Goal: Contribute content: Contribute content

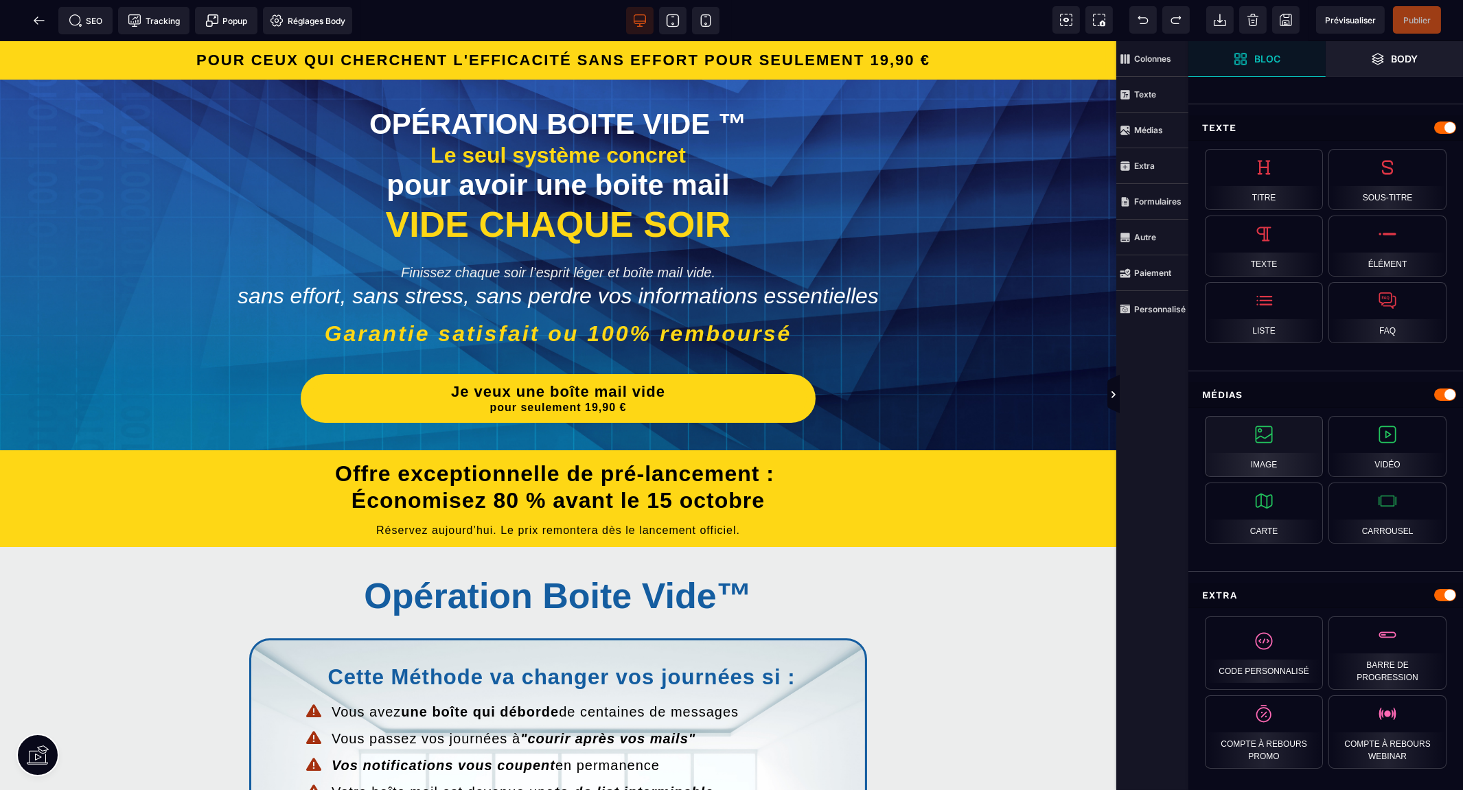
scroll to position [444, 0]
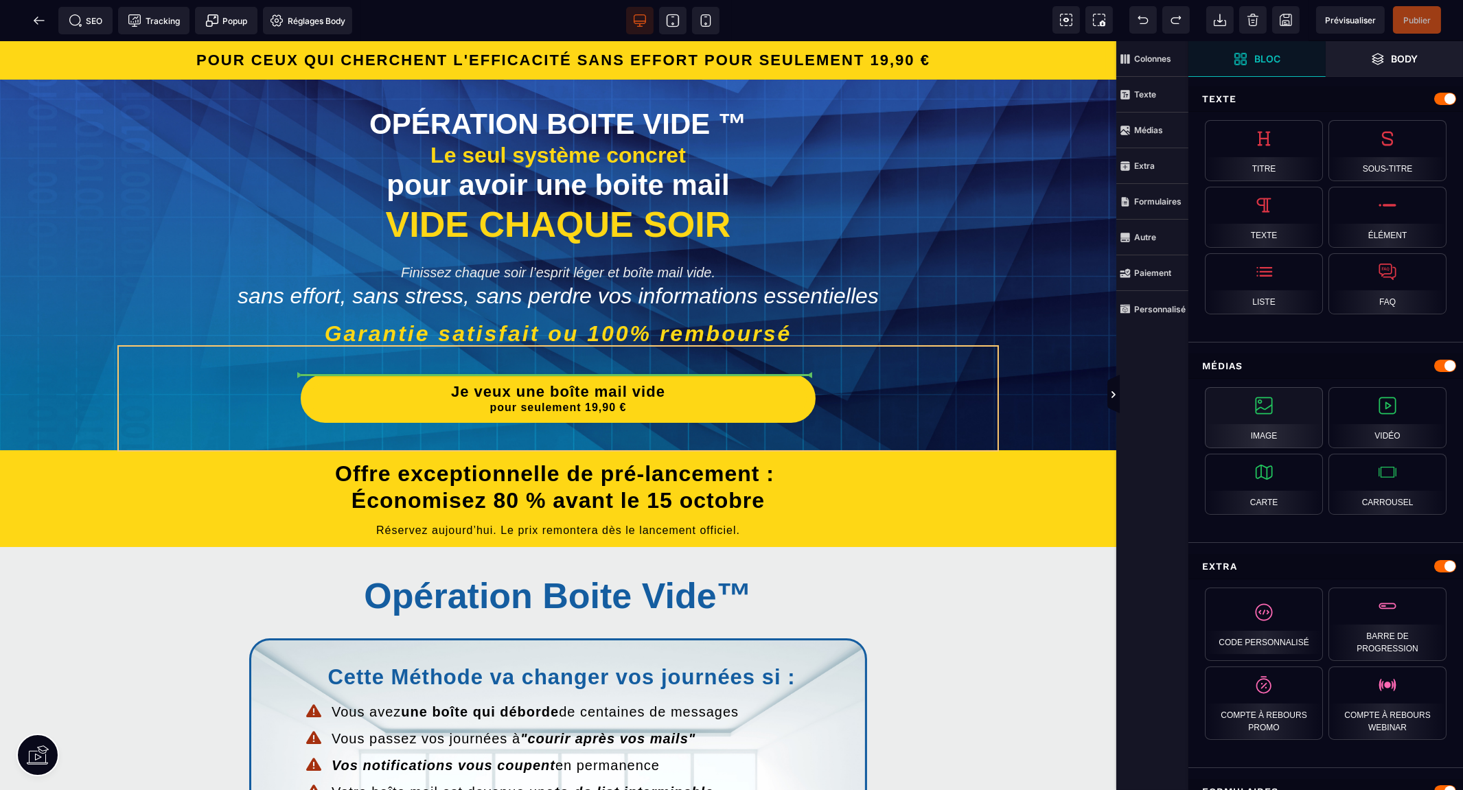
select select
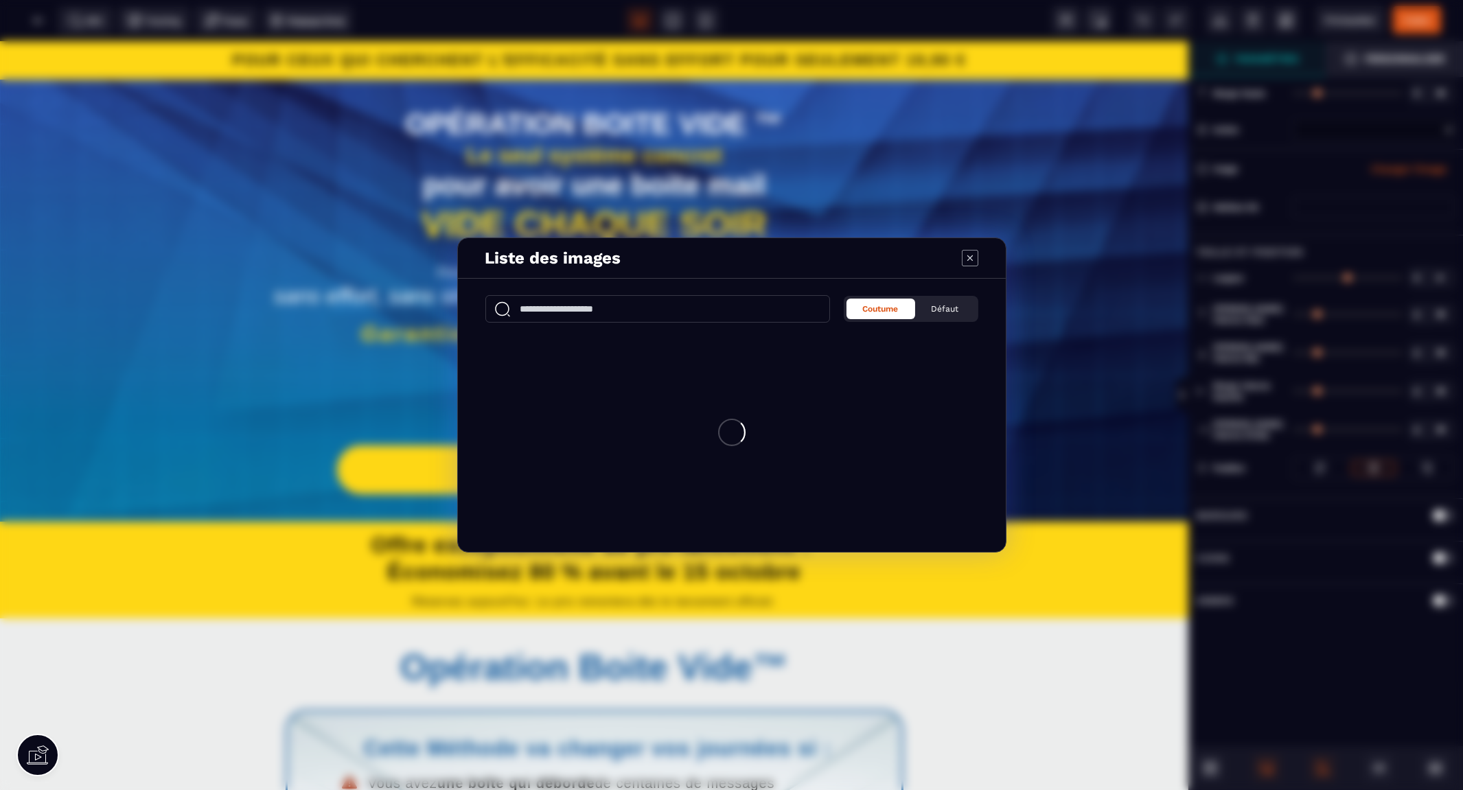
type input "*"
type input "***"
type input "*"
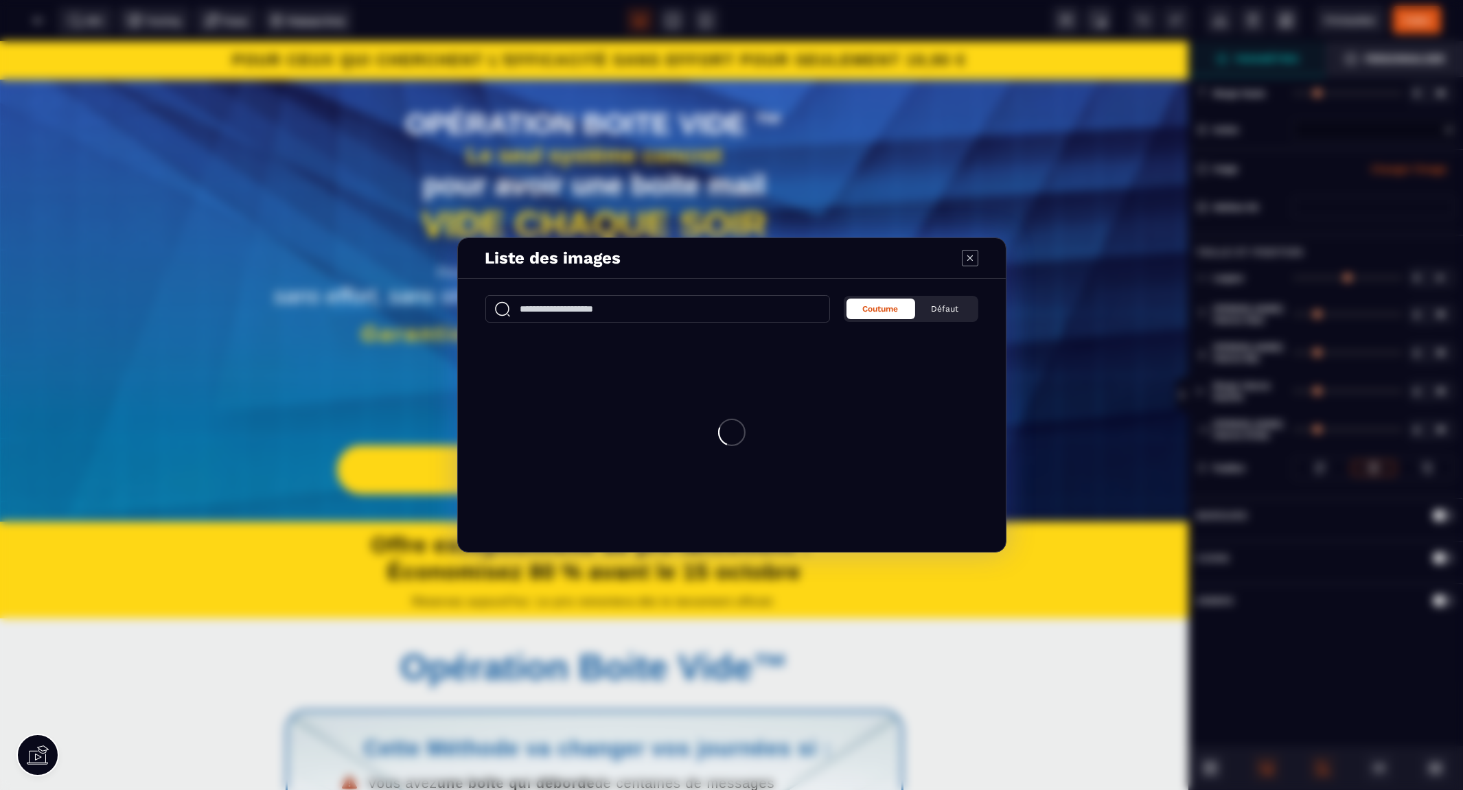
type input "*"
select select
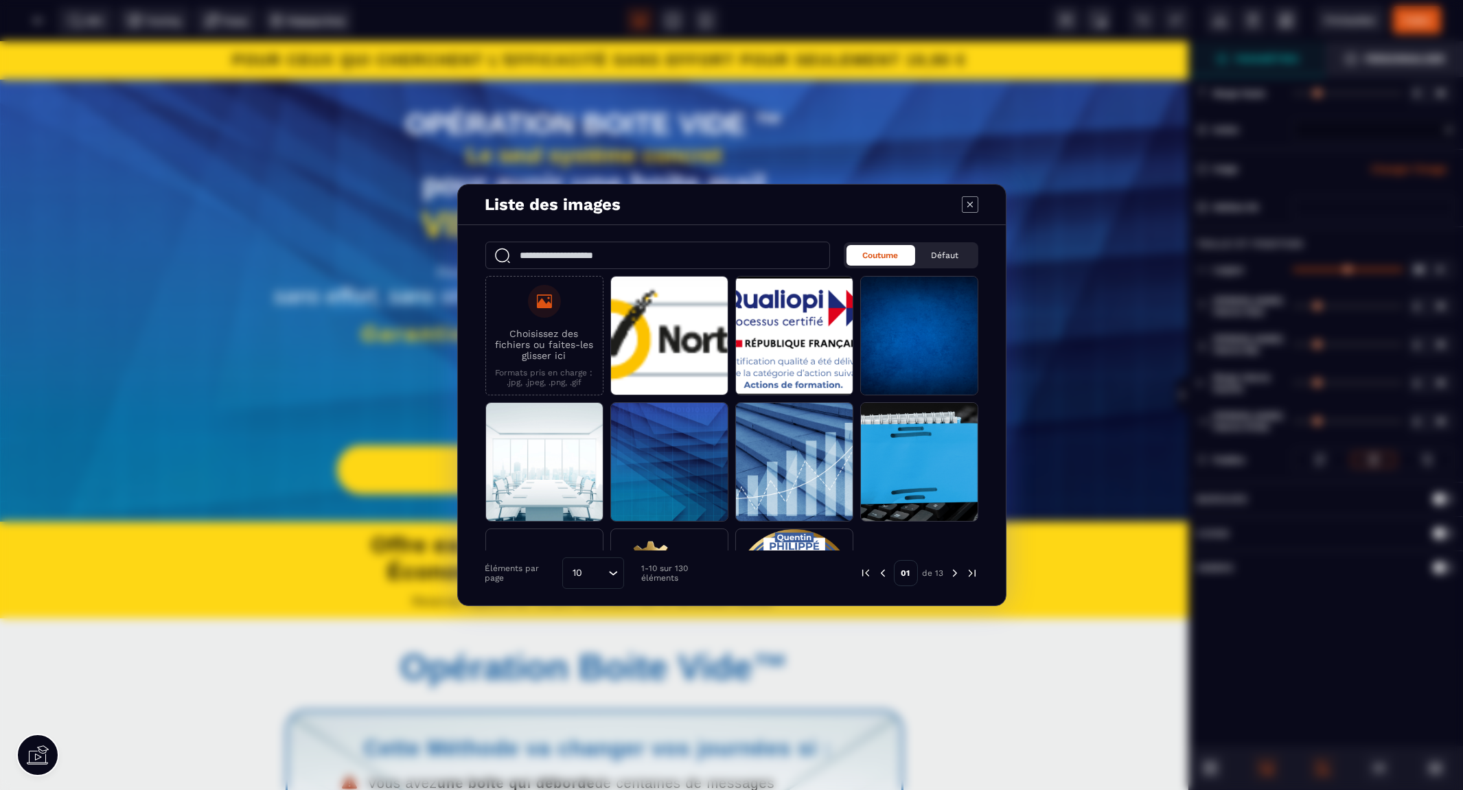
click at [581, 338] on p "Choisissez des fichiers ou faites-les glisser ici" at bounding box center [544, 344] width 103 height 33
click at [0, 0] on input "Choisissez des fichiers ou faites-les glisser ici Formats pris en charge : .jpg…" at bounding box center [0, 0] width 0 height 0
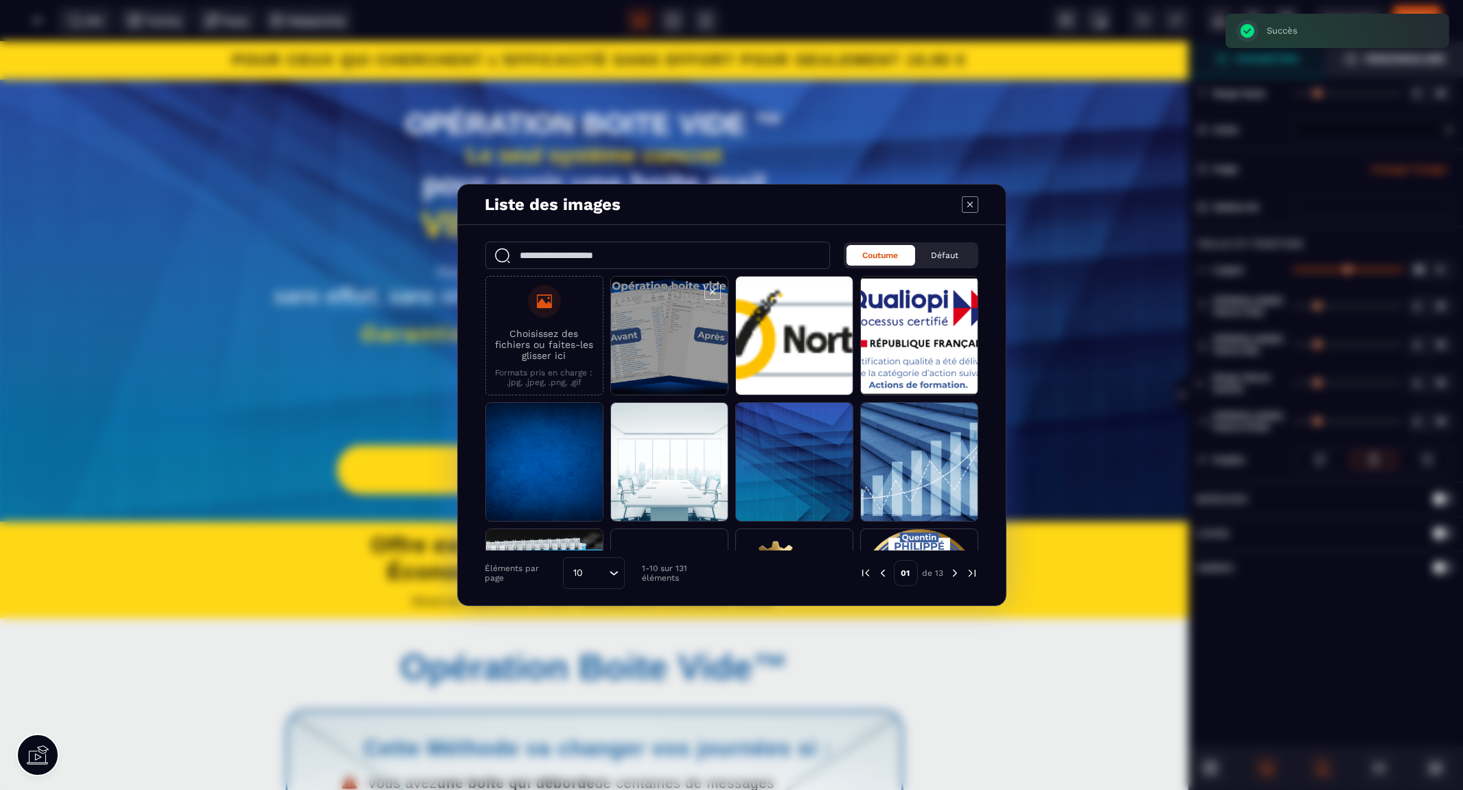
click at [638, 314] on span "Modal window" at bounding box center [669, 336] width 117 height 119
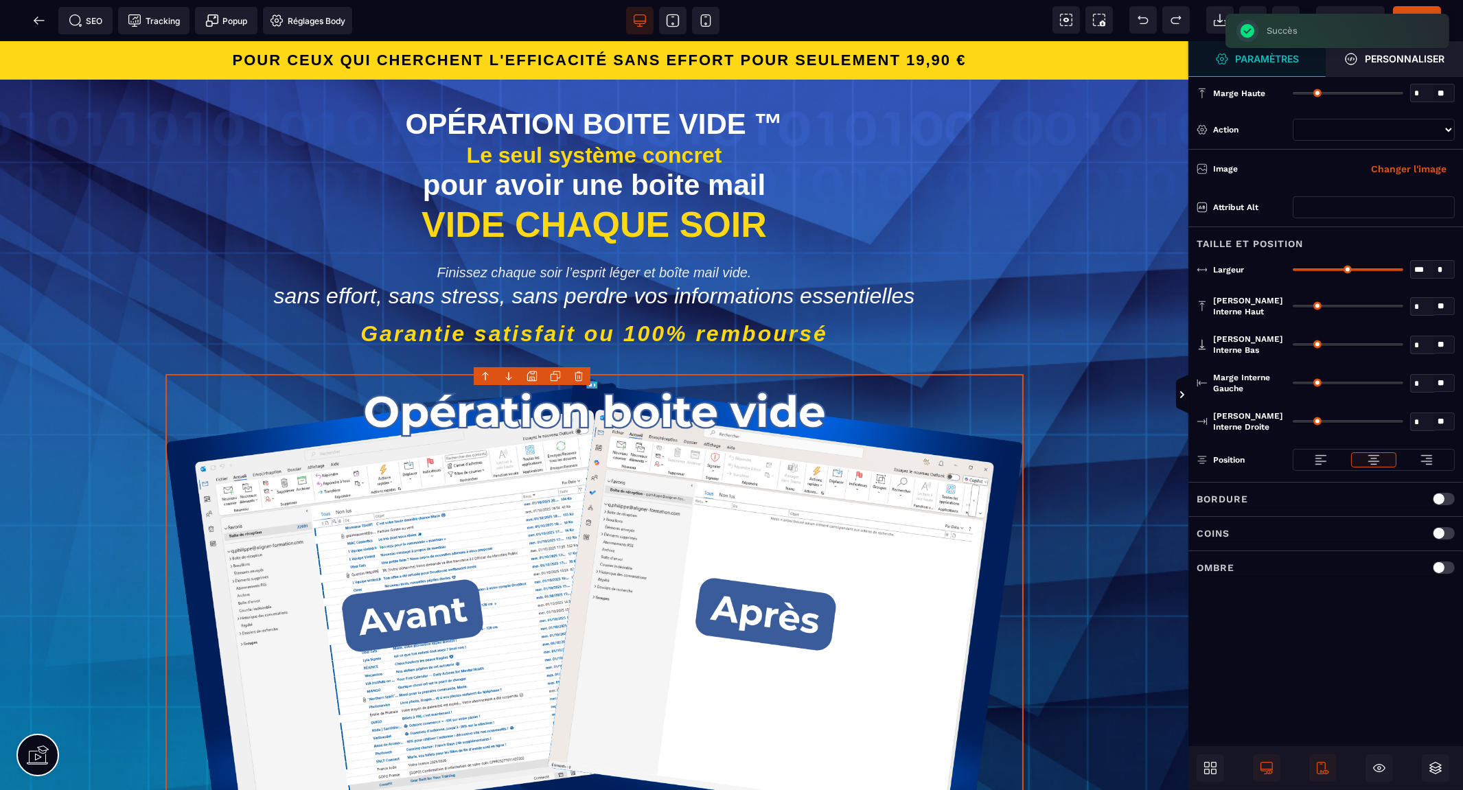
select select
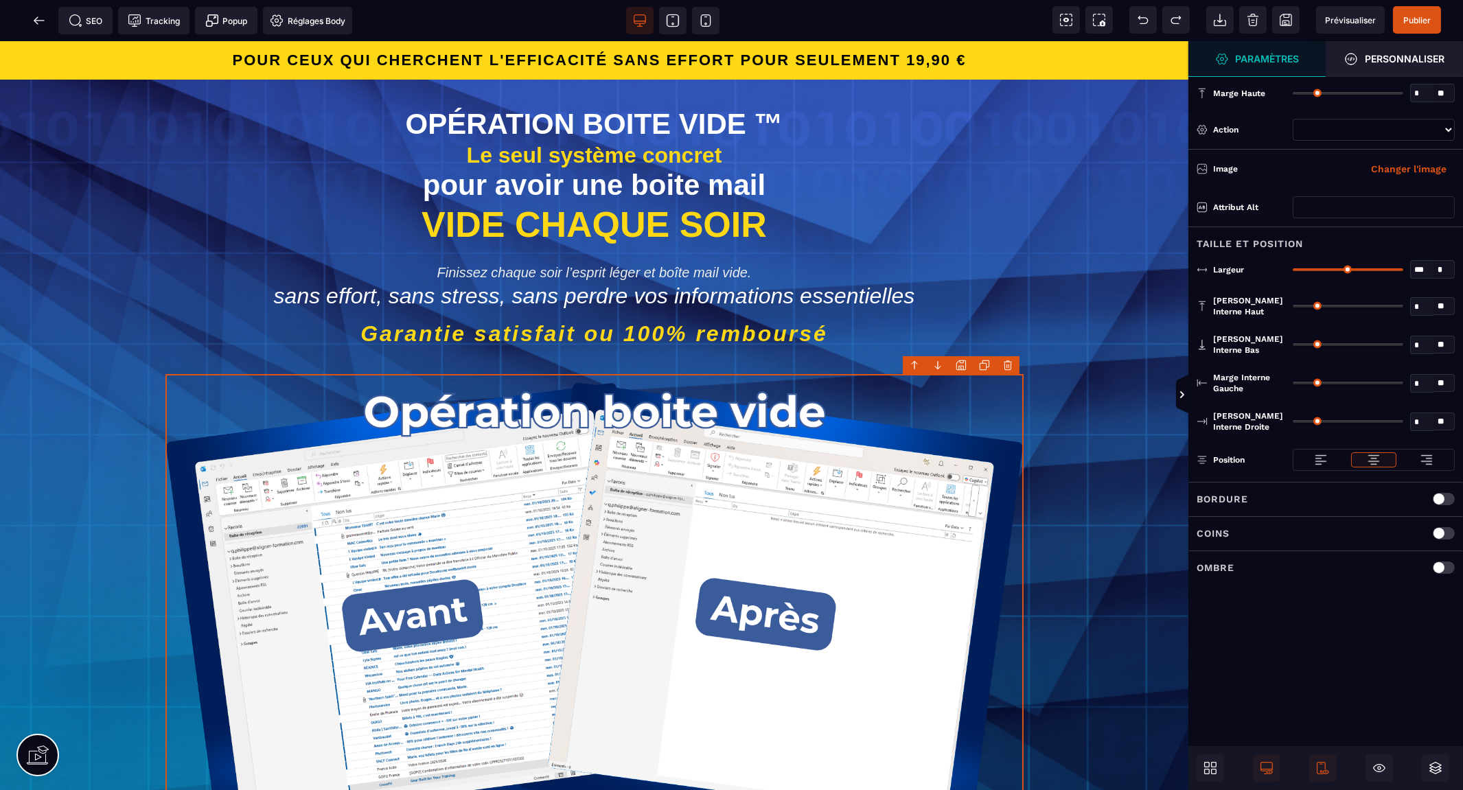
drag, startPoint x: 1422, startPoint y: 270, endPoint x: 1370, endPoint y: 270, distance: 51.5
click at [1370, 270] on div "*** * * * **" at bounding box center [1373, 269] width 162 height 19
type input "**"
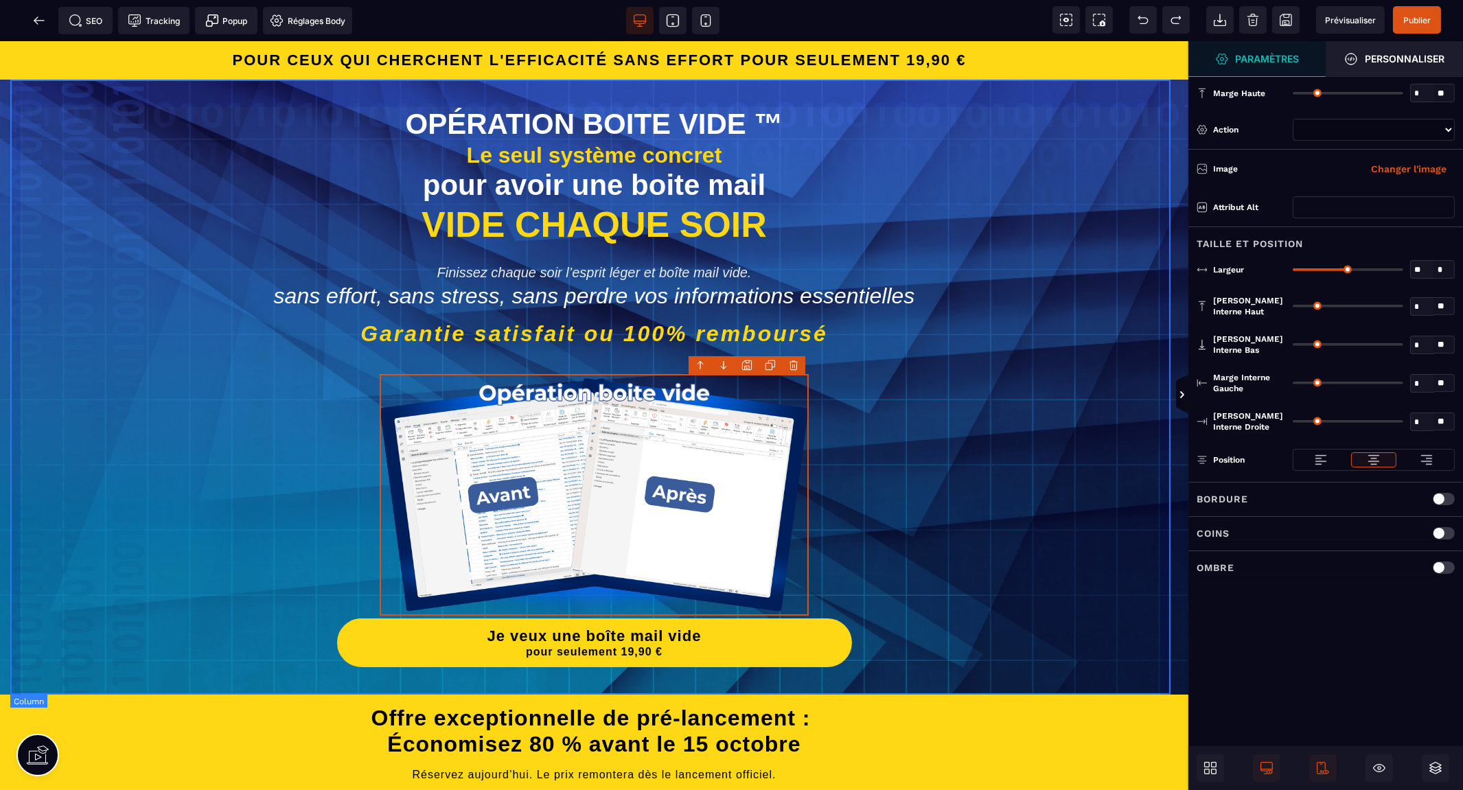
type input "**"
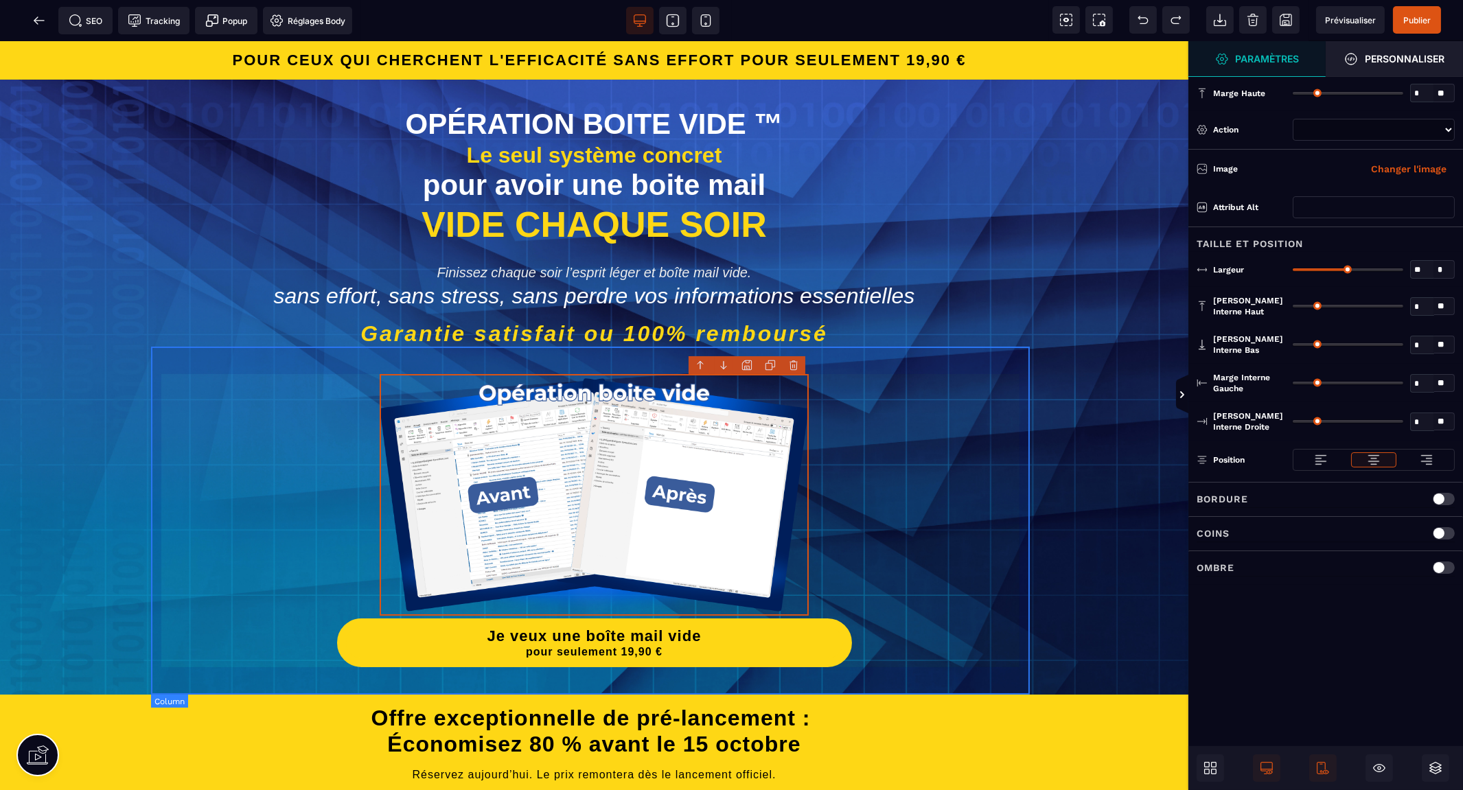
click at [952, 445] on div "Je veux une boîte mail vide pour seulement 19,90 €" at bounding box center [594, 521] width 879 height 348
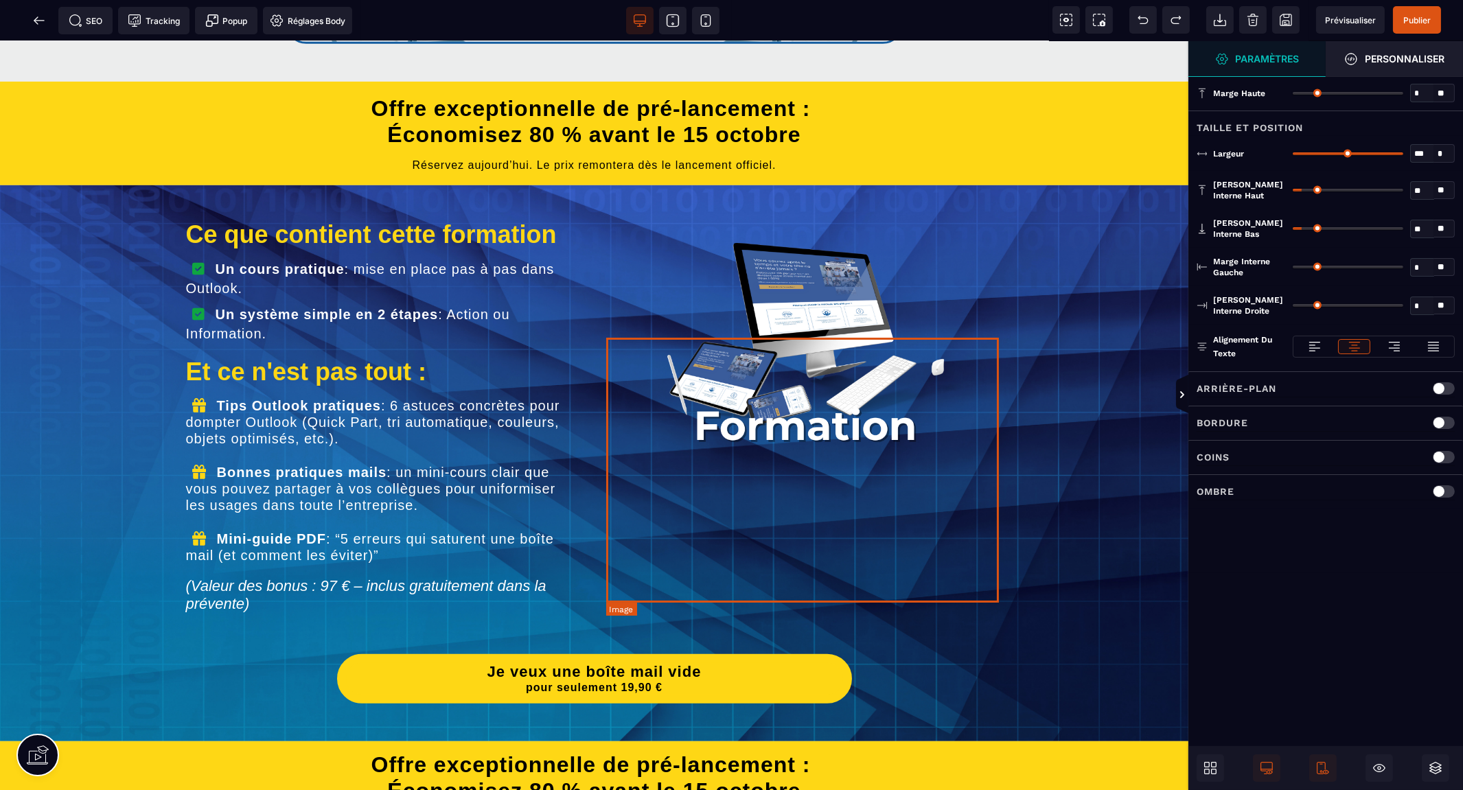
scroll to position [2059, 0]
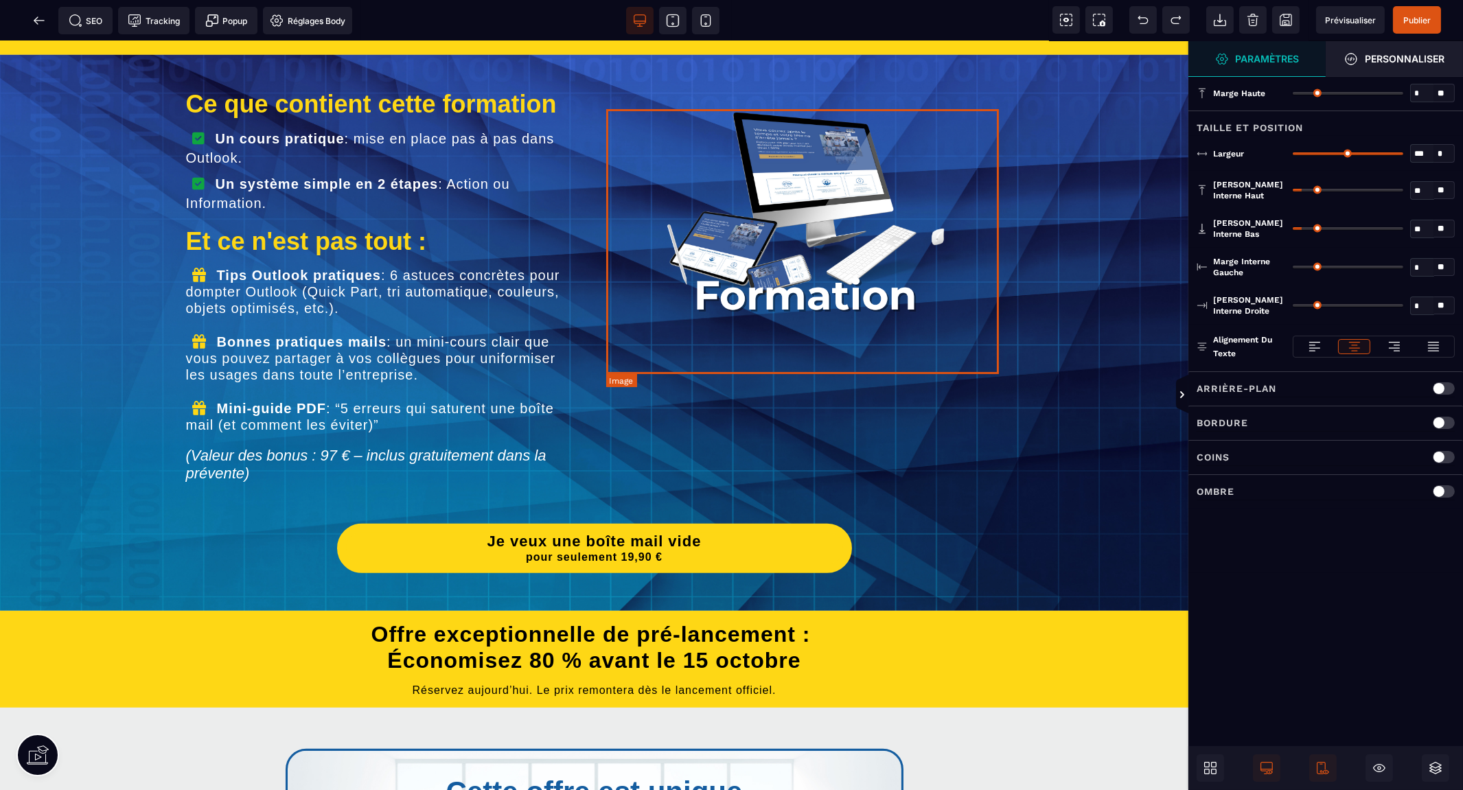
click at [811, 288] on img at bounding box center [806, 208] width 393 height 265
select select
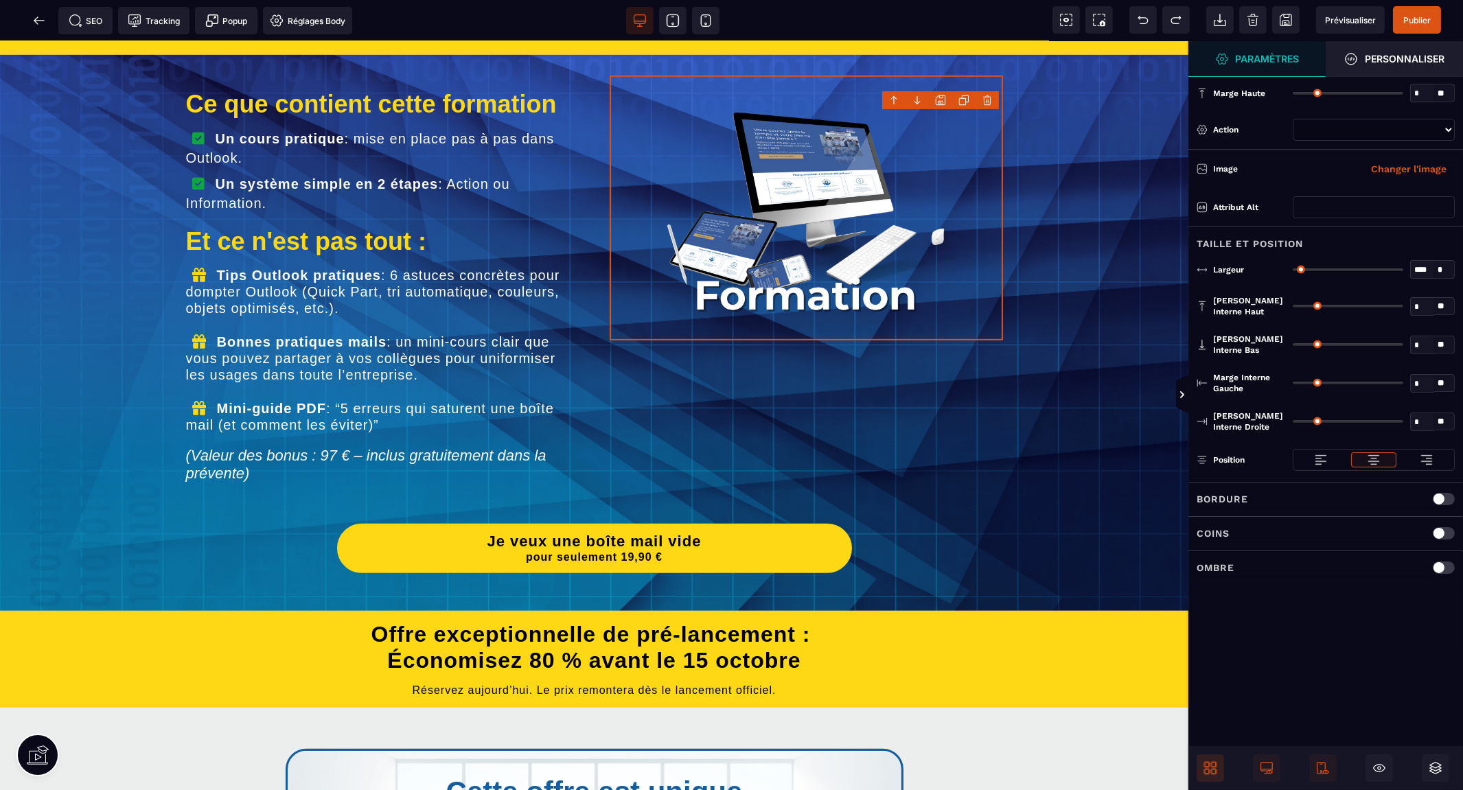
click at [1211, 771] on icon at bounding box center [1213, 771] width 5 height 5
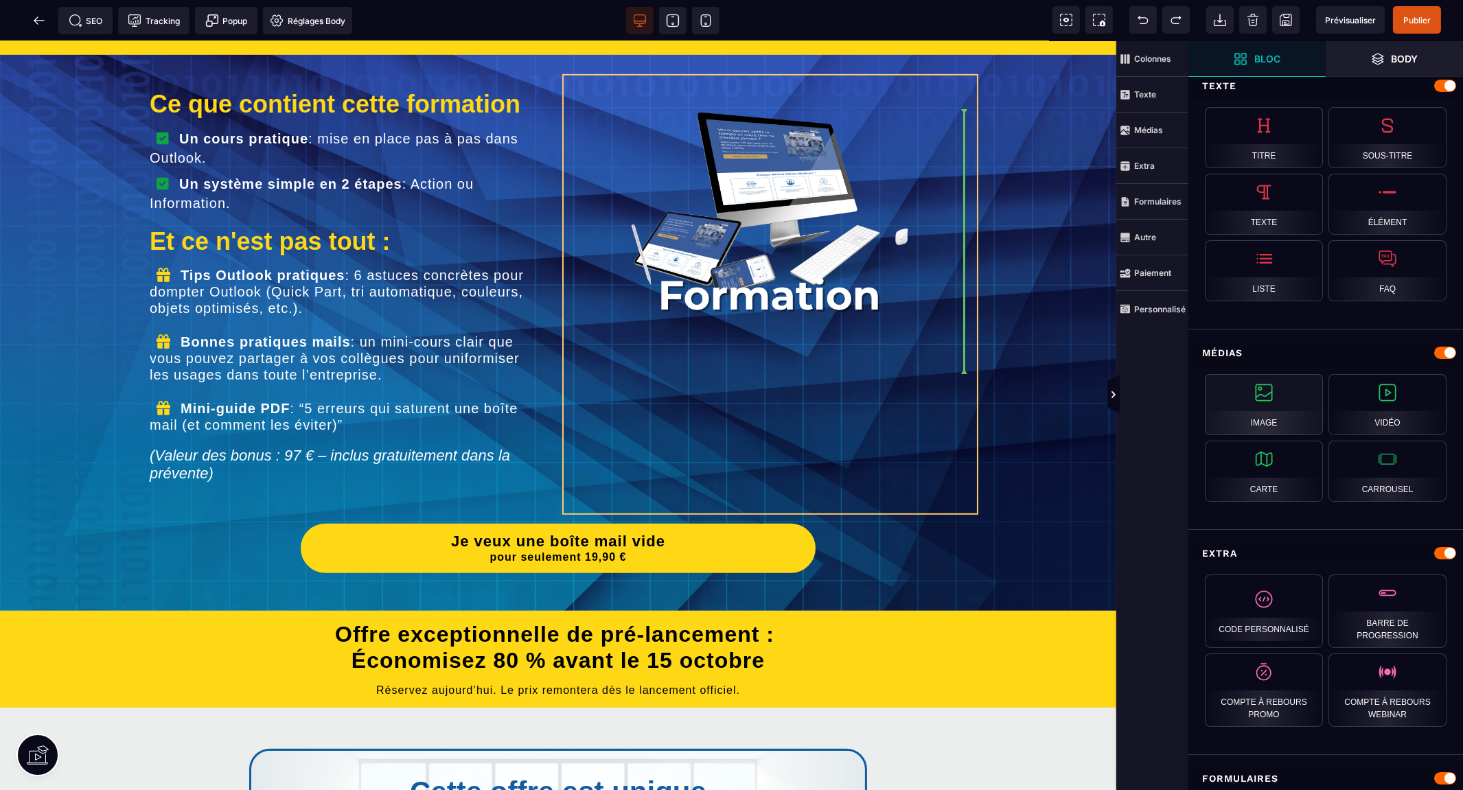
scroll to position [0, 0]
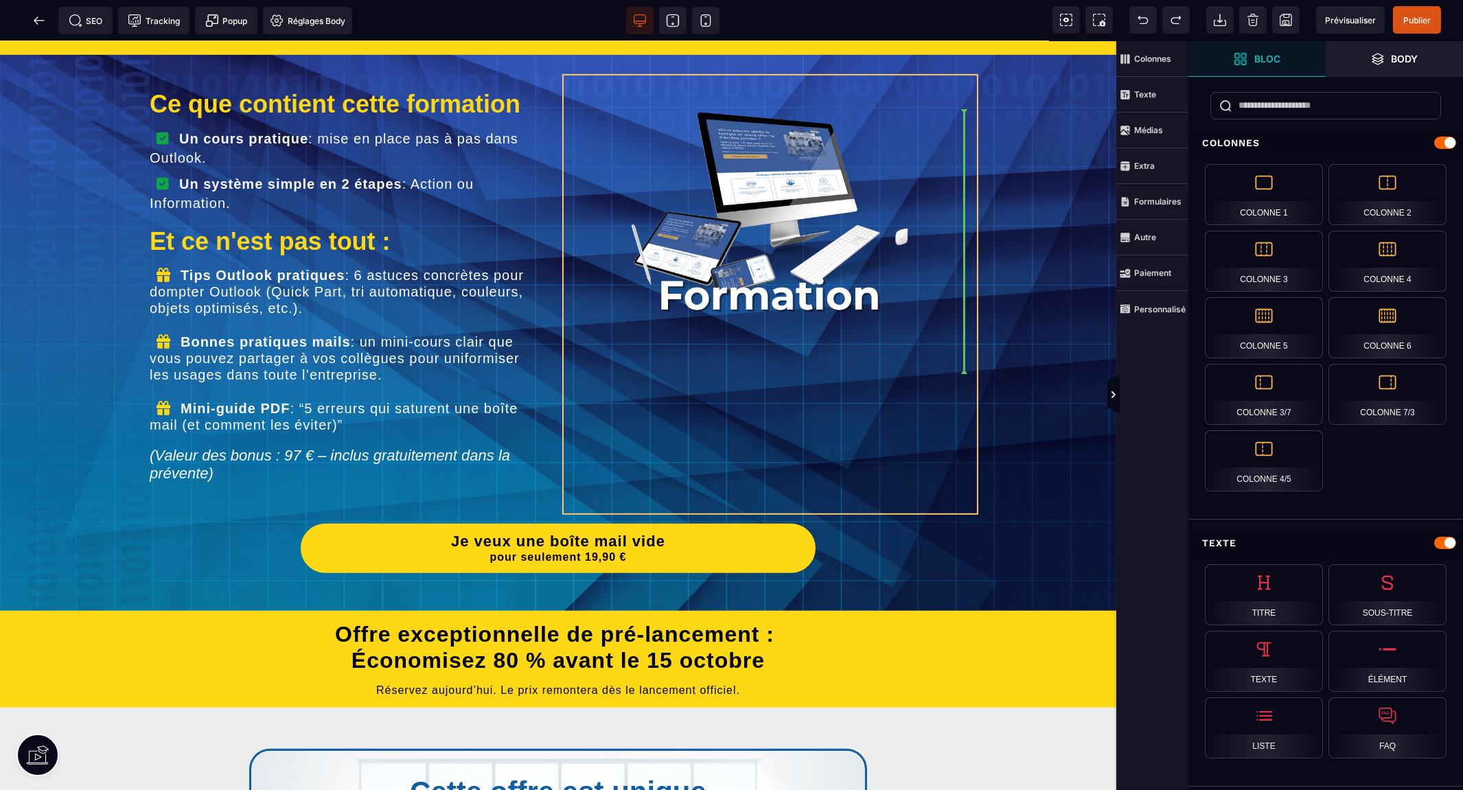
select select
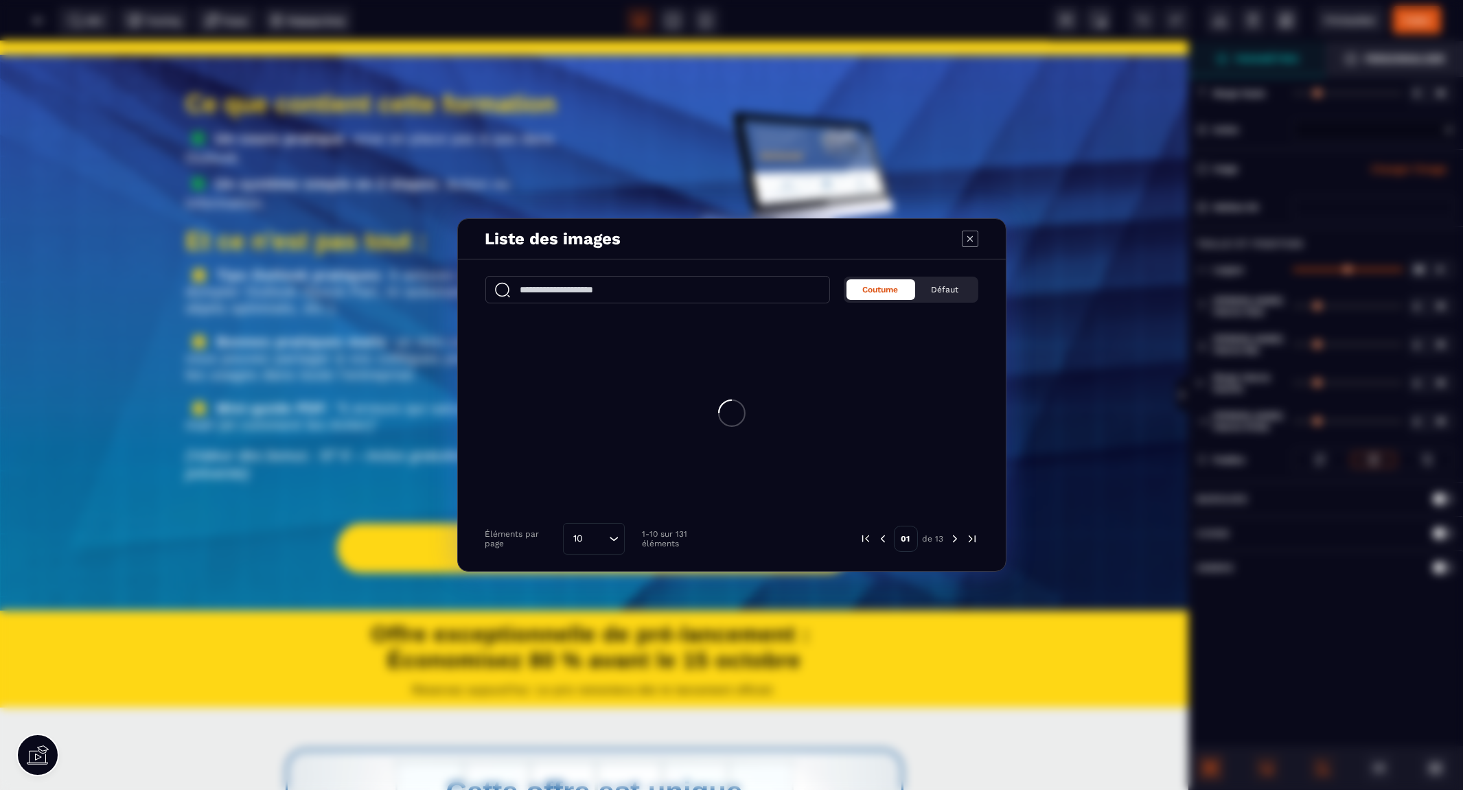
select select
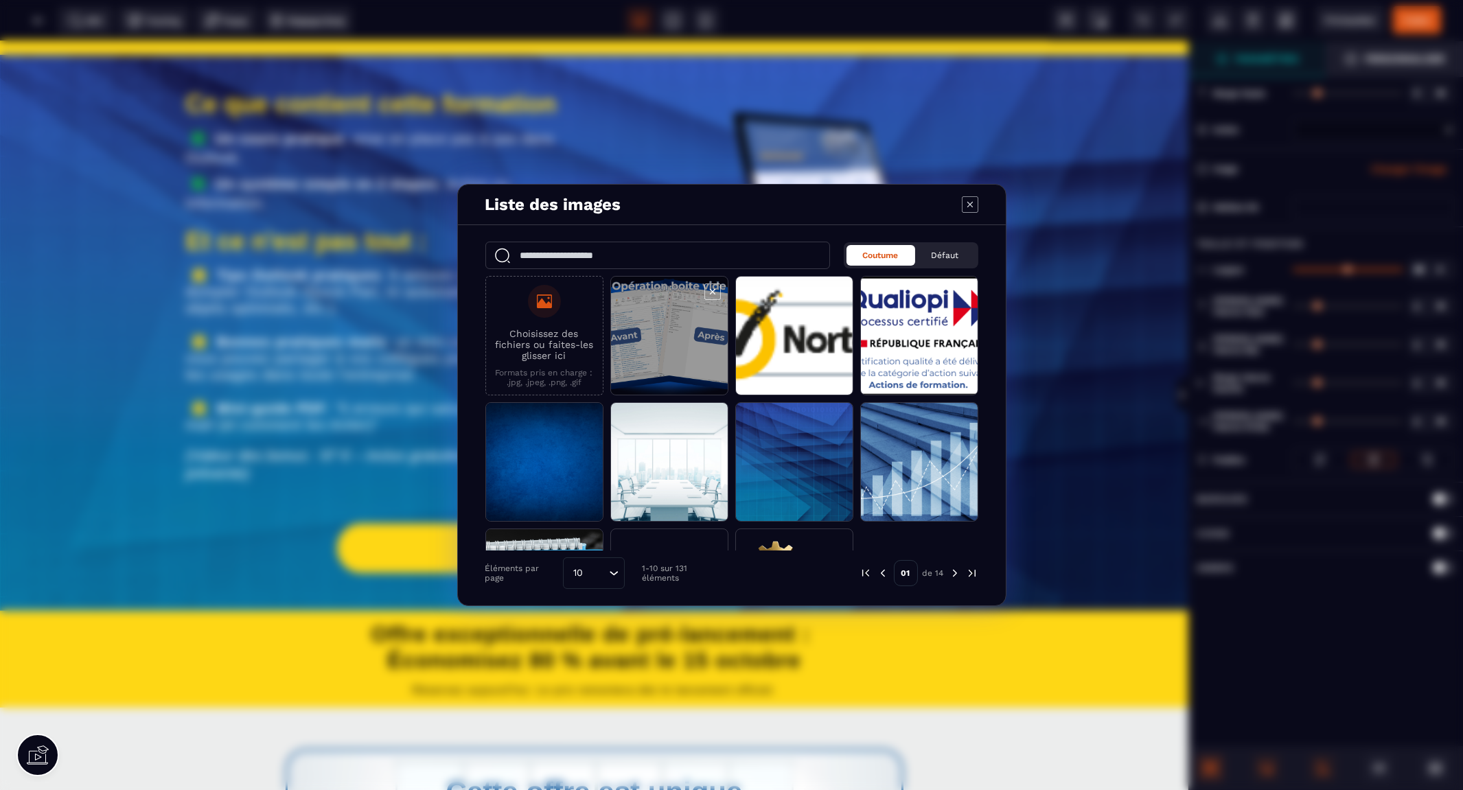
click at [649, 337] on span "Modal window" at bounding box center [669, 336] width 117 height 119
select select
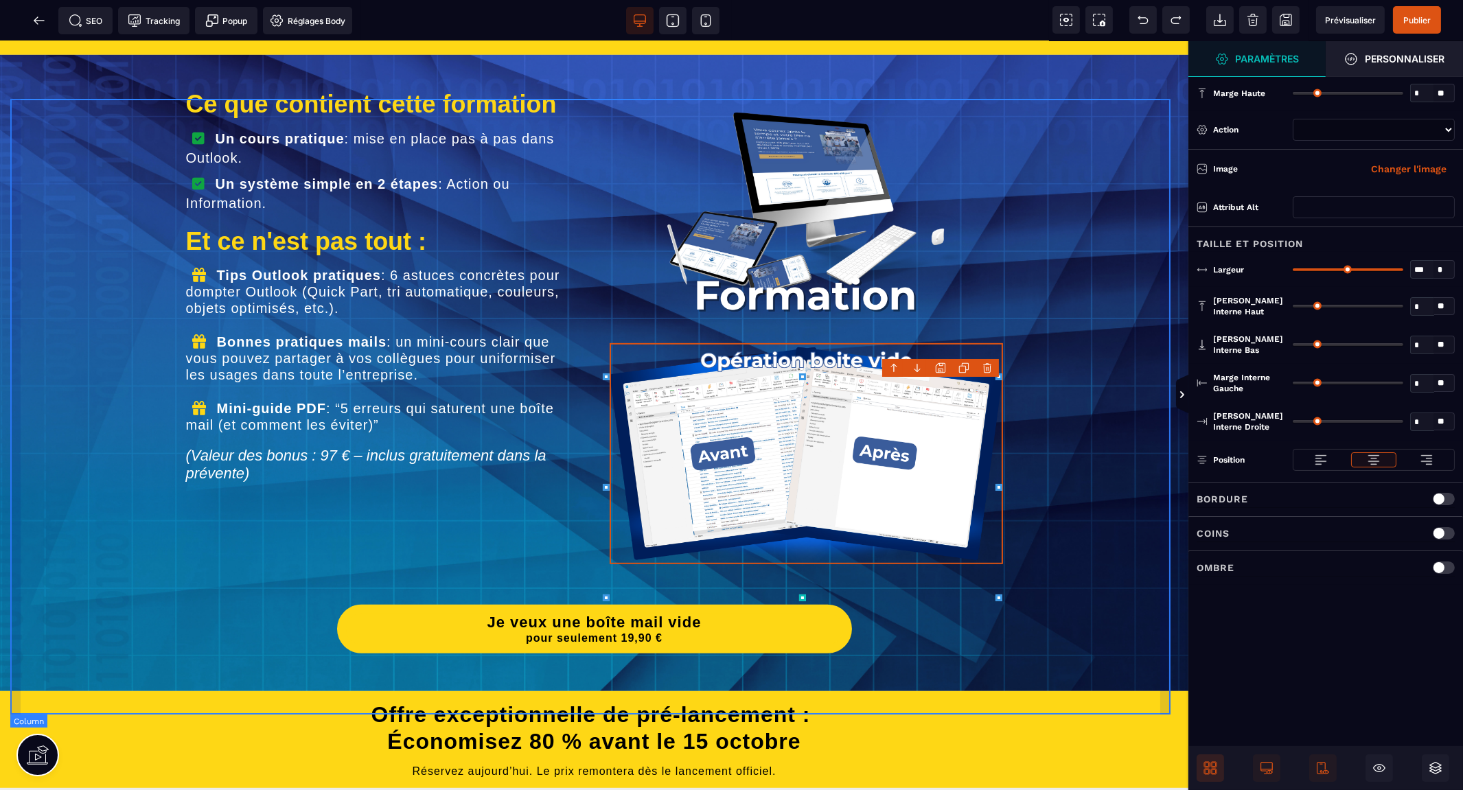
click at [1058, 413] on div "Ce que contient cette formation Un cours pratique : mise en place pas à pas dan…" at bounding box center [594, 373] width 1168 height 616
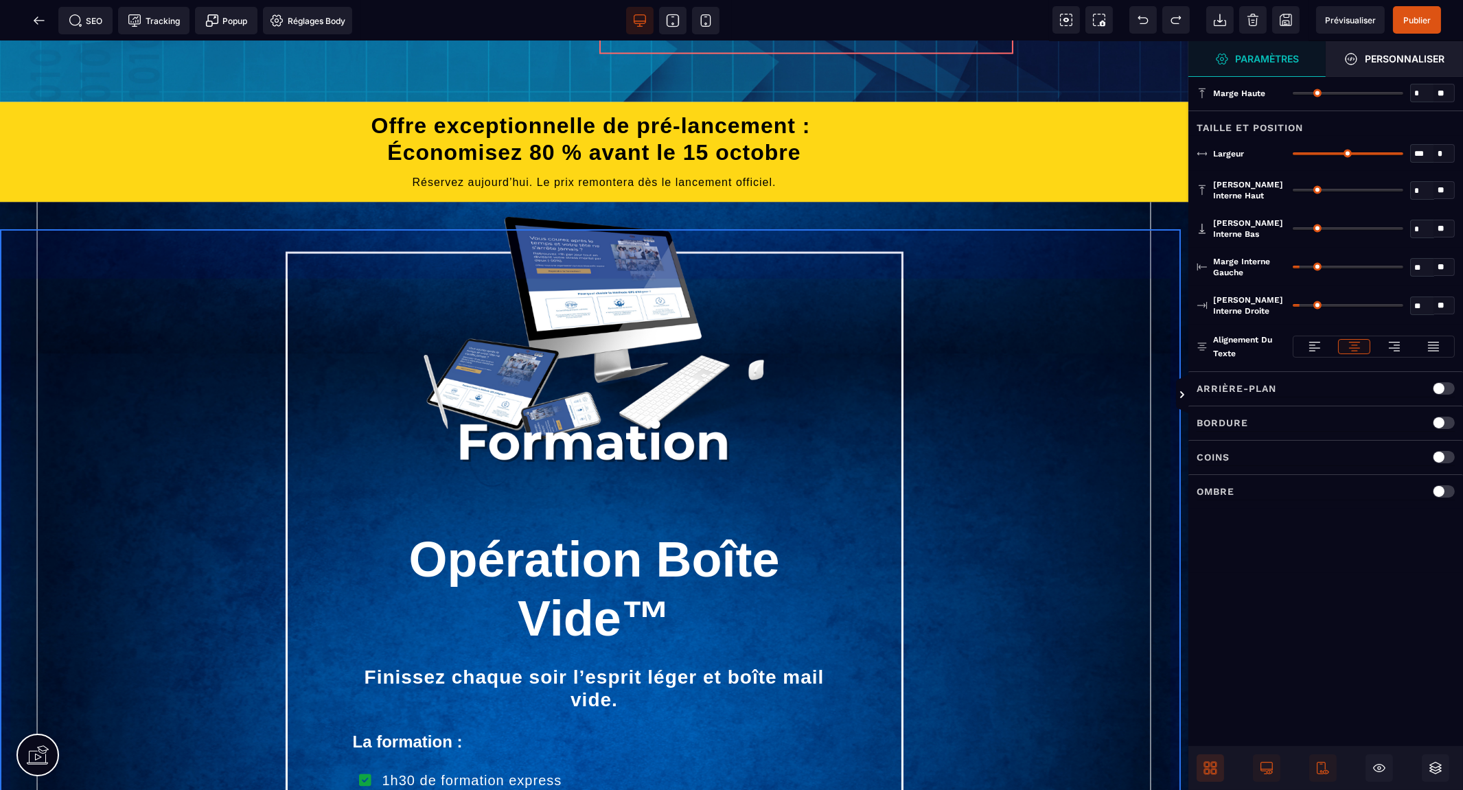
scroll to position [5338, 0]
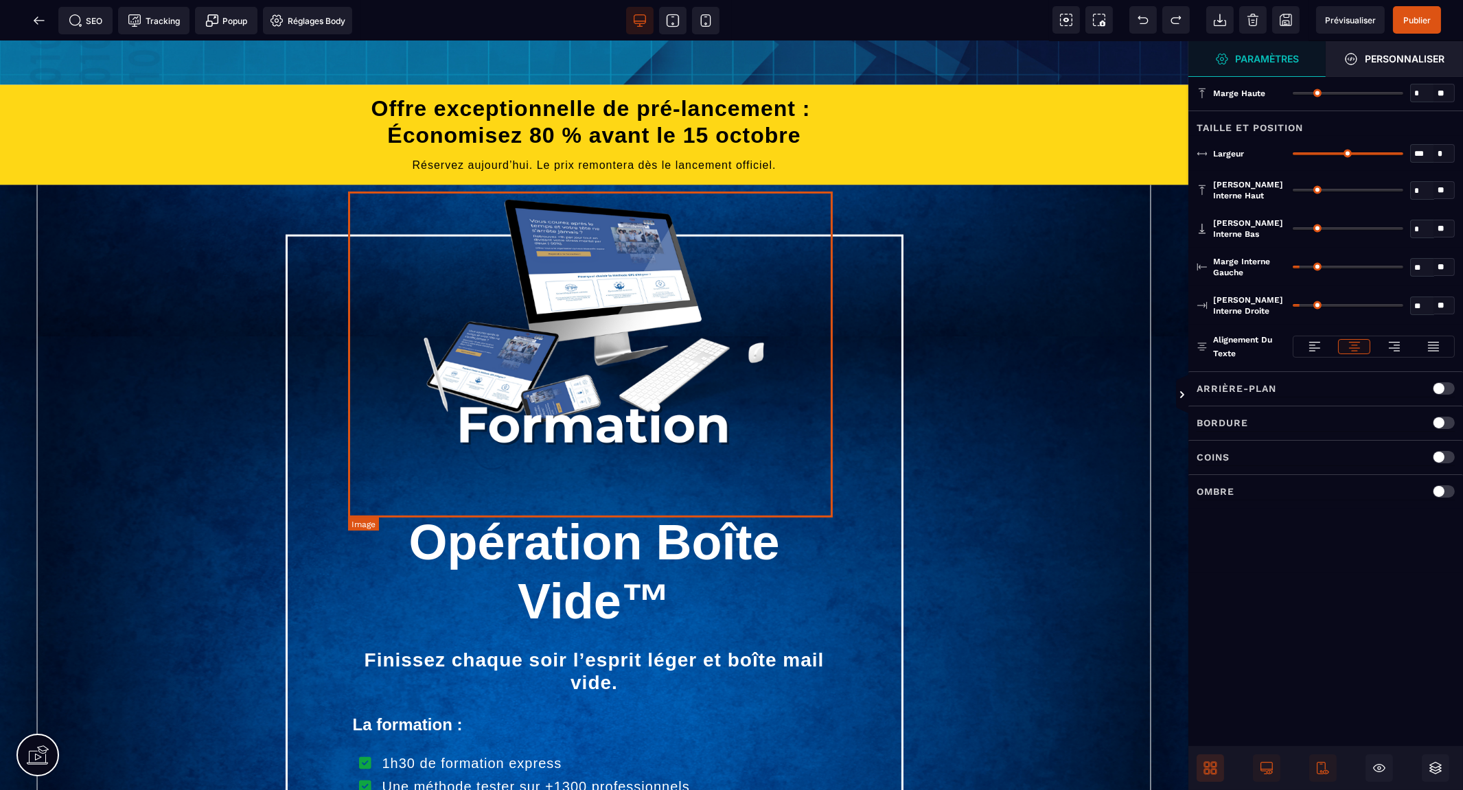
click at [661, 480] on img at bounding box center [594, 316] width 483 height 325
select select
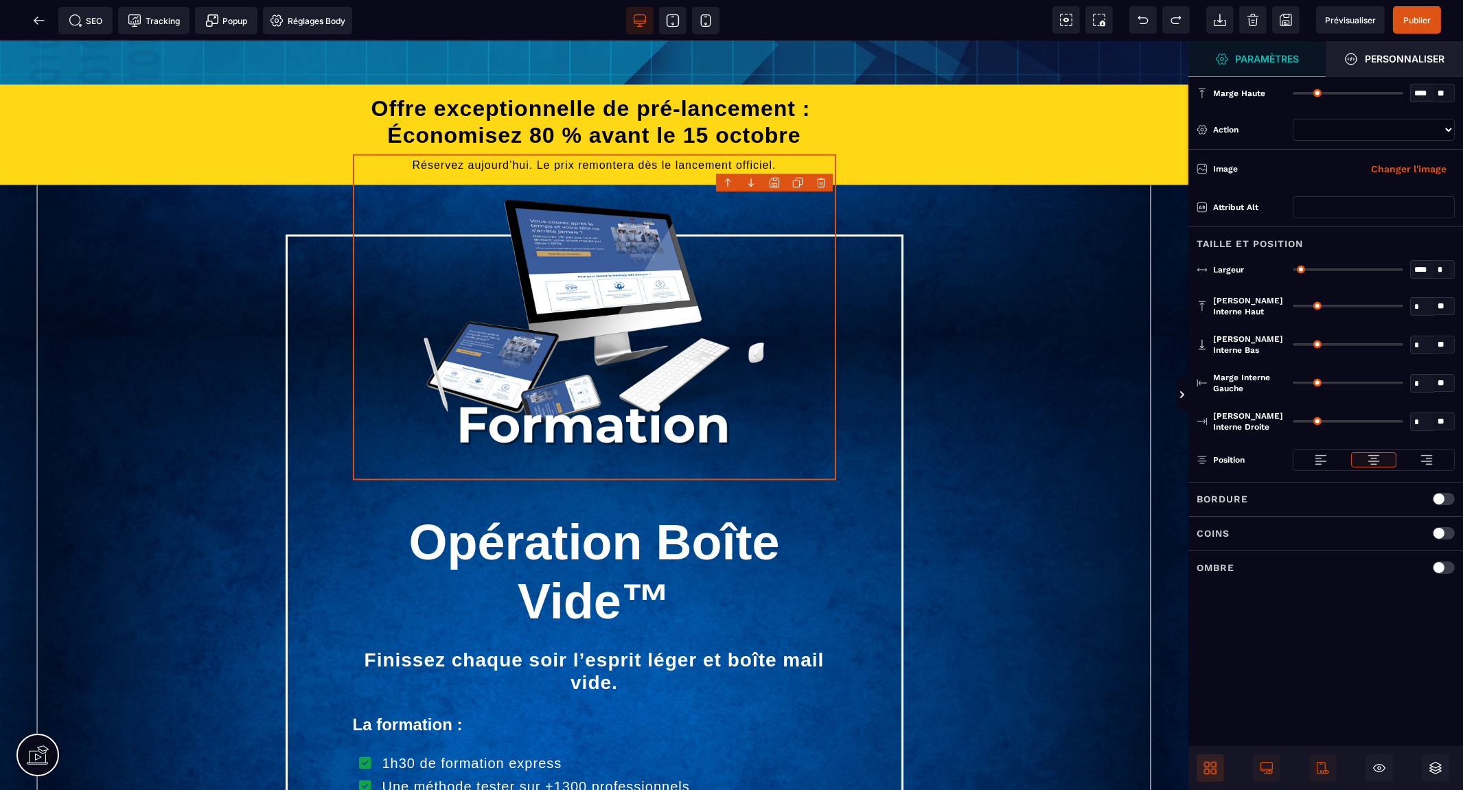
click at [1211, 769] on icon at bounding box center [1213, 771] width 5 height 5
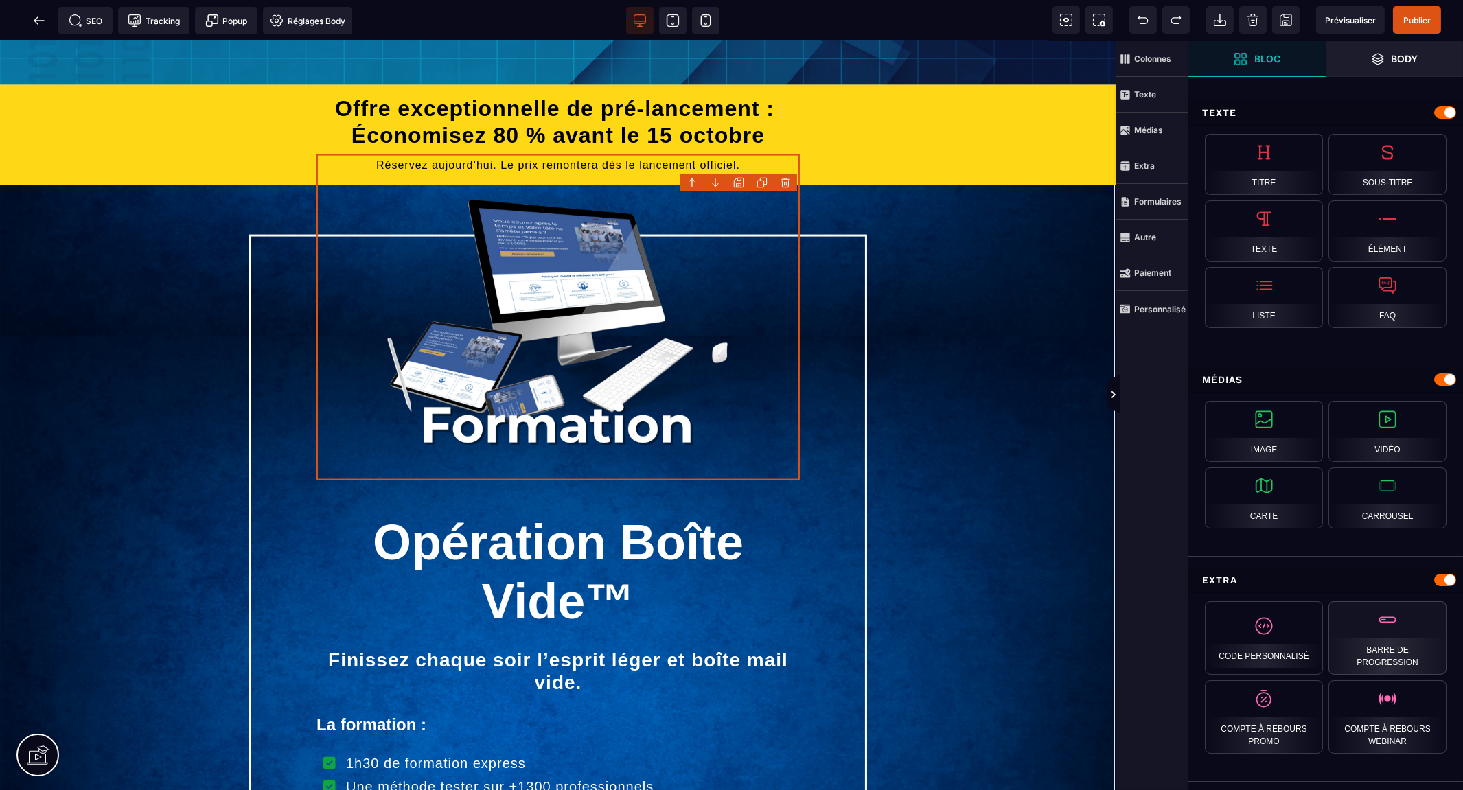
scroll to position [457, 0]
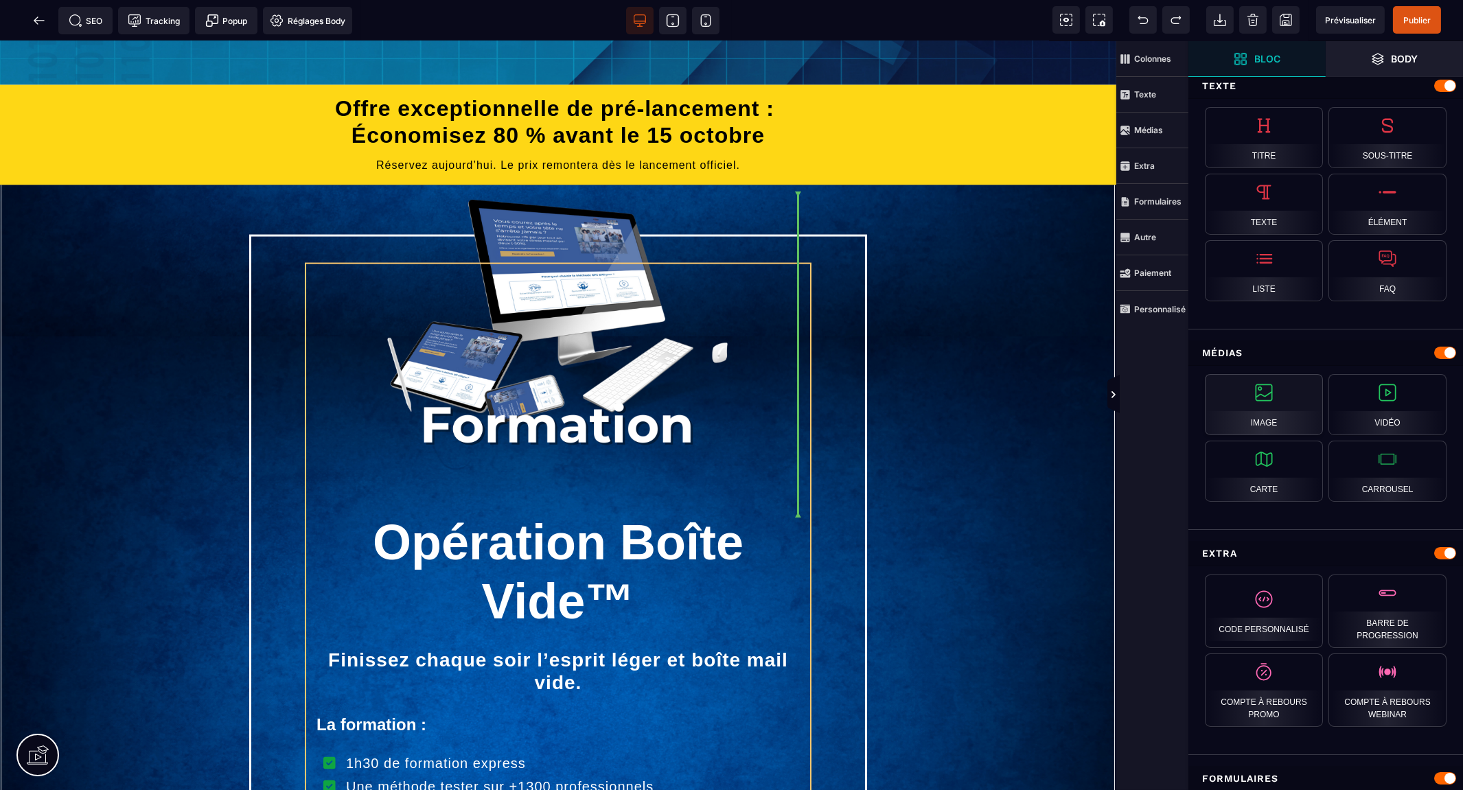
select select
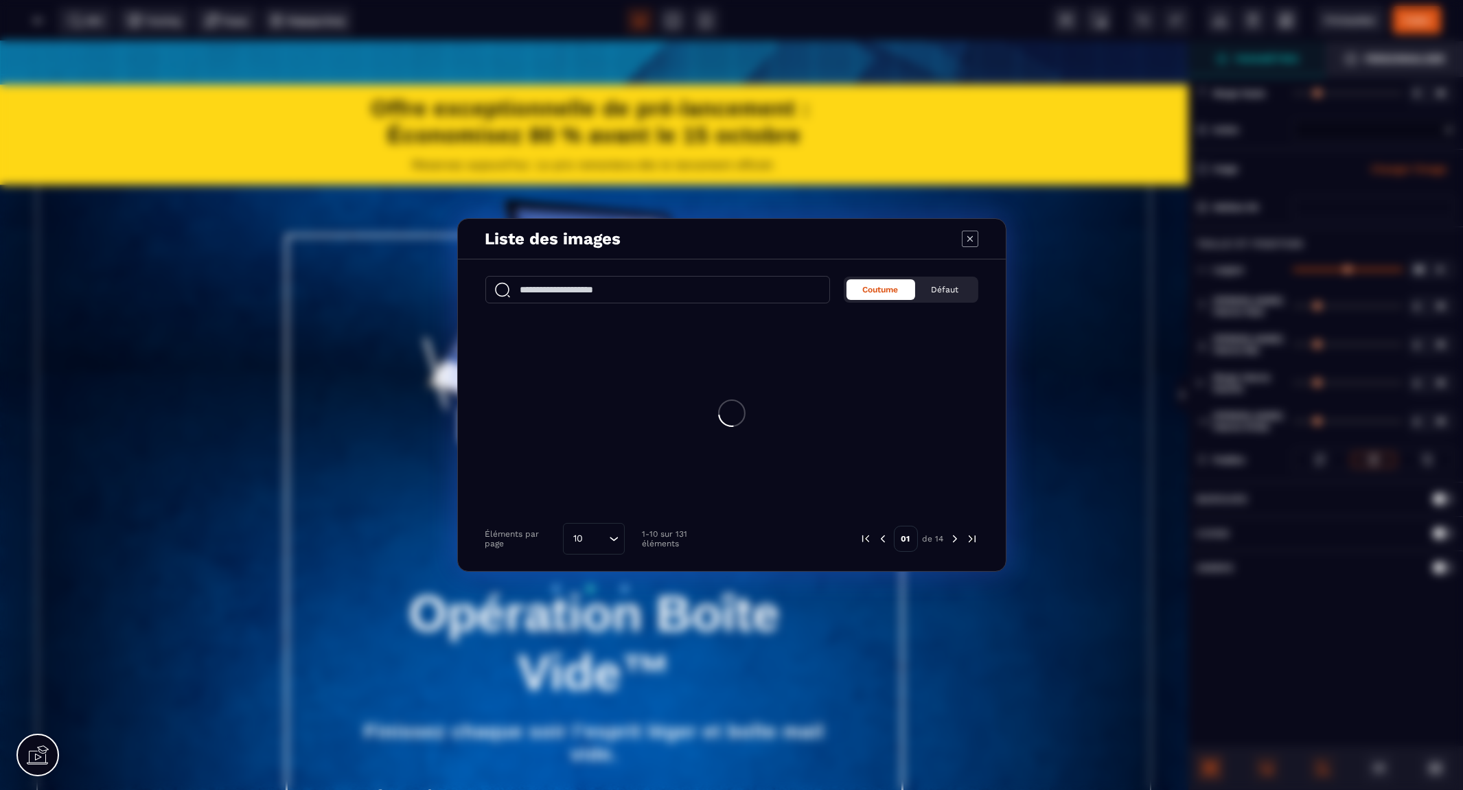
scroll to position [0, 0]
select select
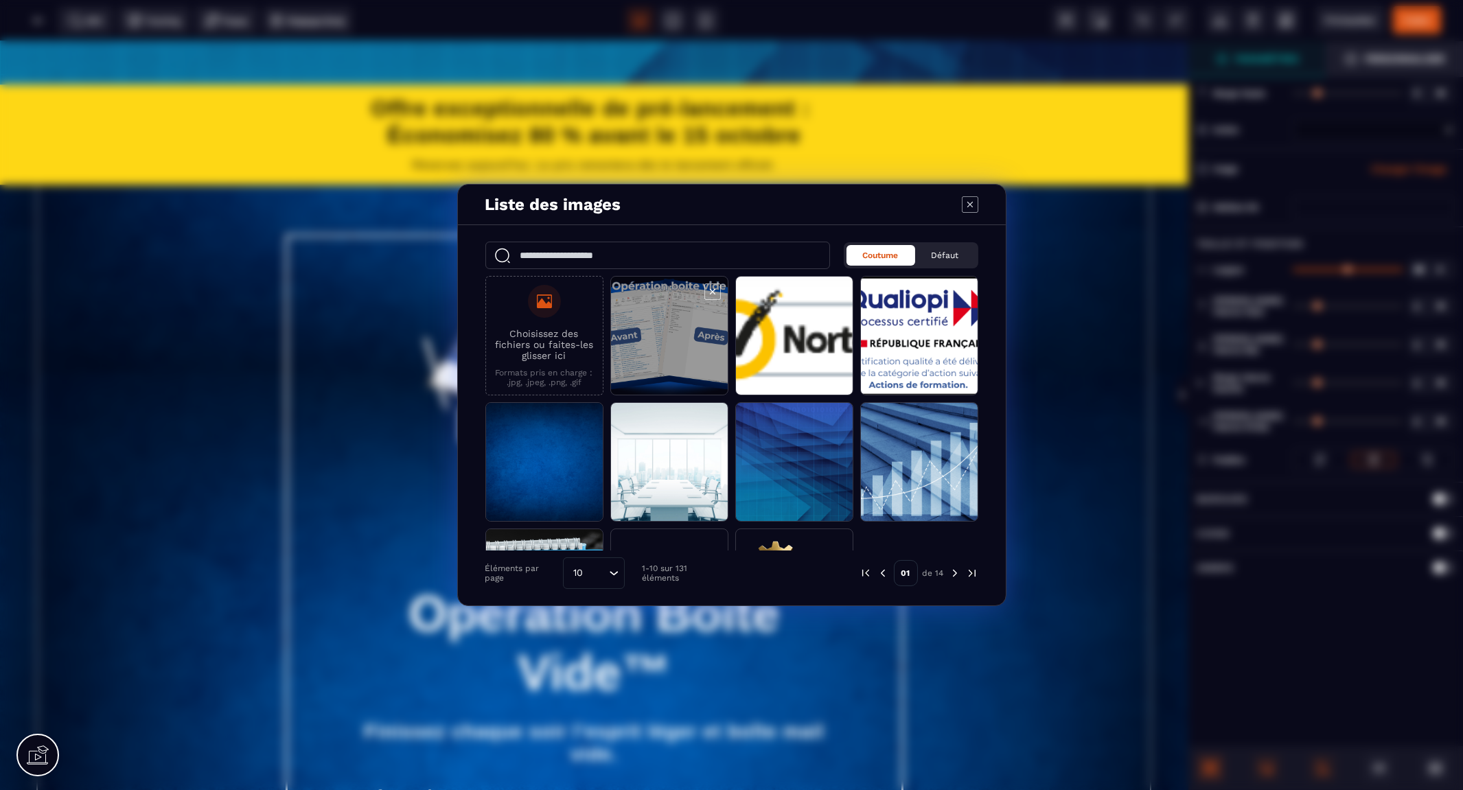
click at [680, 338] on span "Modal window" at bounding box center [669, 336] width 117 height 119
select select
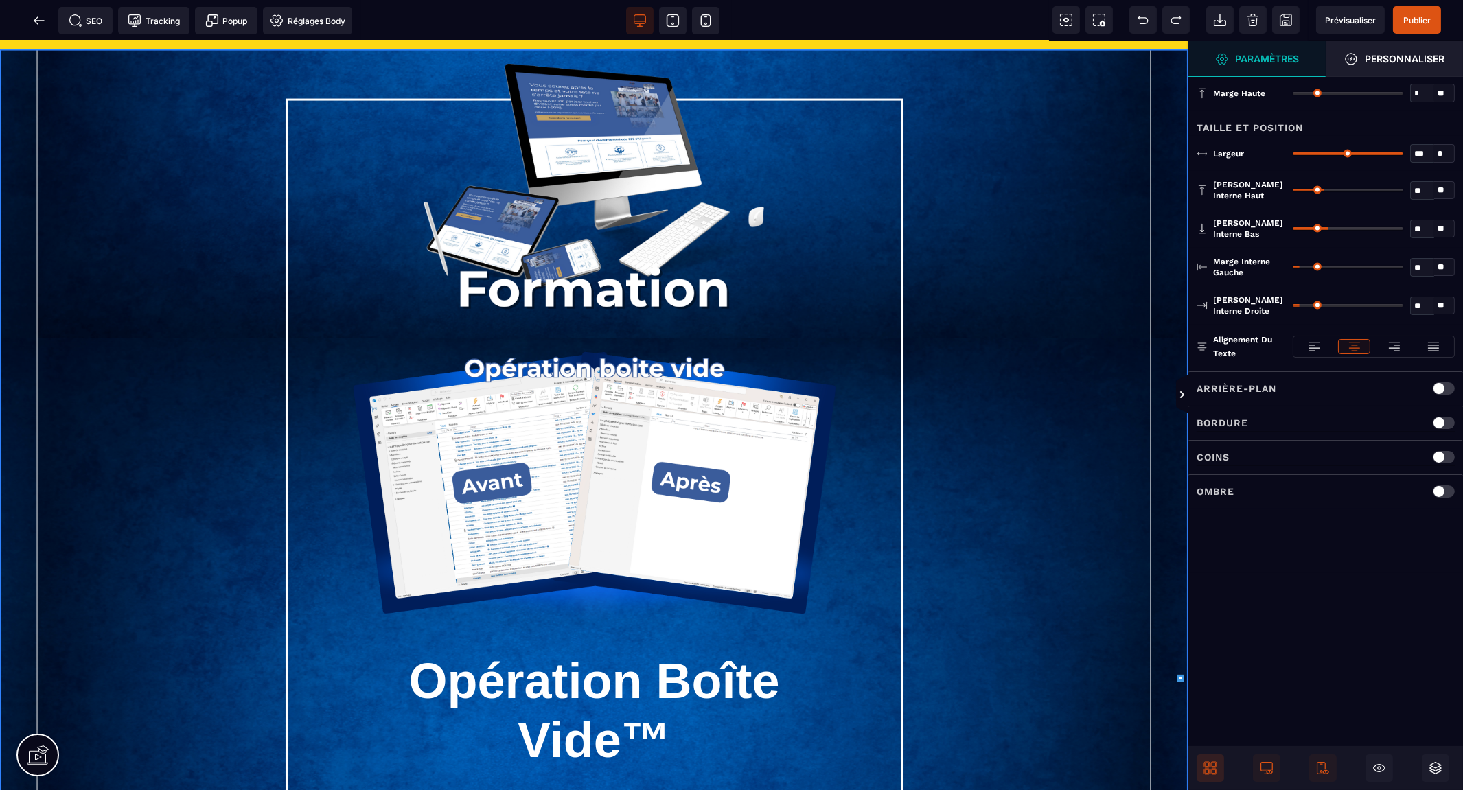
scroll to position [5567, 0]
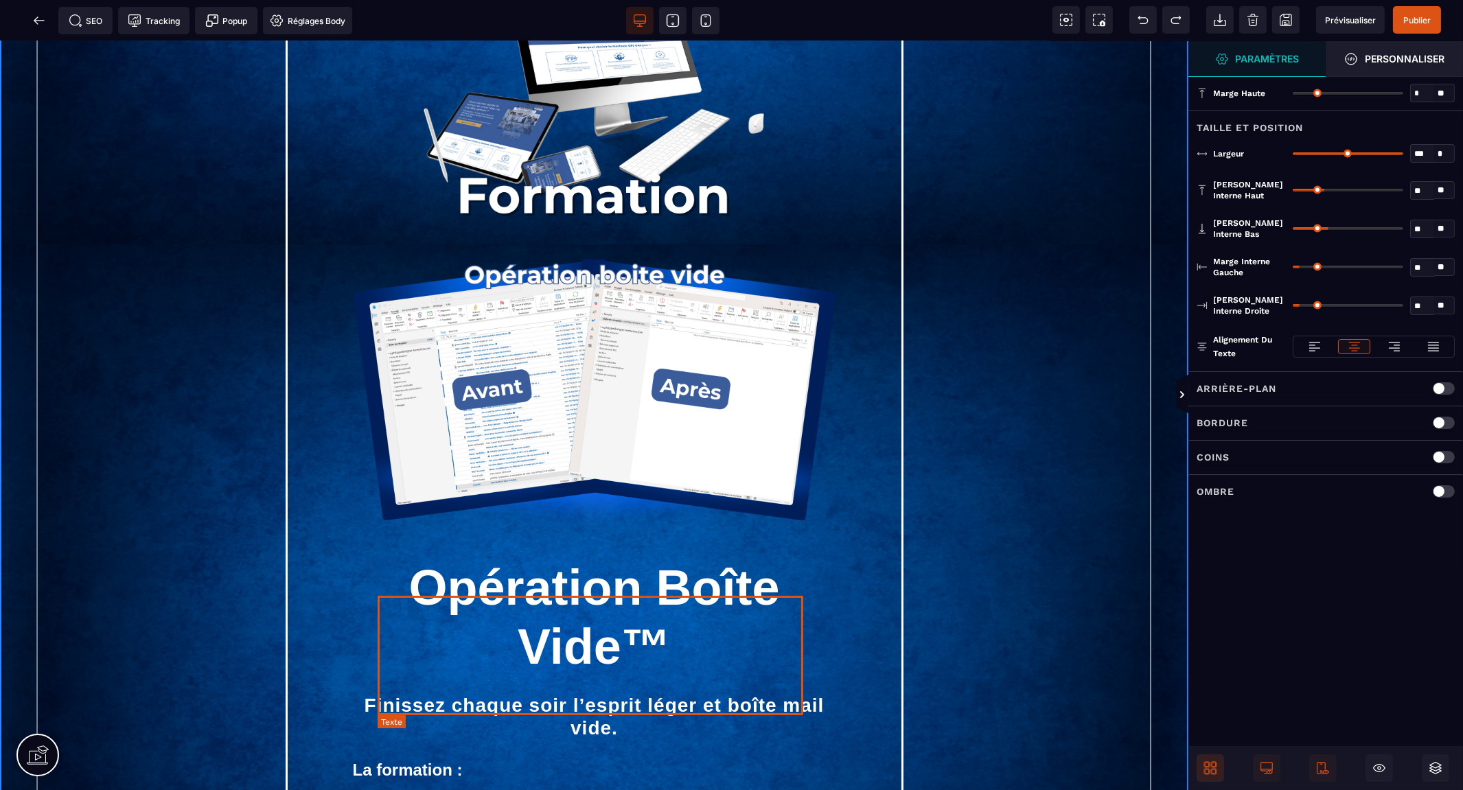
click at [711, 634] on strong "Opération Boîte Vide™" at bounding box center [593, 617] width 371 height 114
select select "***"
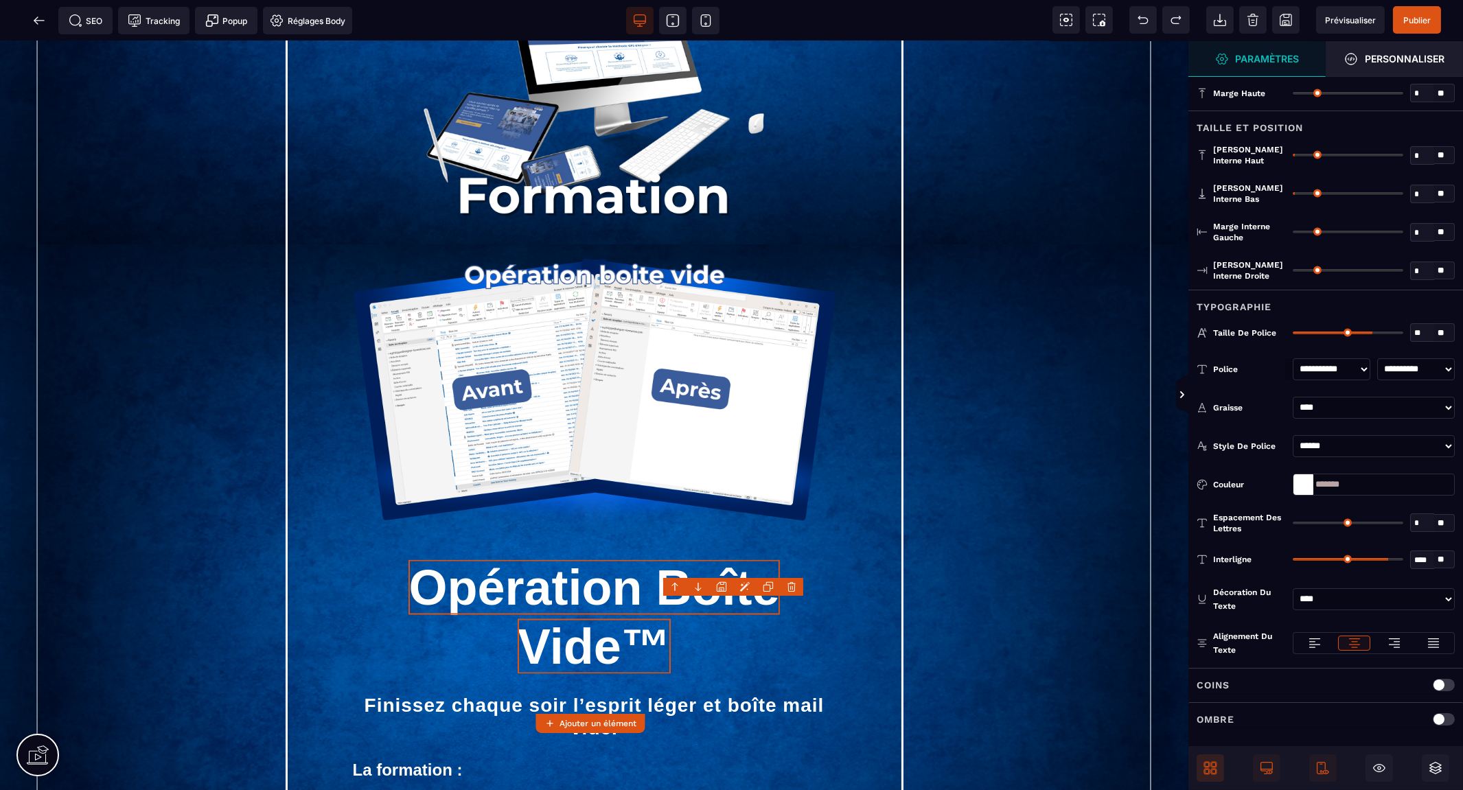
click at [787, 588] on body "B I U S A ******* Ajouter un élément" at bounding box center [731, 395] width 1463 height 790
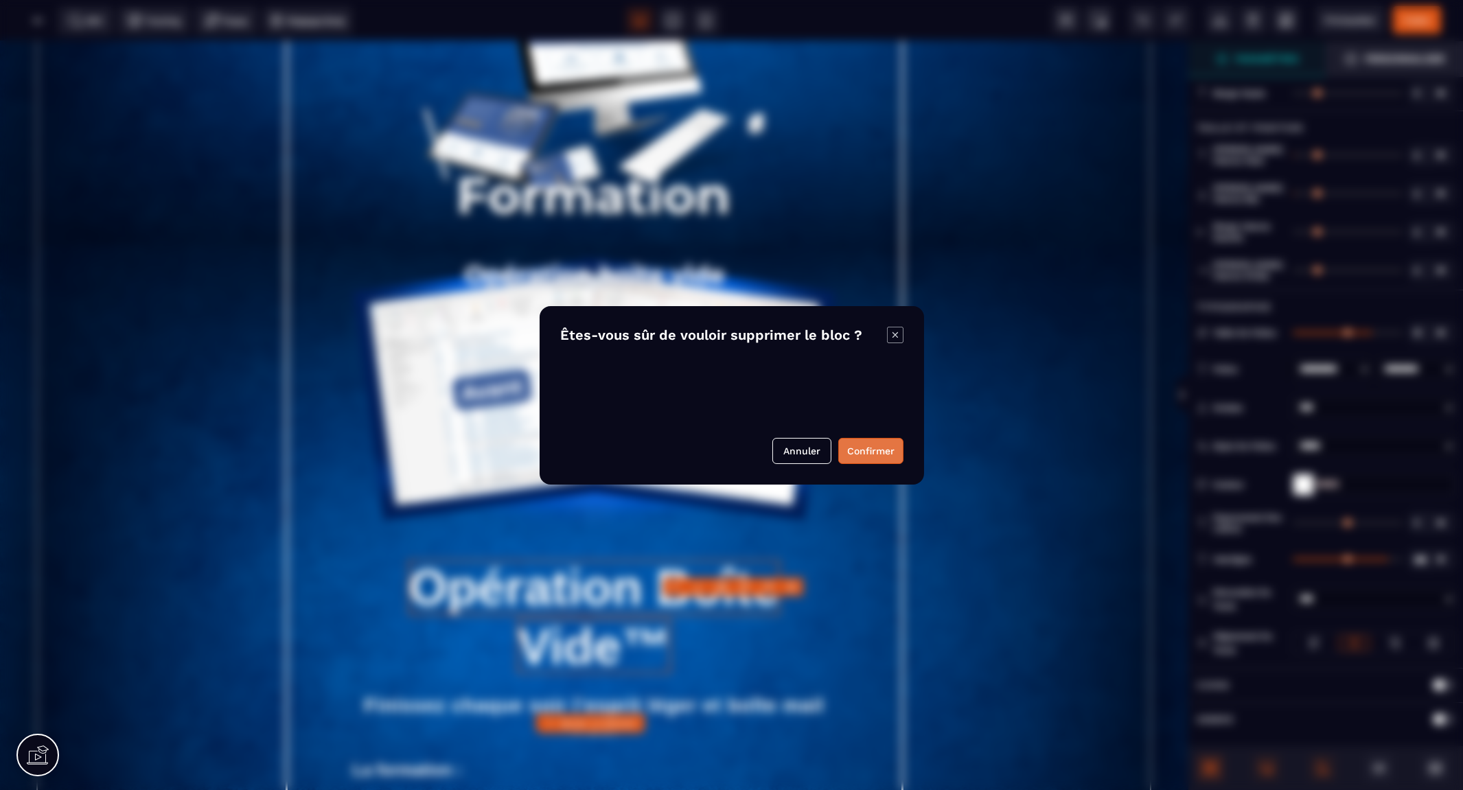
click at [884, 451] on button "Confirmer" at bounding box center [870, 451] width 65 height 26
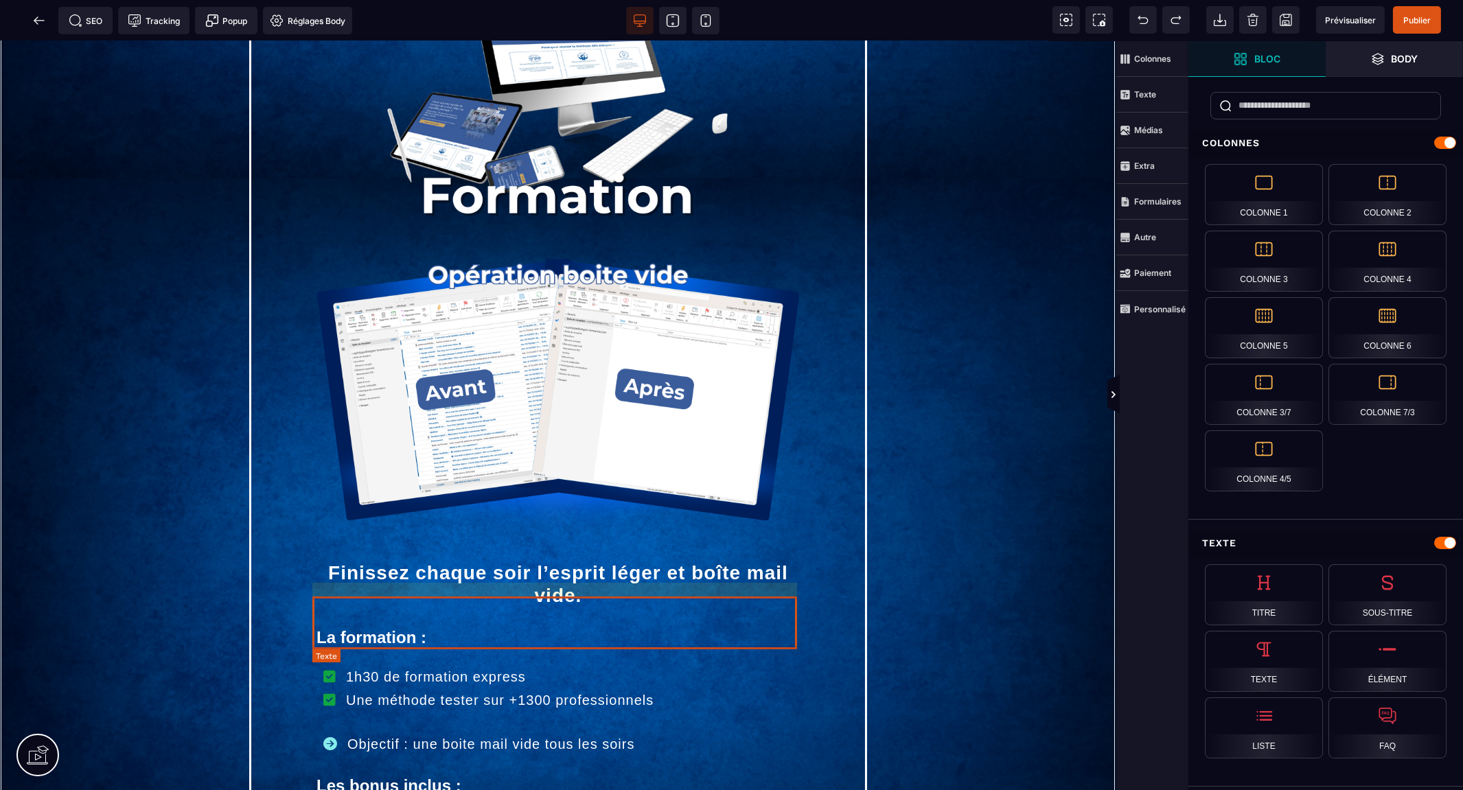
click at [723, 611] on text "Finissez chaque soir l’esprit léger et boîte mail vide." at bounding box center [557, 584] width 483 height 53
select select "***"
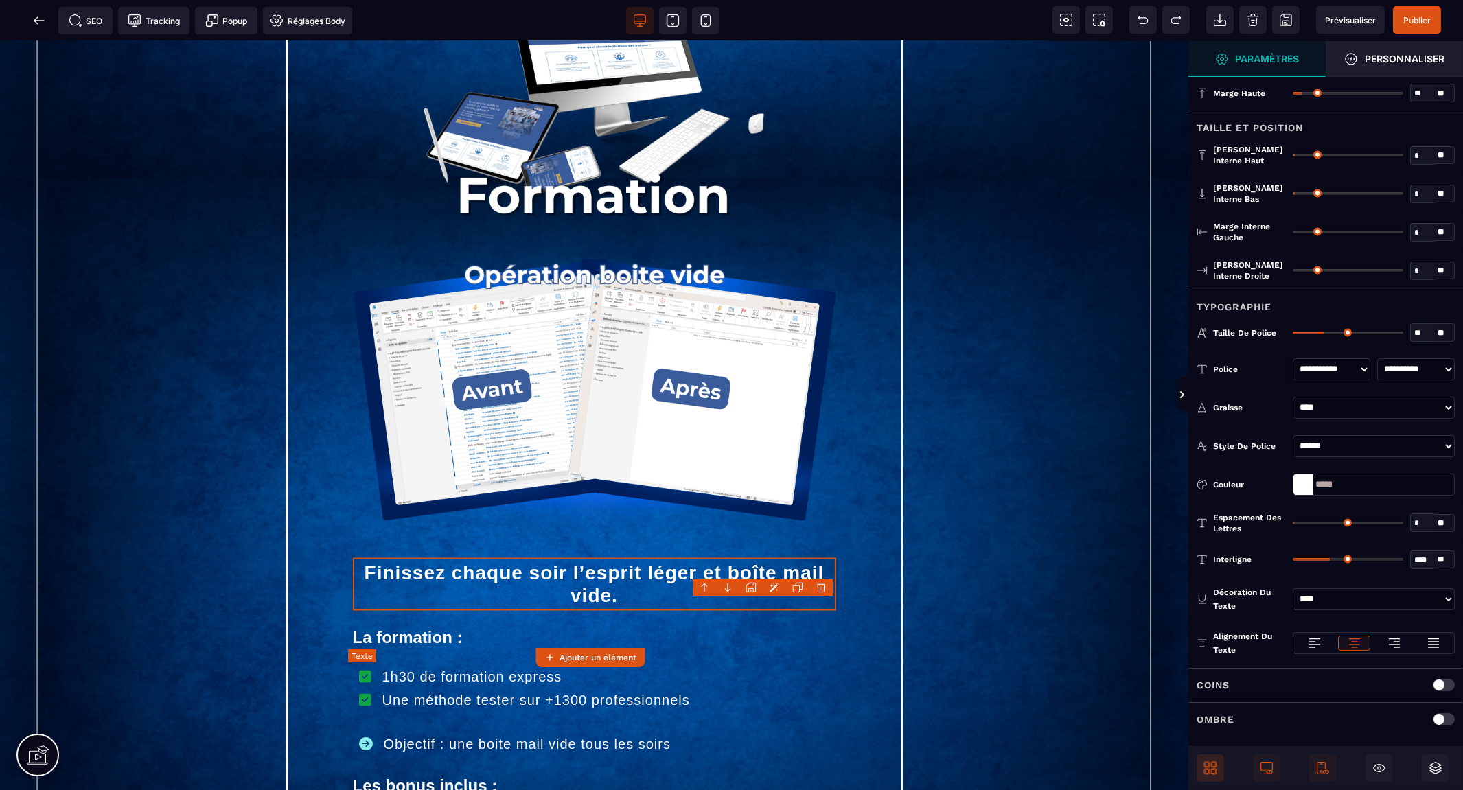
click at [774, 611] on text "Finissez chaque soir l’esprit léger et boîte mail vide." at bounding box center [594, 584] width 483 height 53
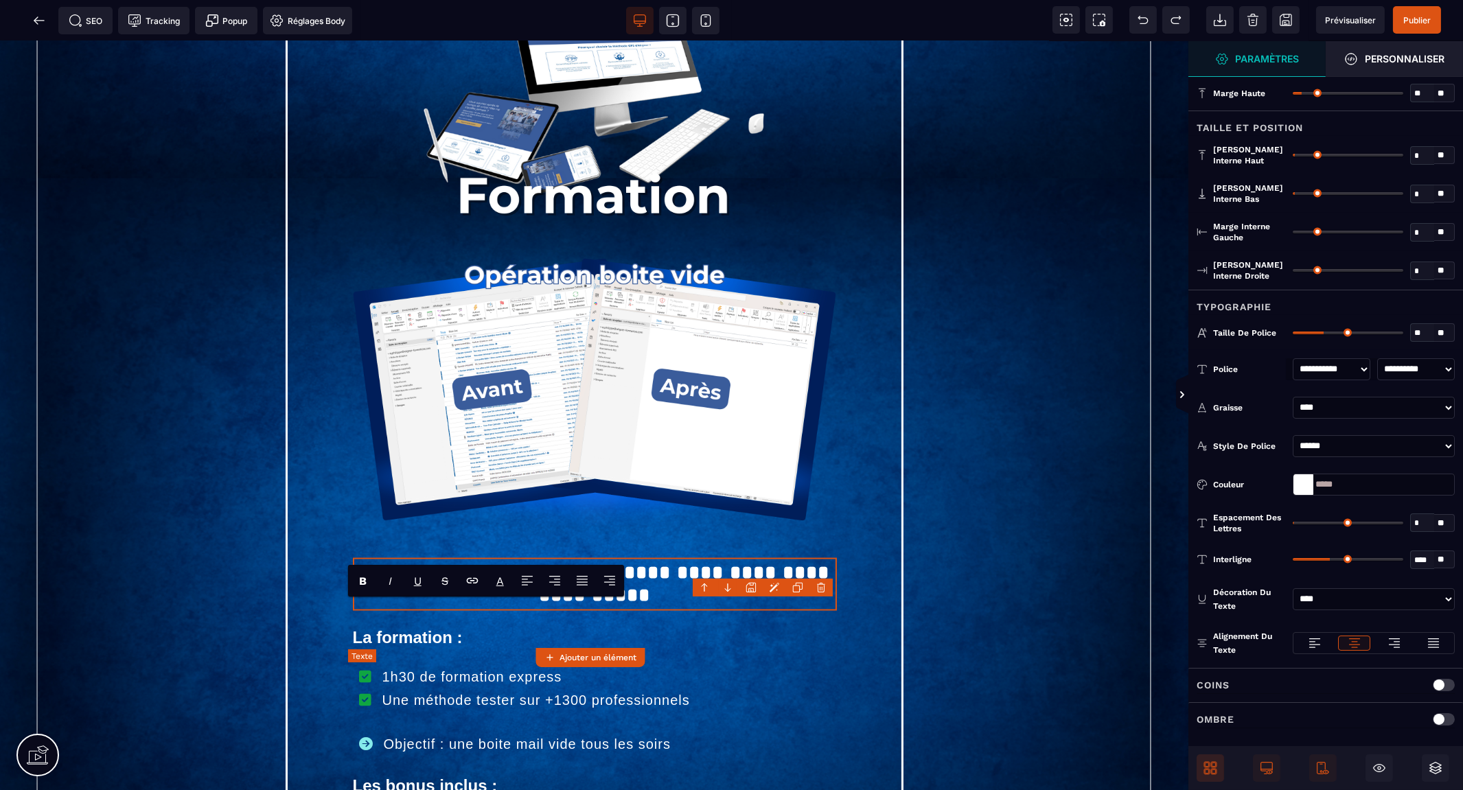
click at [732, 611] on text "**********" at bounding box center [595, 584] width 485 height 53
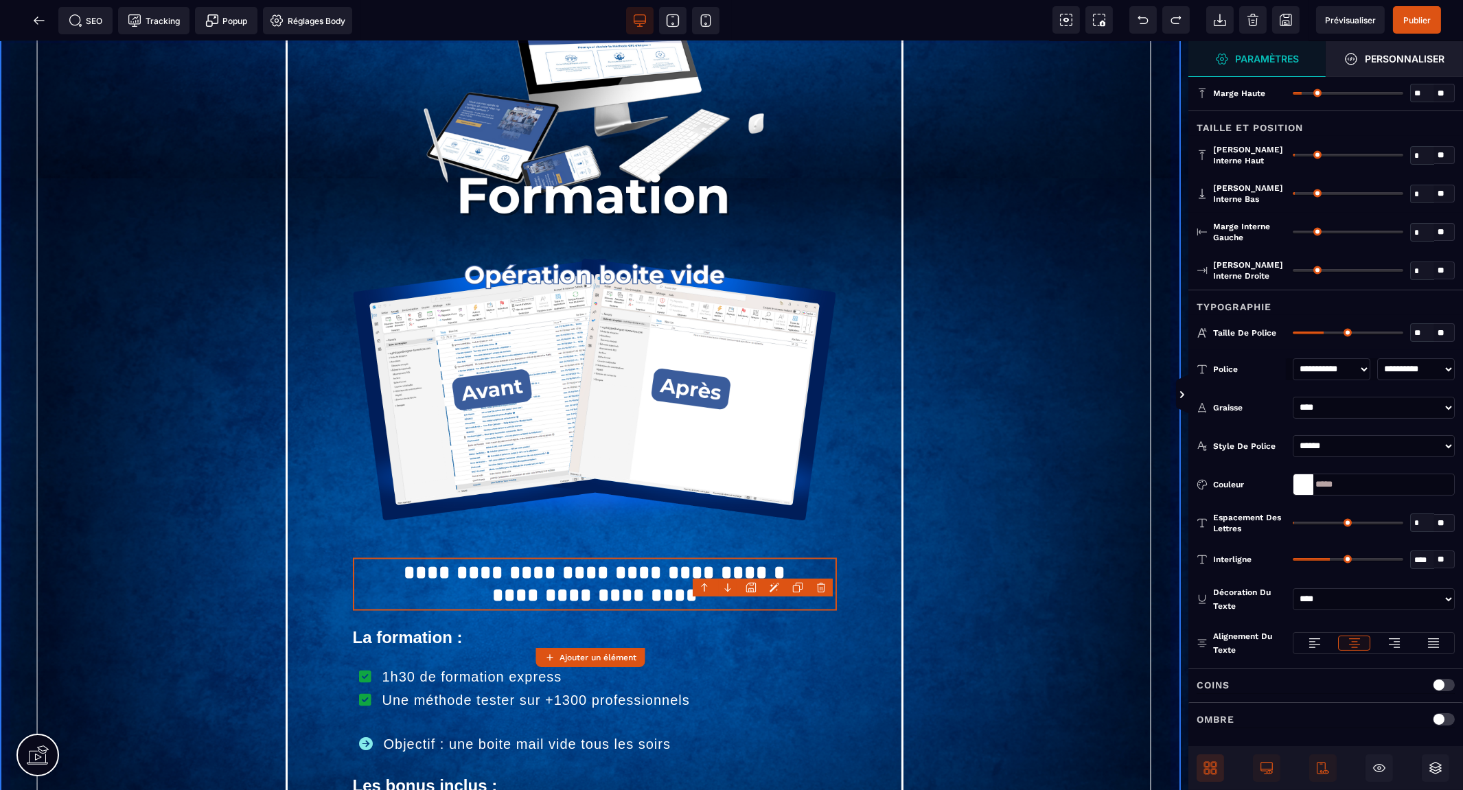
click at [952, 506] on div "**********" at bounding box center [594, 549] width 1188 height 1186
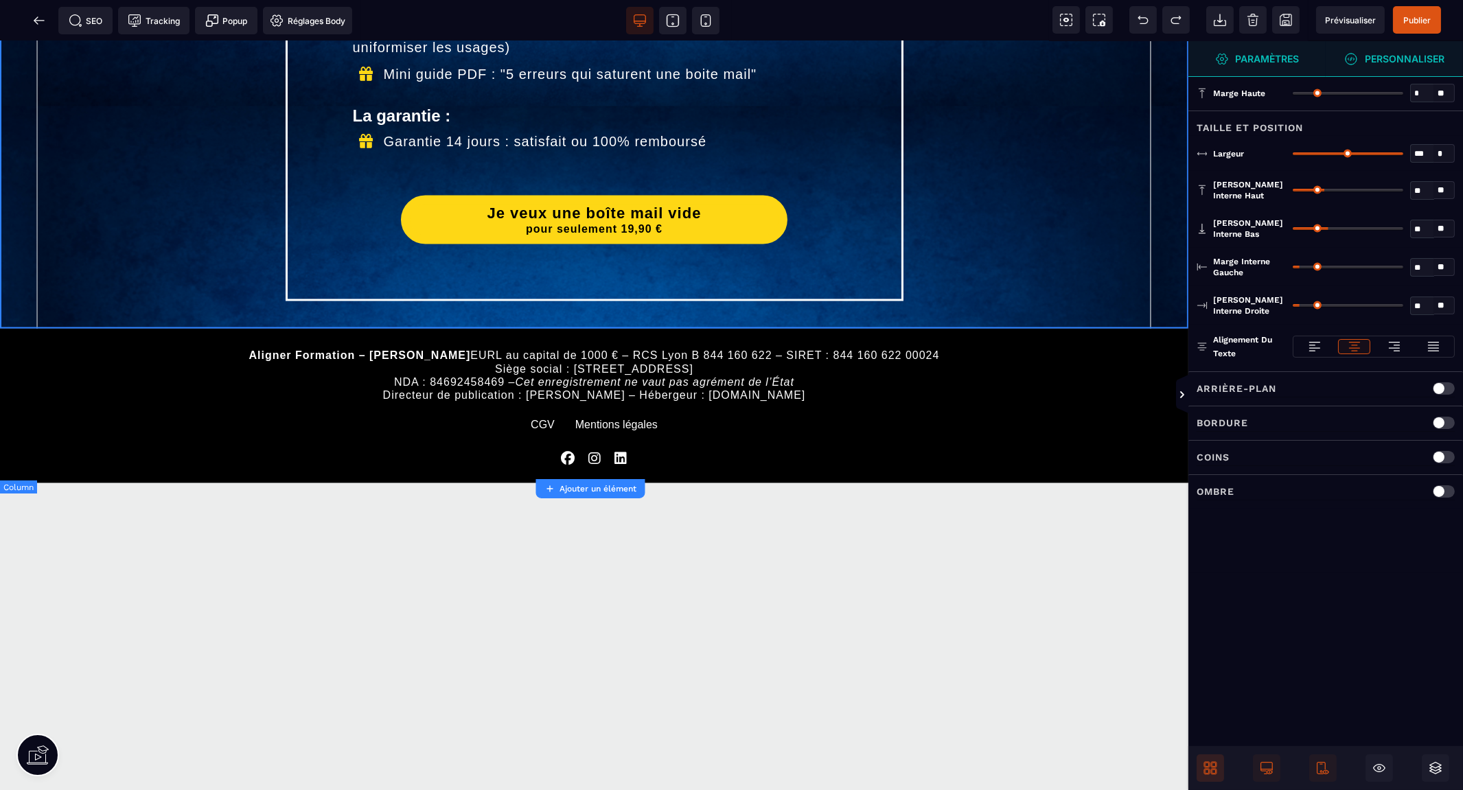
scroll to position [6259, 0]
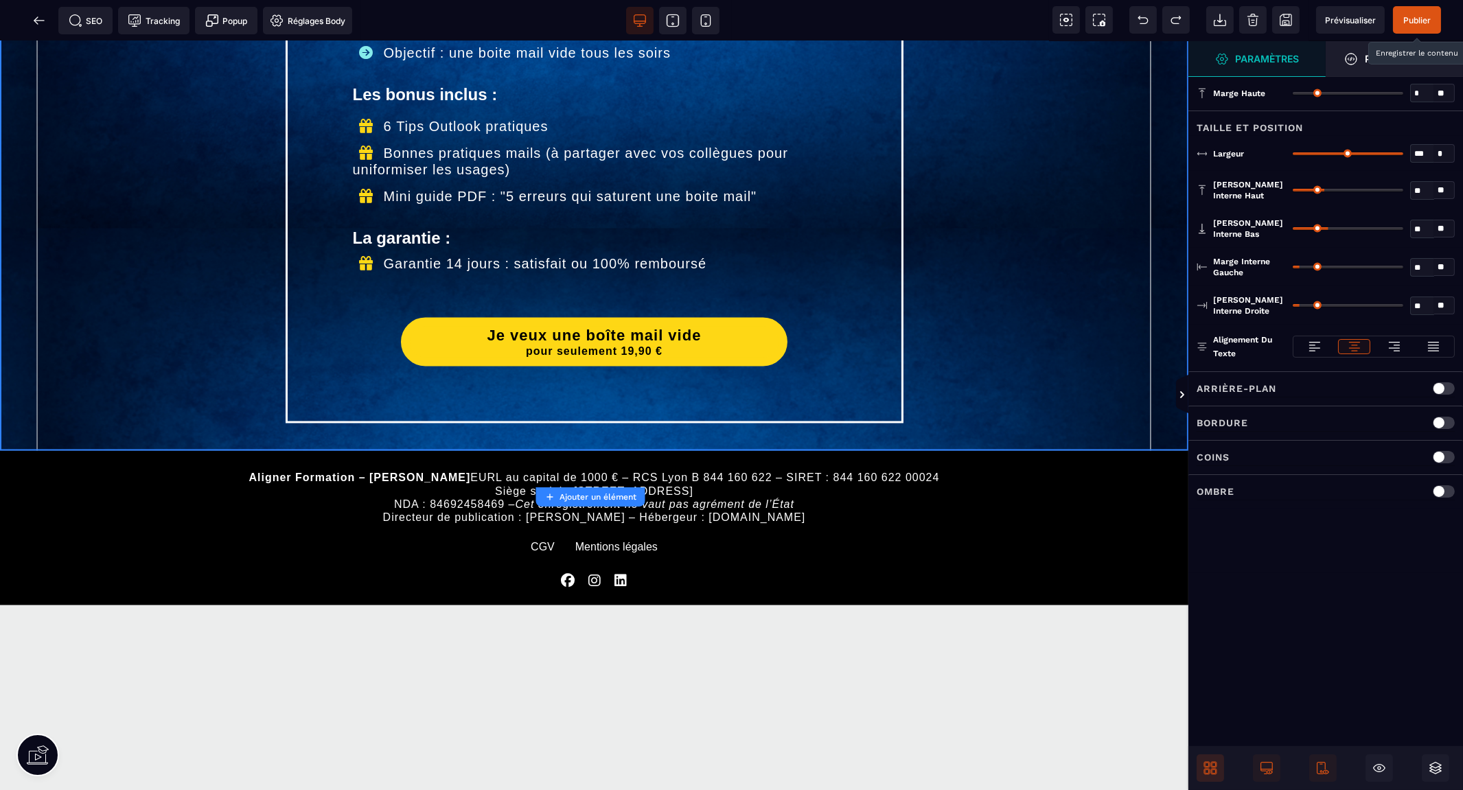
click at [1424, 14] on span "Publier" at bounding box center [1417, 19] width 48 height 27
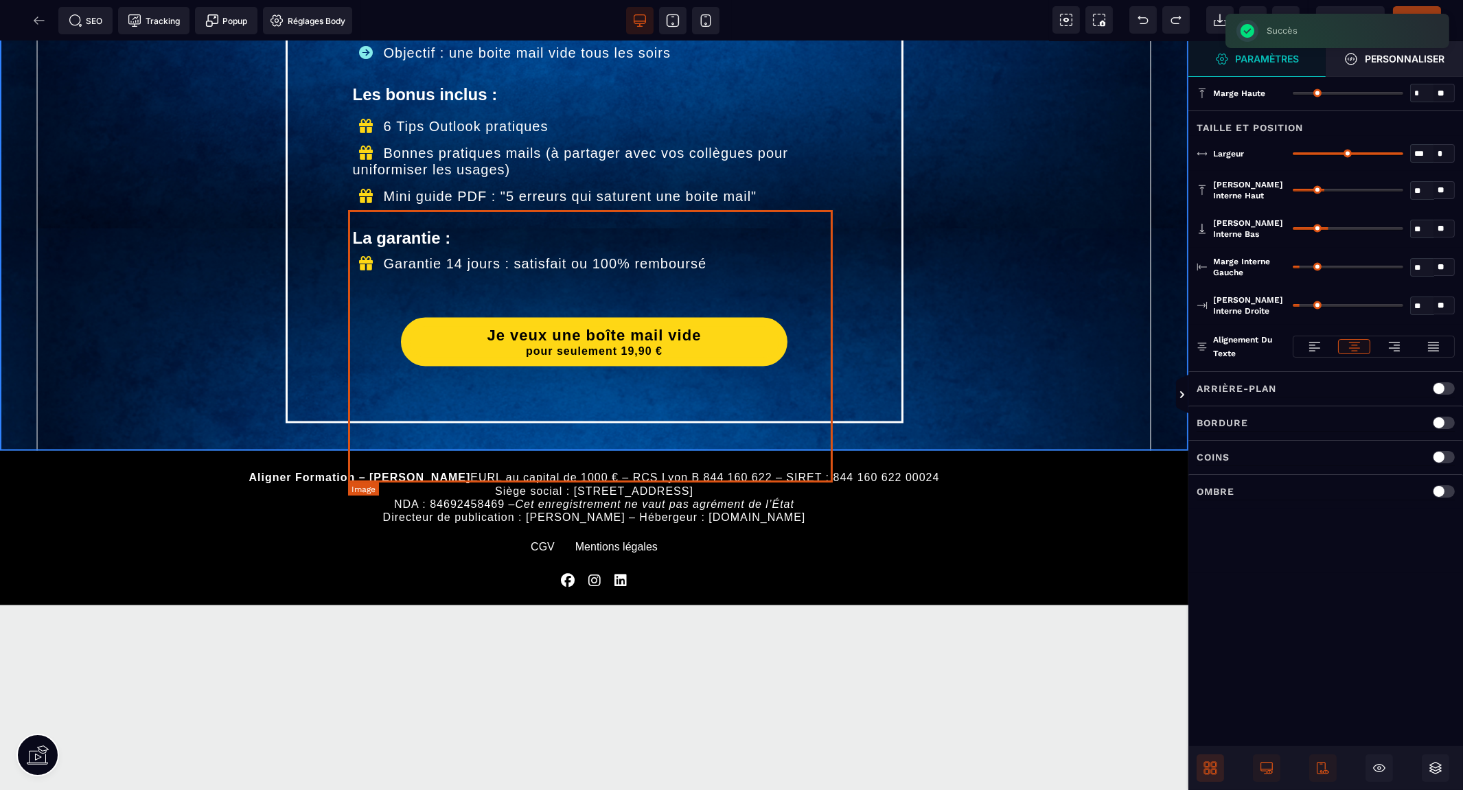
scroll to position [5649, 0]
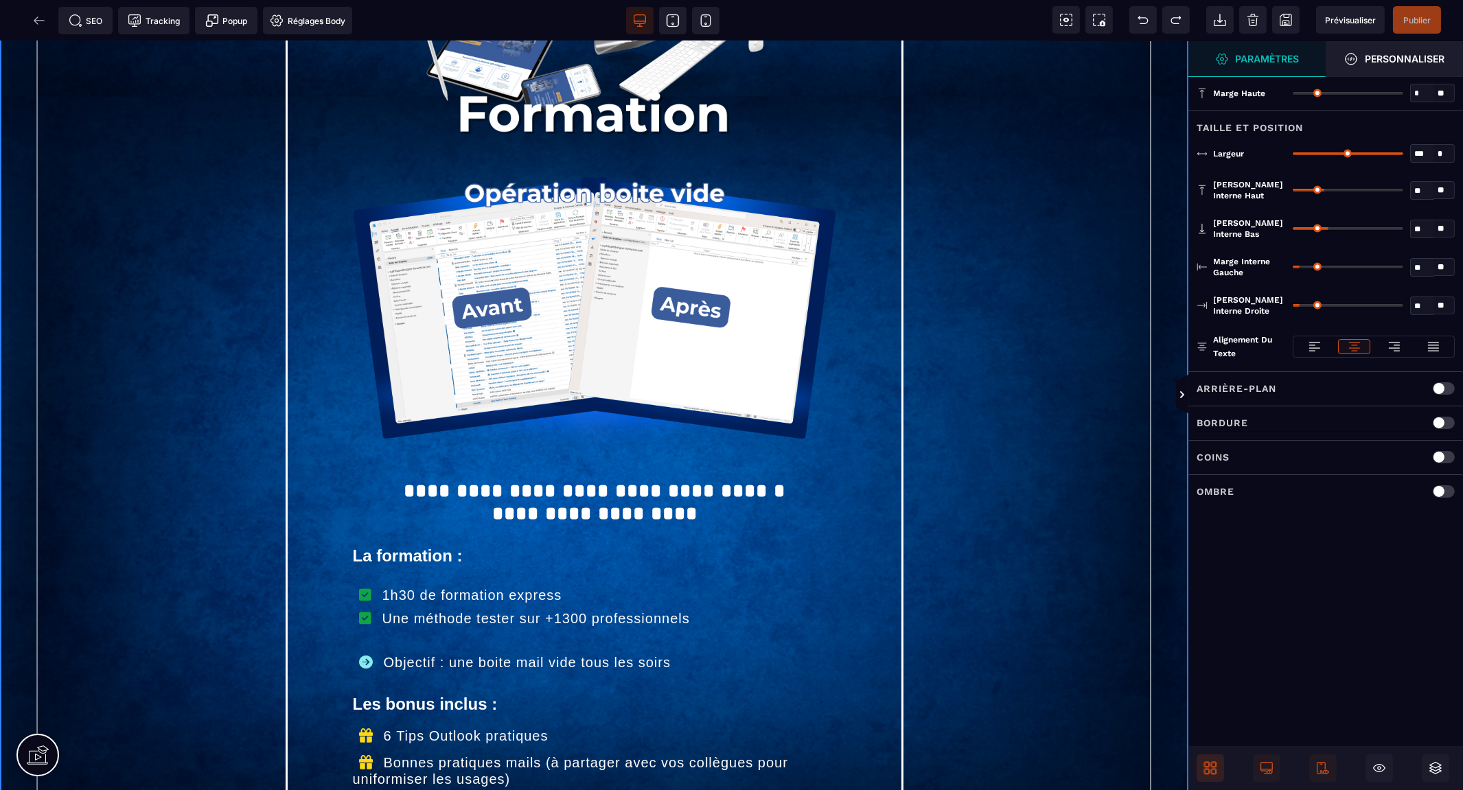
click at [38, 19] on div "SEO Tracking Popup Réglages Body" at bounding box center [180, 20] width 354 height 27
click at [1370, 21] on span "Prévisualiser" at bounding box center [1350, 20] width 51 height 10
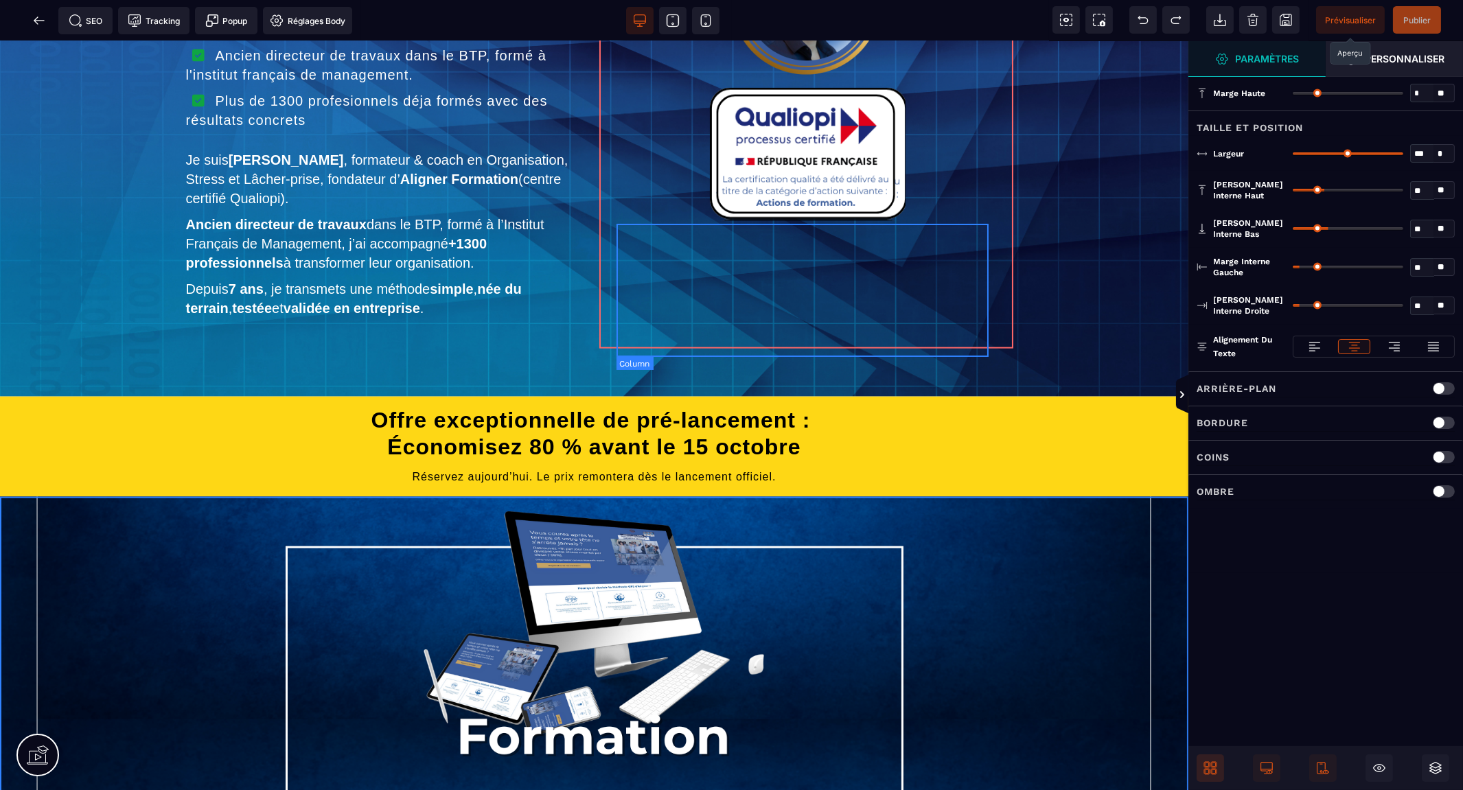
scroll to position [5039, 0]
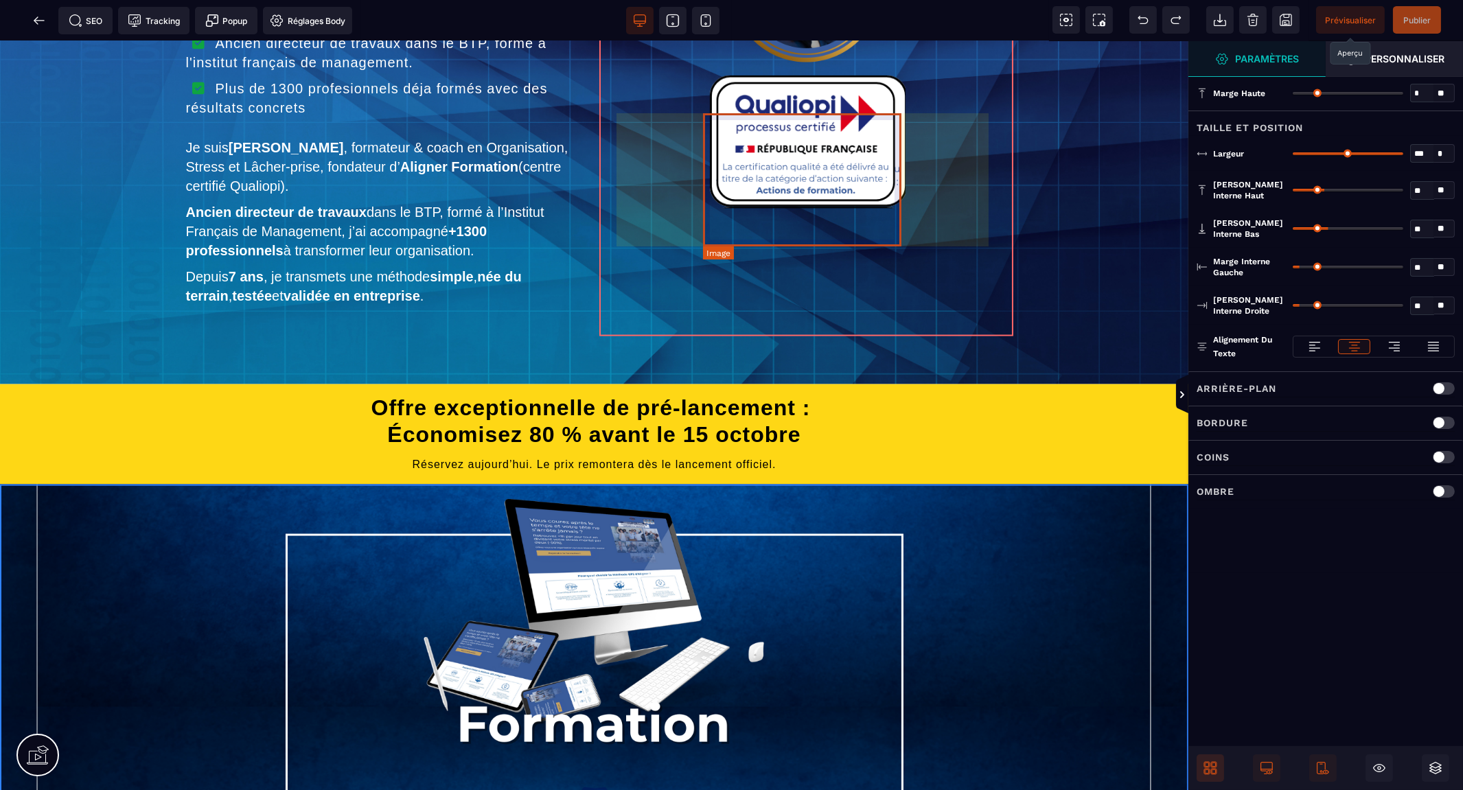
click at [863, 196] on img at bounding box center [806, 142] width 198 height 133
select select
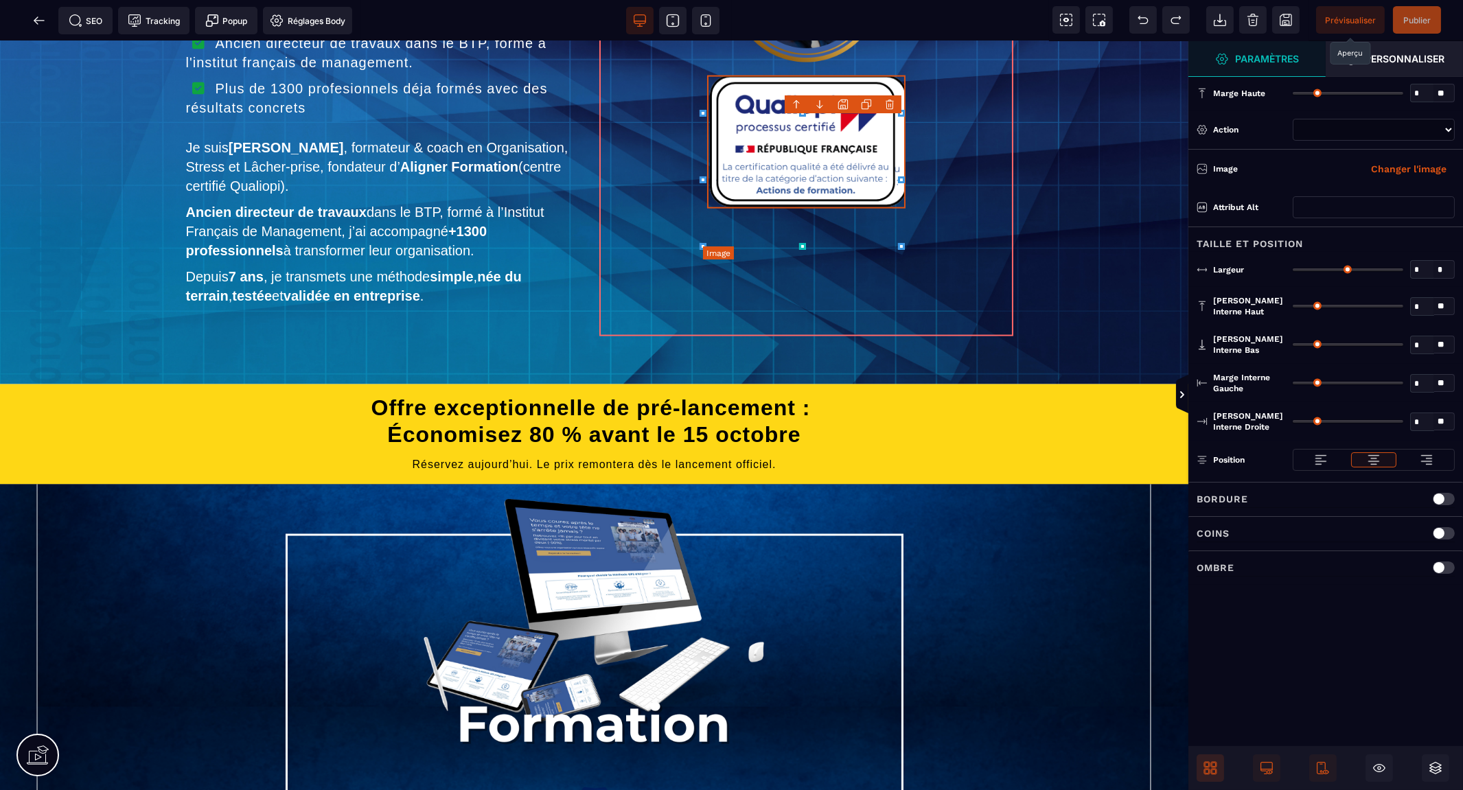
type input "*"
type input "***"
type input "**"
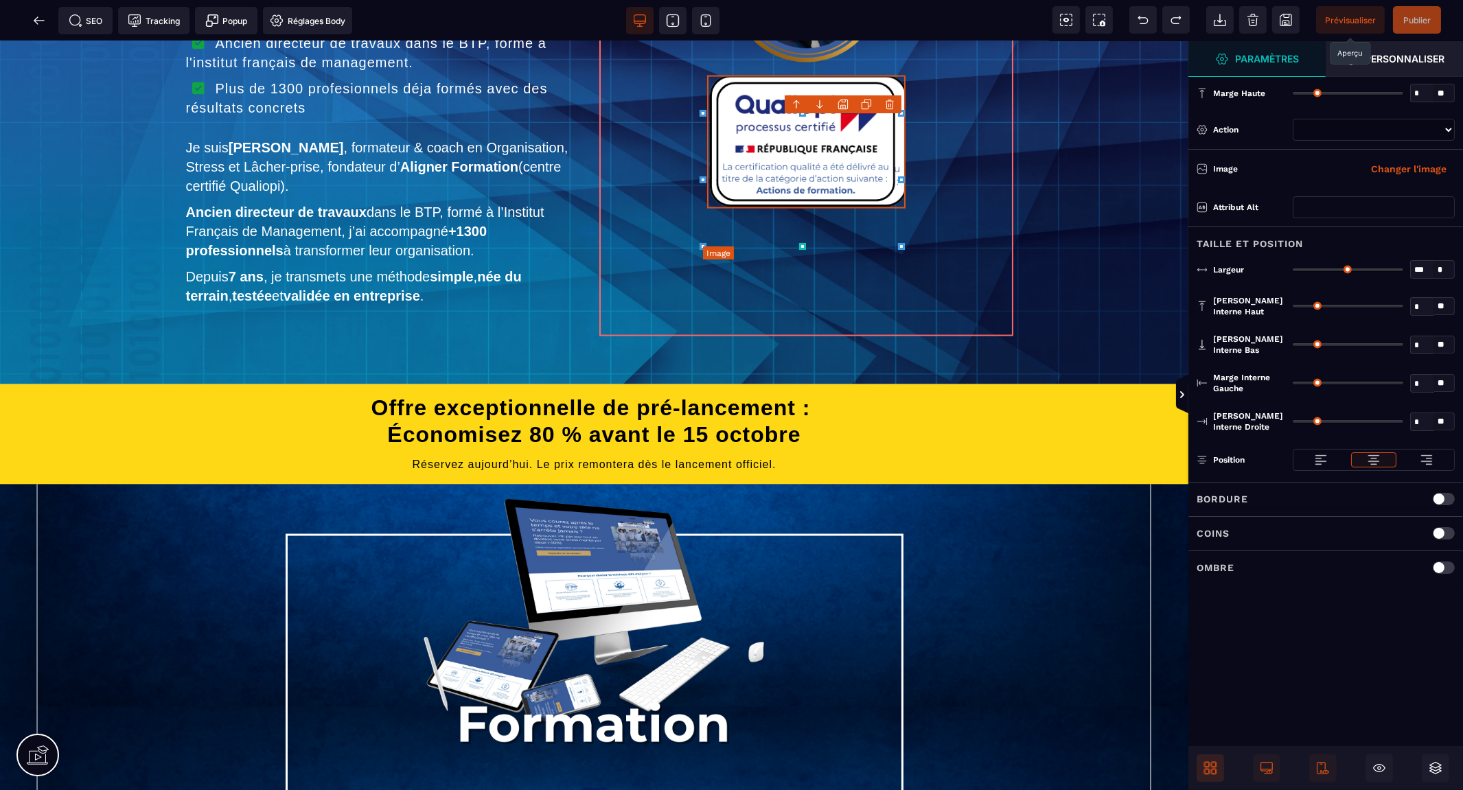
type input "**"
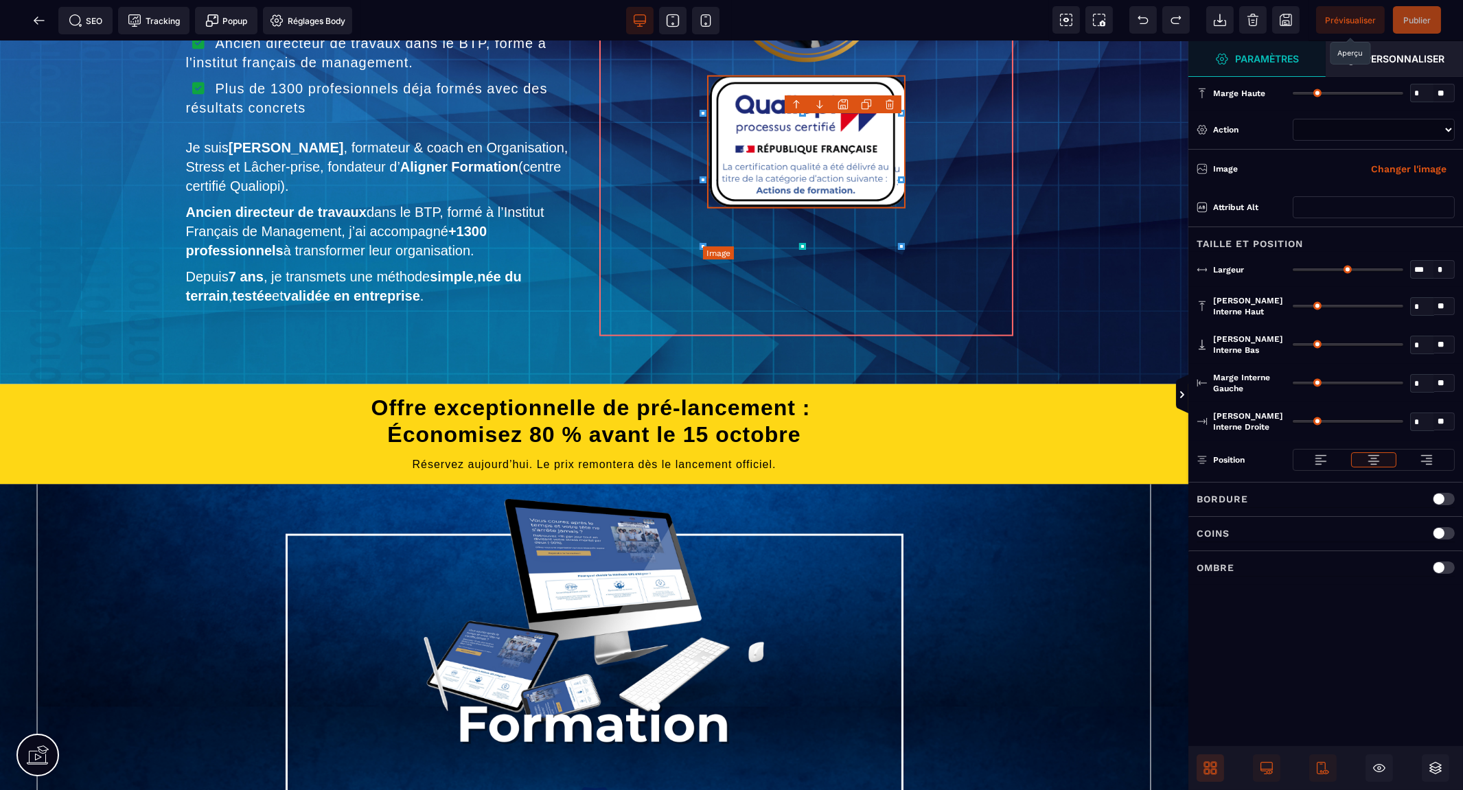
type input "**"
click at [1213, 760] on span at bounding box center [1209, 767] width 27 height 27
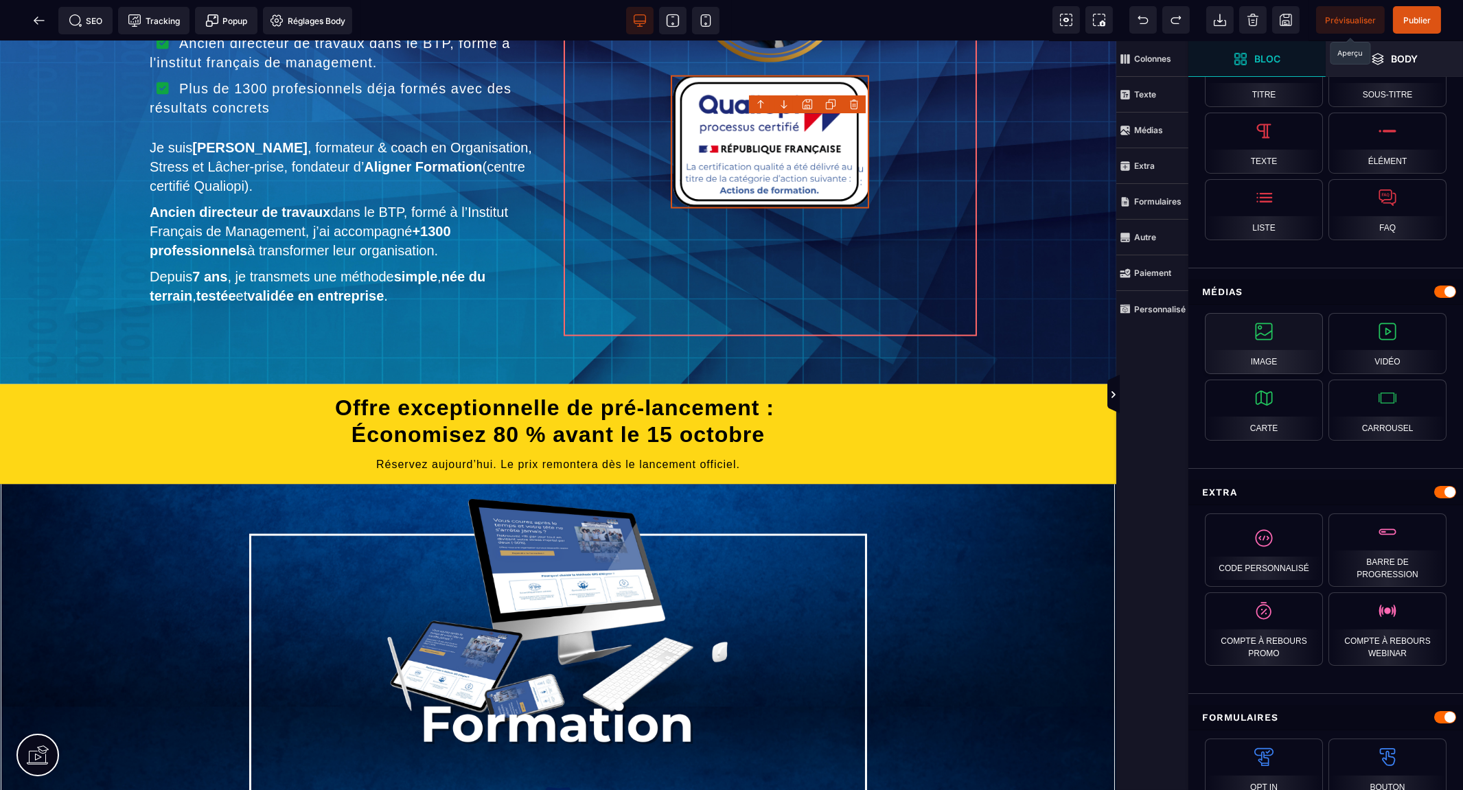
scroll to position [381, 0]
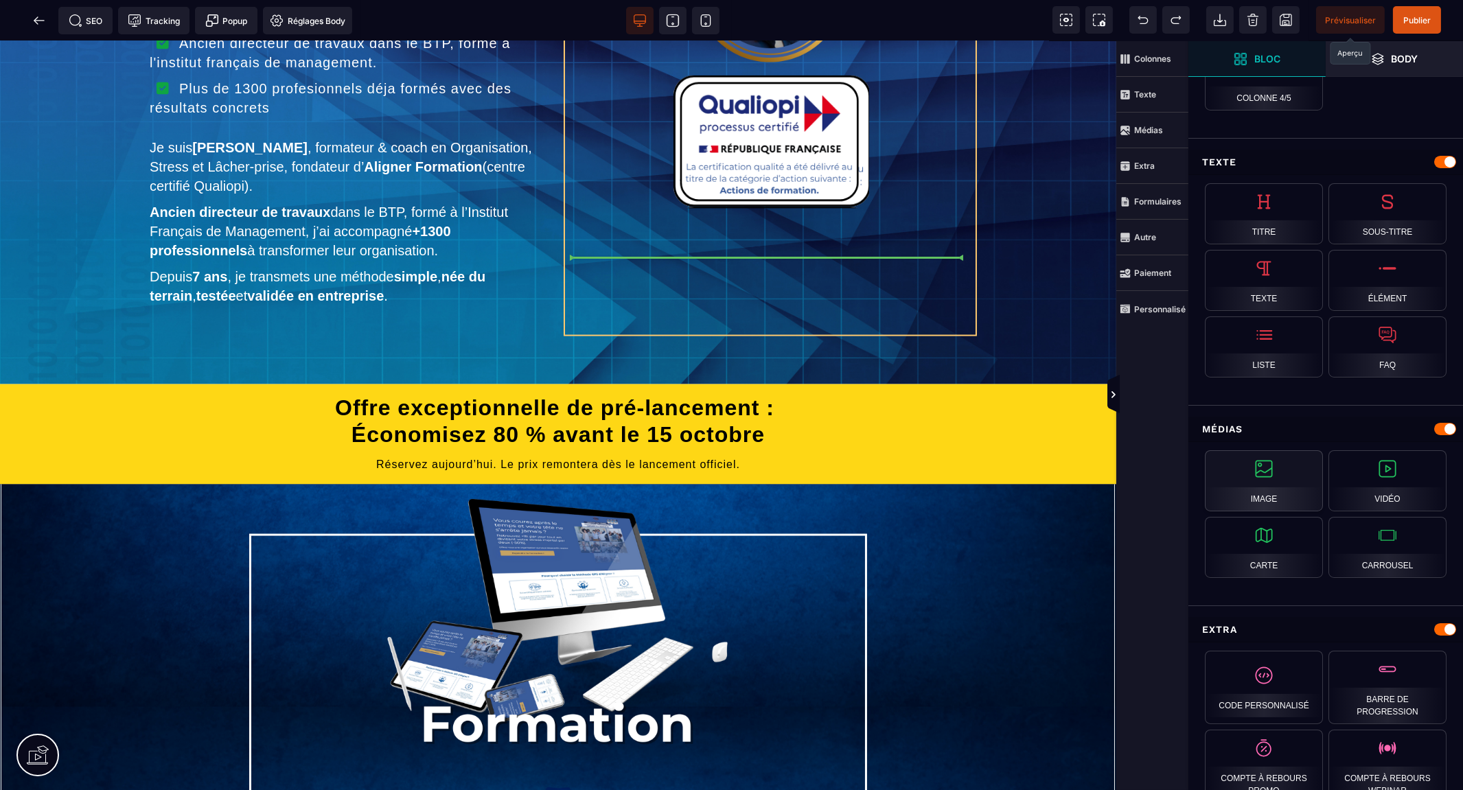
select select
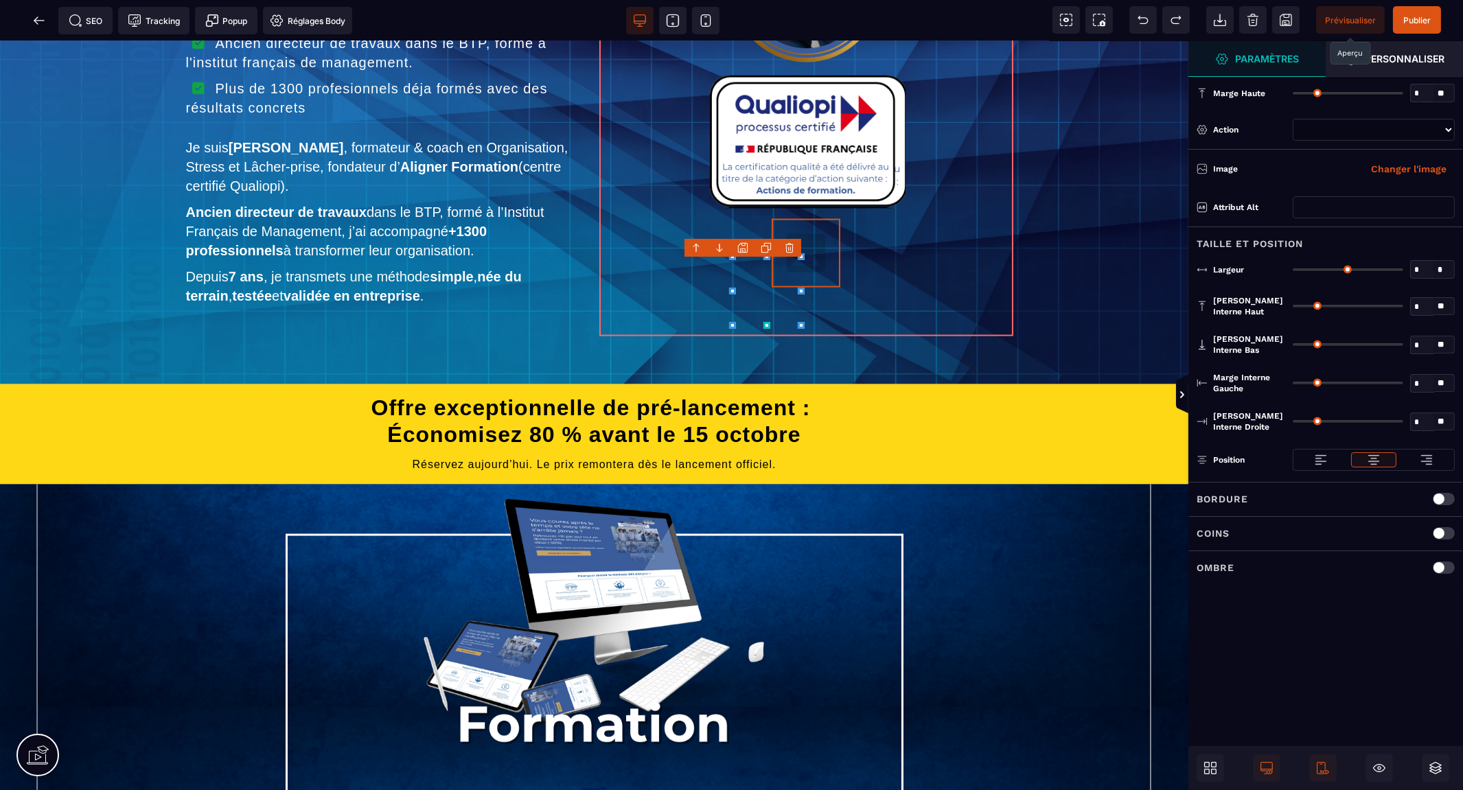
scroll to position [0, 0]
type input "*"
type input "***"
type input "*"
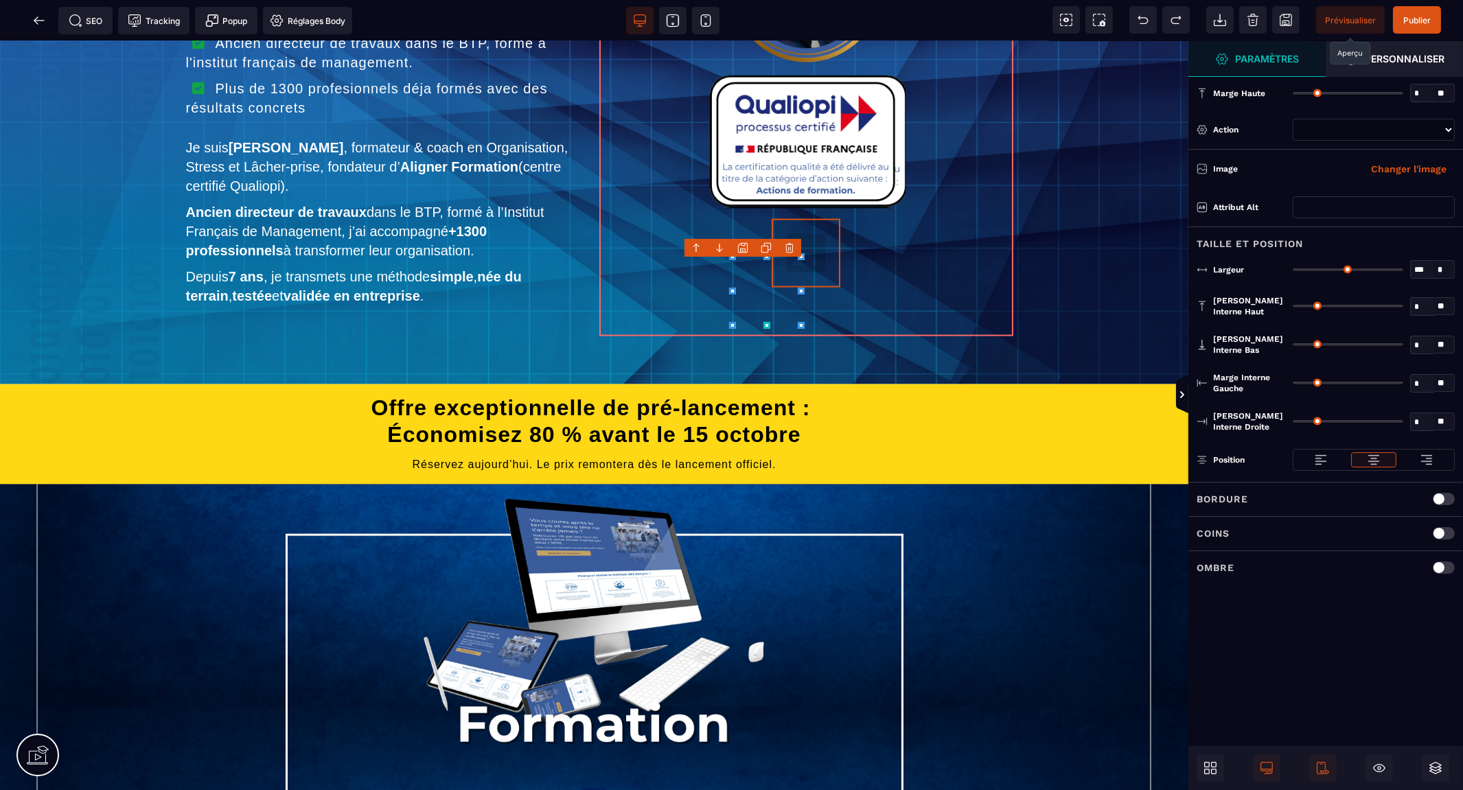
type input "*"
select select
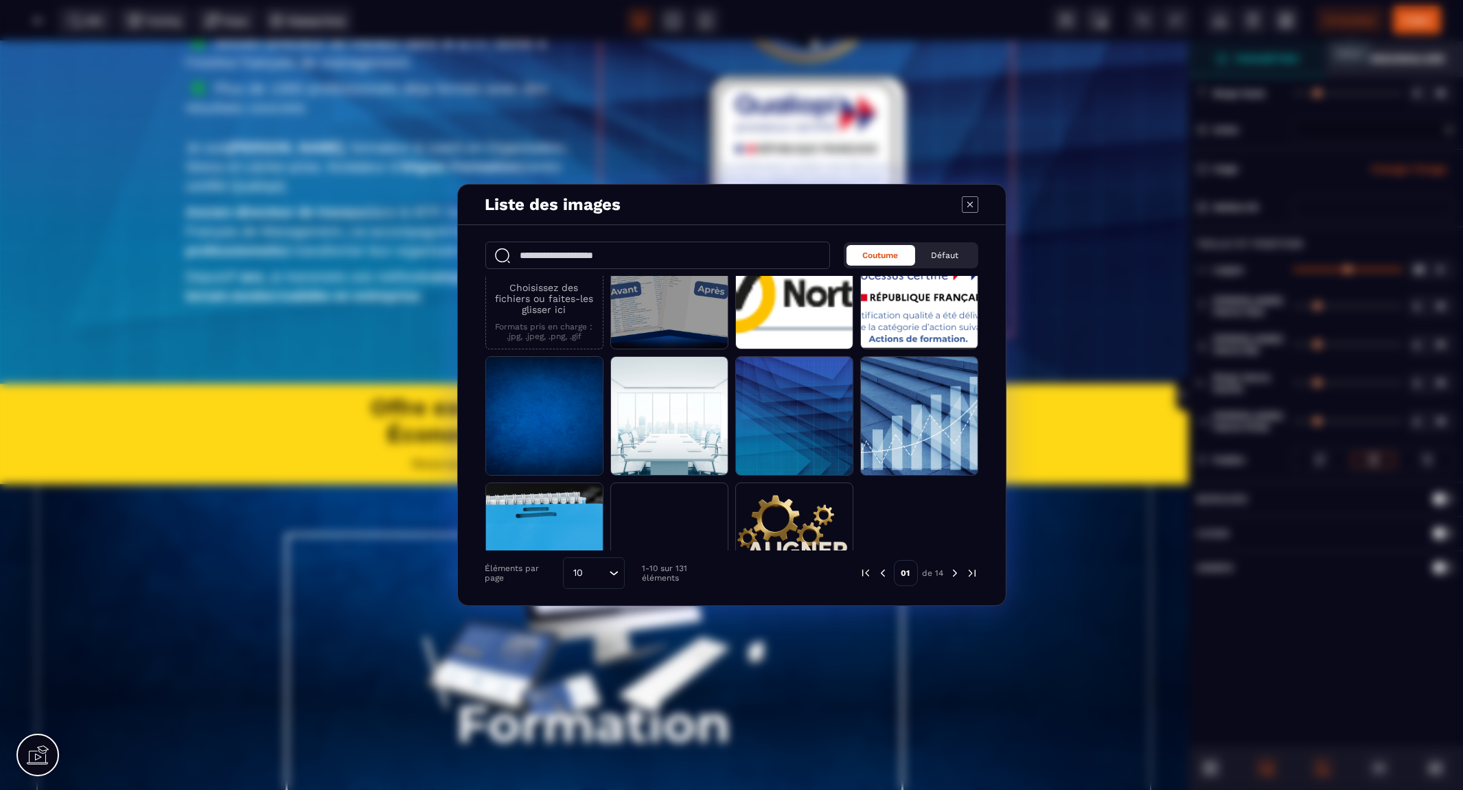
scroll to position [97, 0]
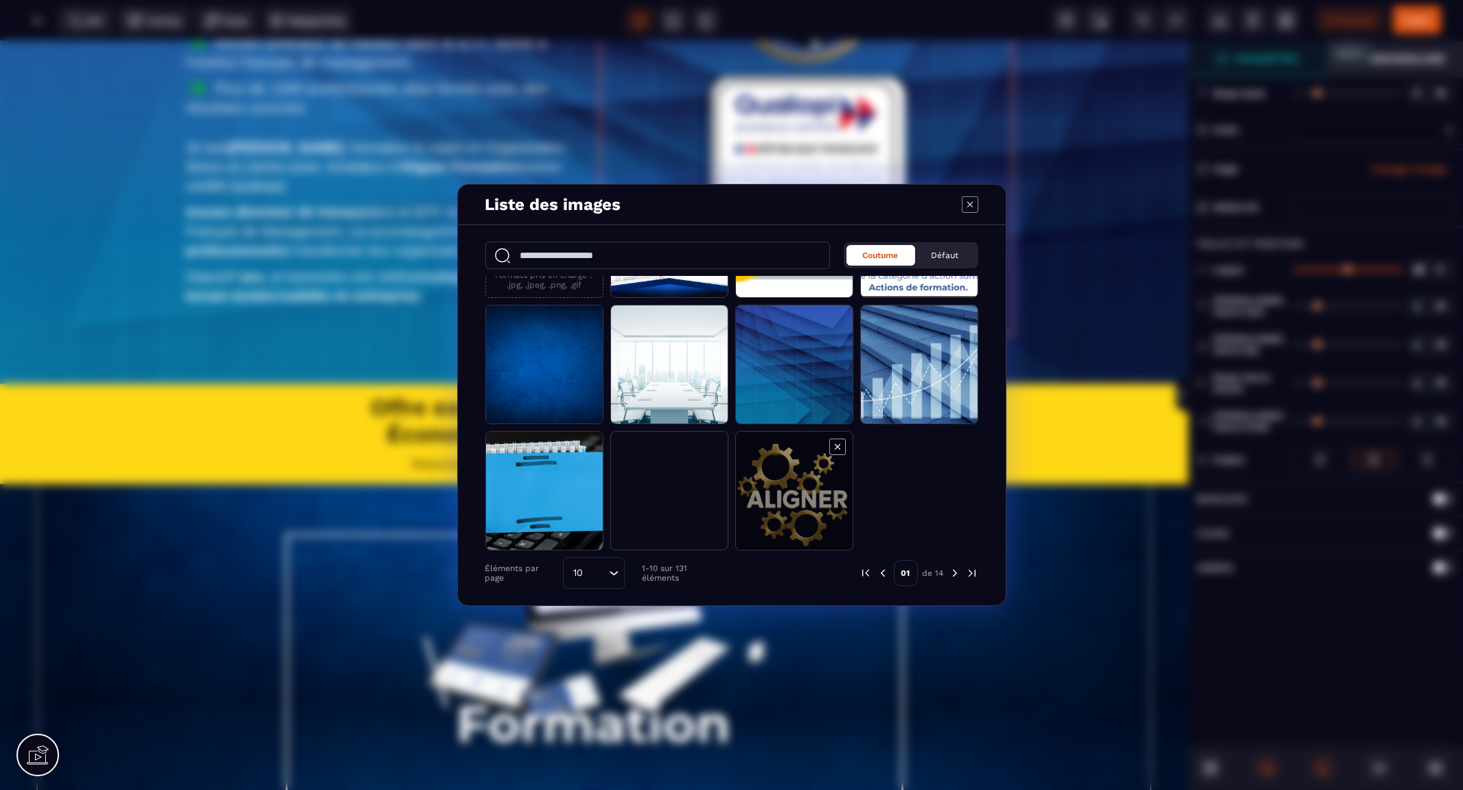
click at [776, 456] on span "Modal window" at bounding box center [794, 491] width 117 height 119
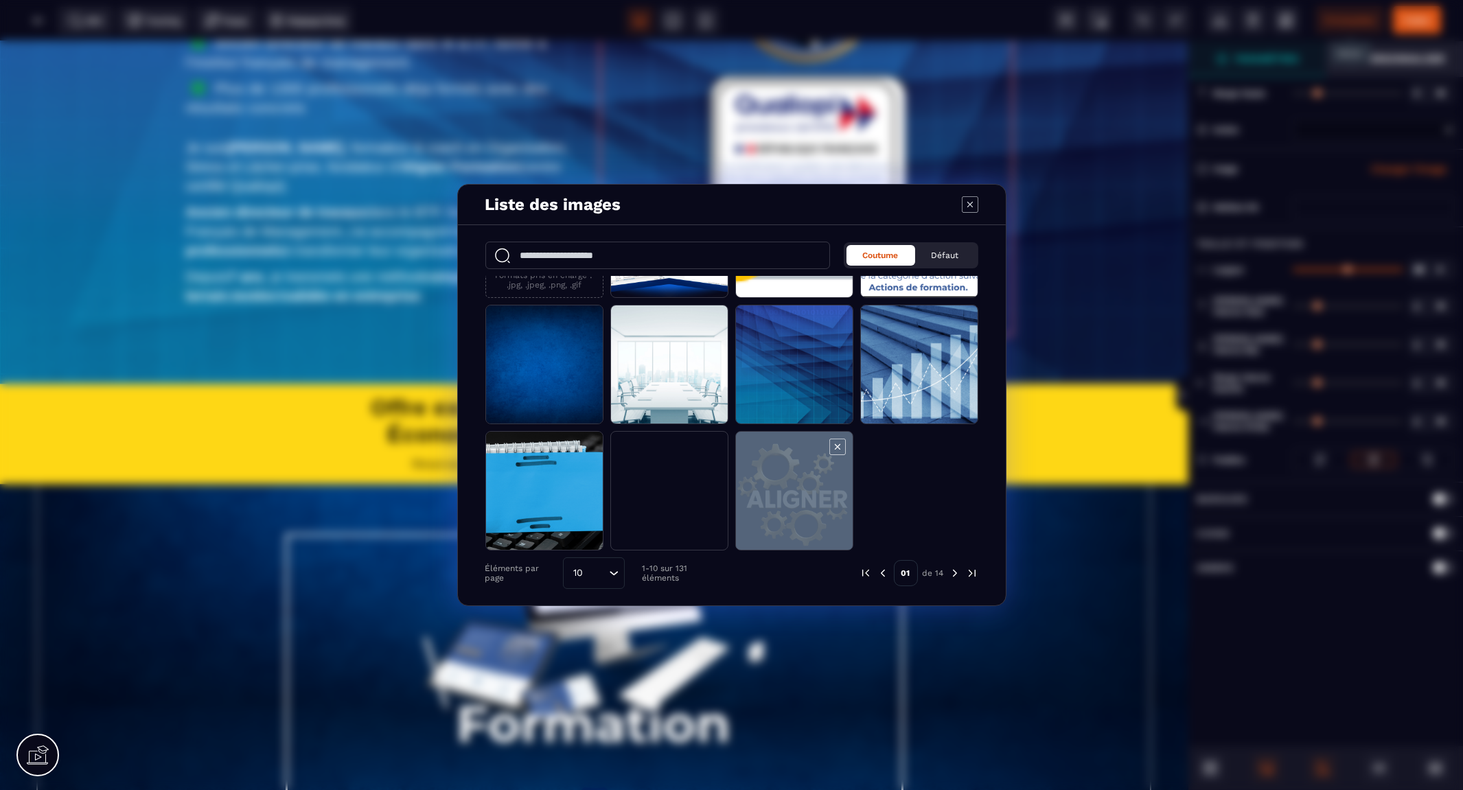
click at [776, 456] on span "Modal window" at bounding box center [794, 491] width 117 height 119
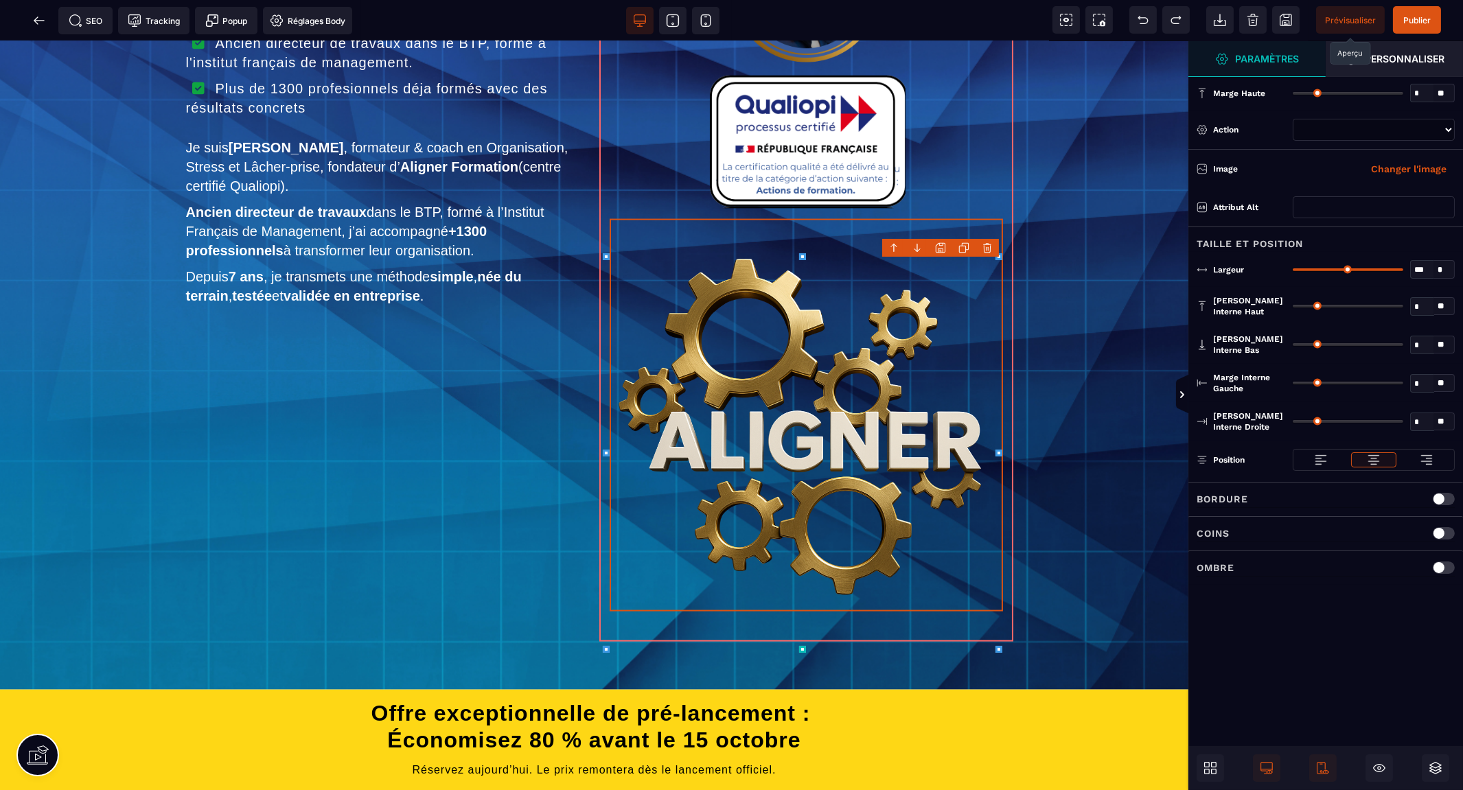
select select
click at [820, 434] on img at bounding box center [806, 415] width 393 height 393
drag, startPoint x: 1421, startPoint y: 270, endPoint x: 1351, endPoint y: 265, distance: 70.2
click at [1351, 265] on div "*** * * * **" at bounding box center [1373, 269] width 162 height 19
type input "**"
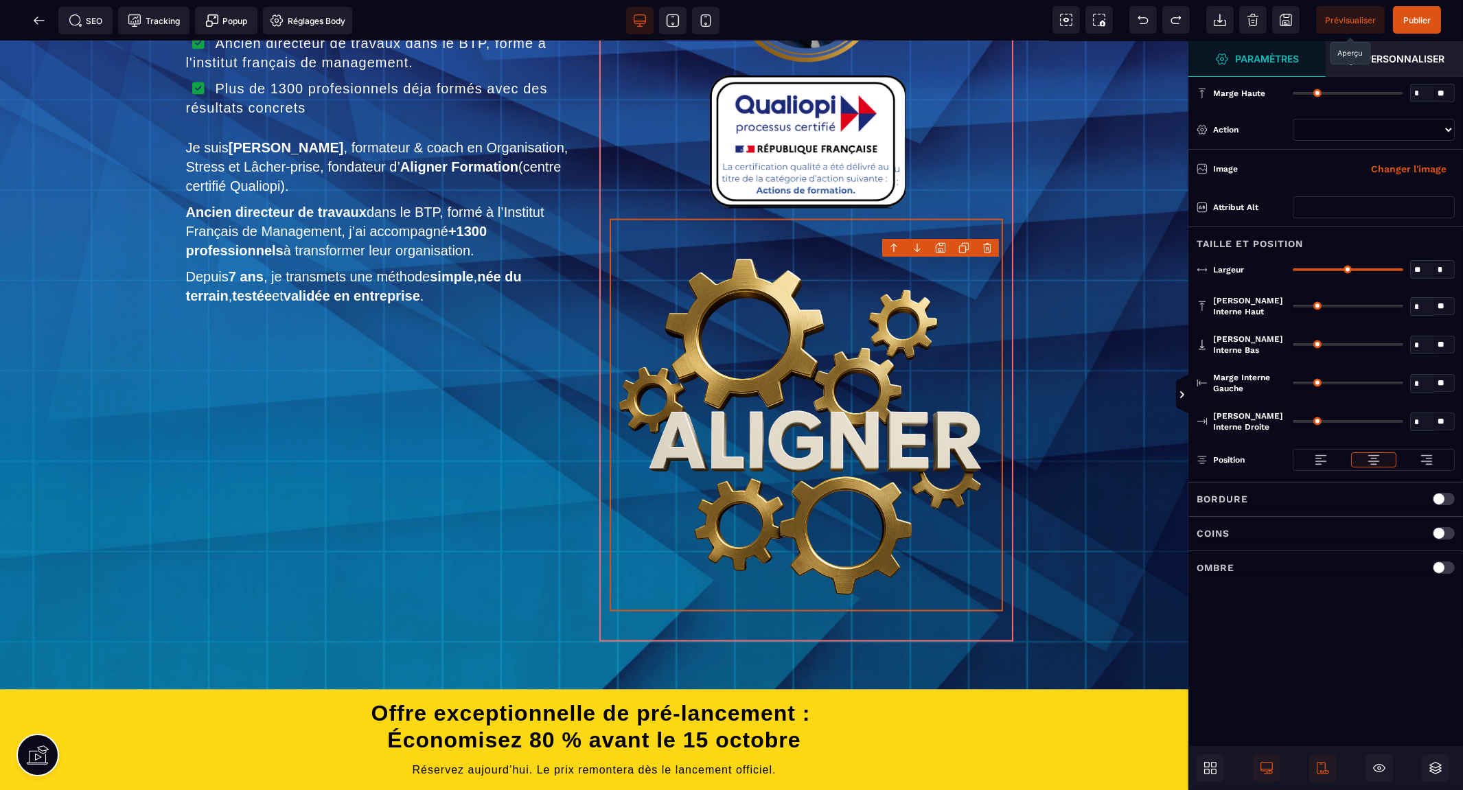
type input "**"
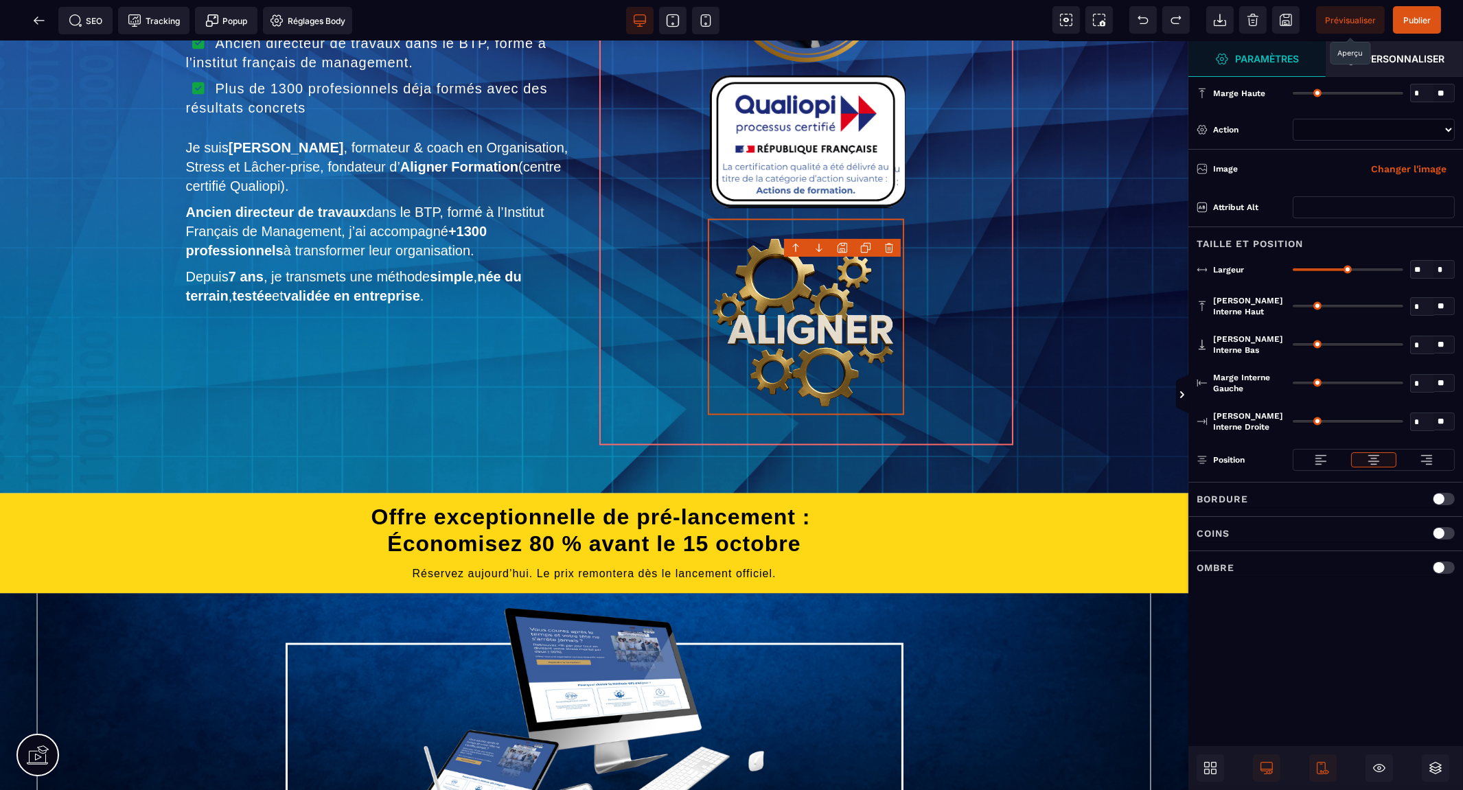
type input "**"
click at [1368, 126] on select "**********" at bounding box center [1373, 130] width 162 height 22
select select "***"
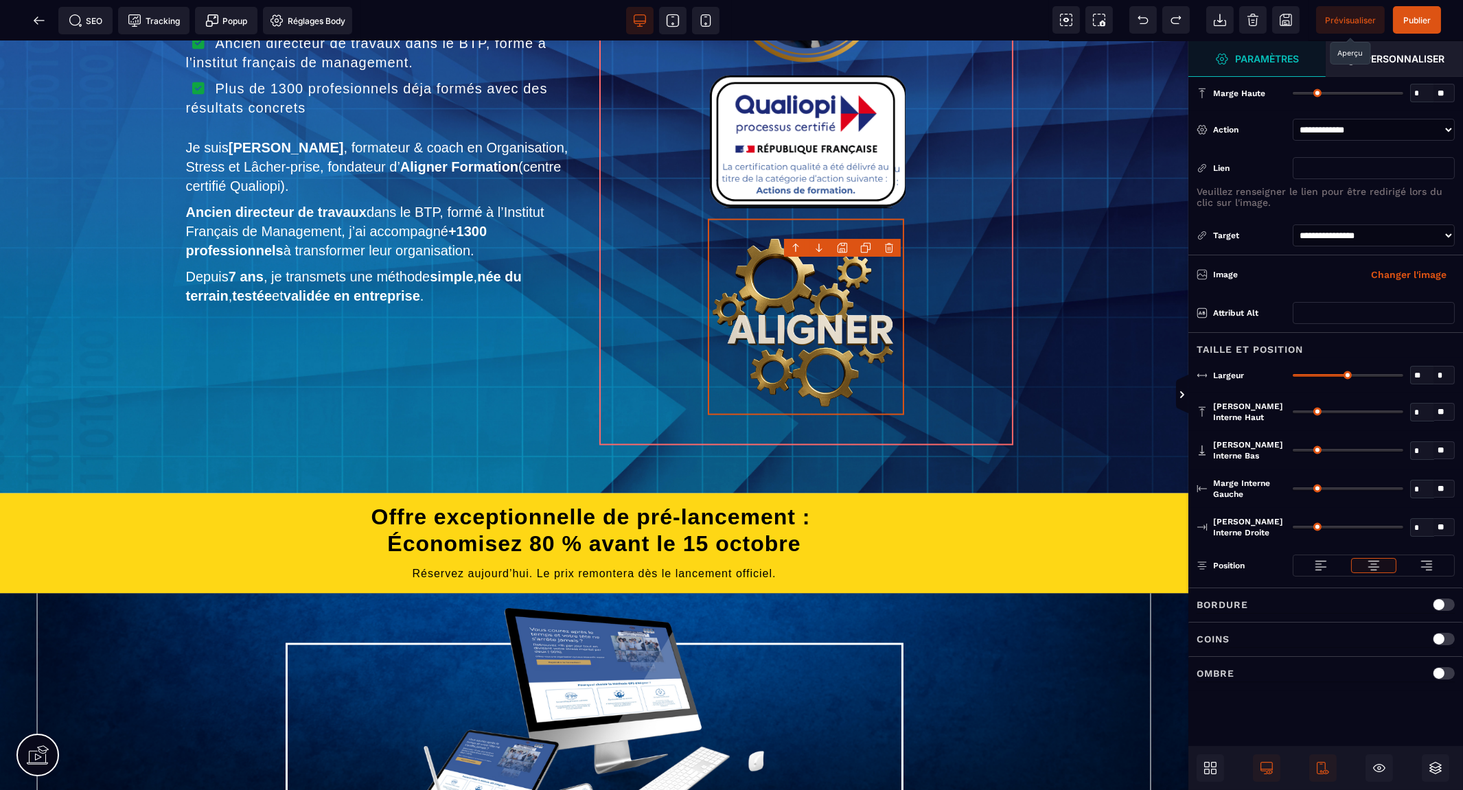
click at [1327, 169] on input "text" at bounding box center [1373, 168] width 162 height 22
type input "**********"
click at [1448, 235] on select "**********" at bounding box center [1373, 235] width 162 height 22
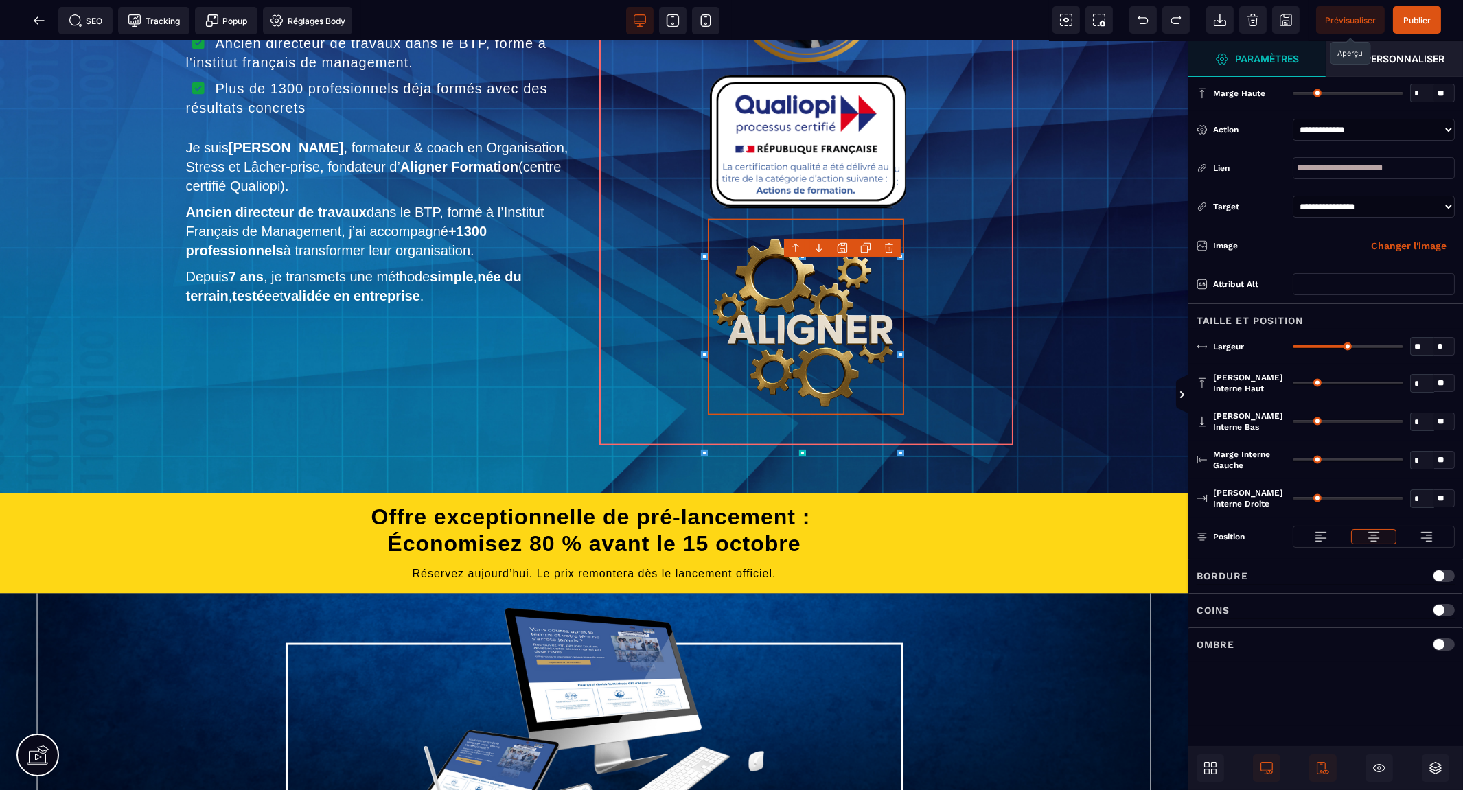
click at [1447, 211] on select "**********" at bounding box center [1373, 207] width 162 height 22
click at [1343, 286] on input "text" at bounding box center [1373, 284] width 162 height 22
type input "**********"
click at [1418, 17] on span "Publier" at bounding box center [1416, 20] width 27 height 10
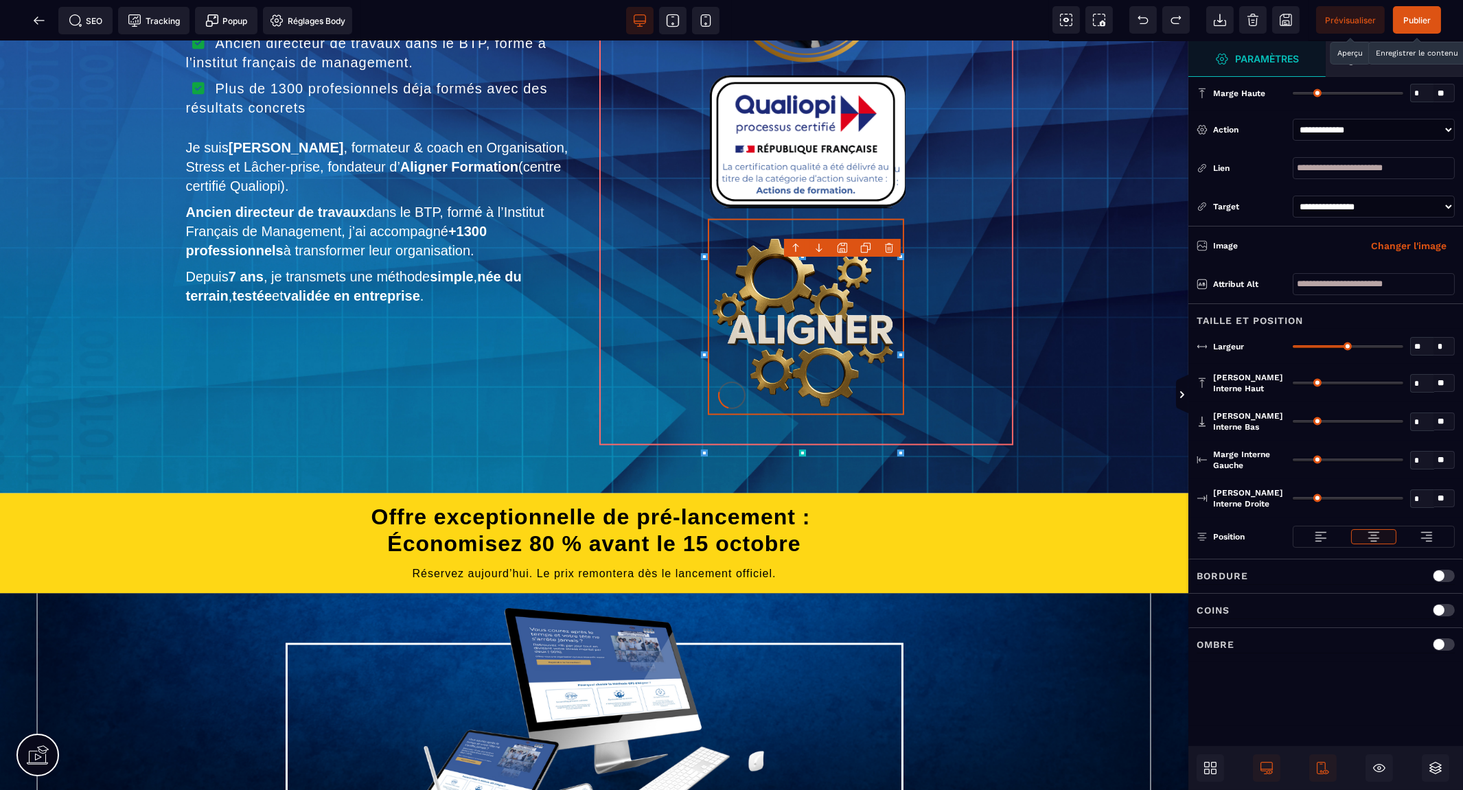
click at [1341, 14] on div at bounding box center [731, 395] width 1463 height 790
click at [1344, 15] on div "Succès ×" at bounding box center [1337, 31] width 224 height 34
click at [1346, 21] on span "Prévisualiser" at bounding box center [1350, 20] width 51 height 10
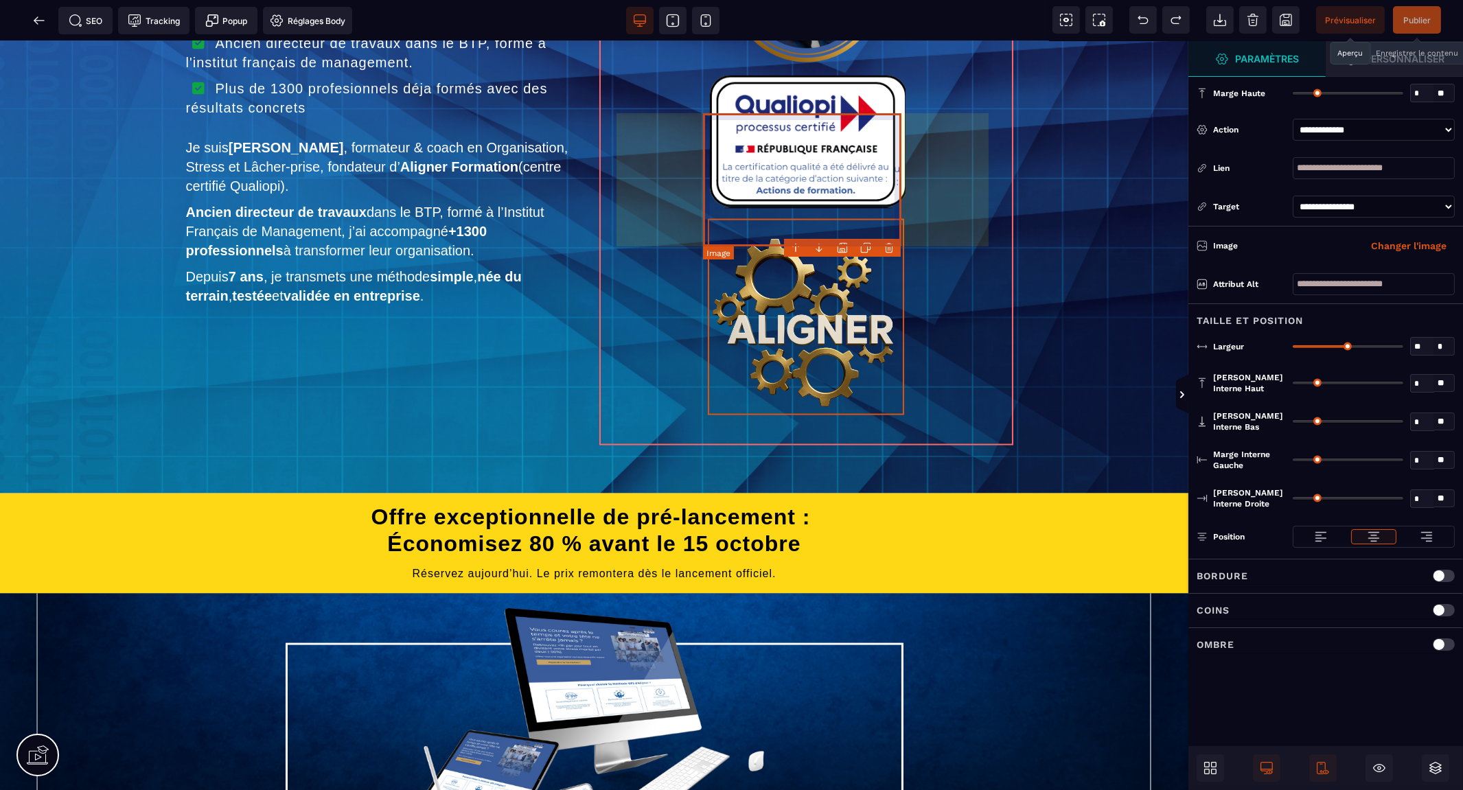
click at [851, 189] on img at bounding box center [806, 142] width 198 height 133
select select
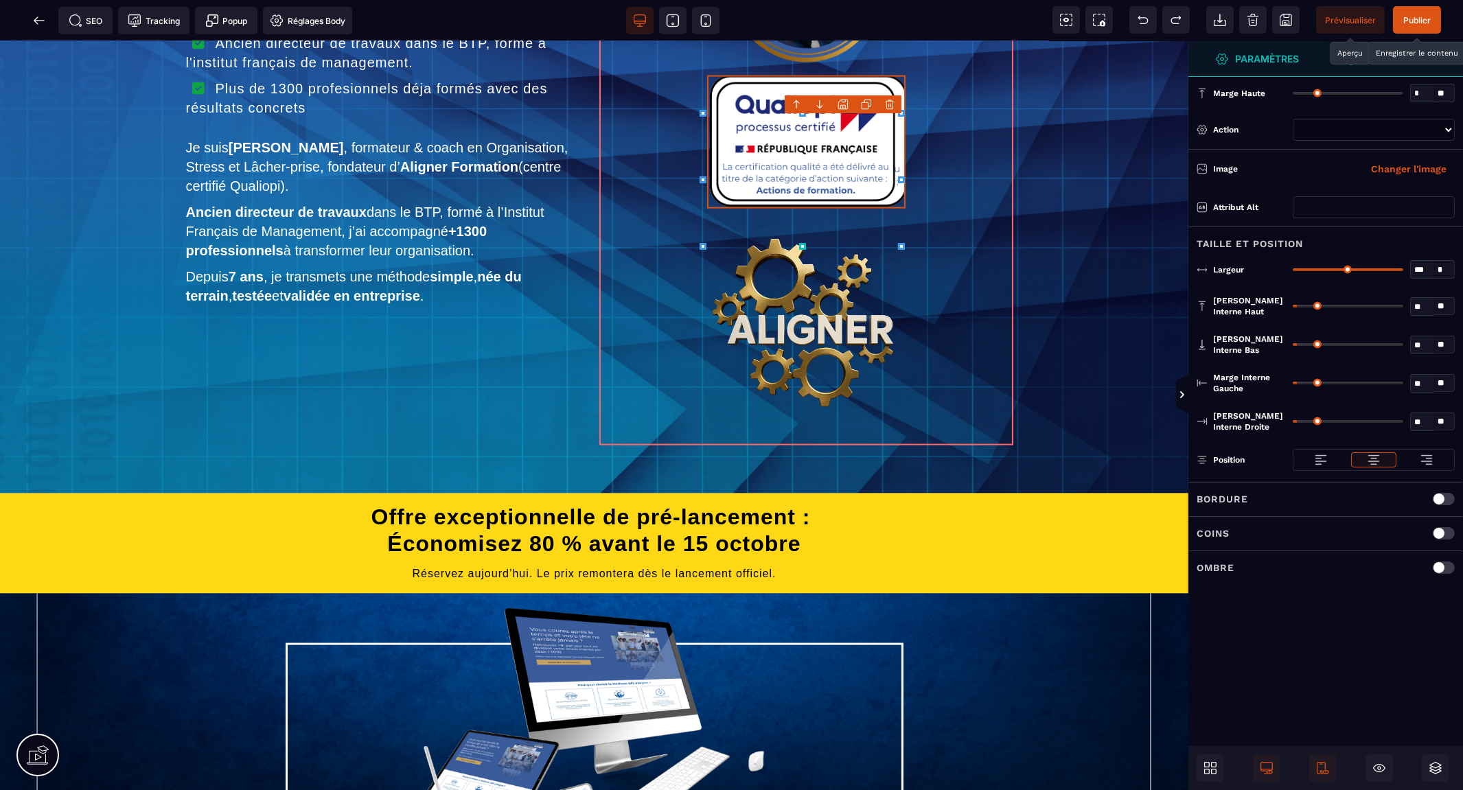
click at [1392, 54] on strong "Personnaliser" at bounding box center [1405, 59] width 80 height 10
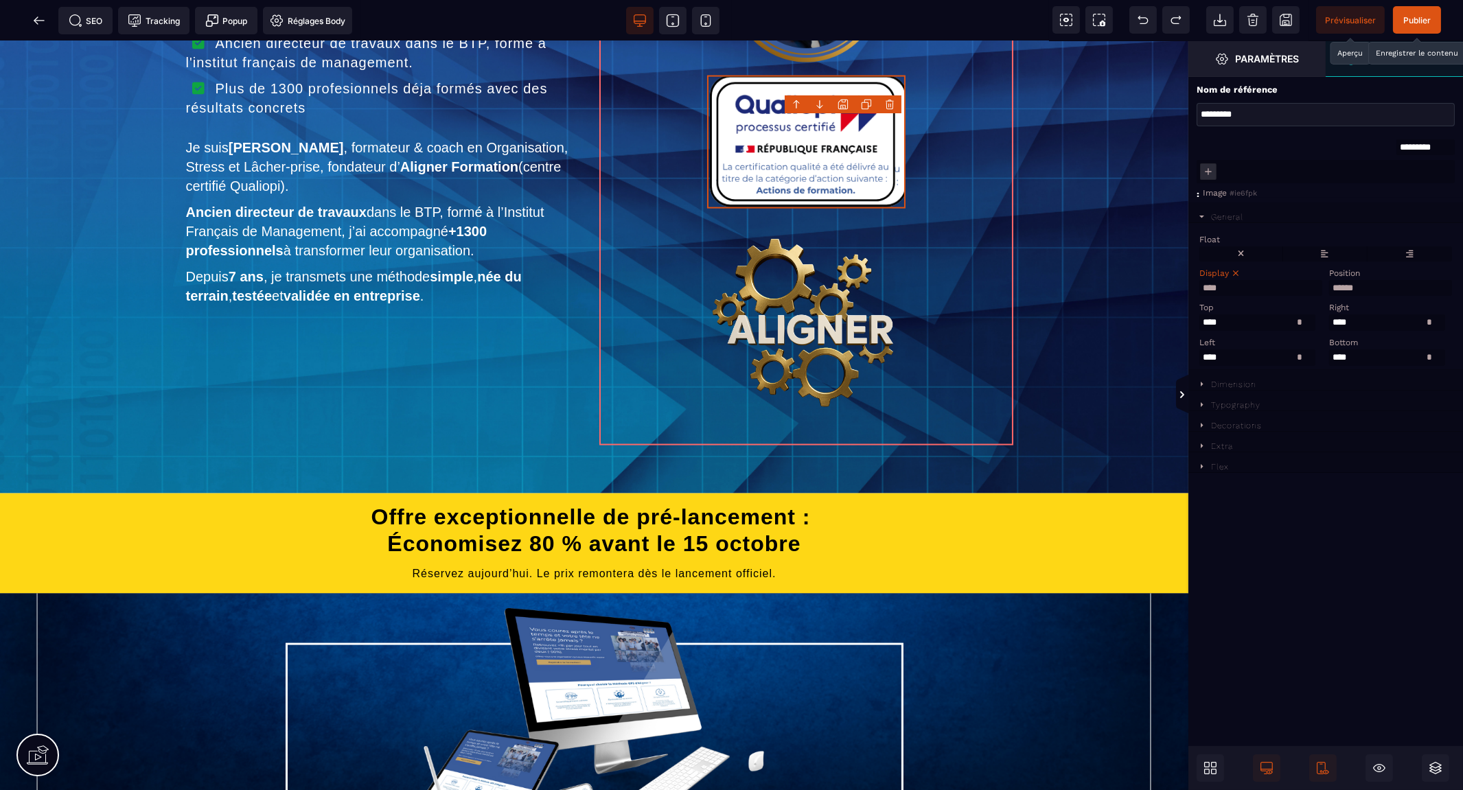
click at [1210, 288] on select "**********" at bounding box center [1260, 288] width 123 height 16
select select "*****"
click at [1199, 282] on select "**********" at bounding box center [1260, 288] width 123 height 16
click at [1340, 289] on select "****** ******** ******** *****" at bounding box center [1390, 288] width 123 height 16
select select "*****"
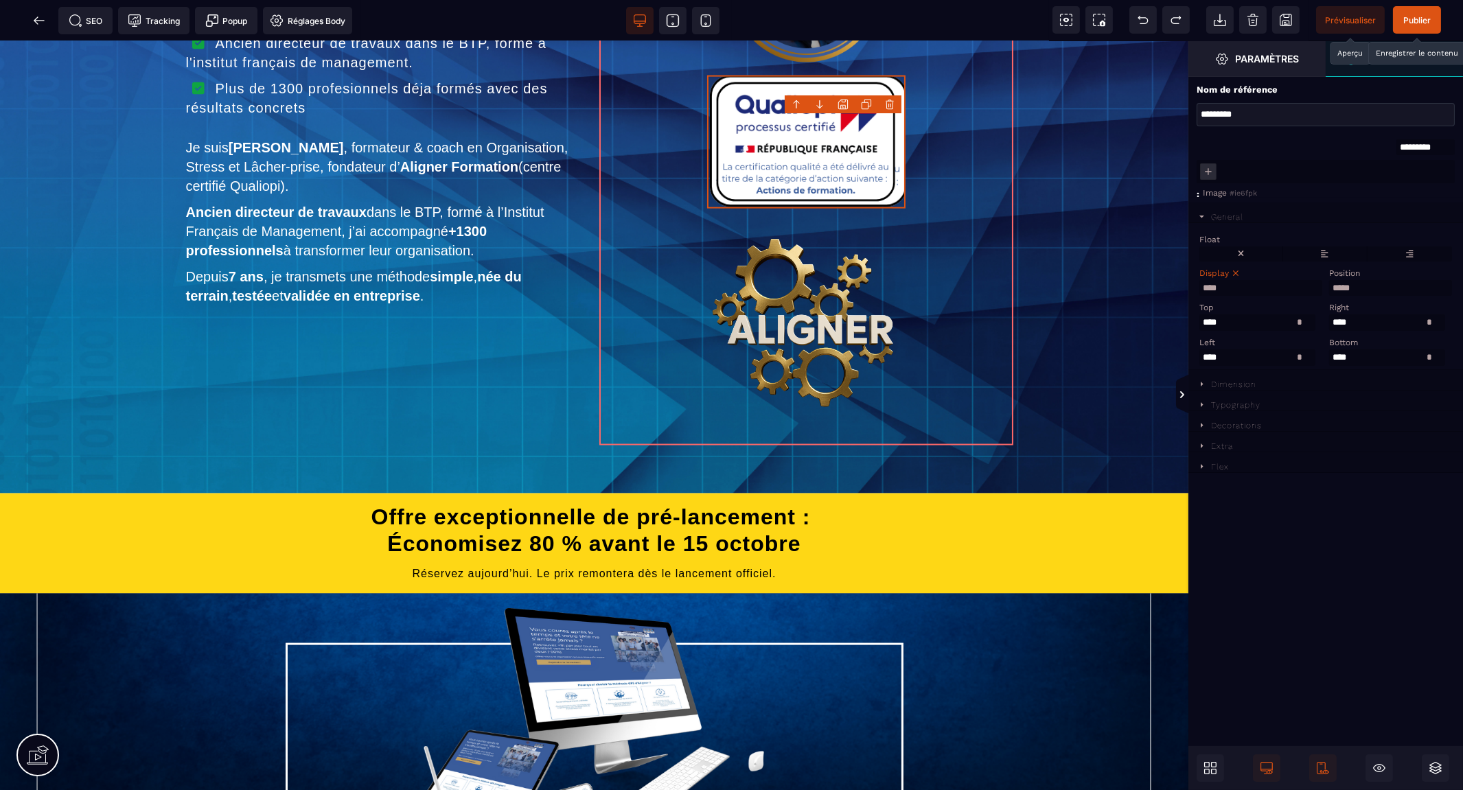
click at [1329, 282] on select "****** ******** ******** *****" at bounding box center [1390, 288] width 123 height 16
select select
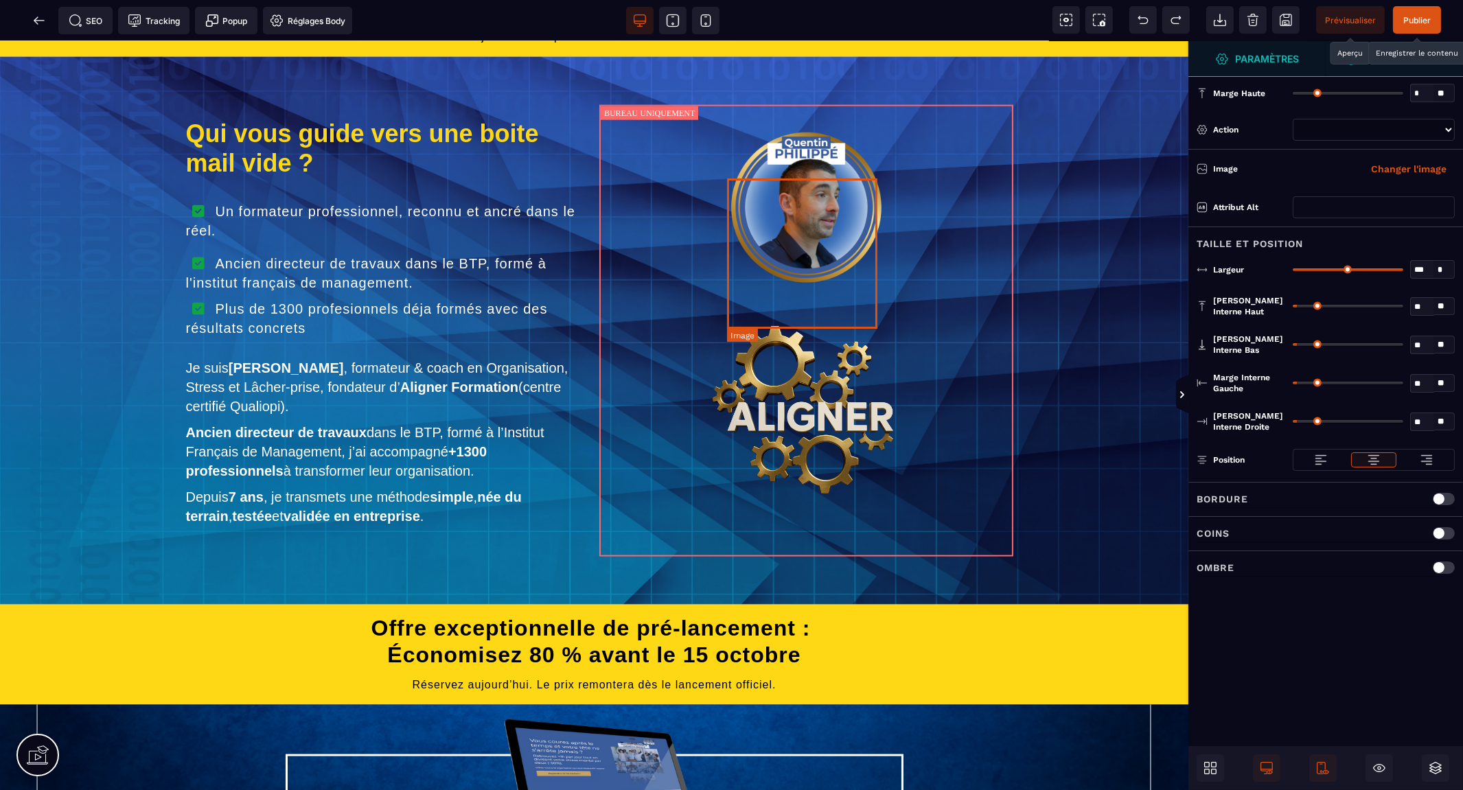
scroll to position [4810, 0]
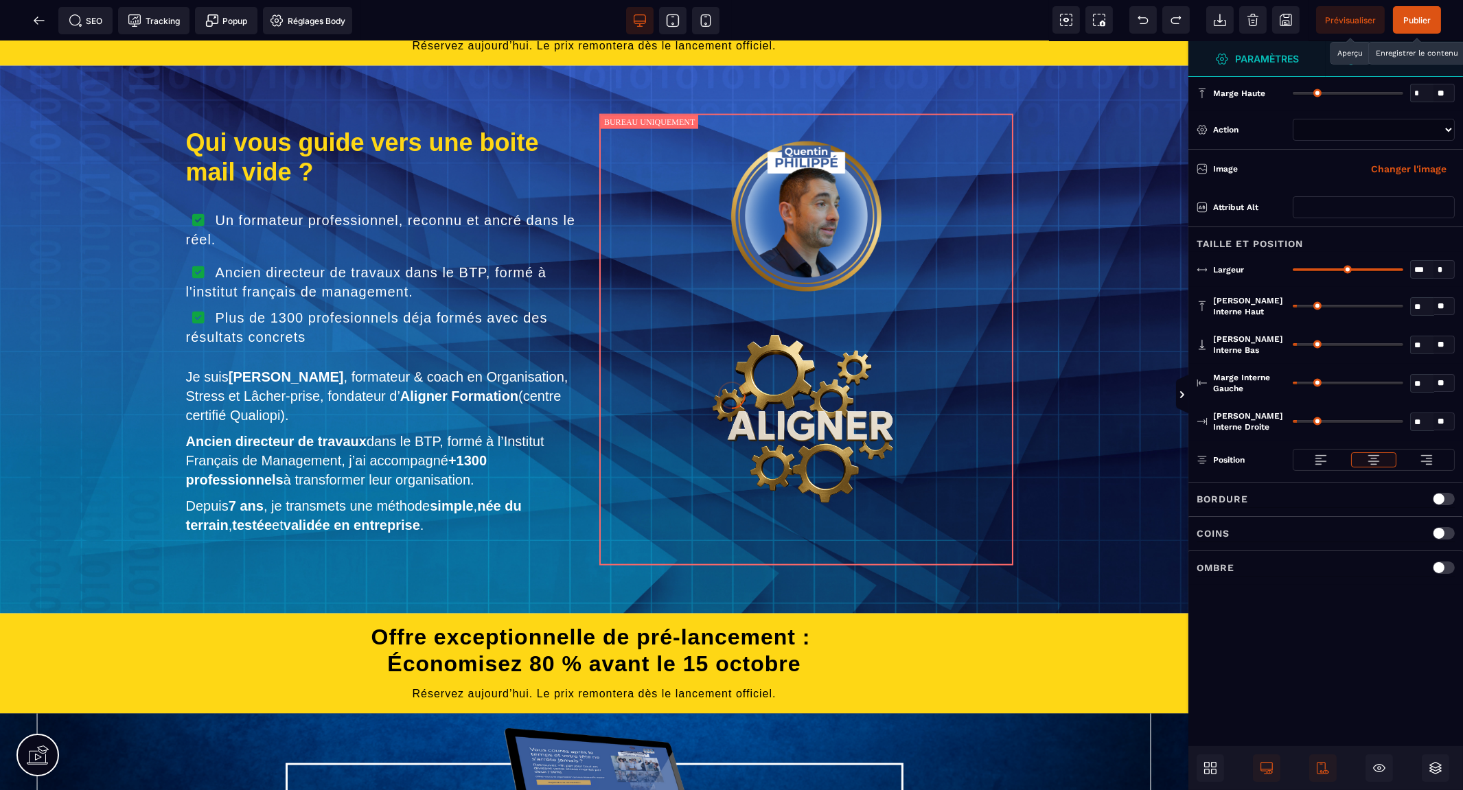
select select
click at [808, 315] on div at bounding box center [806, 304] width 393 height 21
select select "******"
select select "****"
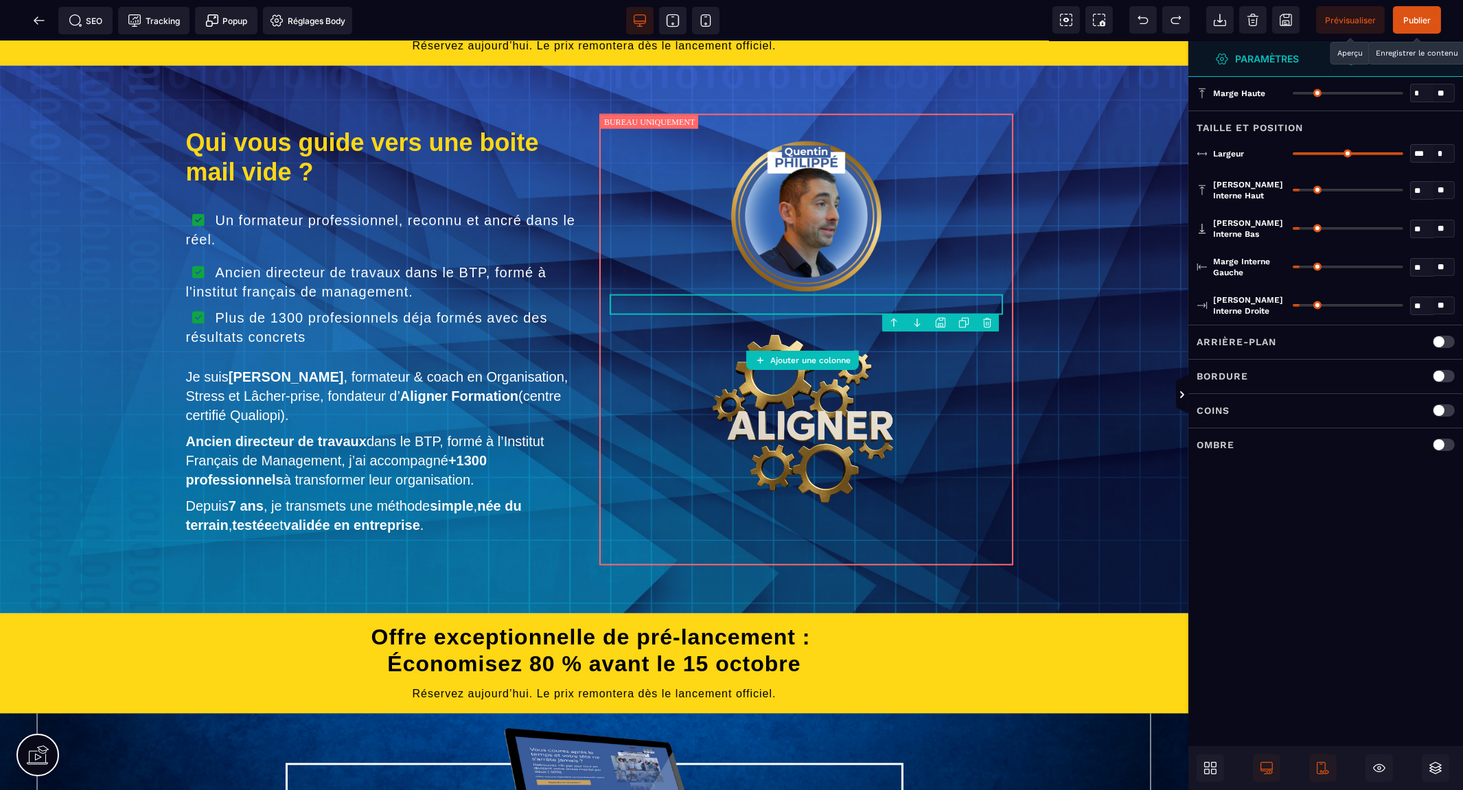
click at [1384, 54] on strong "Personnaliser" at bounding box center [1405, 59] width 80 height 10
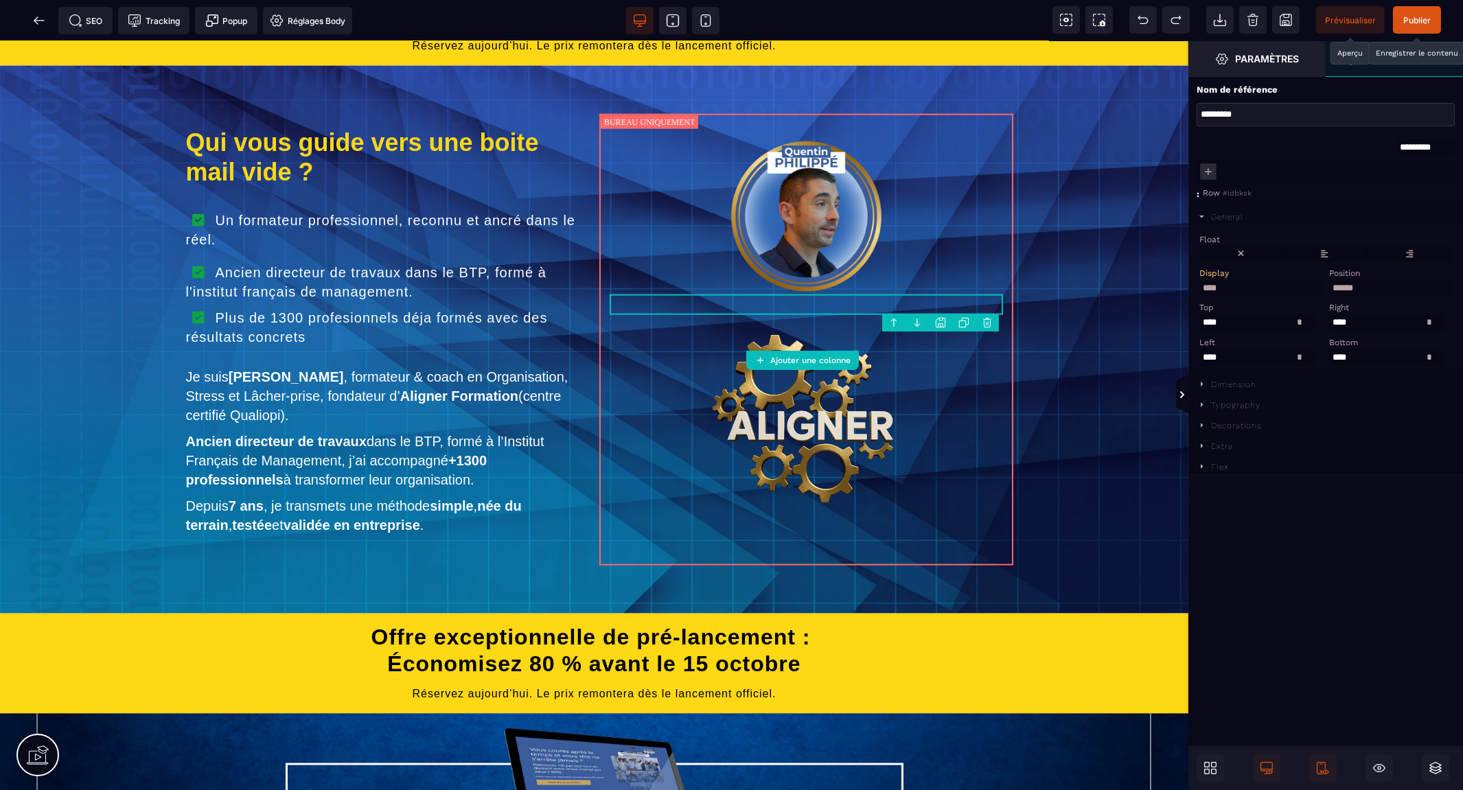
click at [1348, 288] on select "****** ******** ******** *****" at bounding box center [1390, 288] width 123 height 16
click at [1329, 282] on select "****** ******** ******** *****" at bounding box center [1390, 288] width 123 height 16
click at [929, 315] on div at bounding box center [806, 304] width 393 height 21
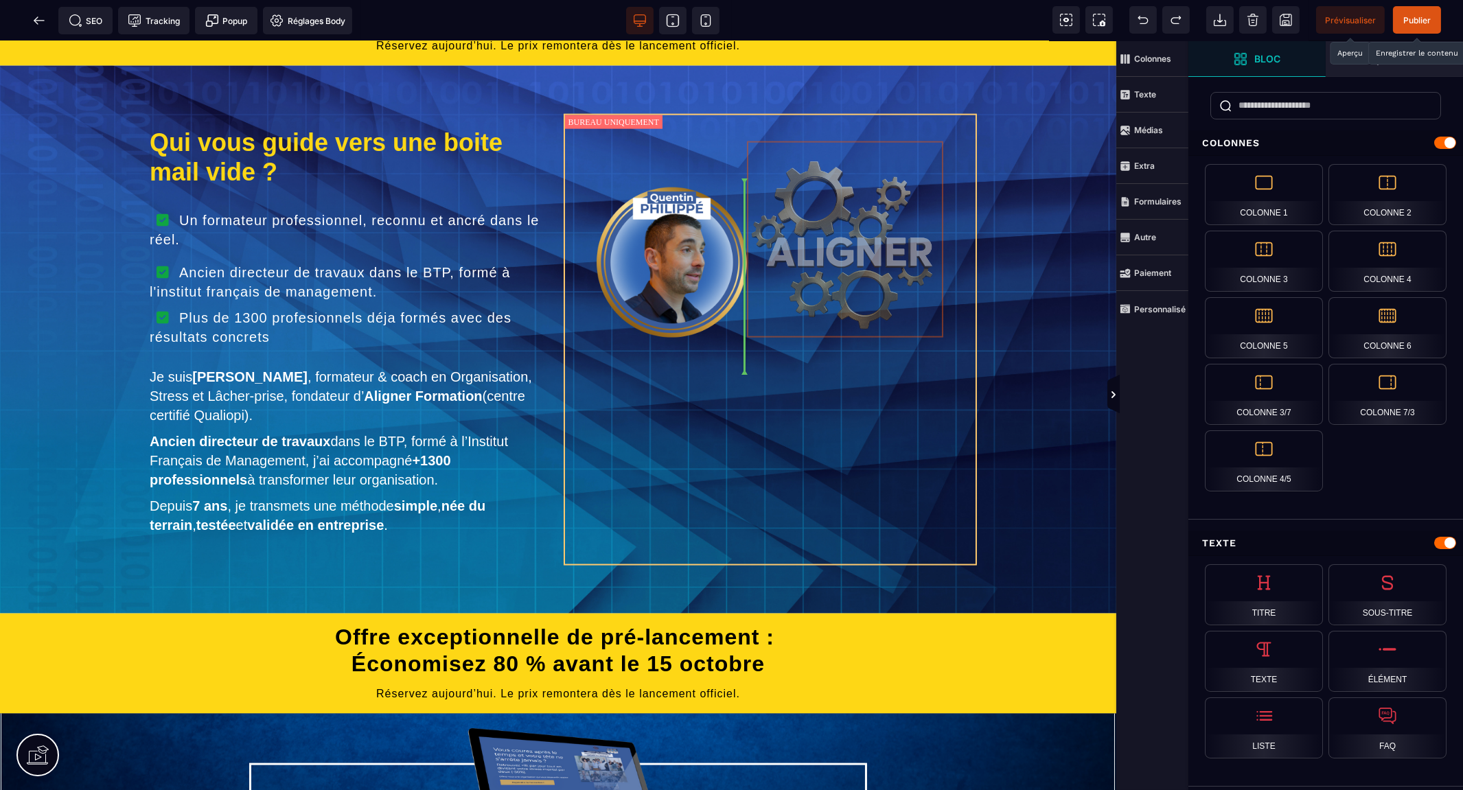
drag, startPoint x: 863, startPoint y: 255, endPoint x: 716, endPoint y: 393, distance: 202.0
click at [716, 393] on div at bounding box center [771, 340] width 414 height 452
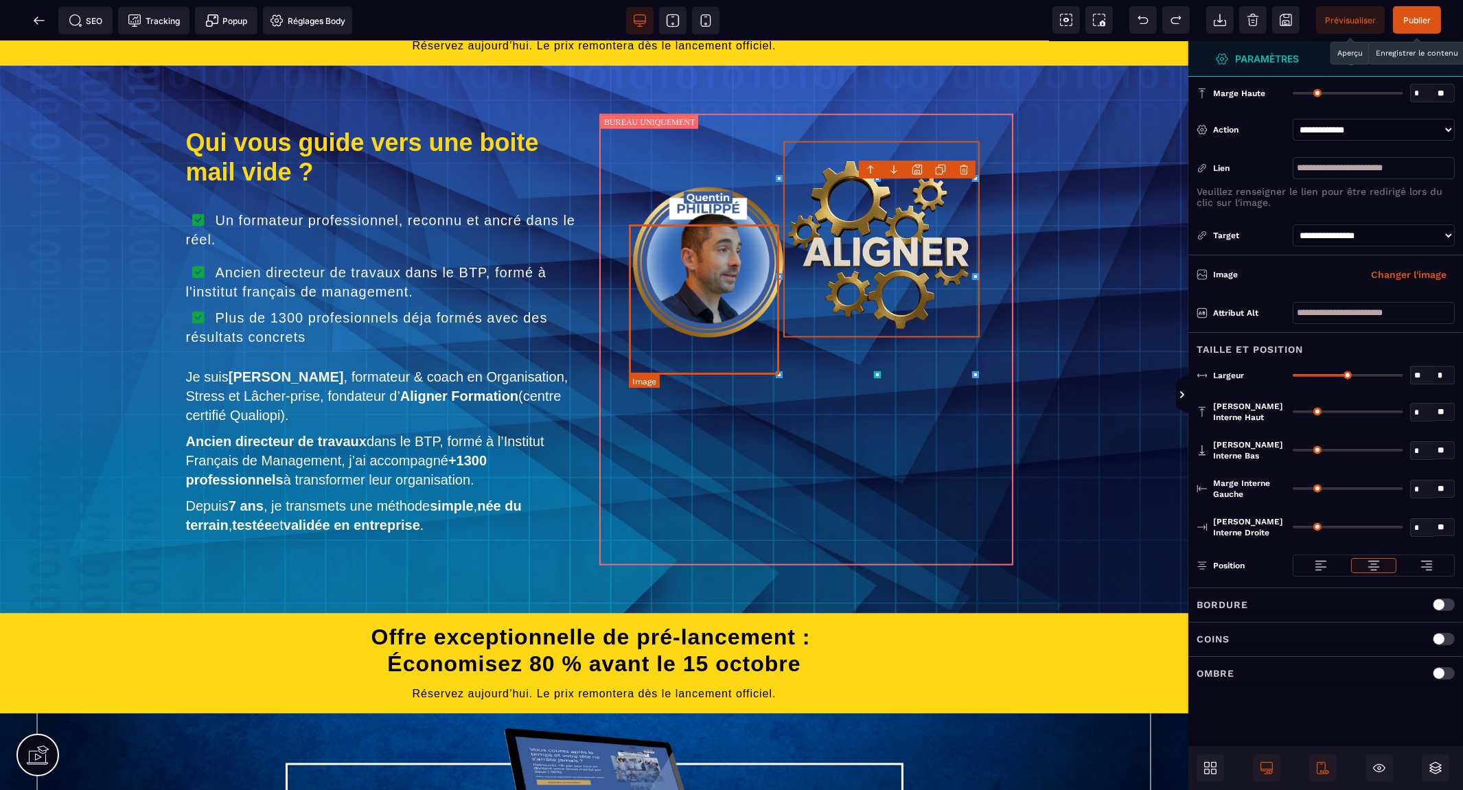
click at [702, 327] on img at bounding box center [708, 262] width 150 height 150
select select
select select "**"
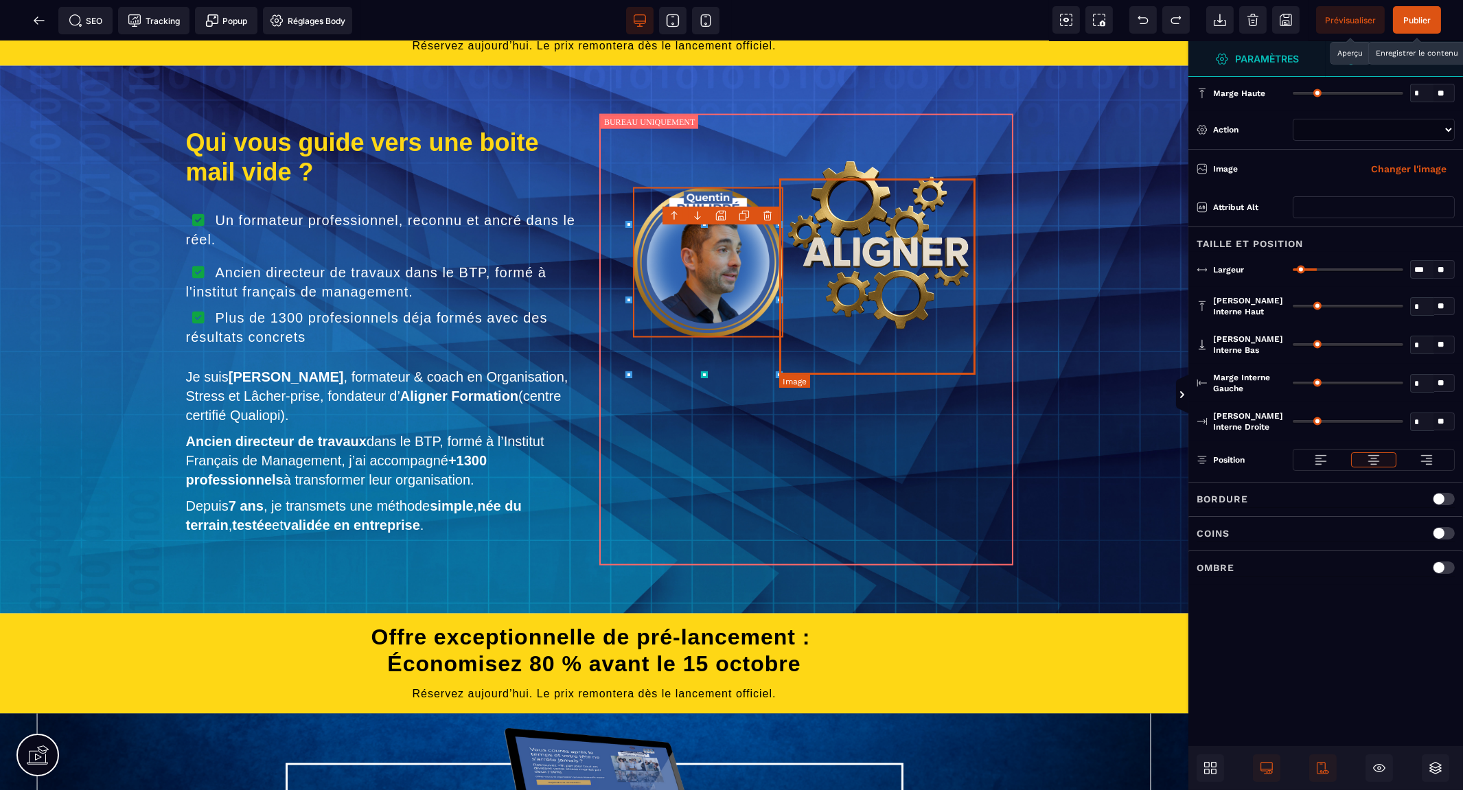
click at [841, 313] on img at bounding box center [881, 239] width 196 height 196
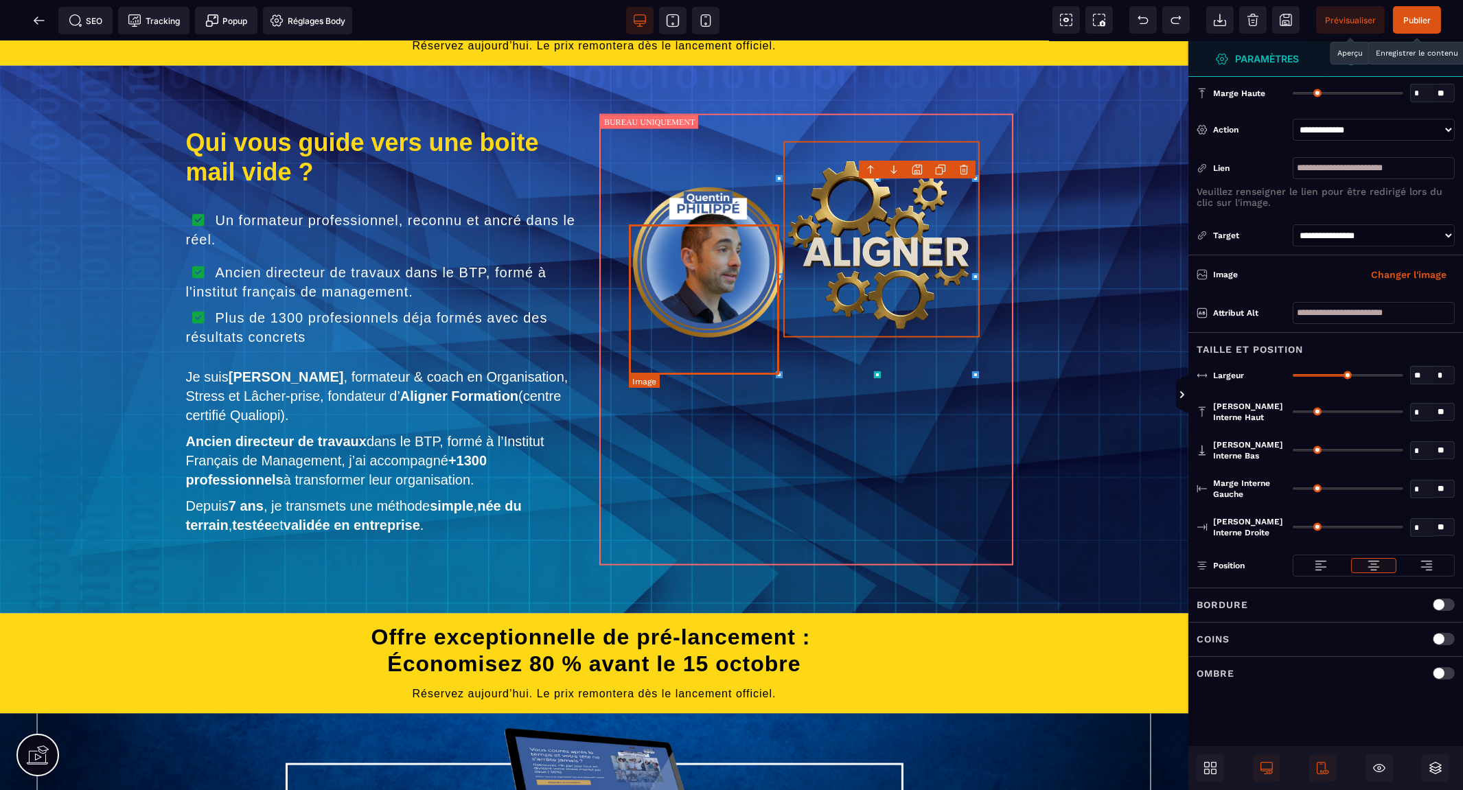
click at [744, 317] on img at bounding box center [708, 262] width 150 height 150
select select
select select "**"
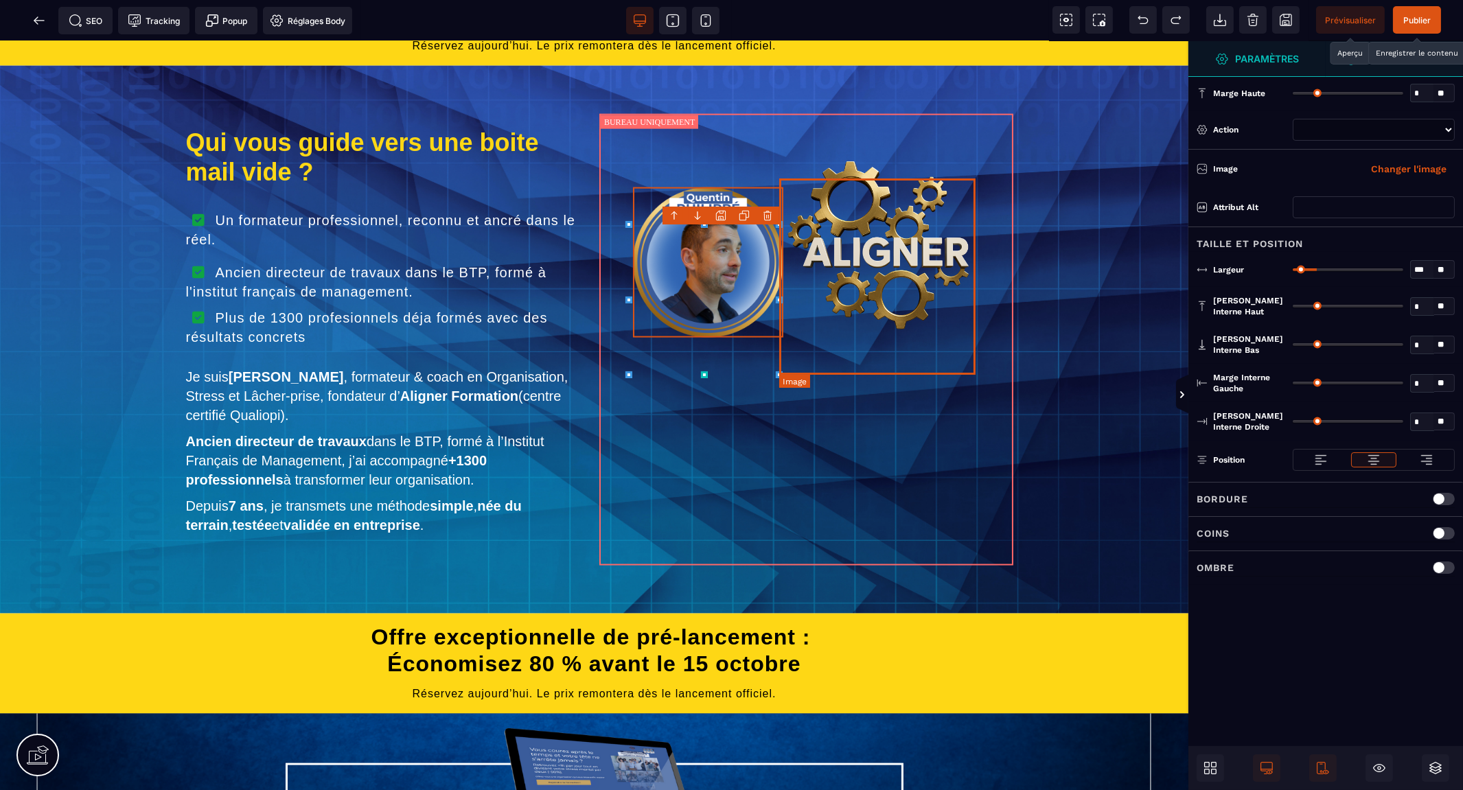
click at [872, 321] on img at bounding box center [881, 239] width 196 height 196
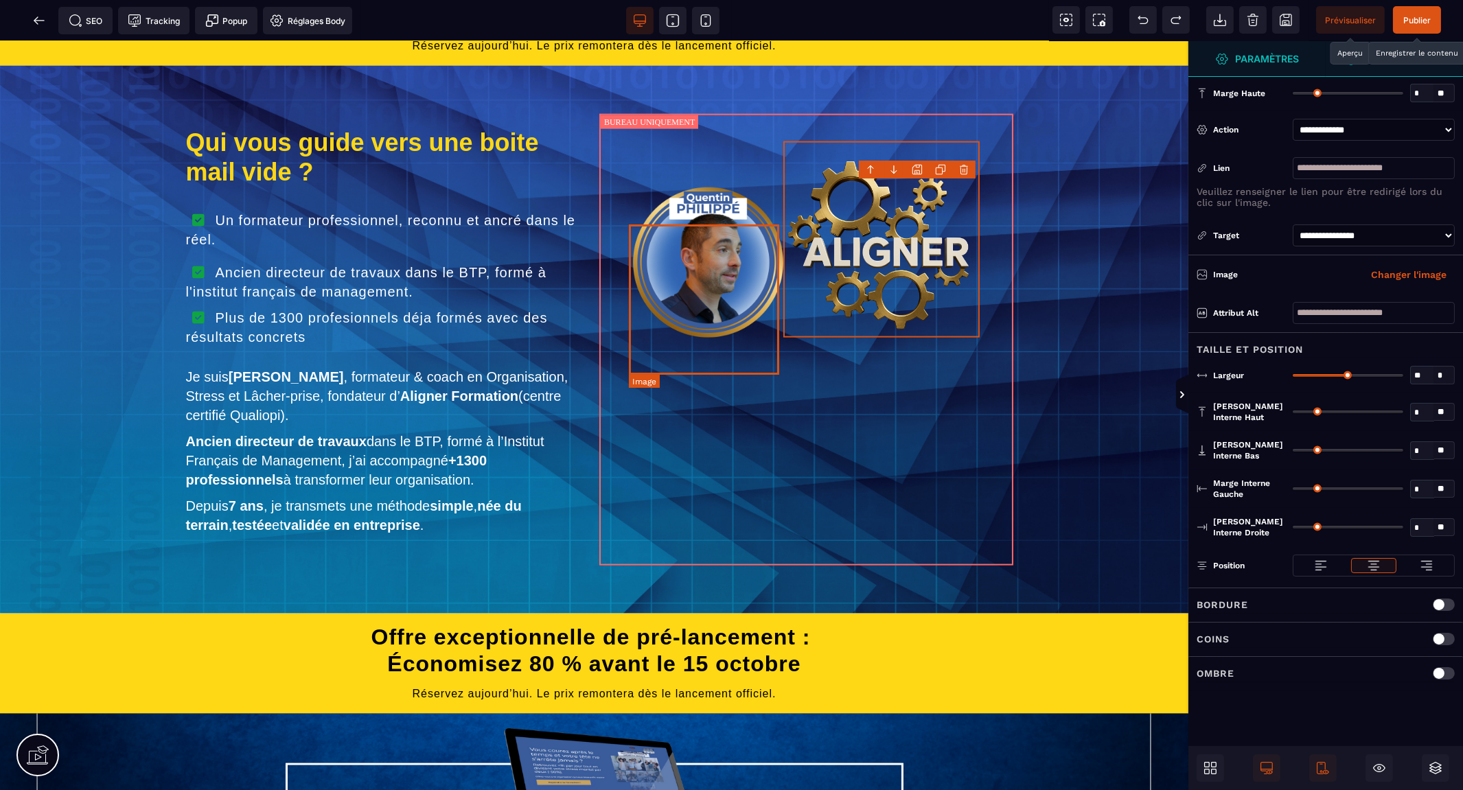
click at [723, 302] on img at bounding box center [708, 262] width 150 height 150
select select
select select "**"
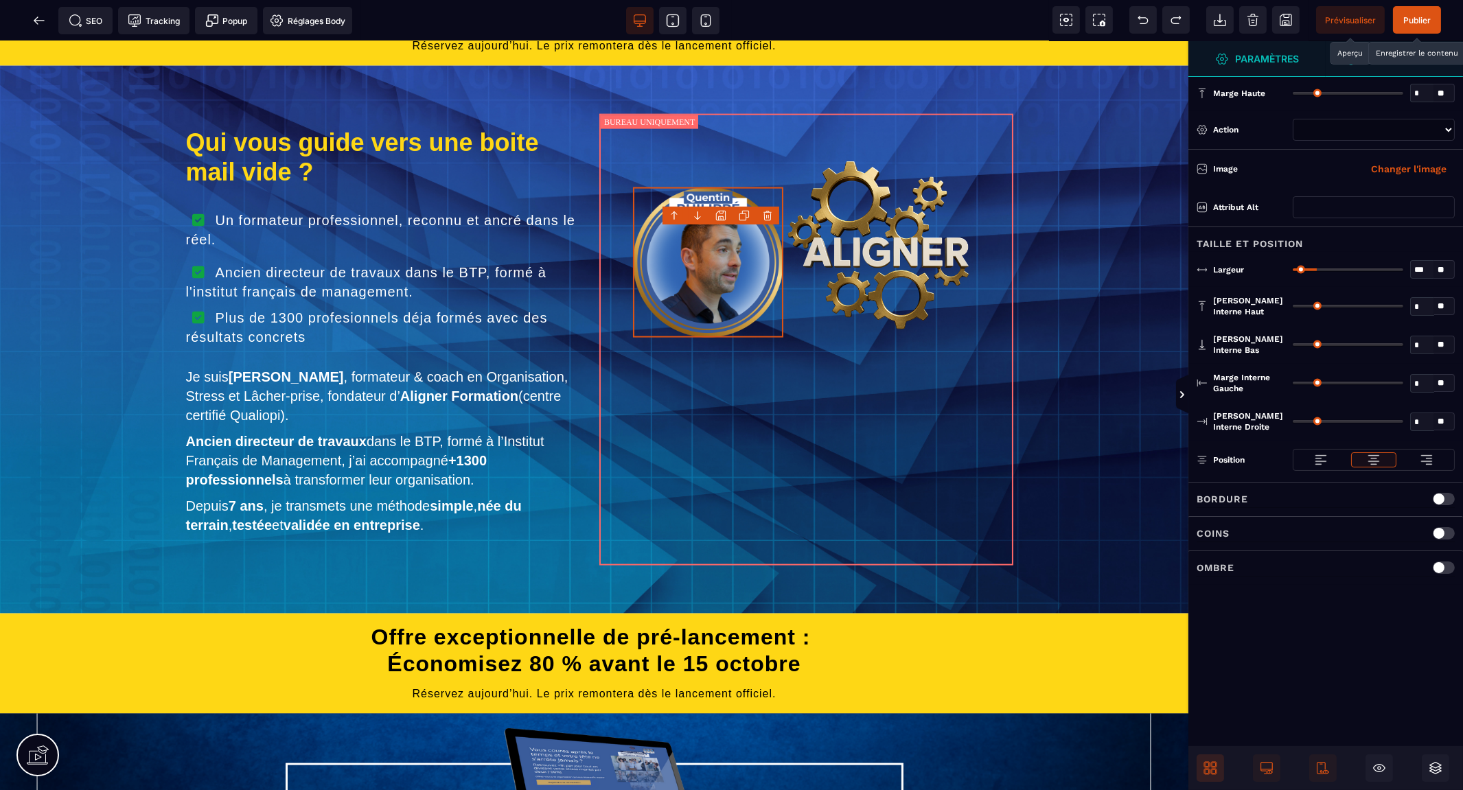
click at [1206, 764] on icon at bounding box center [1210, 768] width 14 height 14
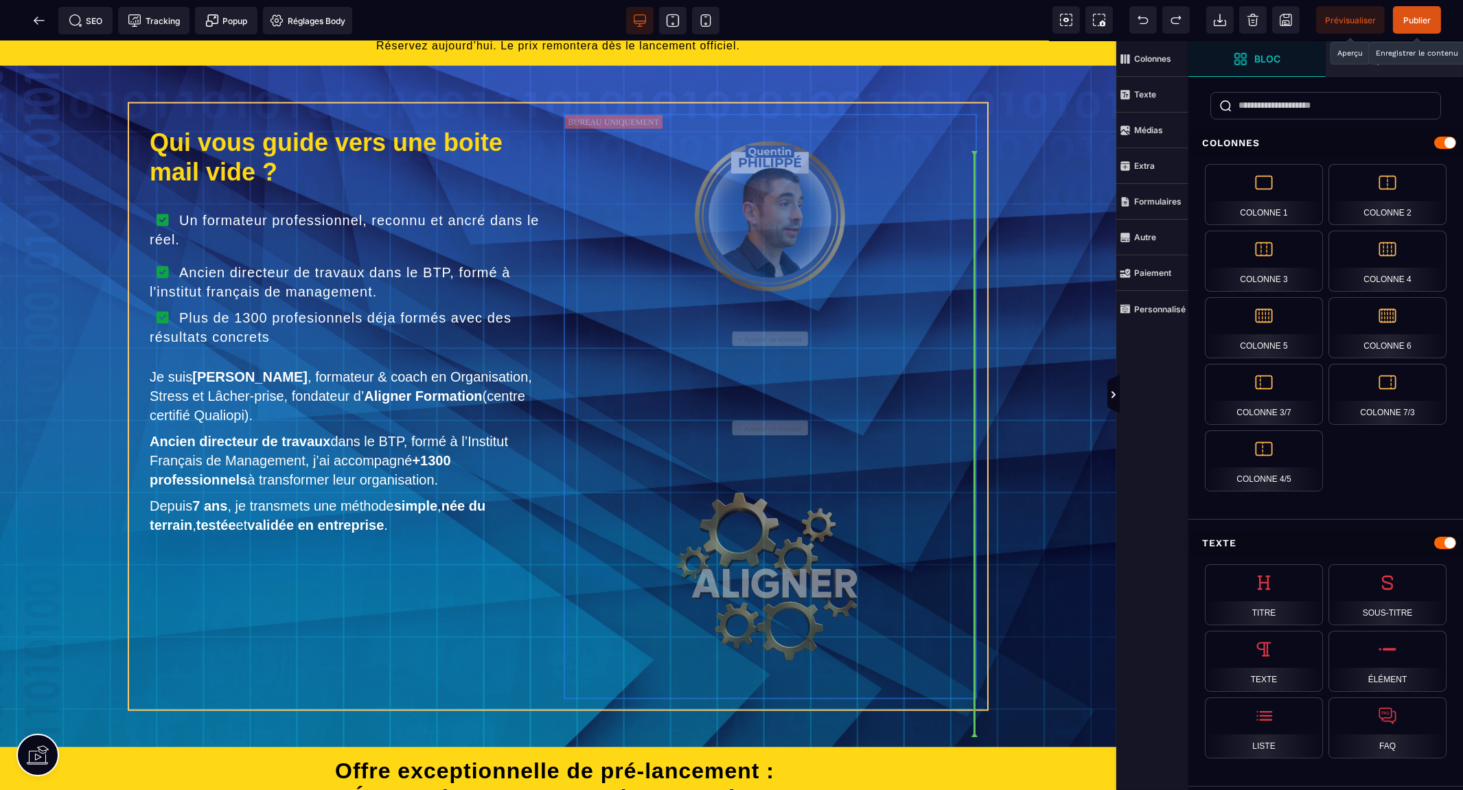
drag, startPoint x: 771, startPoint y: 243, endPoint x: 772, endPoint y: 286, distance: 43.2
click at [772, 286] on div "Qui vous guide vers une boite mail vide ? Un formateur professionnel, reconnu e…" at bounding box center [558, 407] width 858 height 606
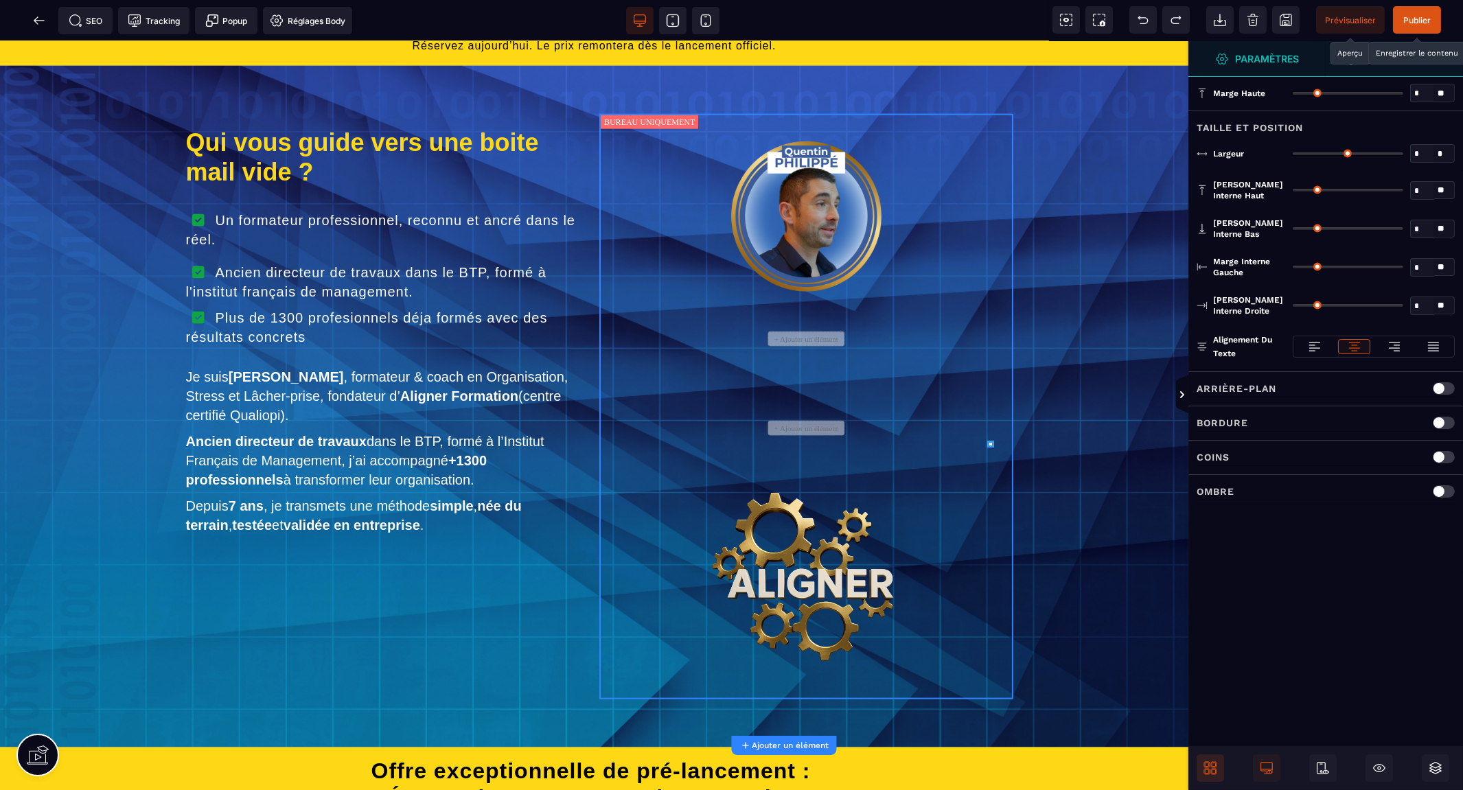
type input "*"
type input "**"
type input "*"
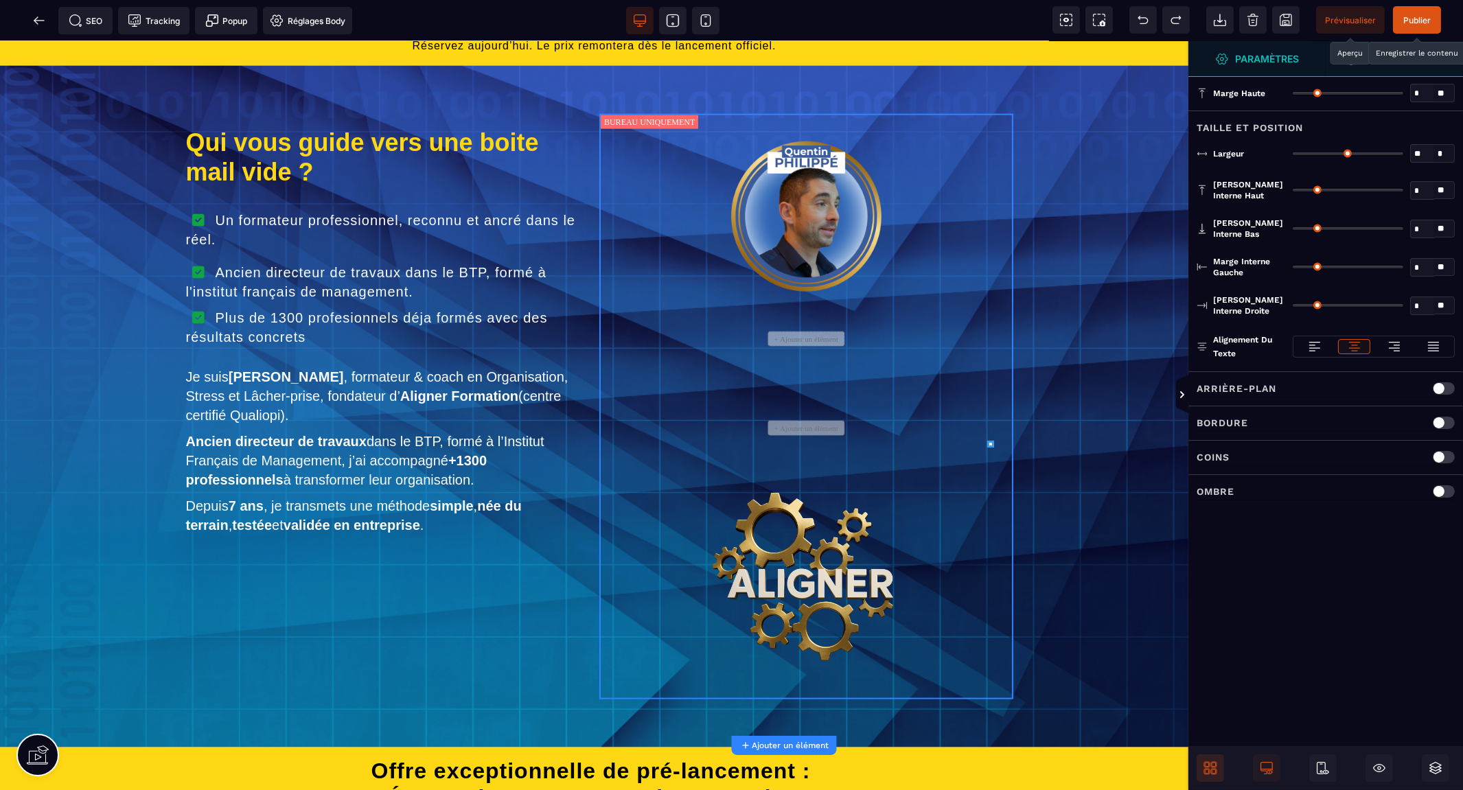
type input "**"
click at [627, 184] on div "+ Ajouter un élément + Ajouter un élément" at bounding box center [806, 406] width 414 height 585
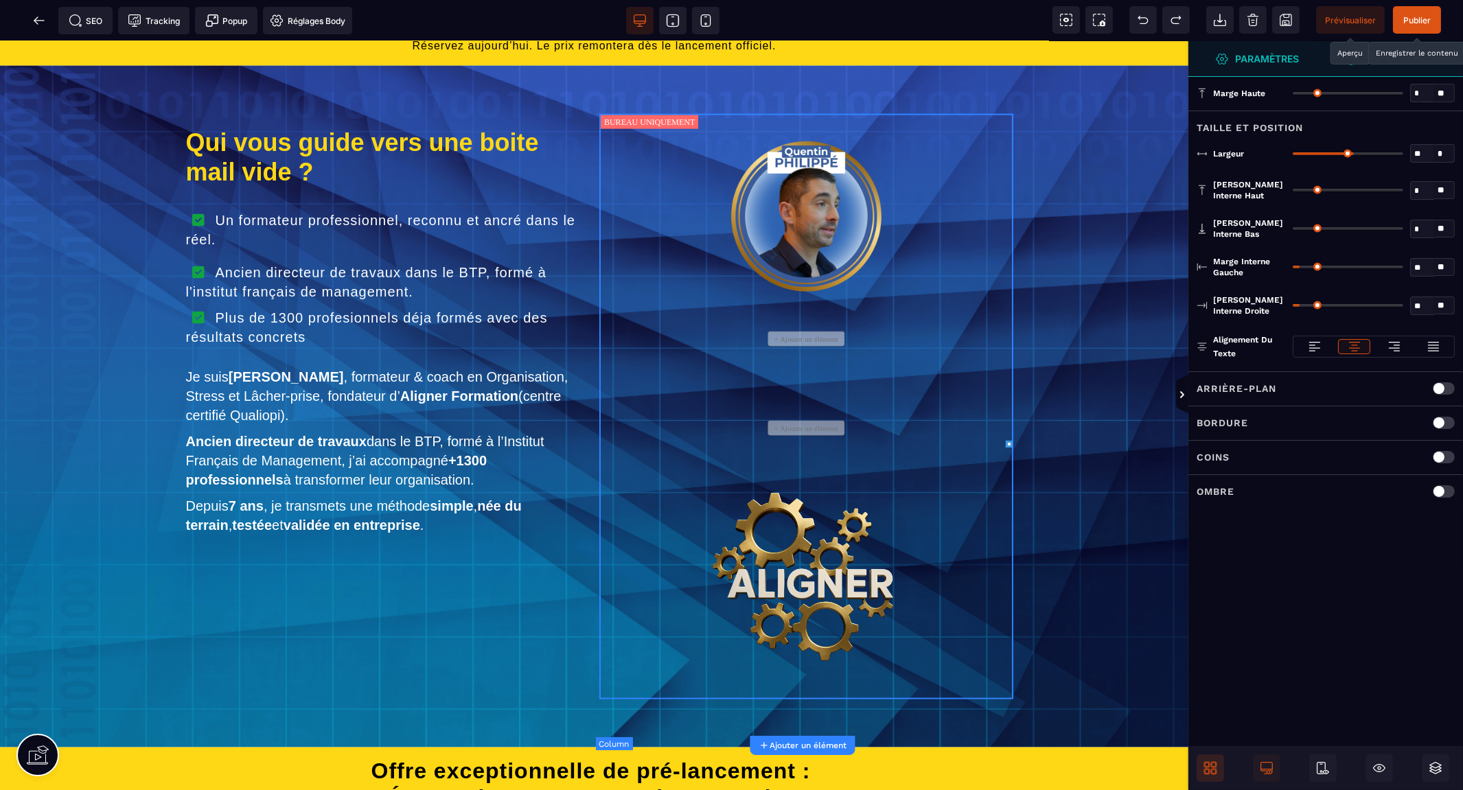
click at [601, 225] on div "+ Ajouter un élément + Ajouter un élément" at bounding box center [806, 406] width 414 height 585
click at [1215, 769] on icon at bounding box center [1213, 771] width 5 height 5
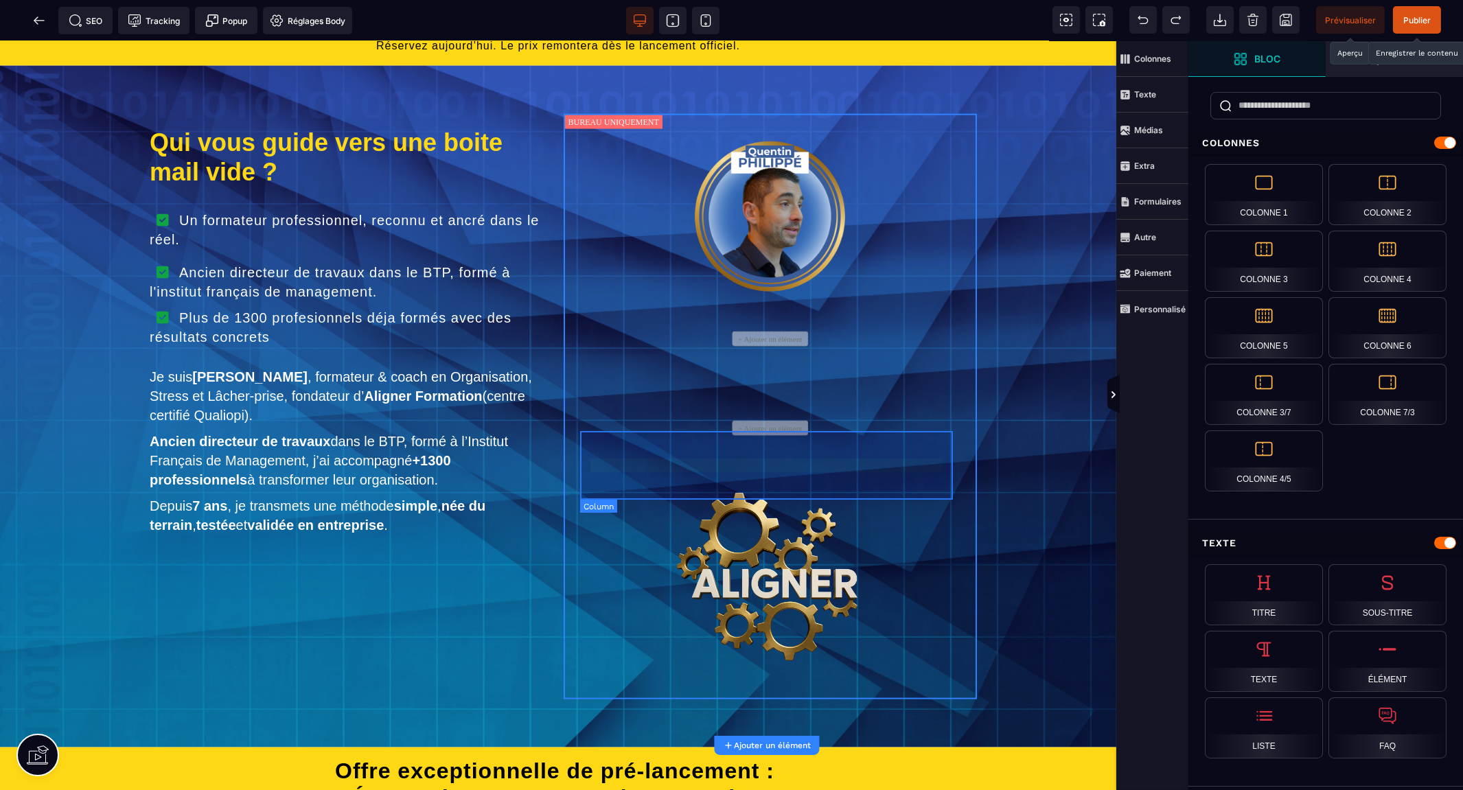
click at [851, 463] on div "+ Ajouter un élément" at bounding box center [770, 428] width 373 height 69
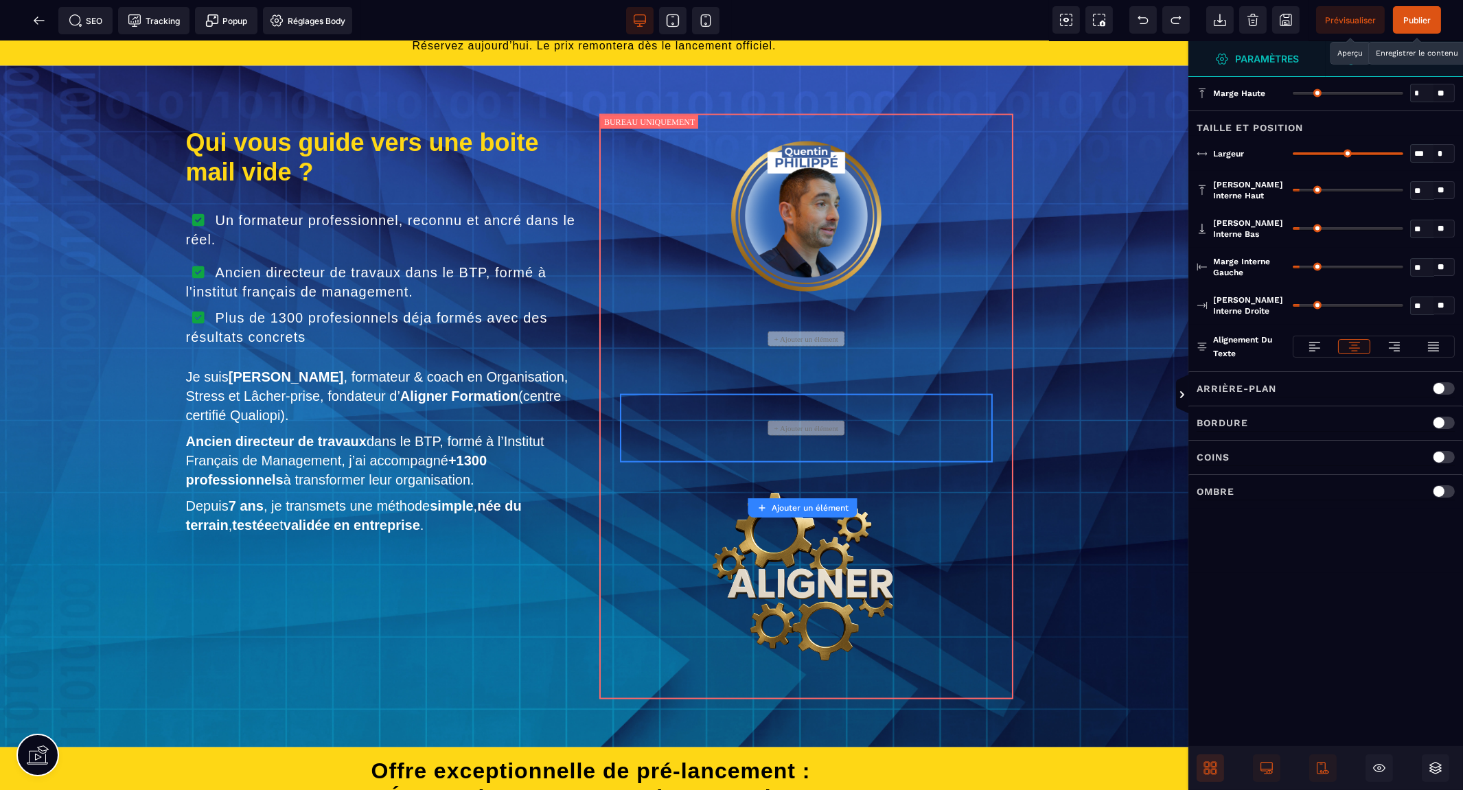
click at [1260, 56] on strong "Paramètres" at bounding box center [1268, 59] width 64 height 10
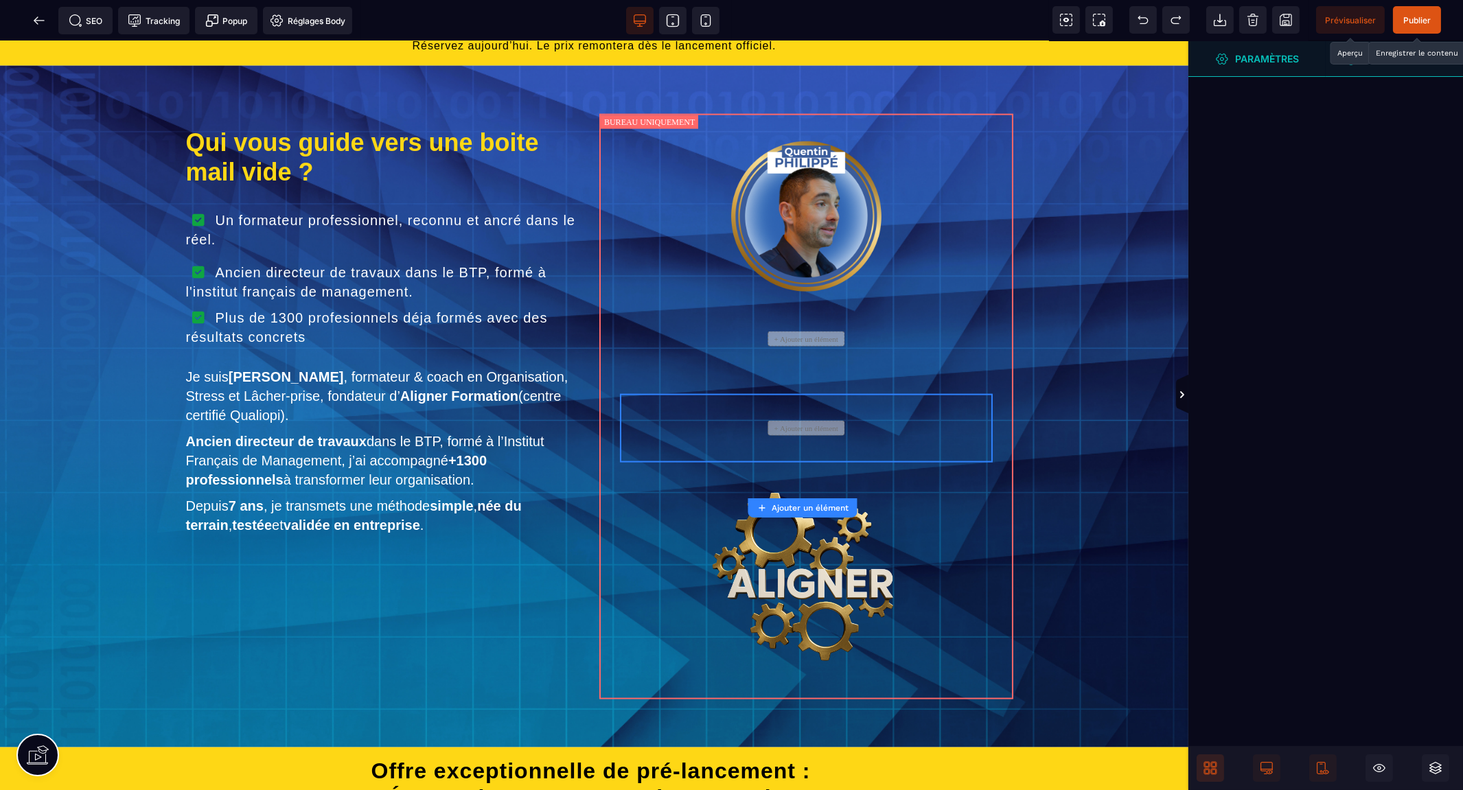
click at [1207, 774] on icon at bounding box center [1210, 768] width 14 height 14
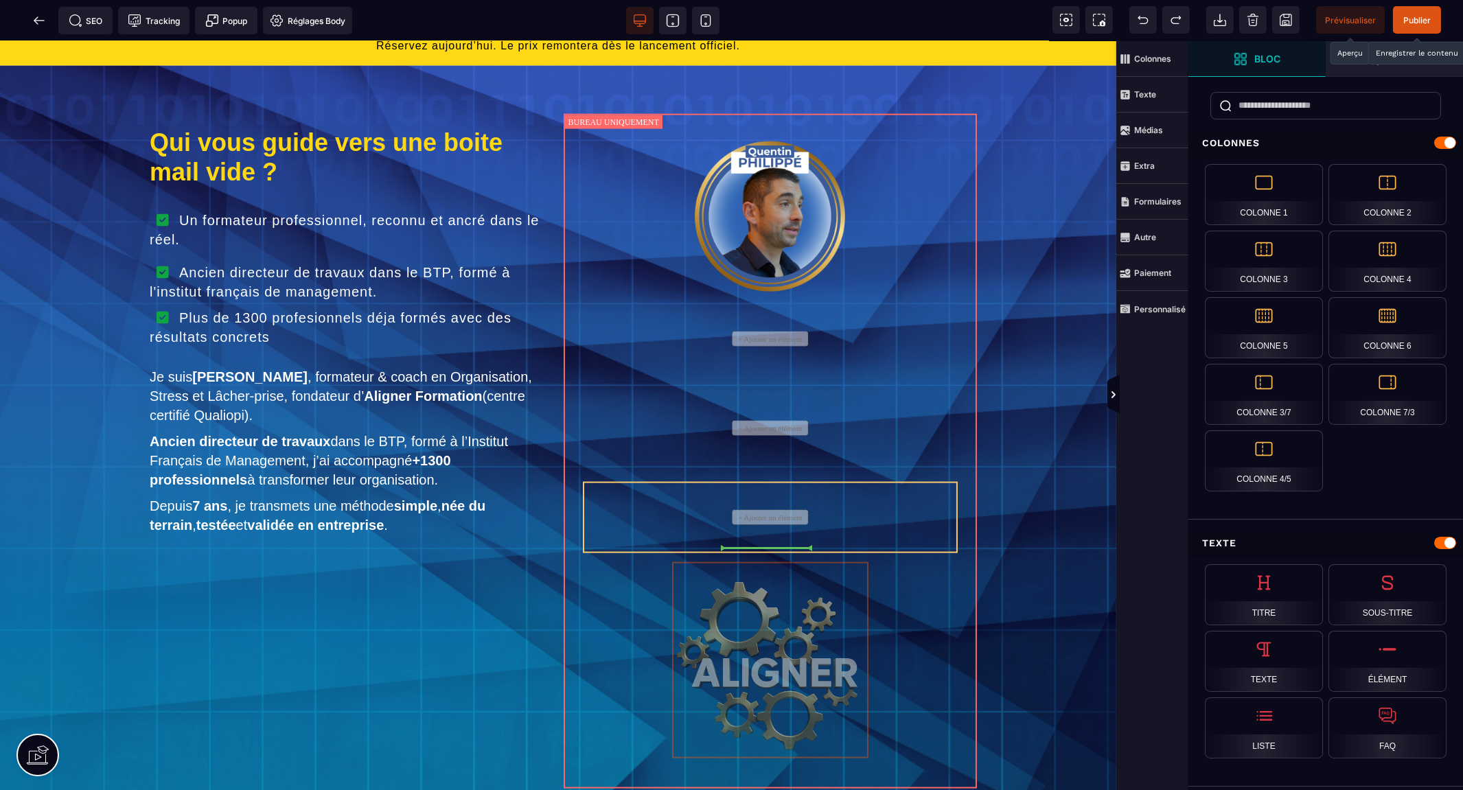
drag, startPoint x: 760, startPoint y: 674, endPoint x: 783, endPoint y: 553, distance: 123.0
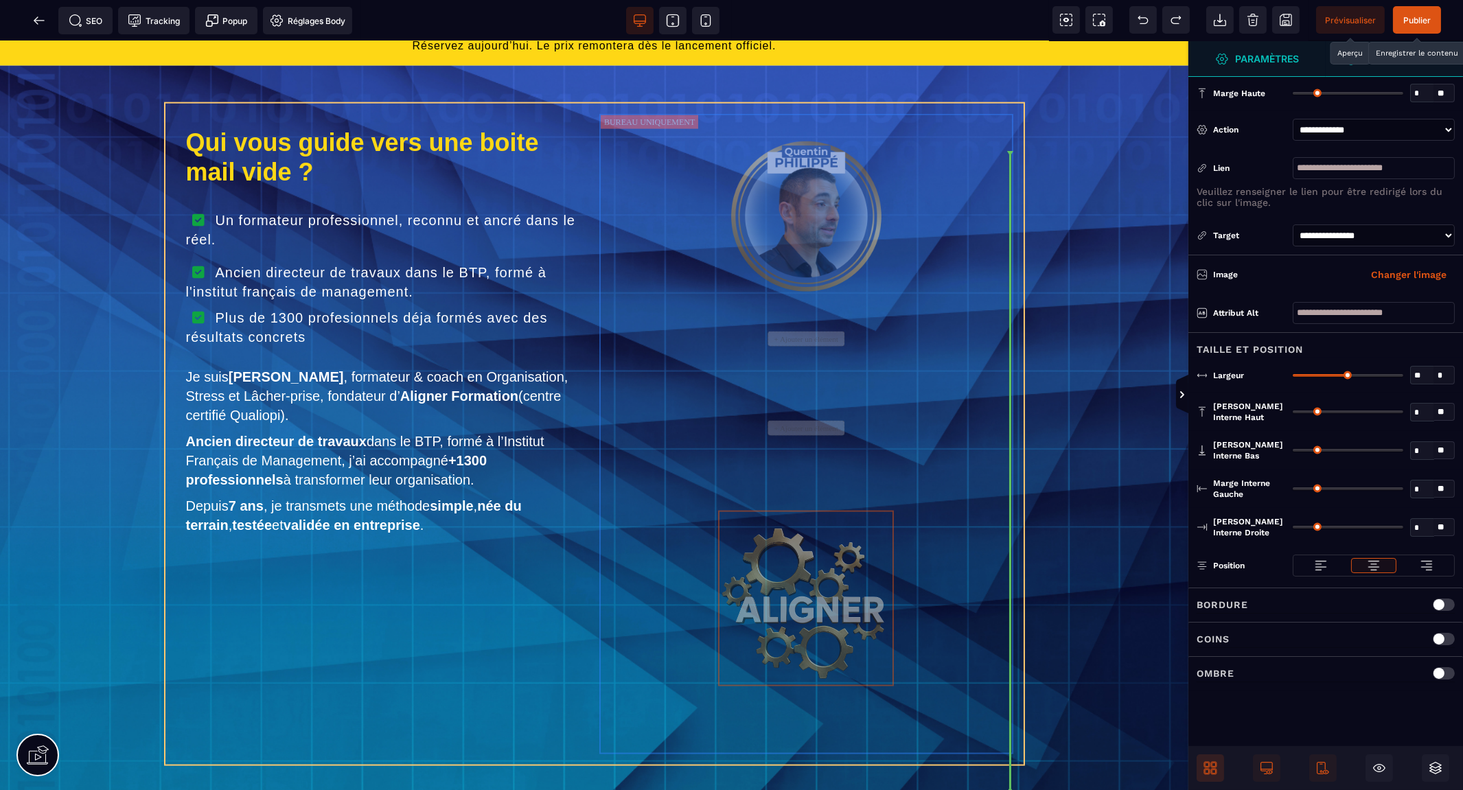
drag, startPoint x: 819, startPoint y: 266, endPoint x: 810, endPoint y: 278, distance: 15.2
click at [810, 278] on div "Qui vous guide vers une boite mail vide ? Un formateur professionnel, reconnu e…" at bounding box center [594, 434] width 858 height 661
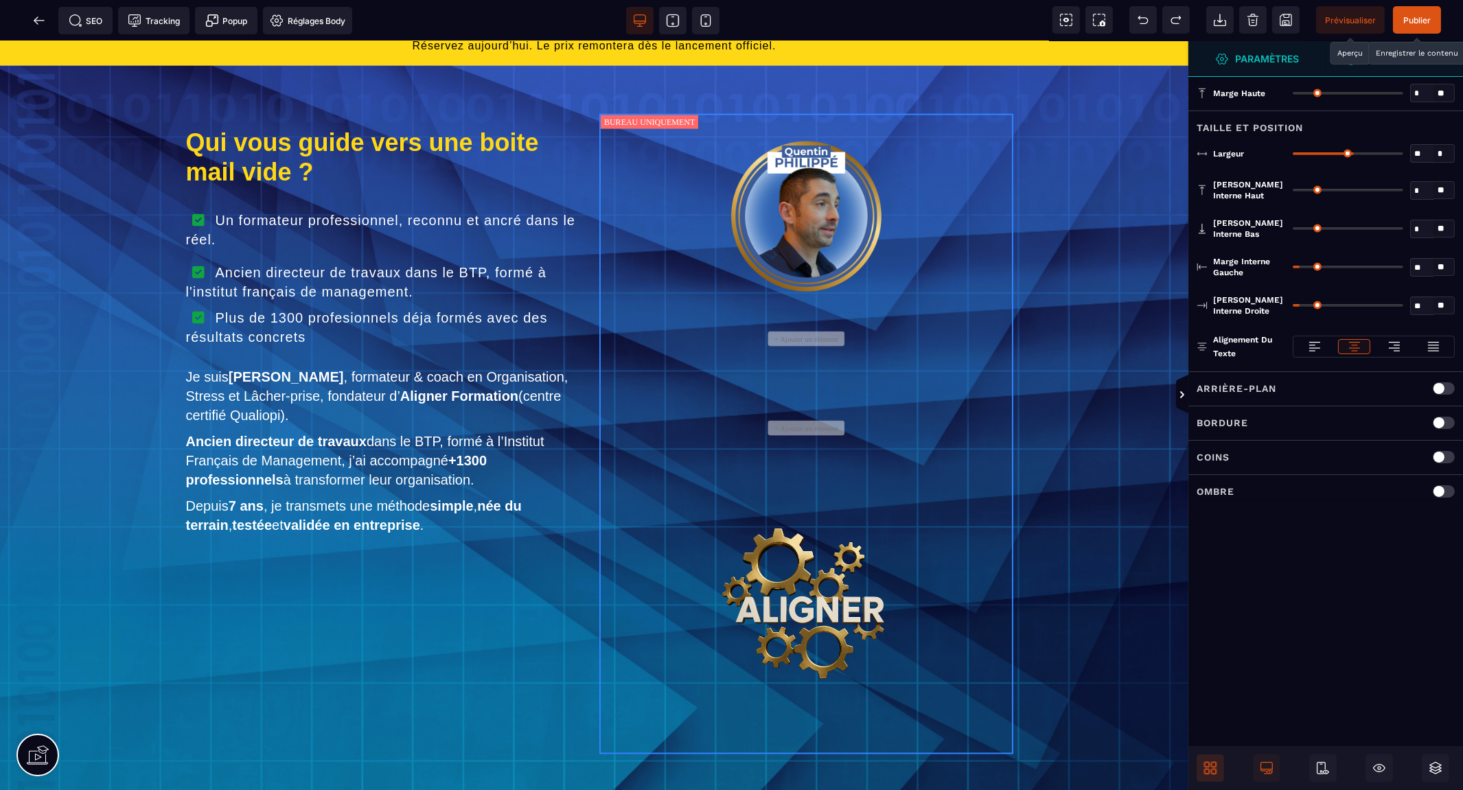
click at [812, 275] on img at bounding box center [806, 216] width 150 height 150
select select
select select "**"
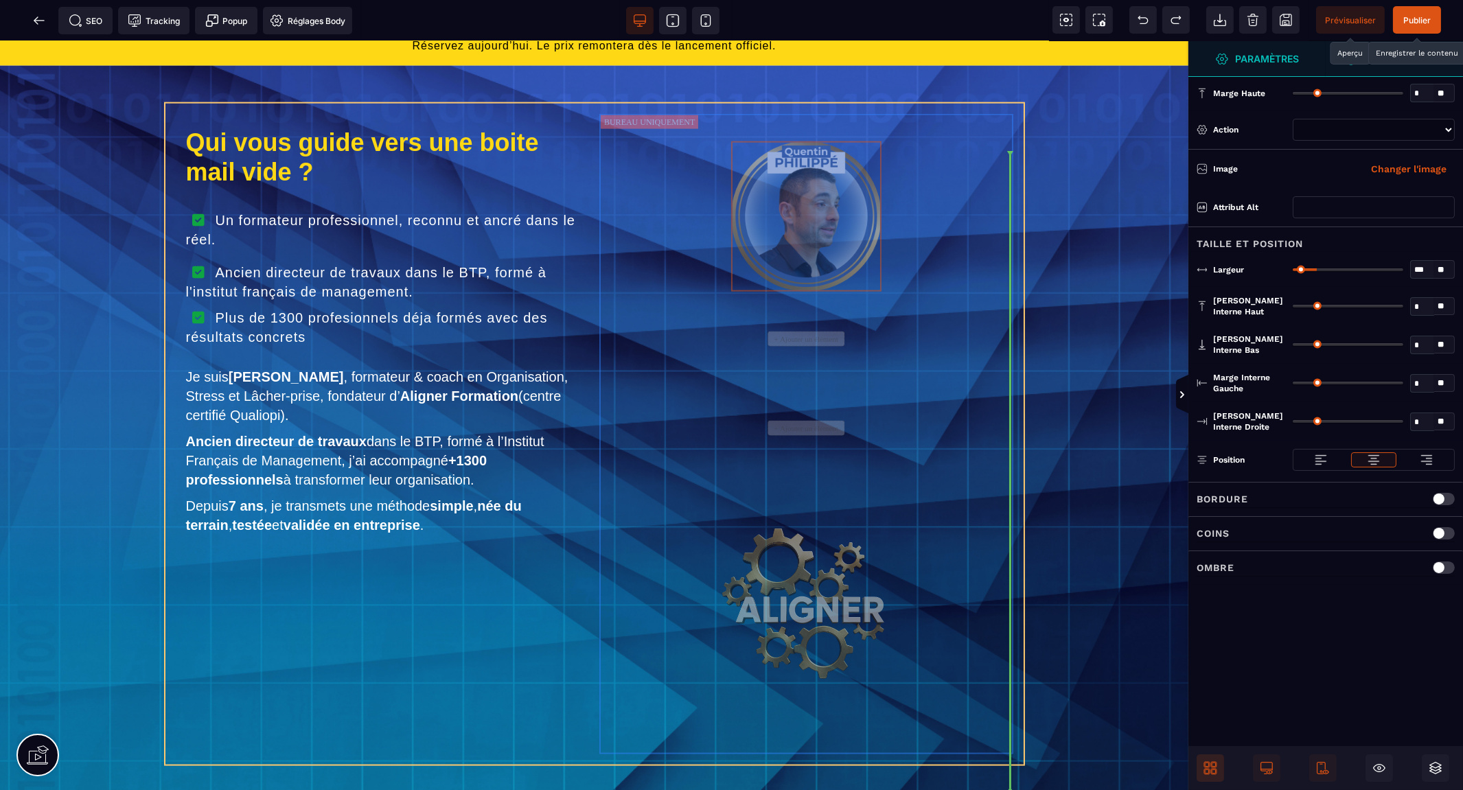
drag, startPoint x: 825, startPoint y: 264, endPoint x: 815, endPoint y: 292, distance: 30.4
click at [815, 292] on div "Qui vous guide vers une boite mail vide ? Un formateur professionnel, reconnu e…" at bounding box center [594, 434] width 858 height 661
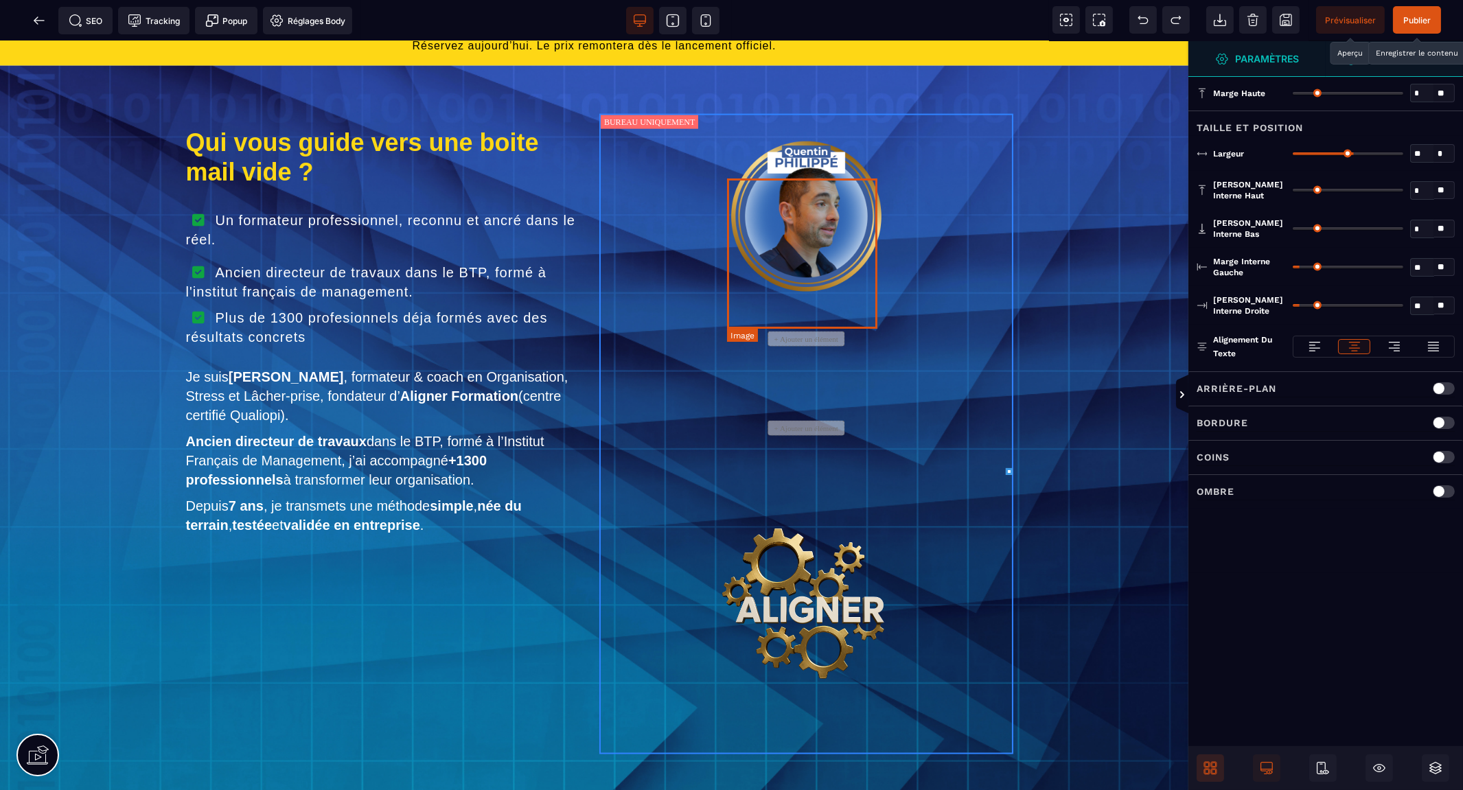
click at [813, 292] on img at bounding box center [806, 216] width 150 height 150
select select
select select "**"
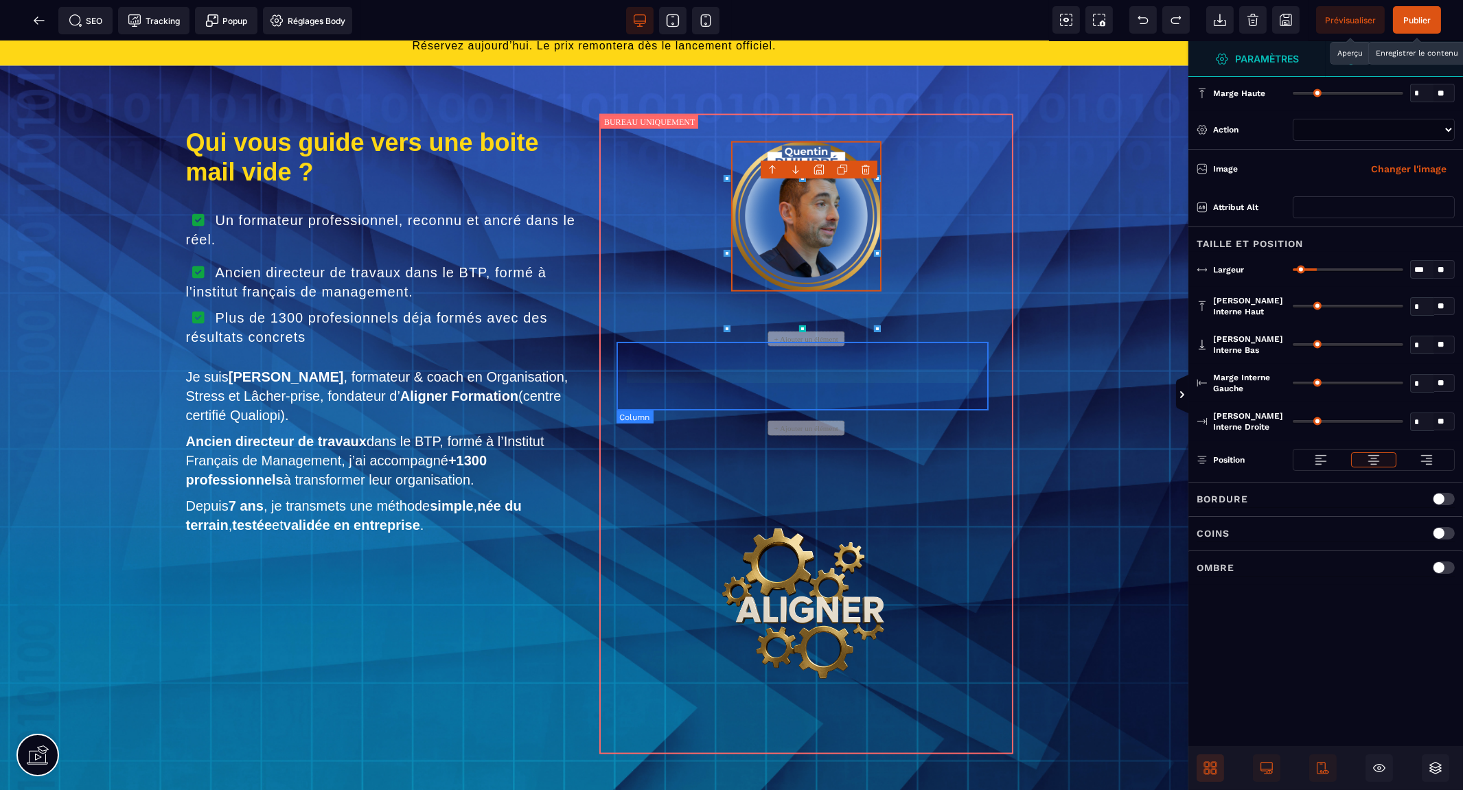
click at [820, 347] on div "+ Ajouter un élément" at bounding box center [806, 339] width 76 height 15
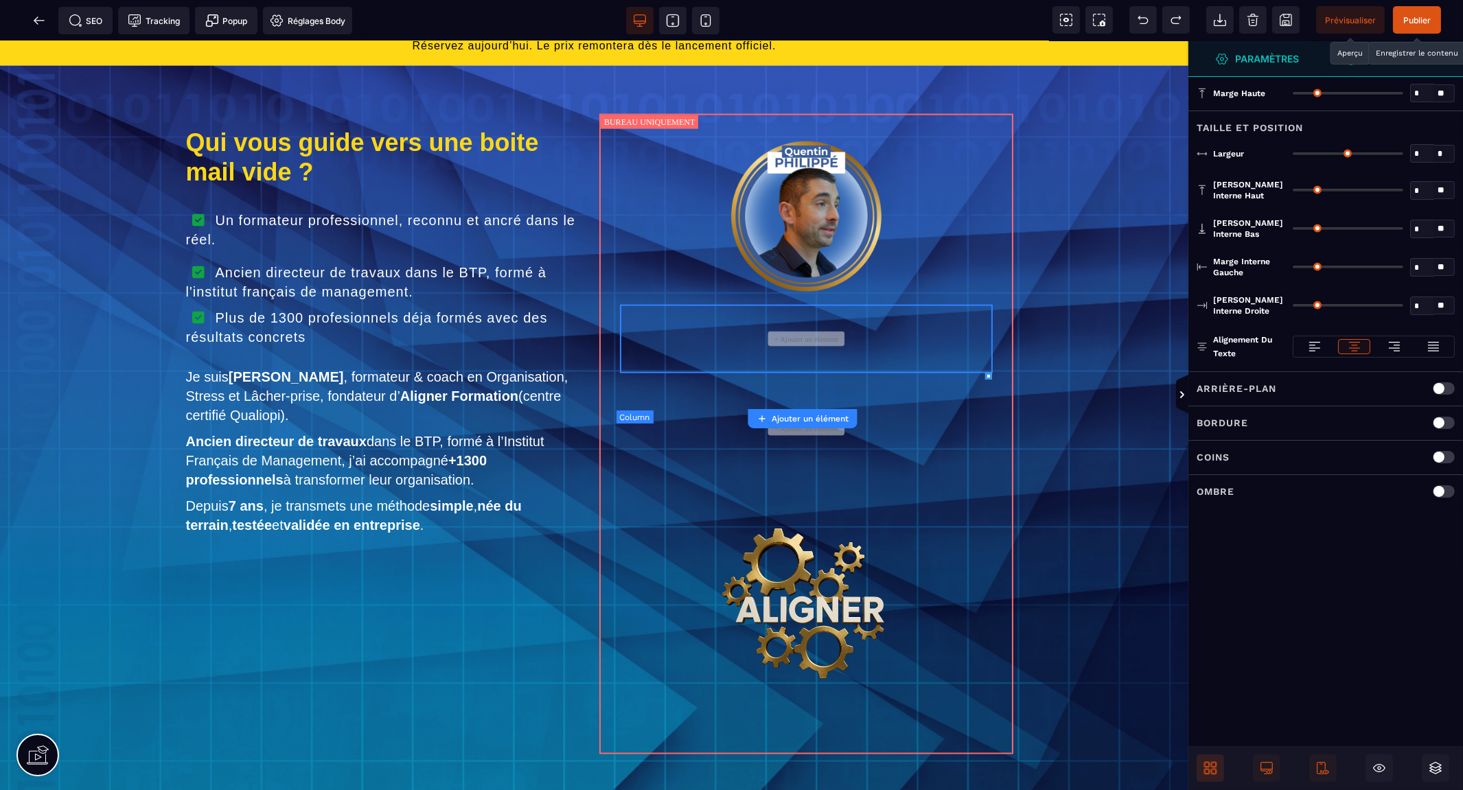
type input "*"
type input "***"
type input "**"
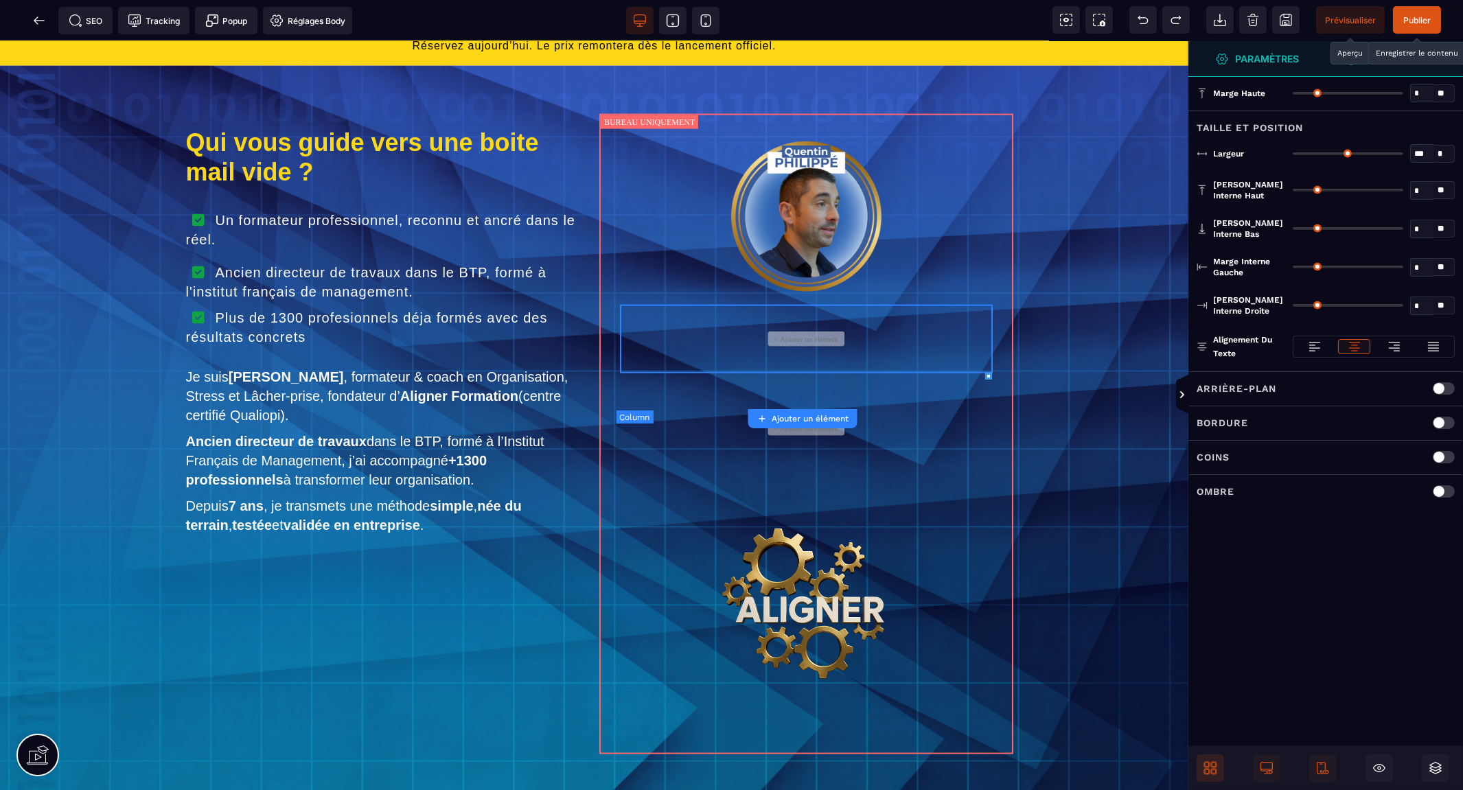
type input "**"
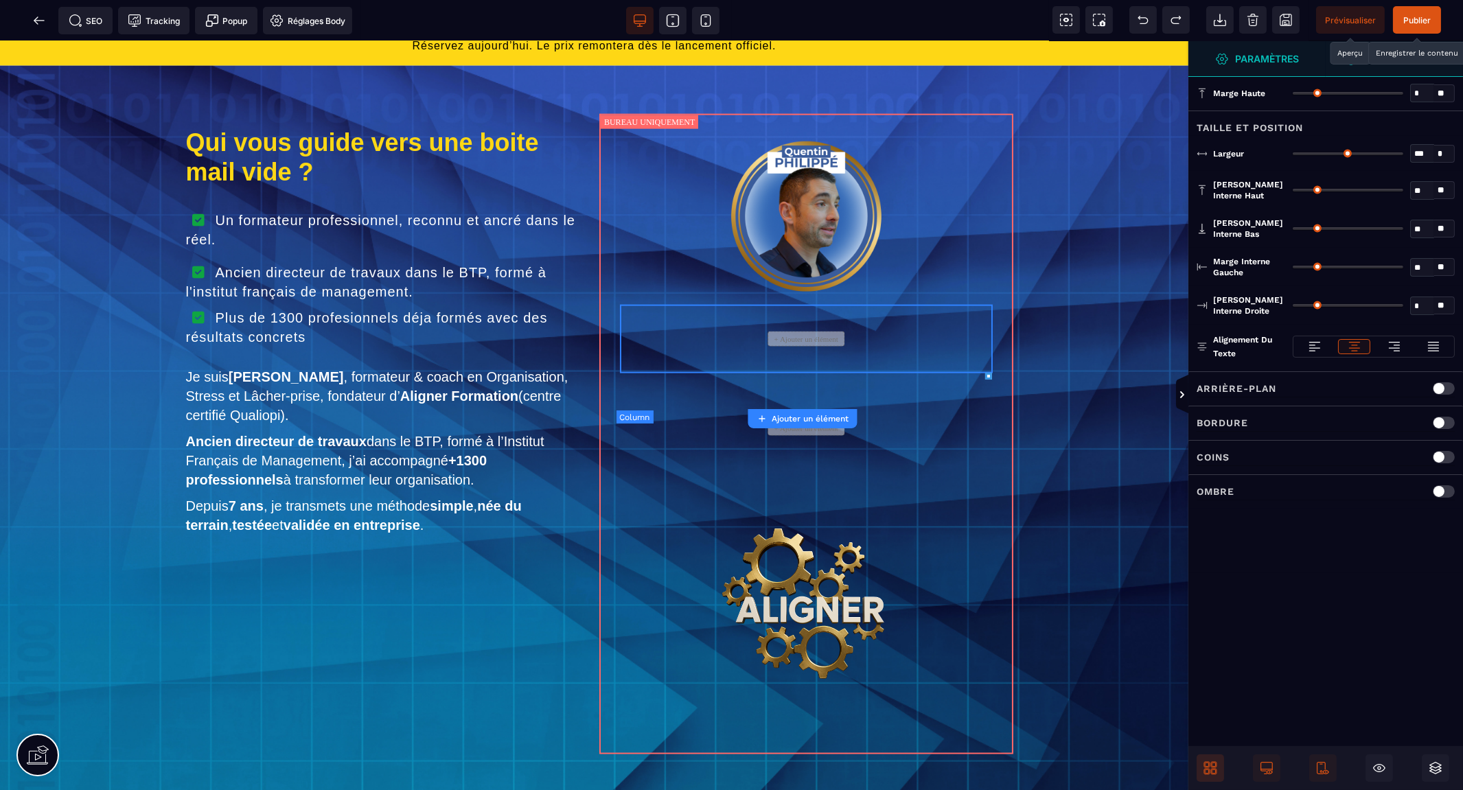
type input "**"
click at [1216, 766] on icon at bounding box center [1213, 764] width 5 height 5
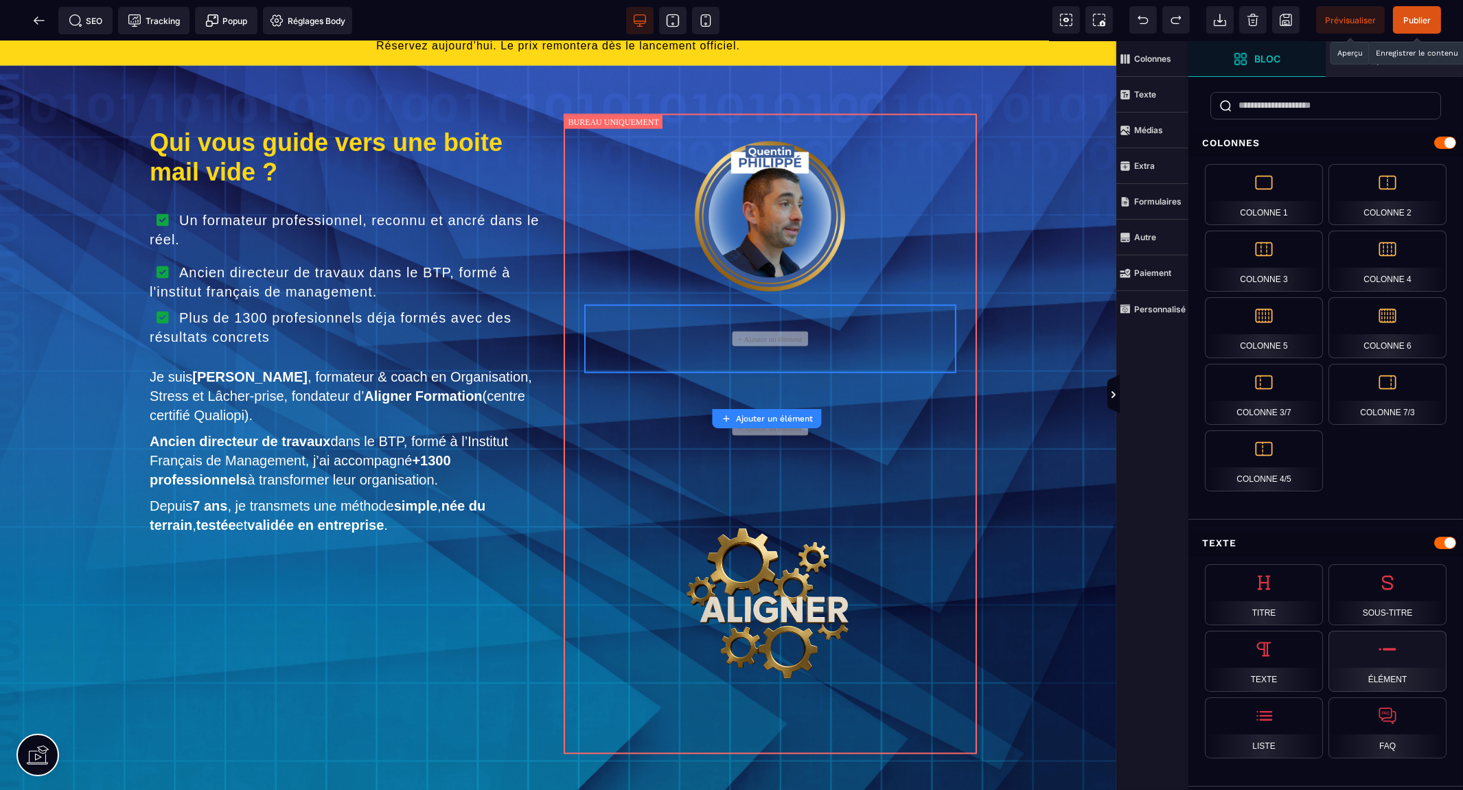
scroll to position [229, 0]
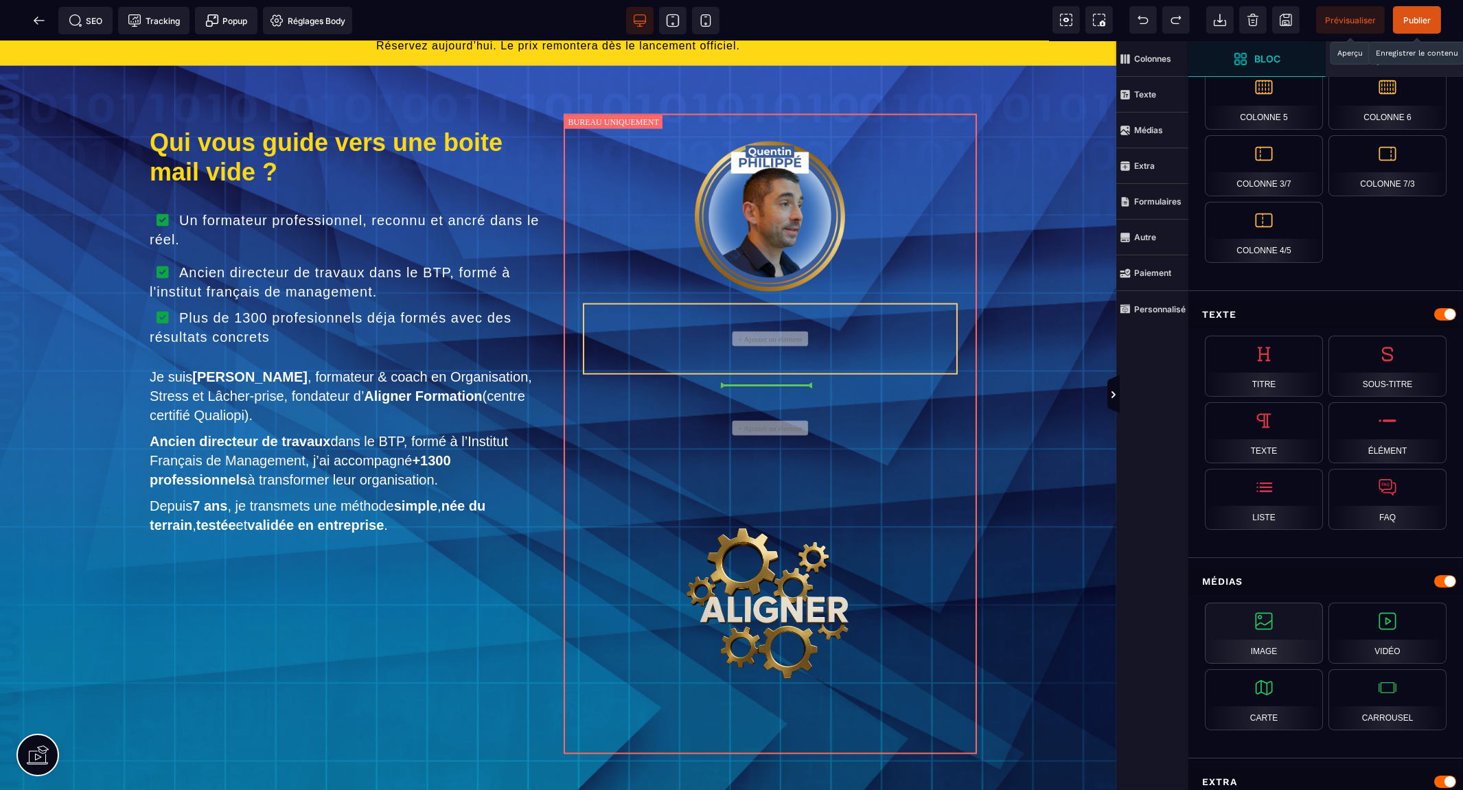
select select
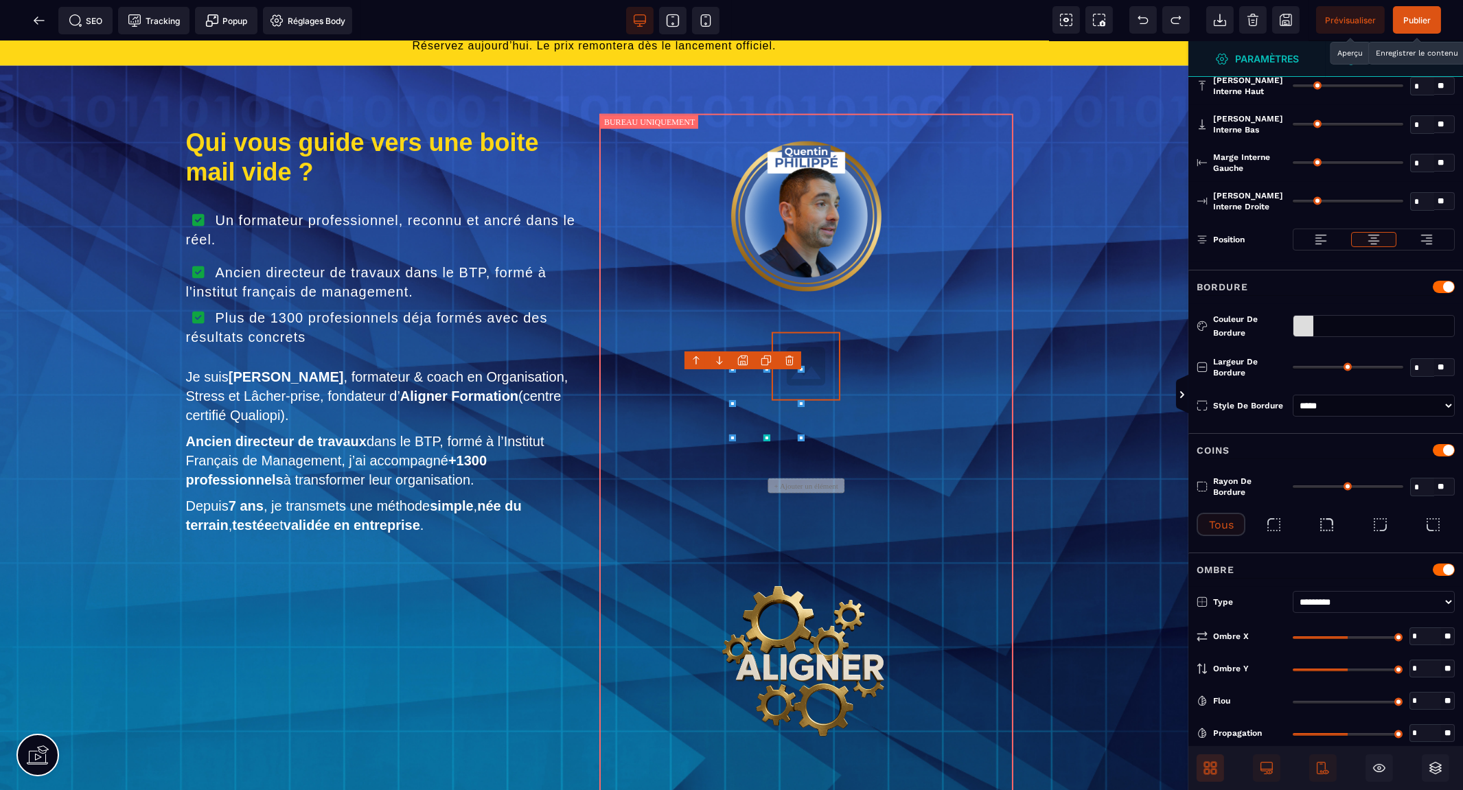
scroll to position [0, 0]
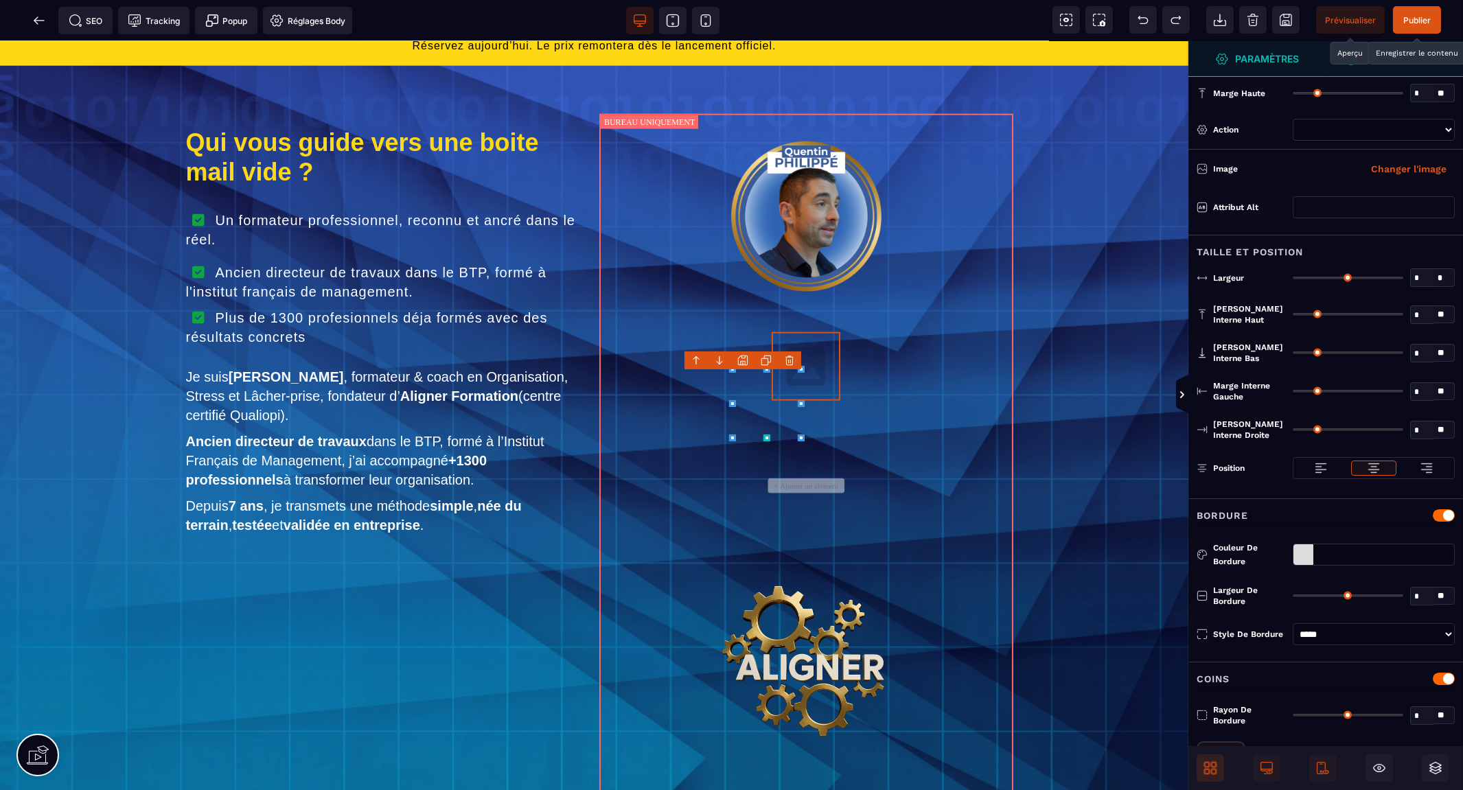
type input "*"
type input "***"
type input "*"
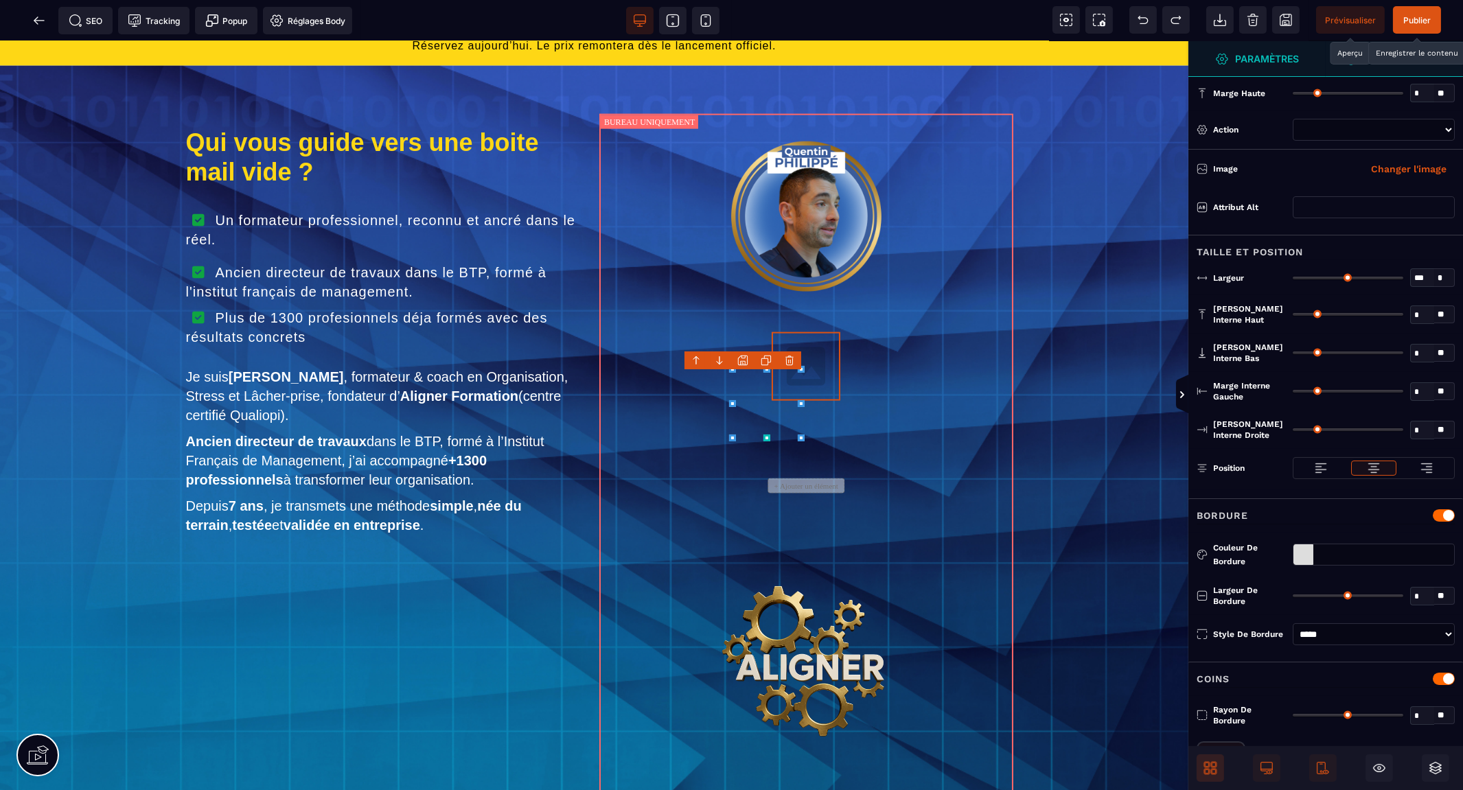
type input "*"
select select
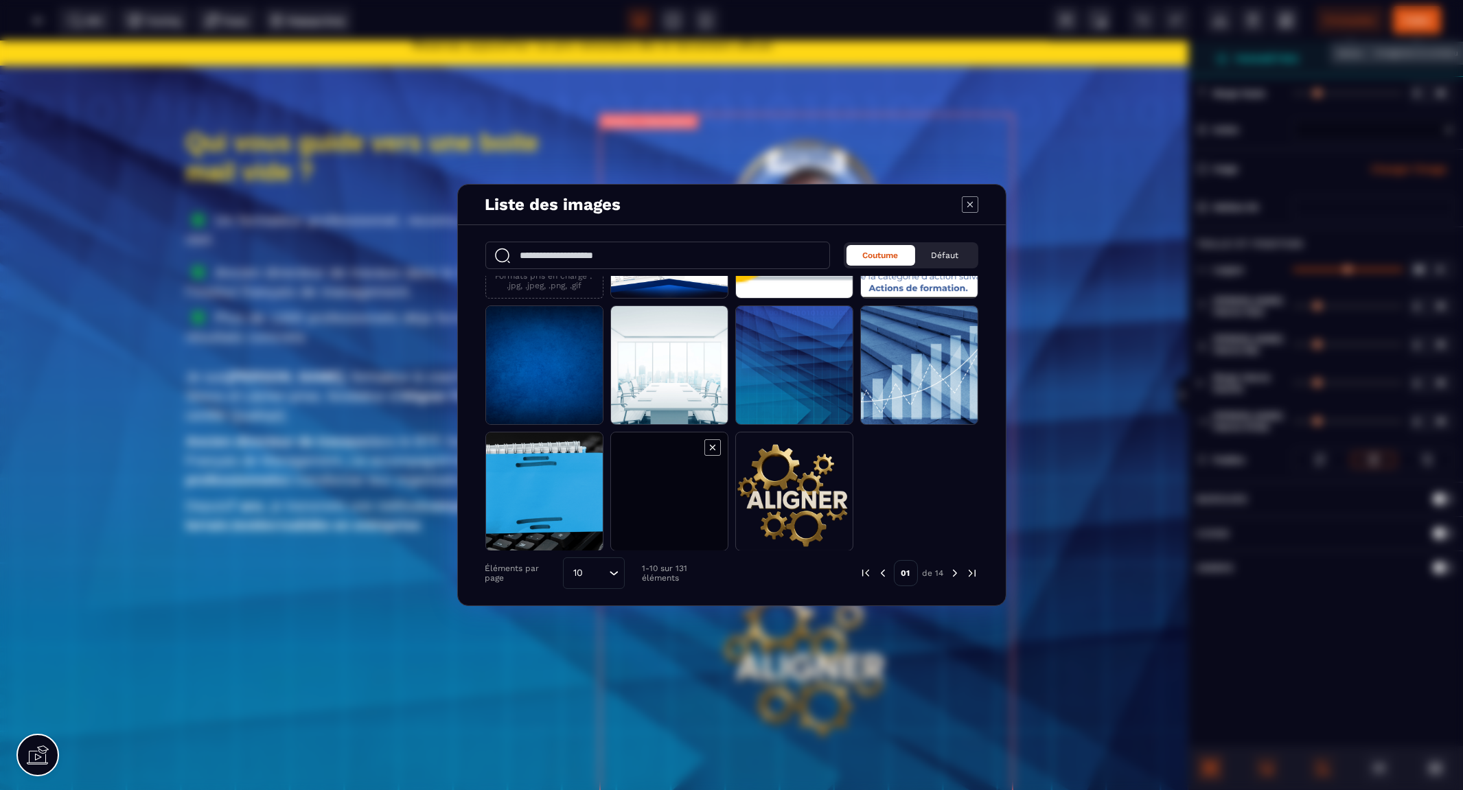
scroll to position [97, 0]
click at [671, 485] on span "Modal window" at bounding box center [669, 491] width 117 height 119
click at [671, 486] on span "Modal window" at bounding box center [669, 491] width 117 height 119
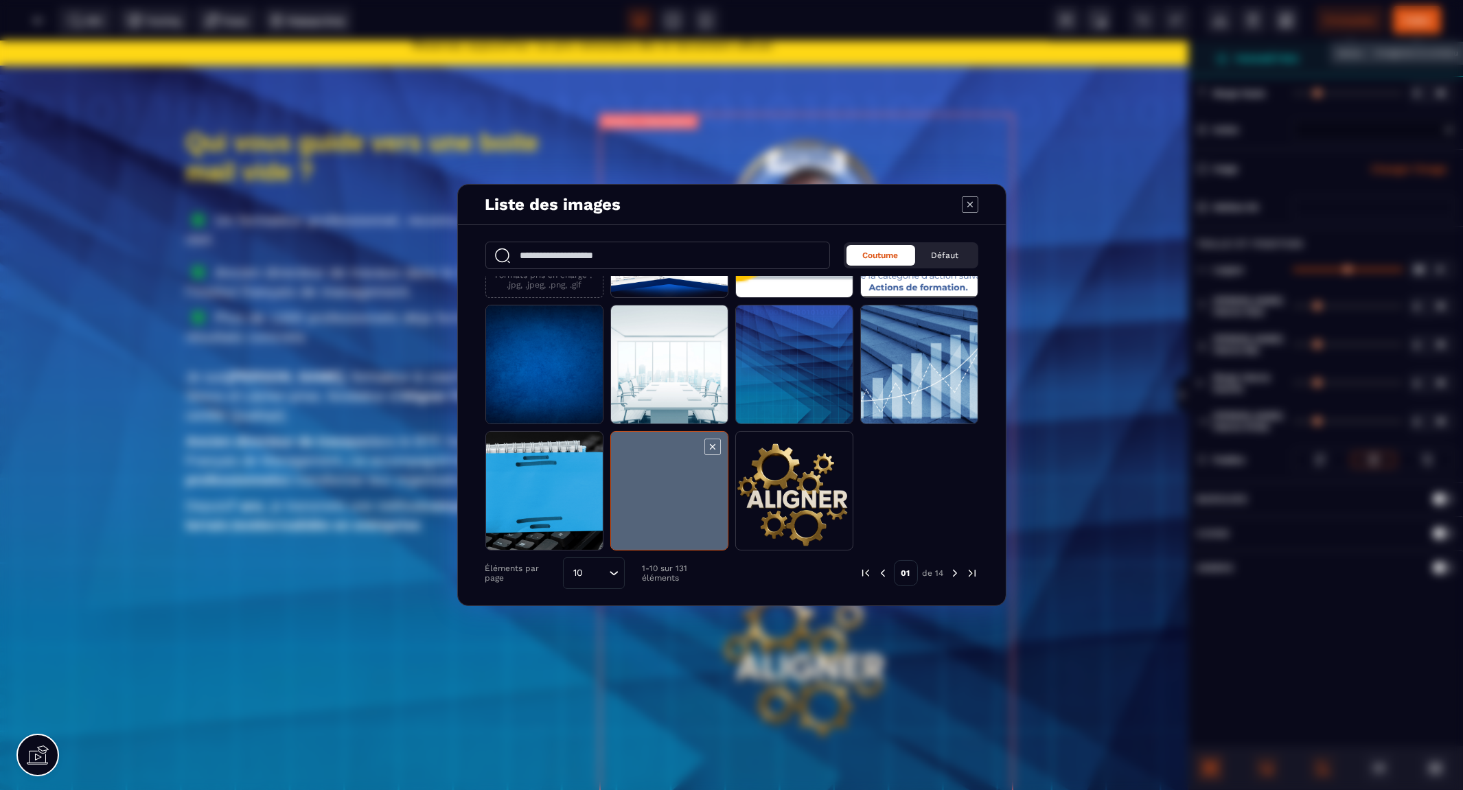
click at [671, 486] on span "Modal window" at bounding box center [669, 491] width 117 height 119
select select
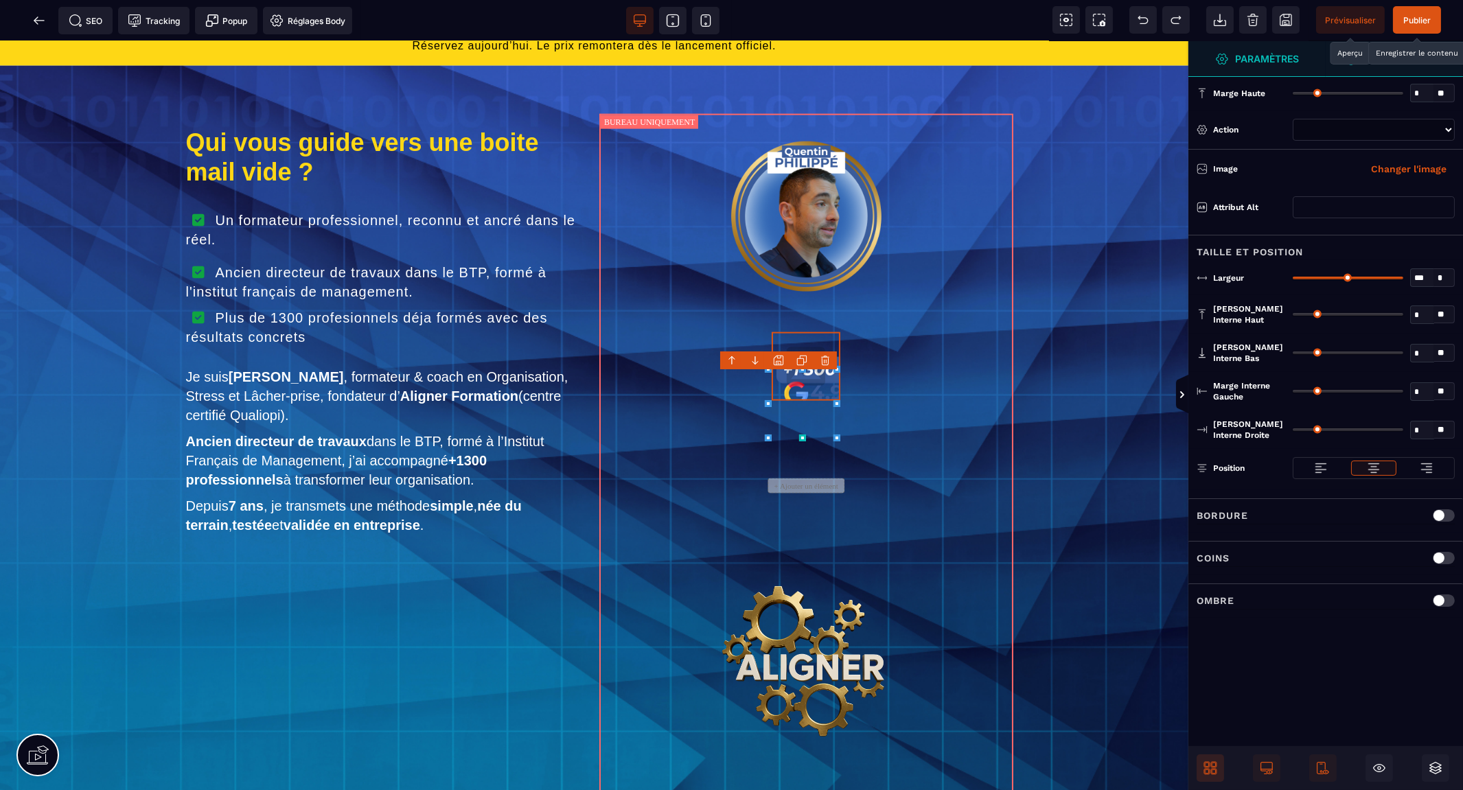
click at [671, 483] on span "Modal window" at bounding box center [669, 422] width 117 height 119
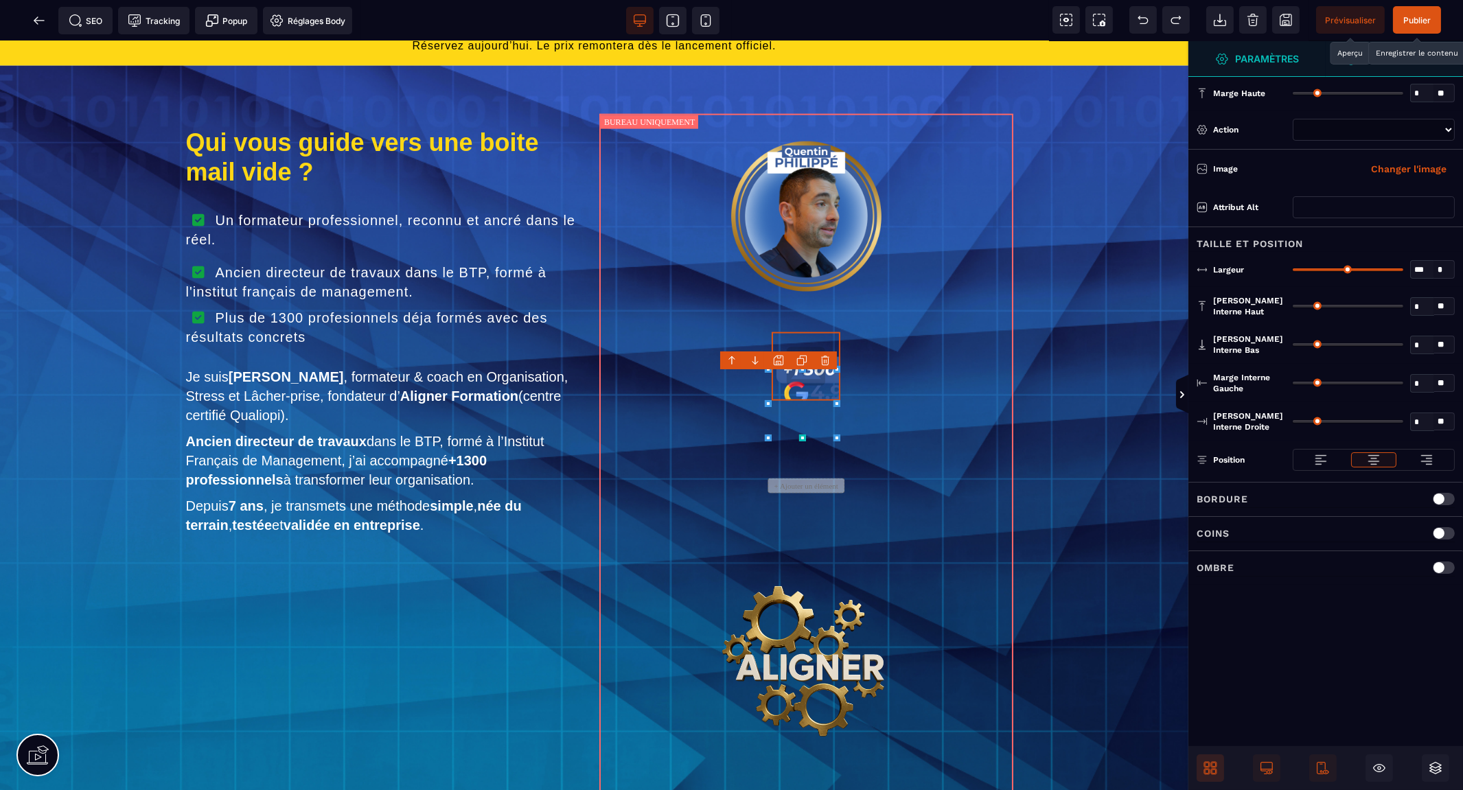
click at [827, 362] on body "B I U S A ******* Image" at bounding box center [731, 395] width 1463 height 790
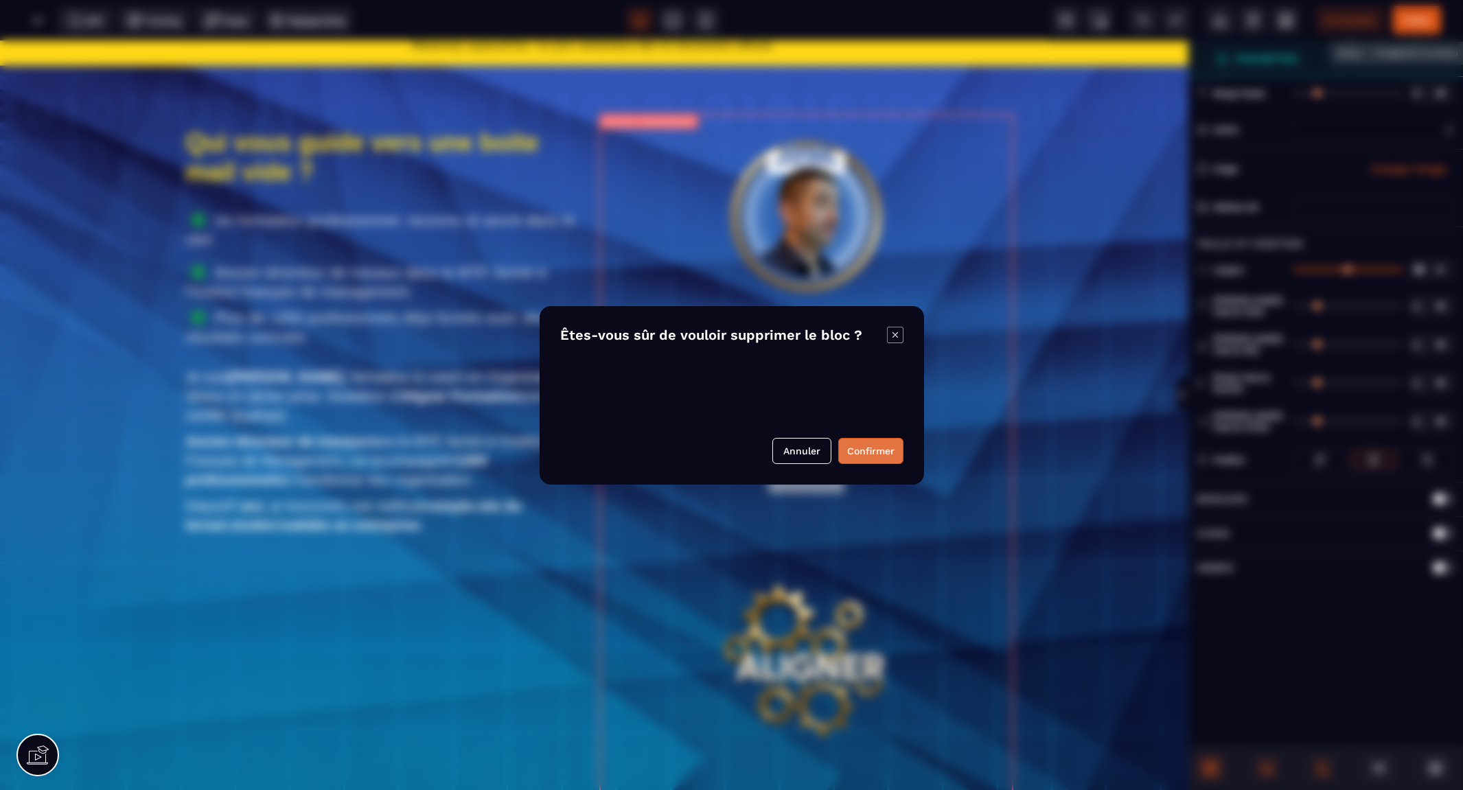
click at [879, 453] on button "Confirmer" at bounding box center [870, 451] width 65 height 26
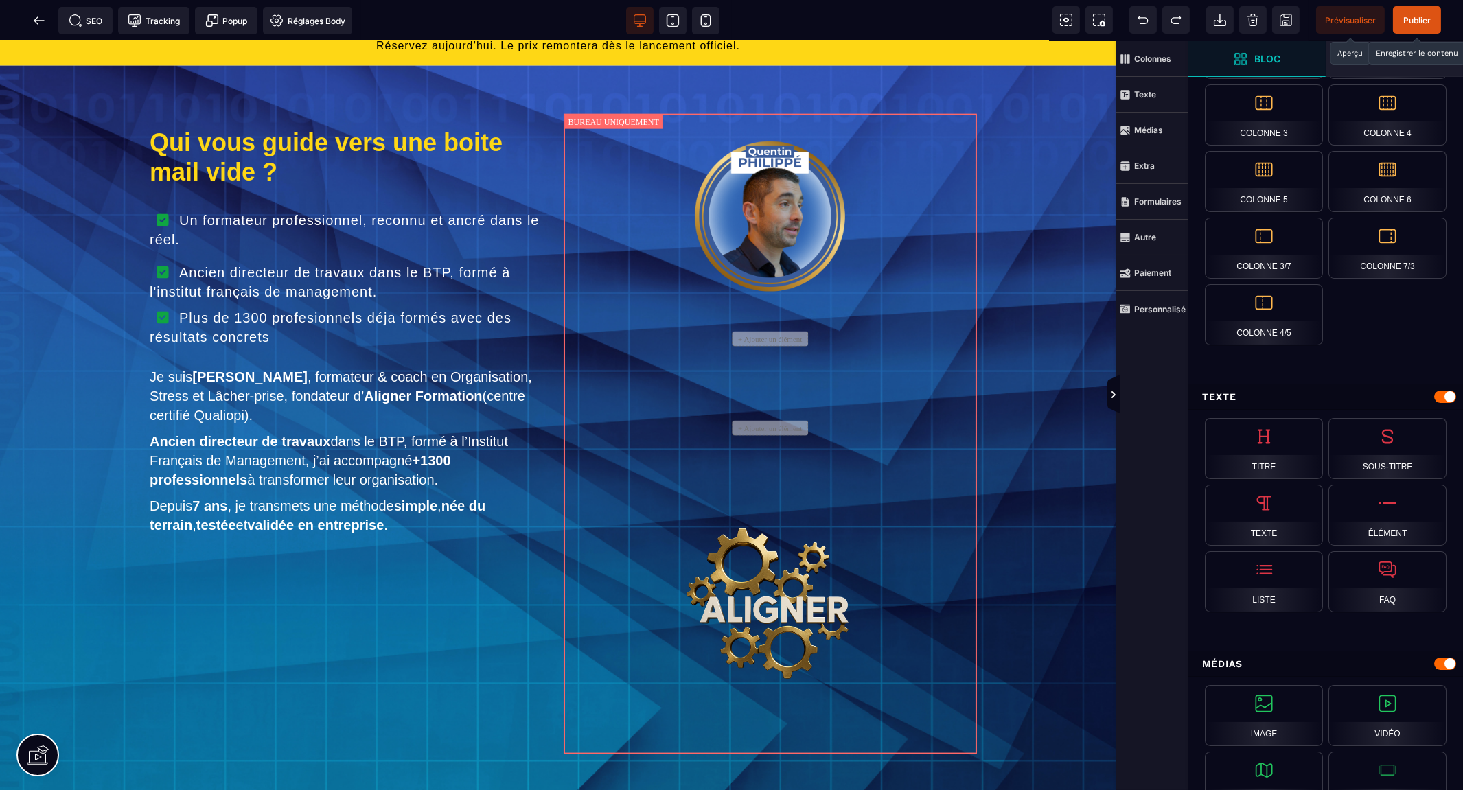
scroll to position [152, 0]
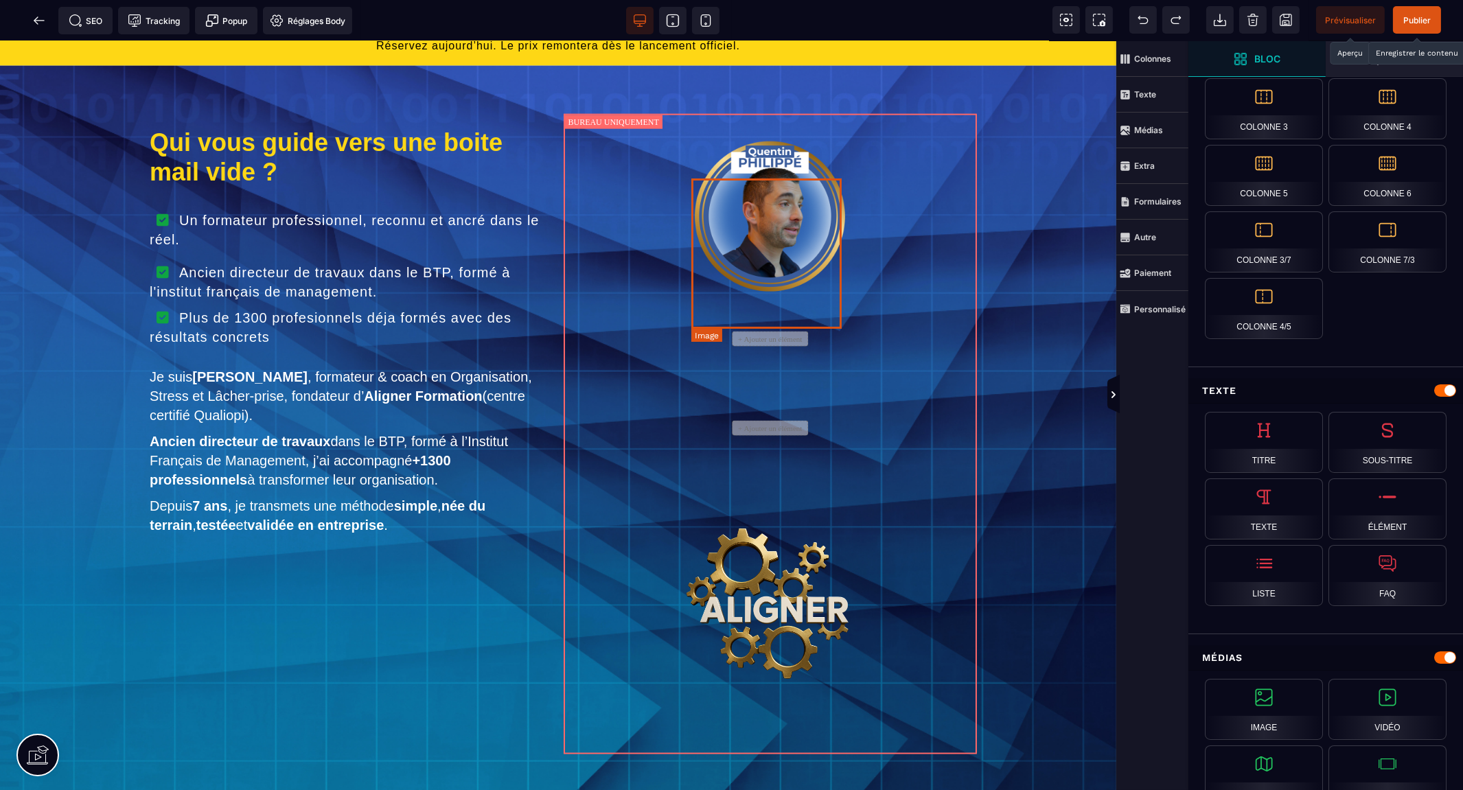
click at [810, 292] on img at bounding box center [770, 216] width 150 height 150
select select
select select "**"
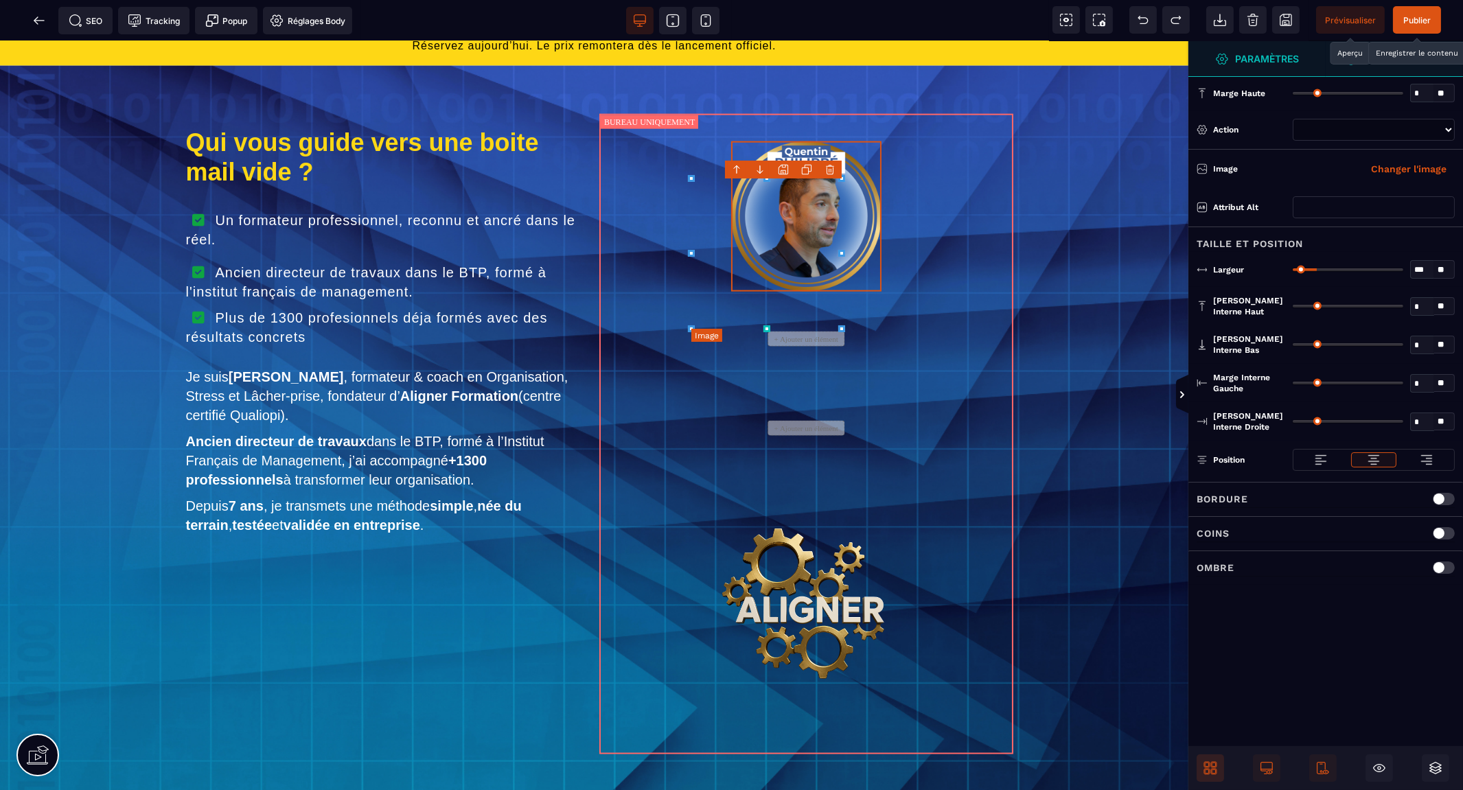
scroll to position [0, 0]
select select
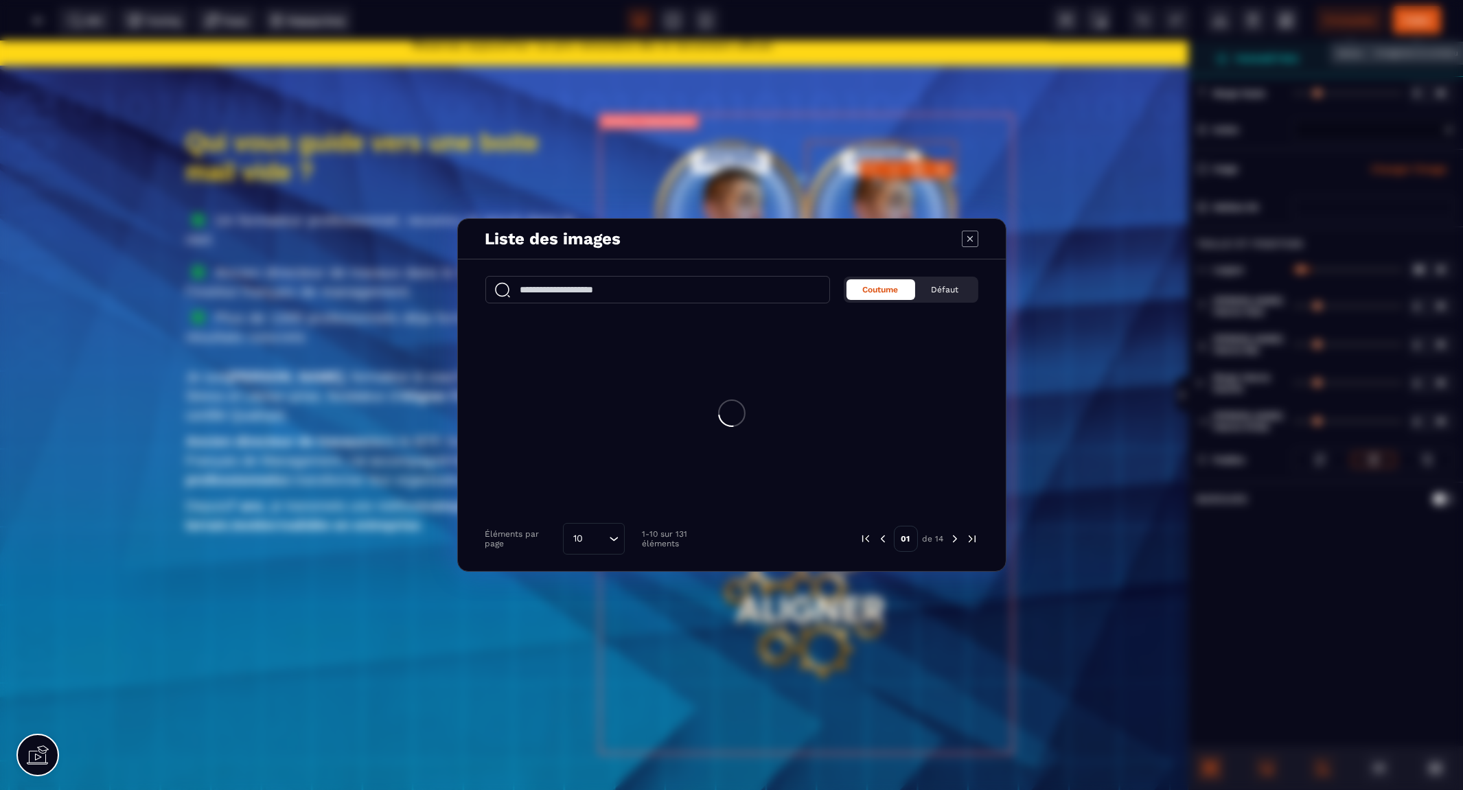
select select
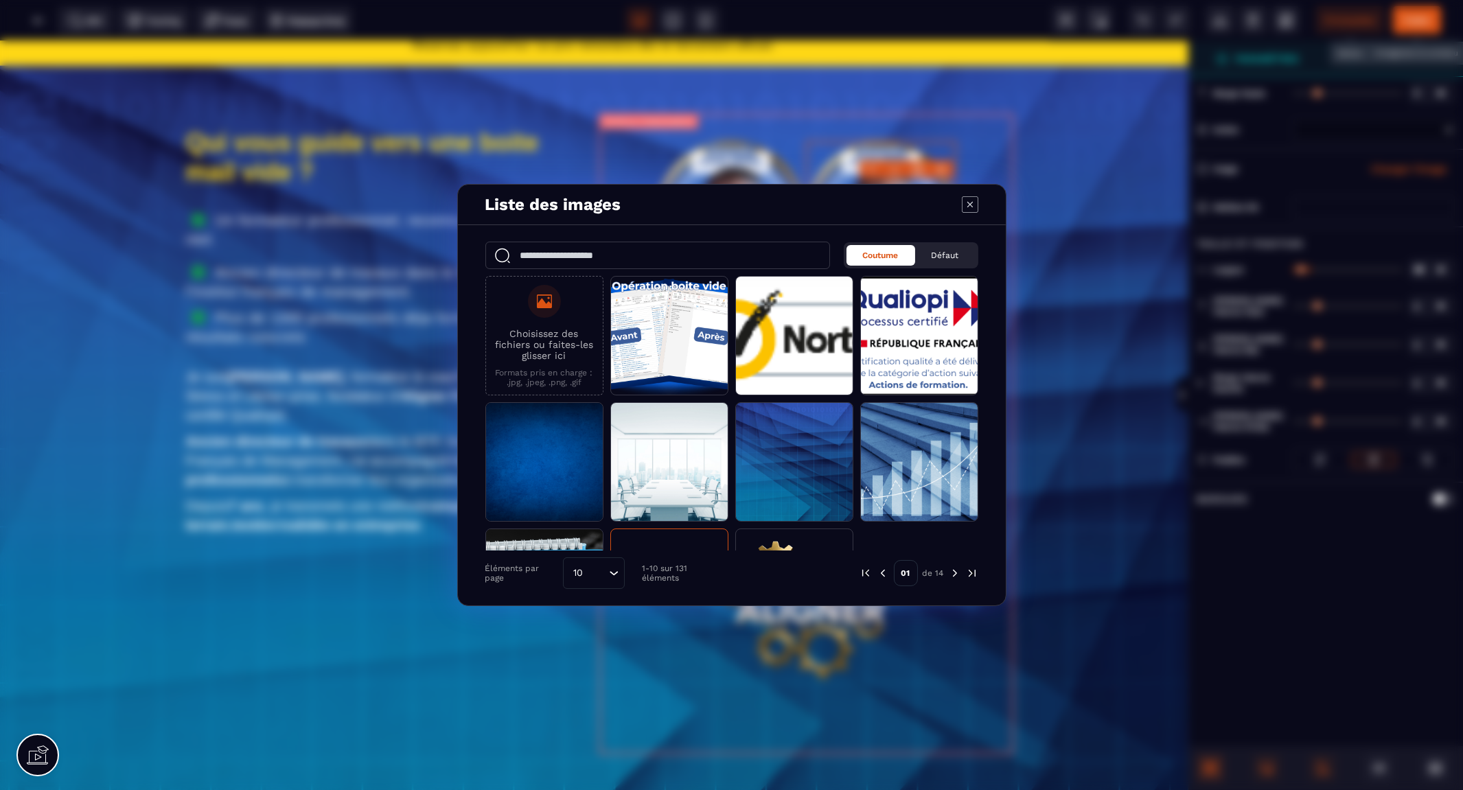
click at [964, 207] on icon "Modal window" at bounding box center [970, 204] width 16 height 16
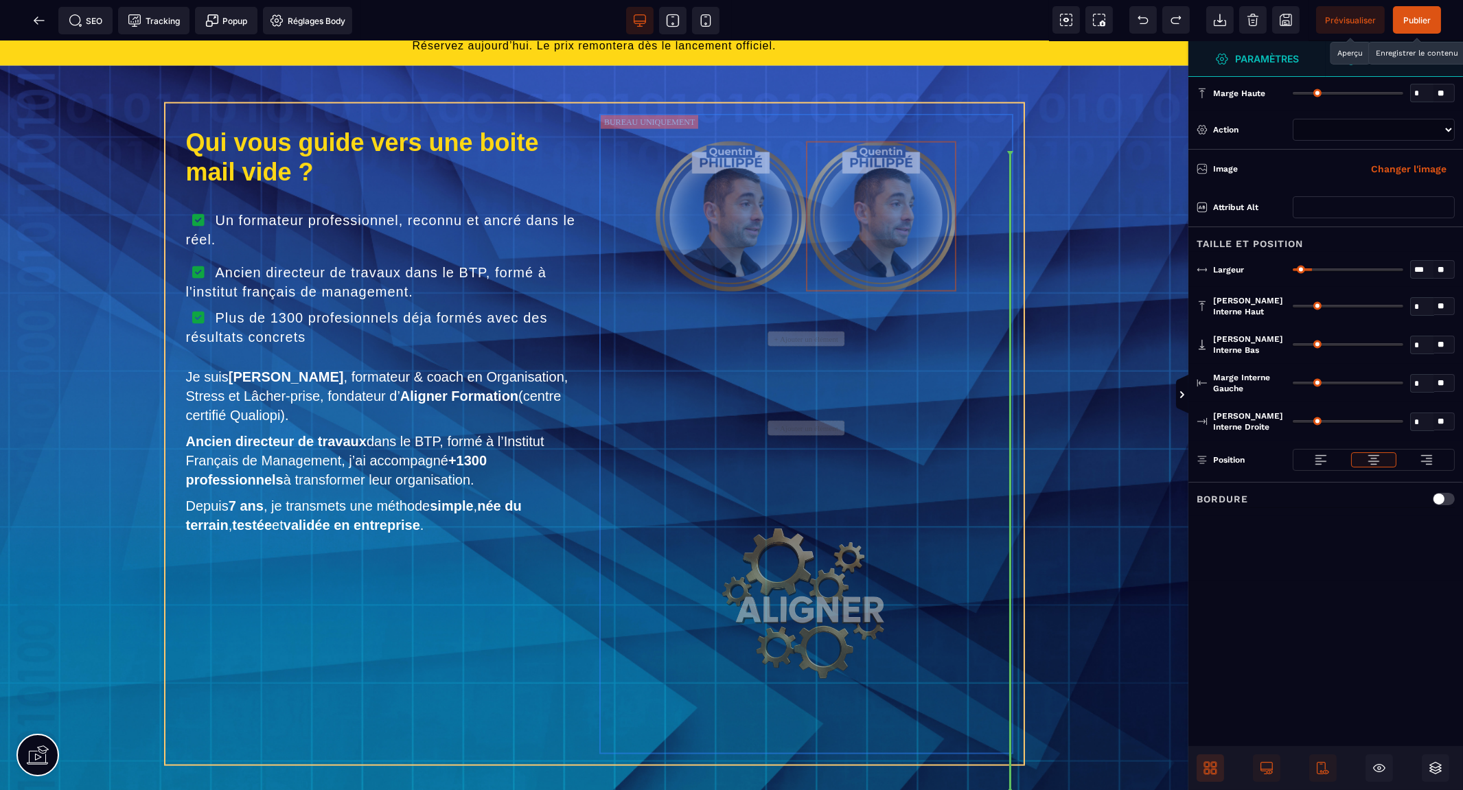
drag, startPoint x: 866, startPoint y: 242, endPoint x: 822, endPoint y: 695, distance: 455.9
click at [822, 699] on div "Qui vous guide vers une boite mail vide ? Un formateur professionnel, reconnu e…" at bounding box center [594, 434] width 858 height 661
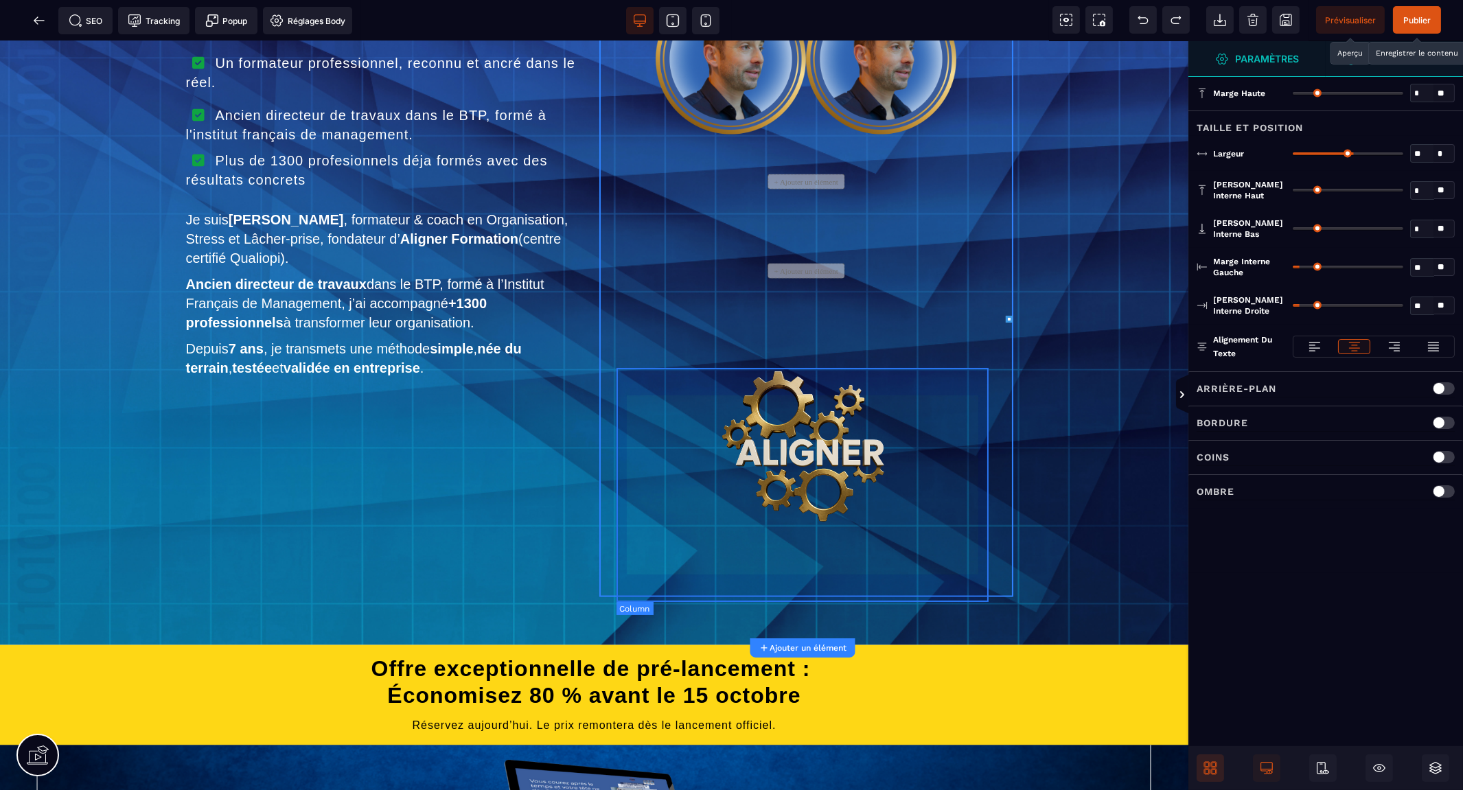
scroll to position [4963, 0]
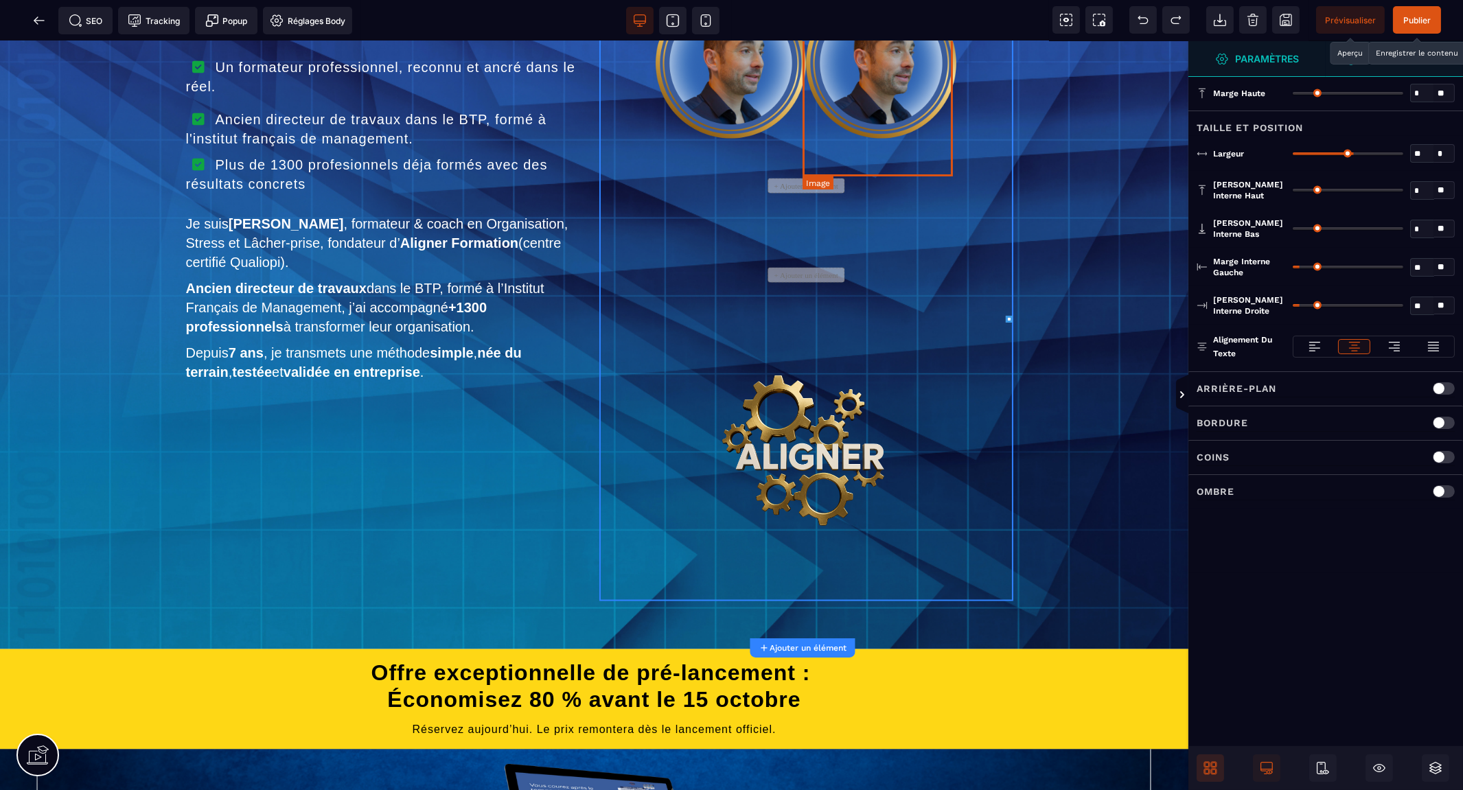
click at [877, 128] on img at bounding box center [881, 63] width 150 height 150
select select
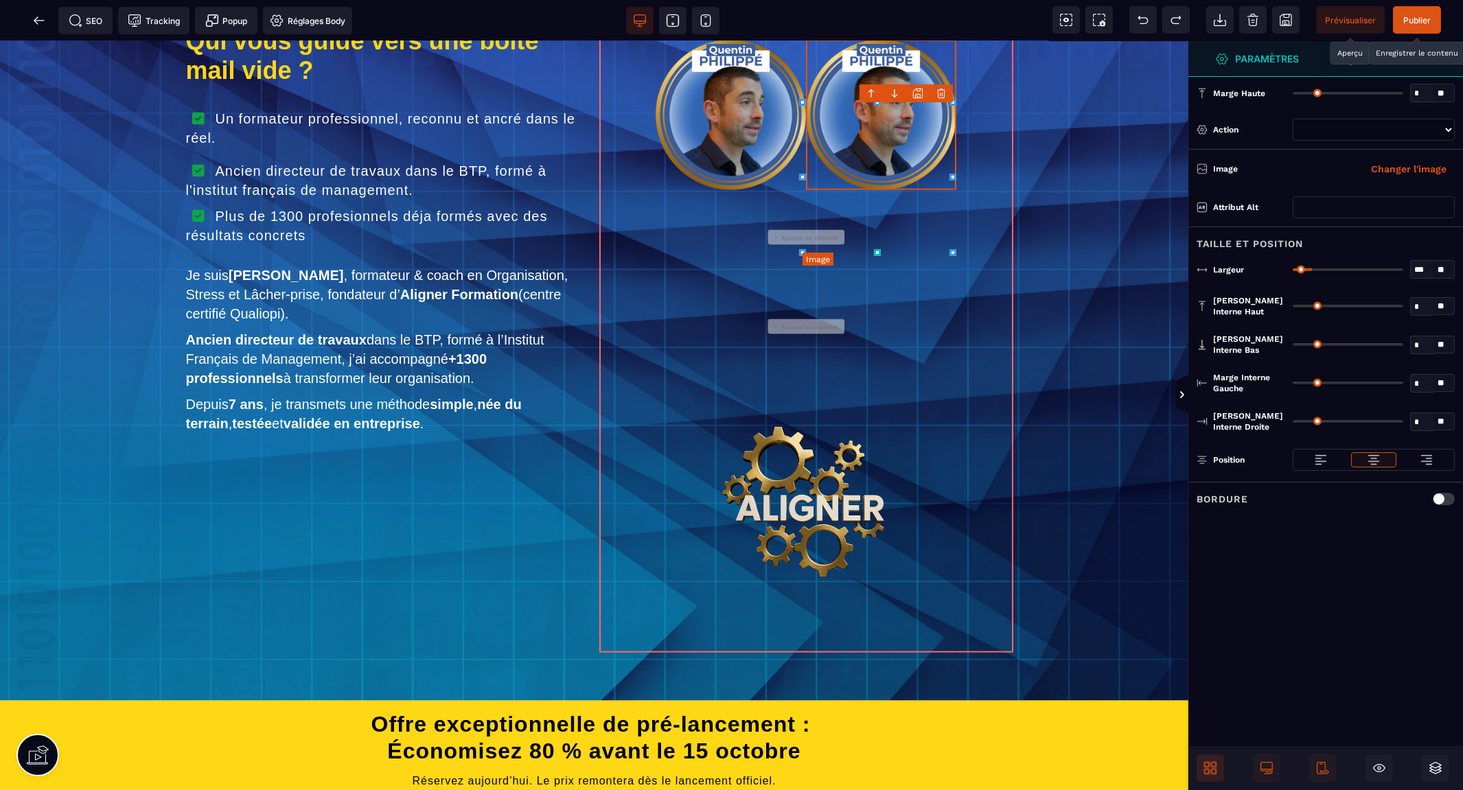
scroll to position [4886, 0]
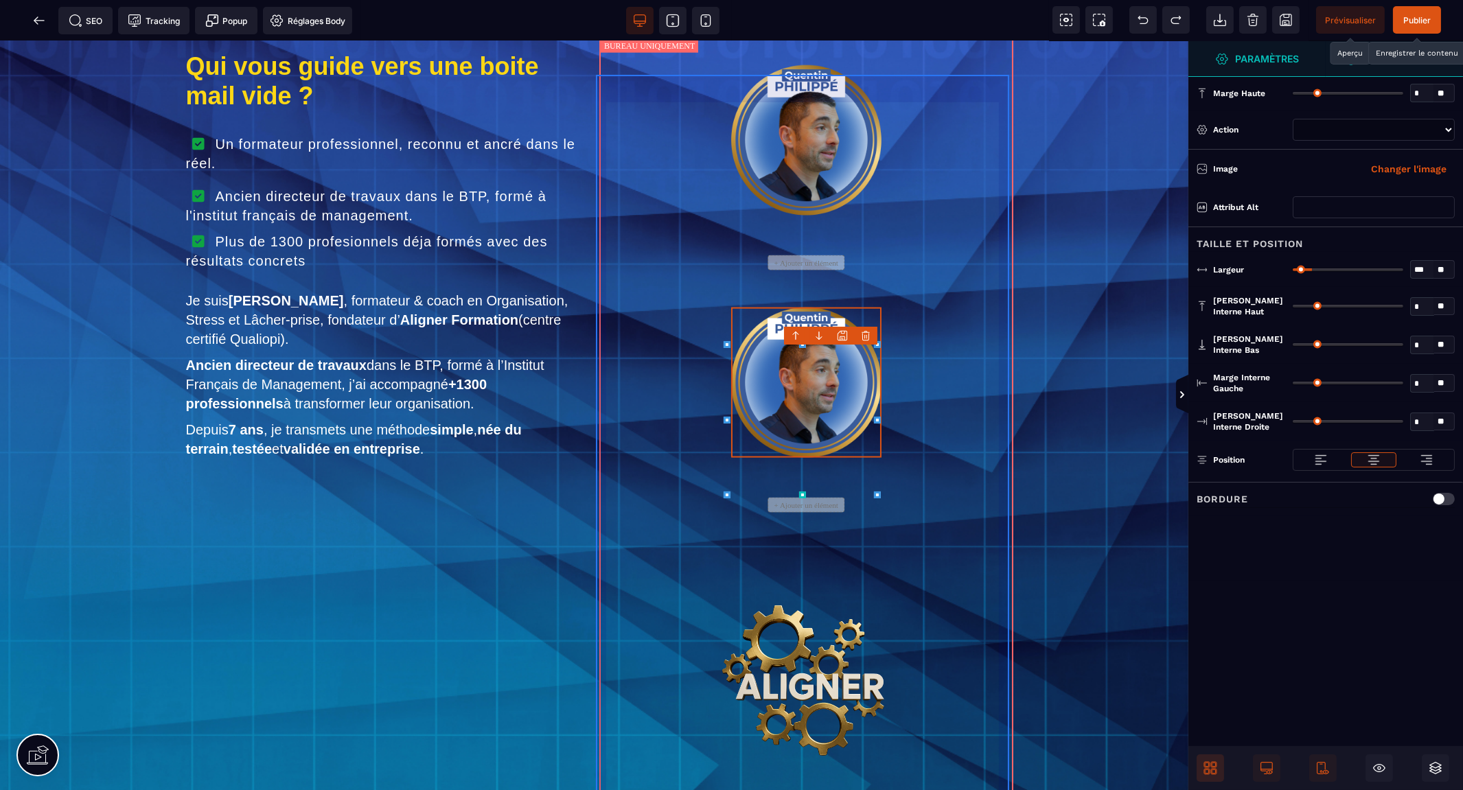
select select
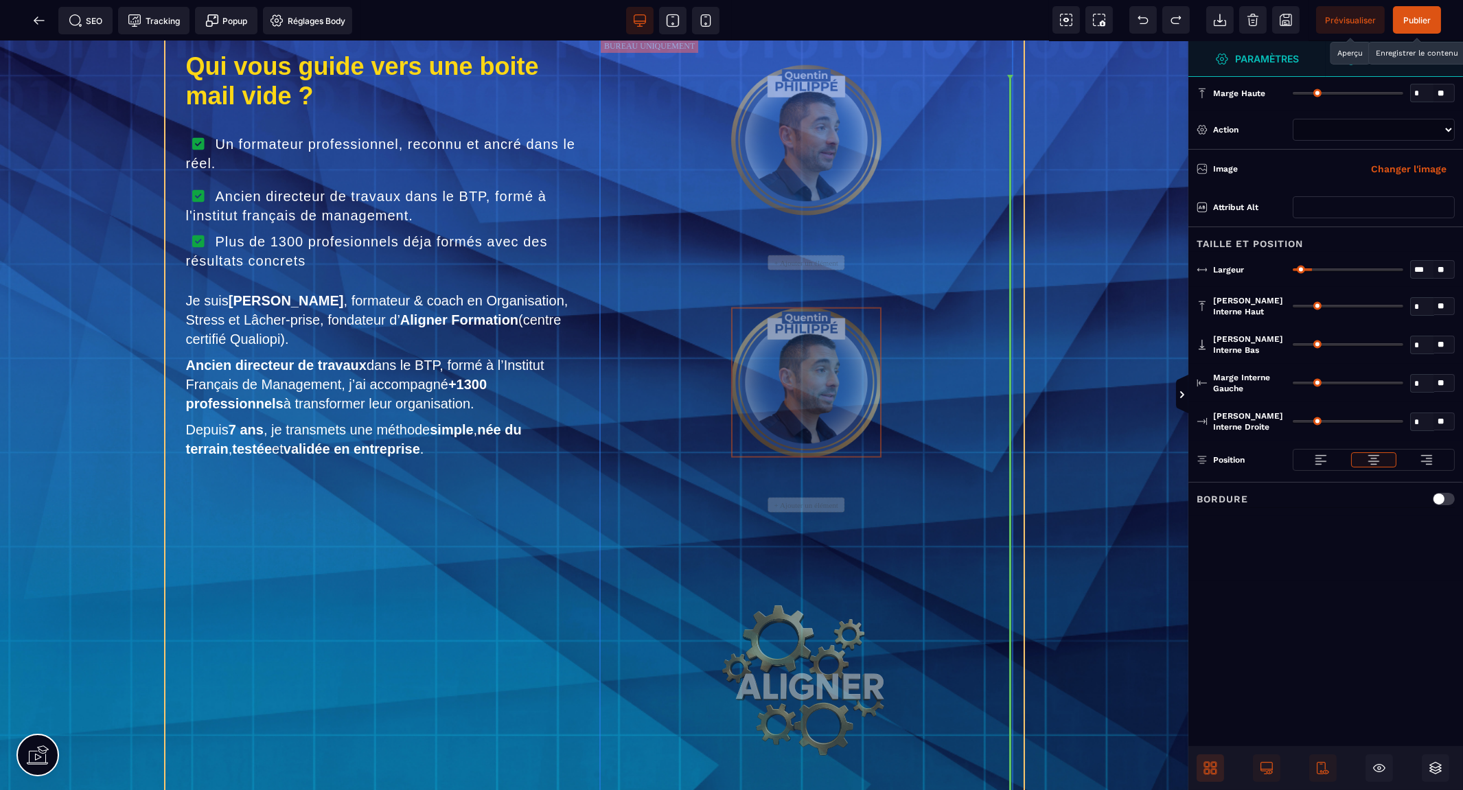
drag, startPoint x: 801, startPoint y: 400, endPoint x: 818, endPoint y: 443, distance: 46.5
click at [818, 443] on div "Qui vous guide vers une boite mail vide ? Un formateur professionnel, reconnu e…" at bounding box center [594, 434] width 858 height 814
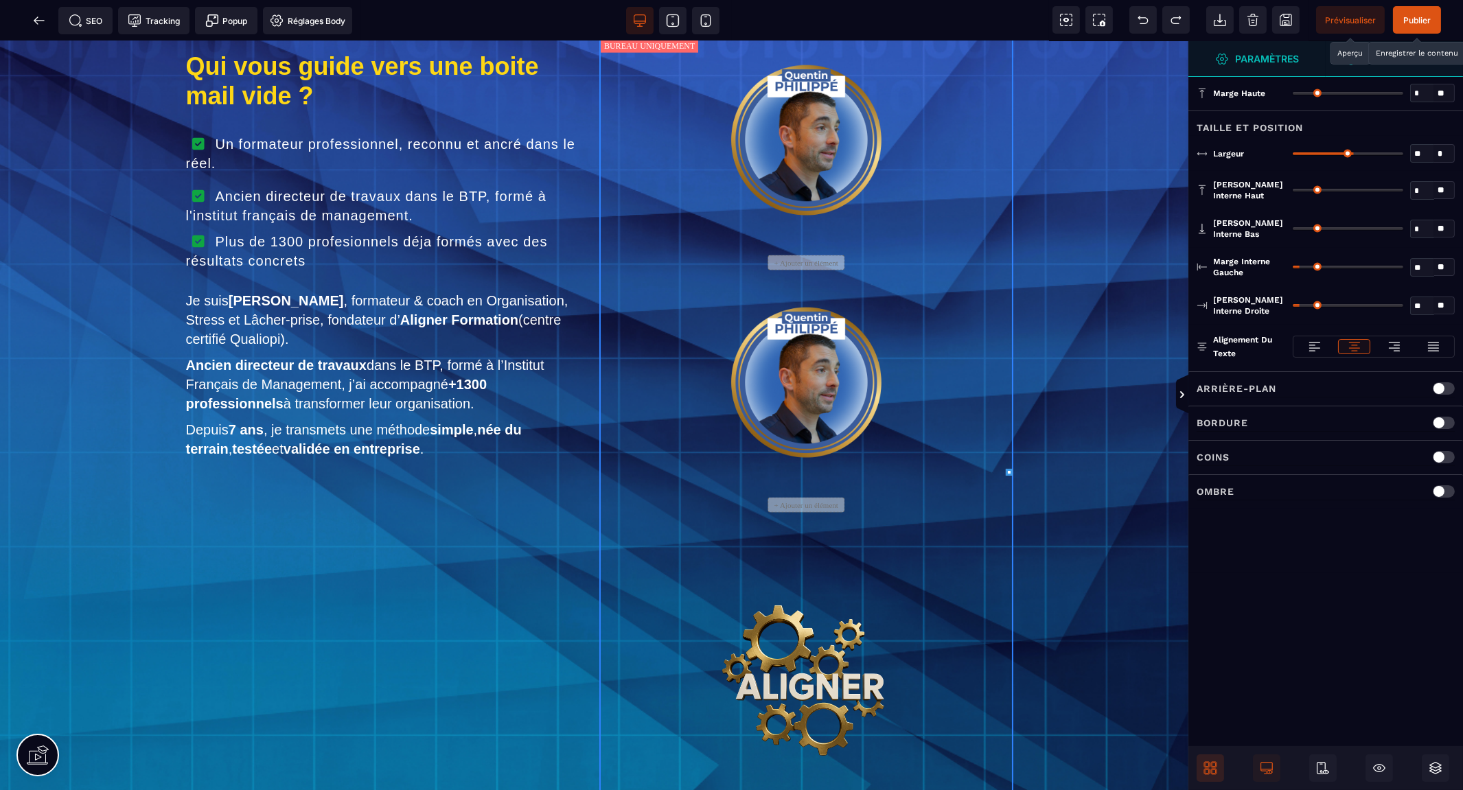
click at [799, 410] on img at bounding box center [806, 383] width 150 height 150
select select
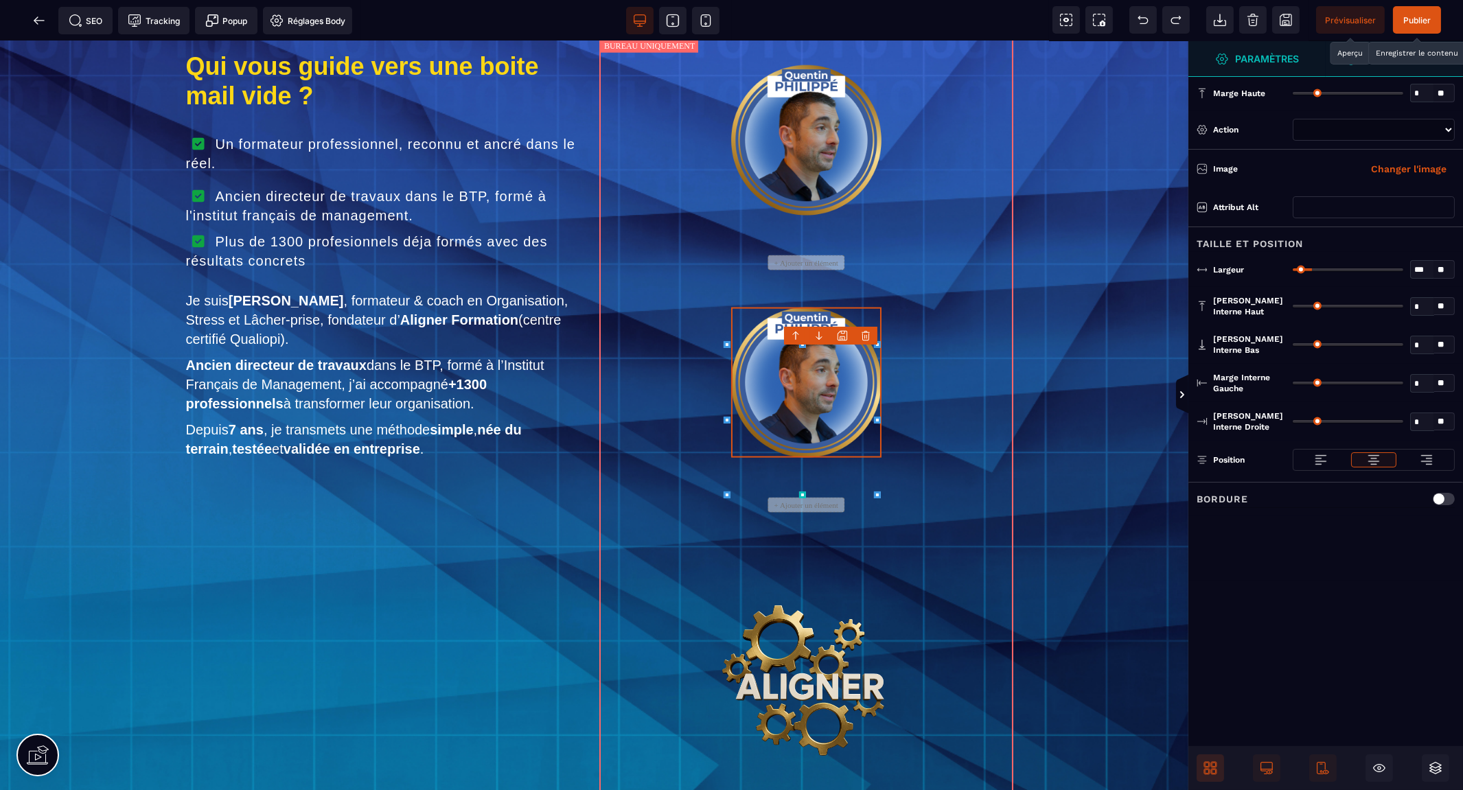
click at [796, 419] on img at bounding box center [806, 383] width 150 height 150
click at [876, 458] on img at bounding box center [806, 383] width 150 height 150
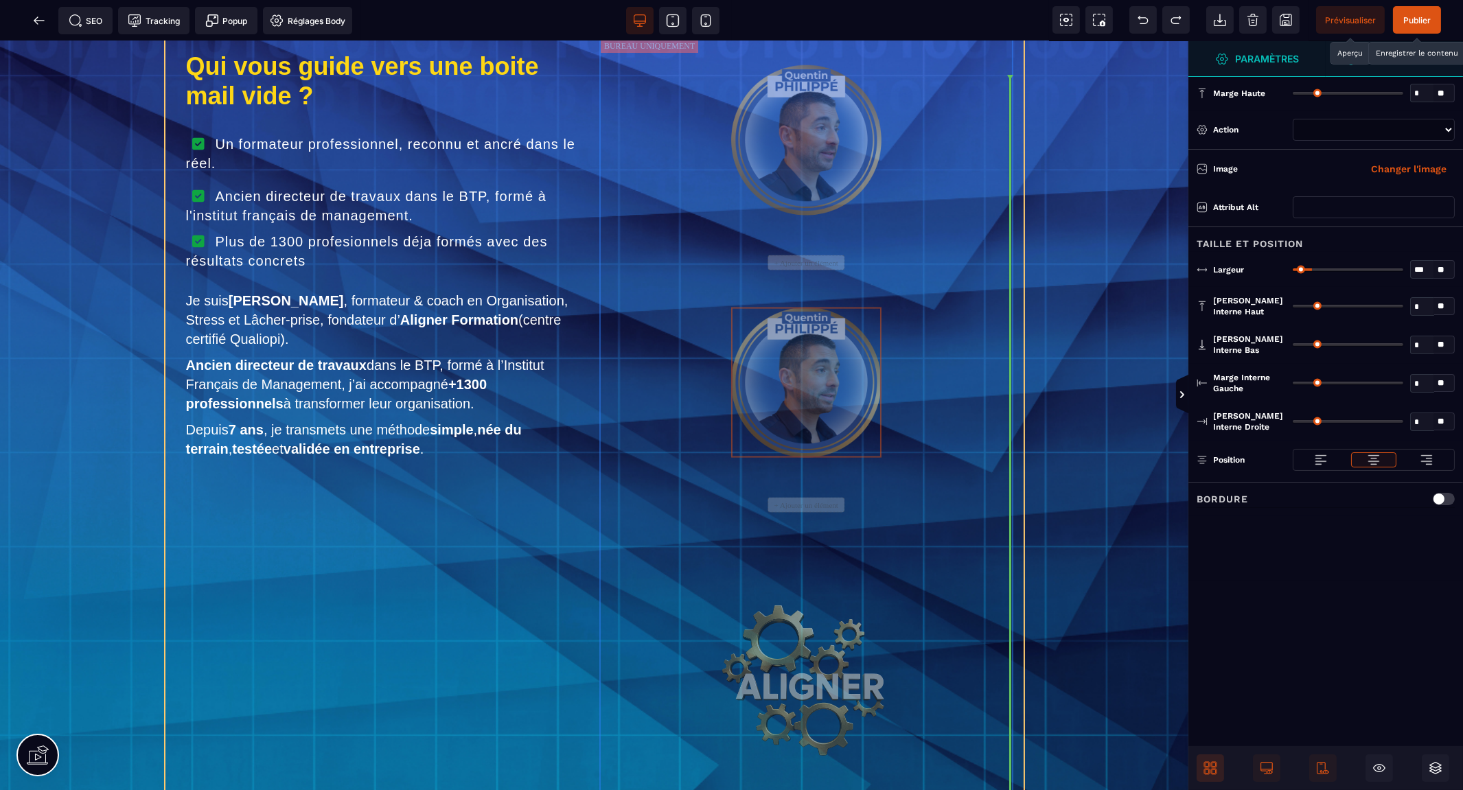
drag, startPoint x: 853, startPoint y: 461, endPoint x: 824, endPoint y: 543, distance: 87.0
click at [824, 543] on div "Qui vous guide vers une boite mail vide ? Un formateur professionnel, reconnu e…" at bounding box center [594, 434] width 858 height 814
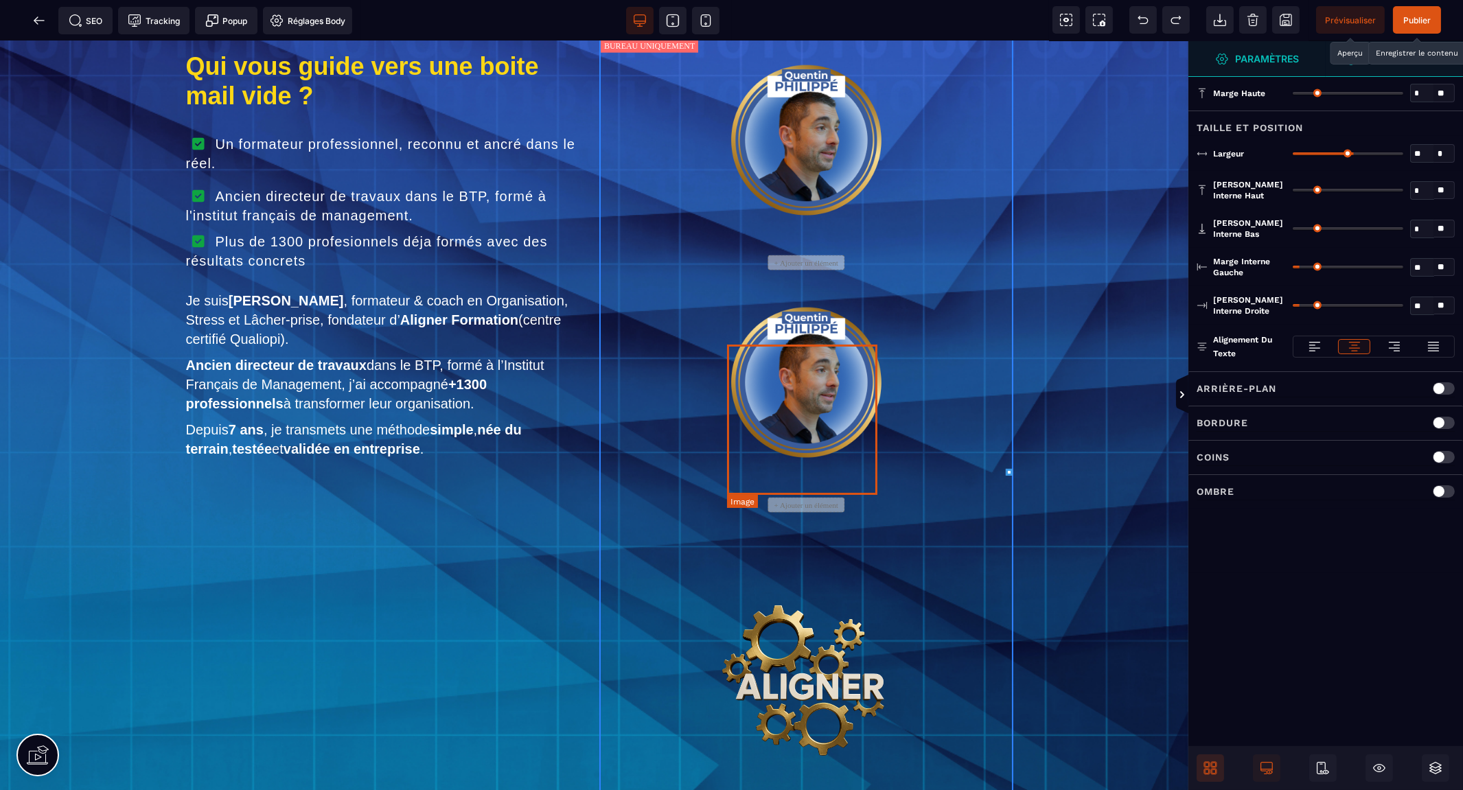
click at [809, 412] on img at bounding box center [806, 383] width 150 height 150
select select
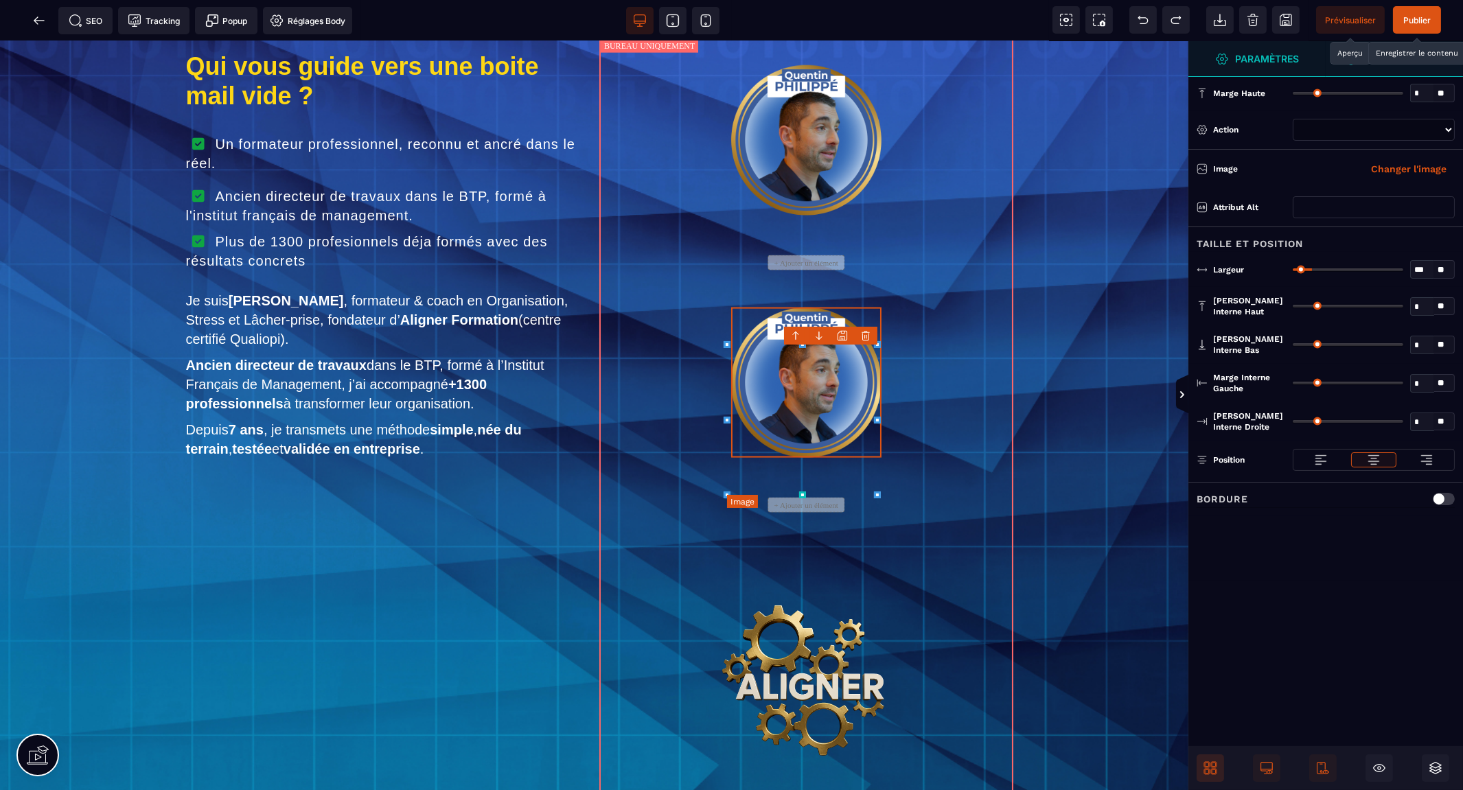
click at [809, 412] on img at bounding box center [806, 383] width 150 height 150
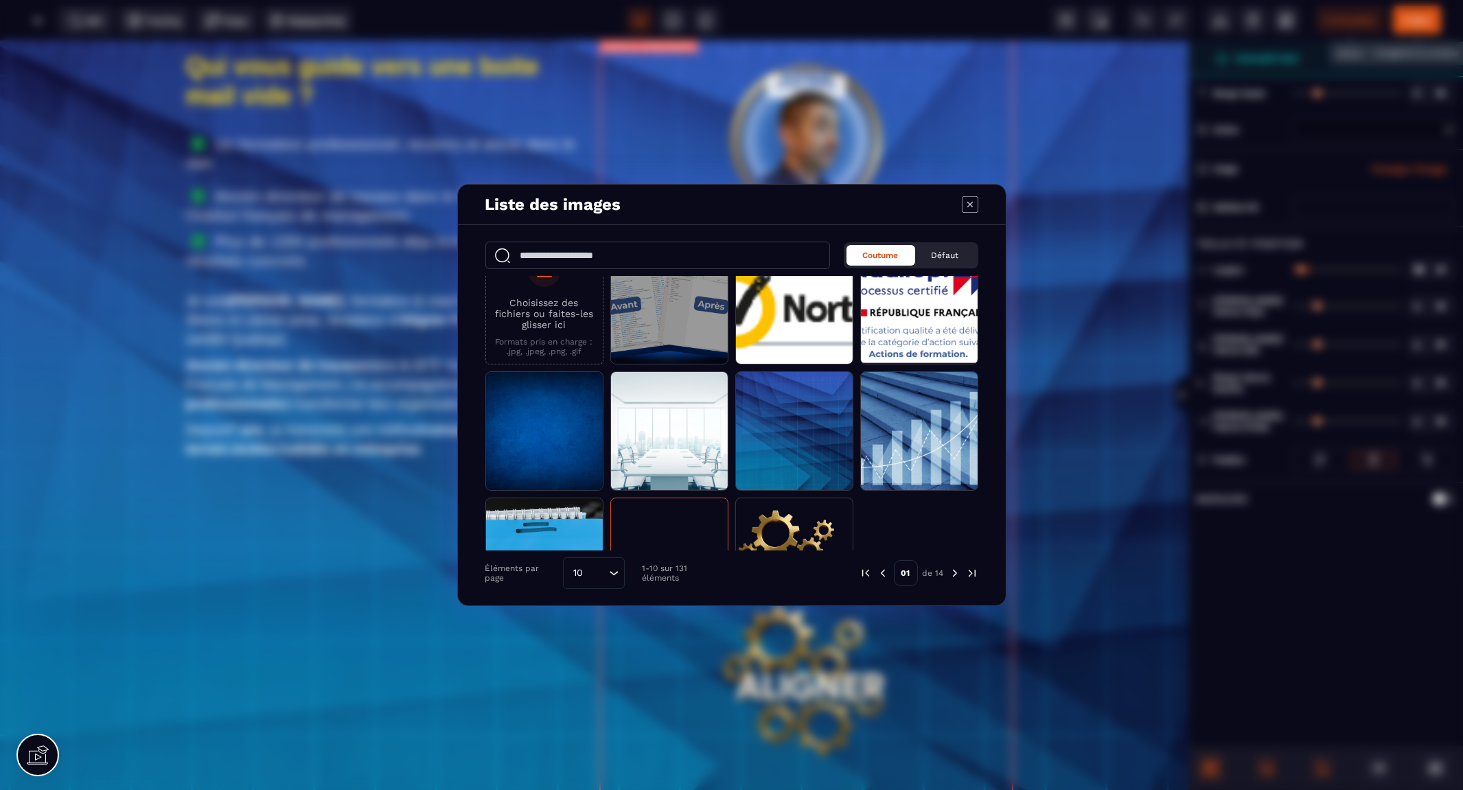
scroll to position [0, 0]
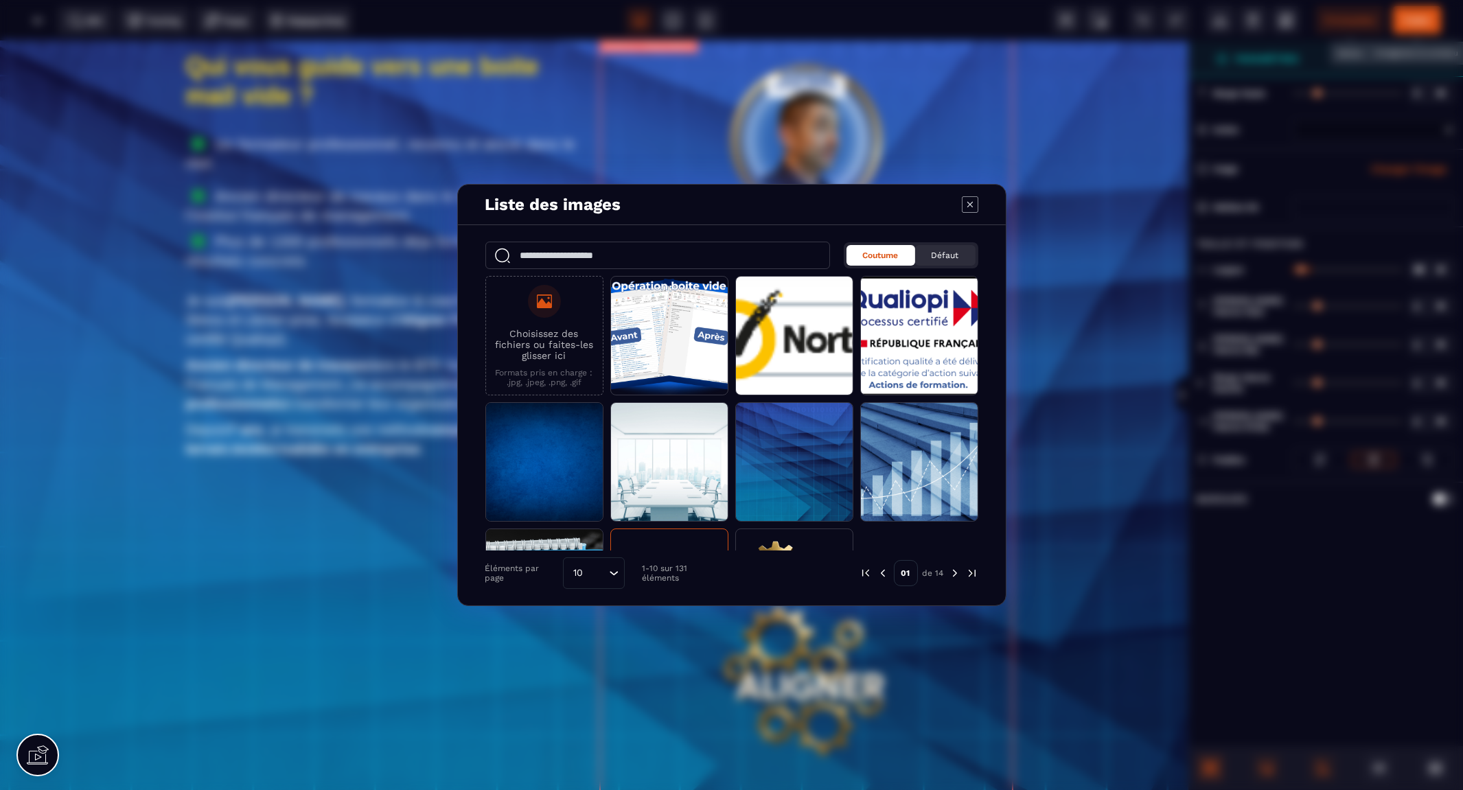
click at [958, 259] on span "Défaut" at bounding box center [944, 256] width 27 height 10
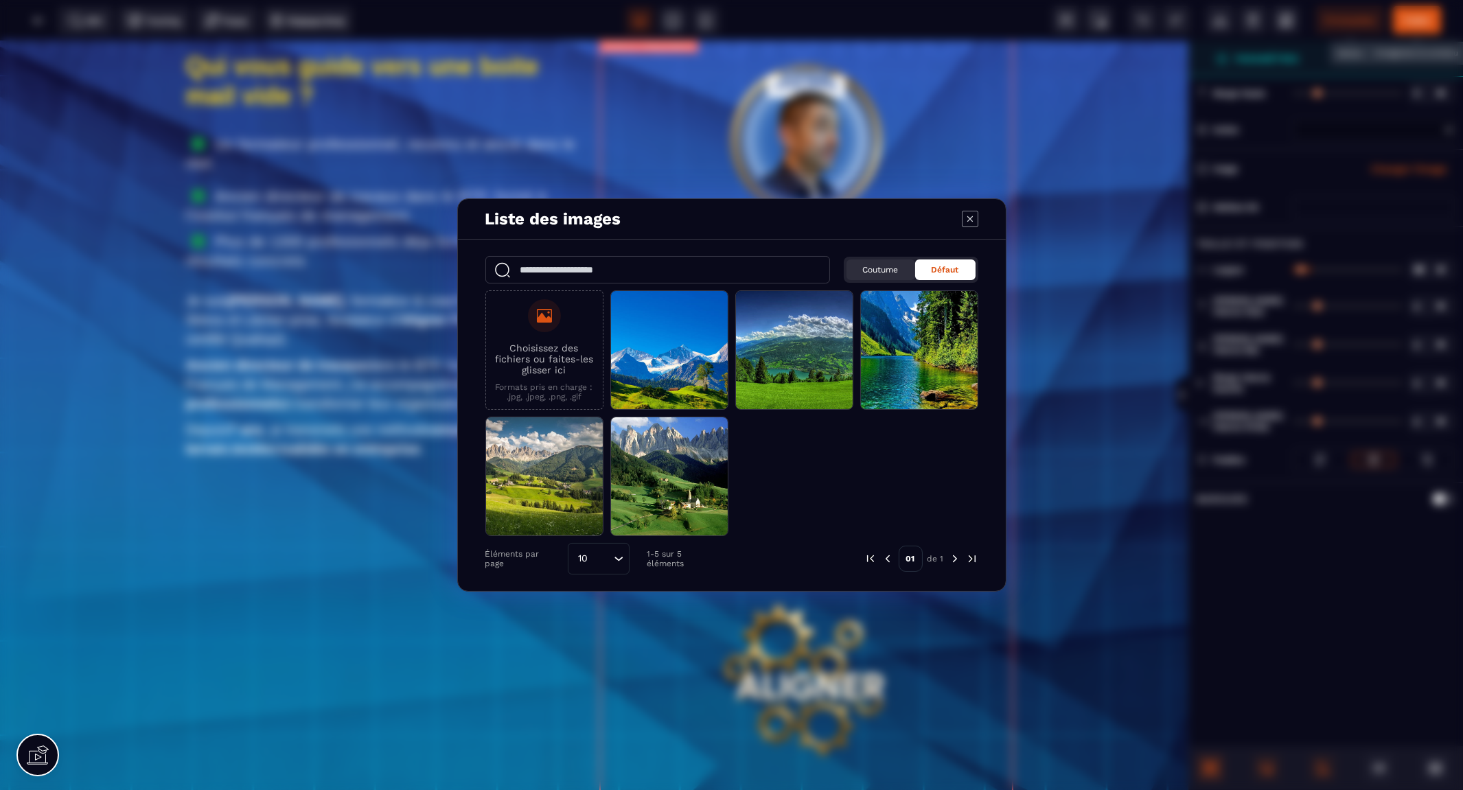
click at [881, 266] on span "Coutume" at bounding box center [881, 270] width 36 height 10
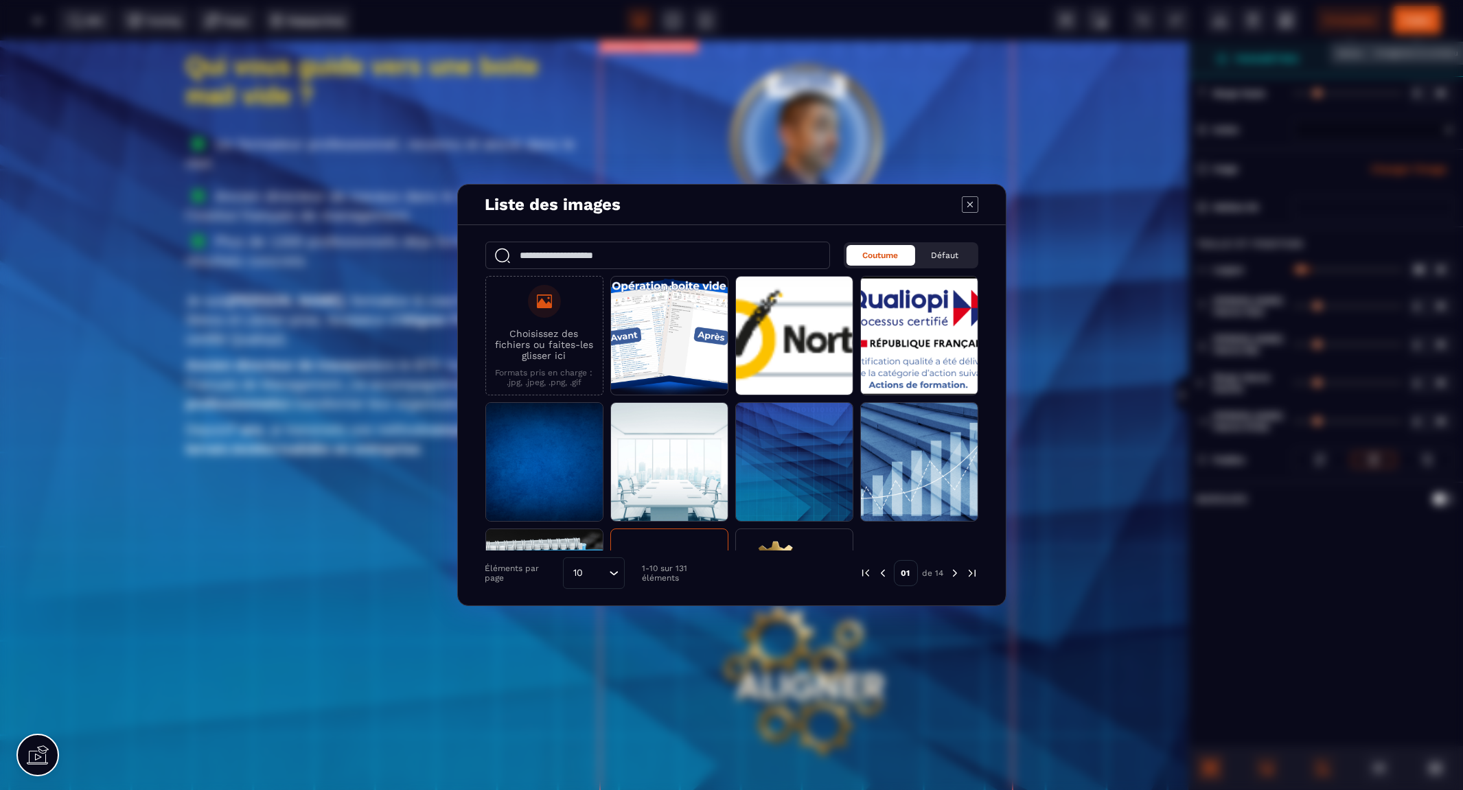
click at [547, 313] on div "Modal window" at bounding box center [544, 301] width 33 height 33
click at [0, 0] on input "Choisissez des fichiers ou faites-les glisser ici Formats pris en charge : .jpg…" at bounding box center [0, 0] width 0 height 0
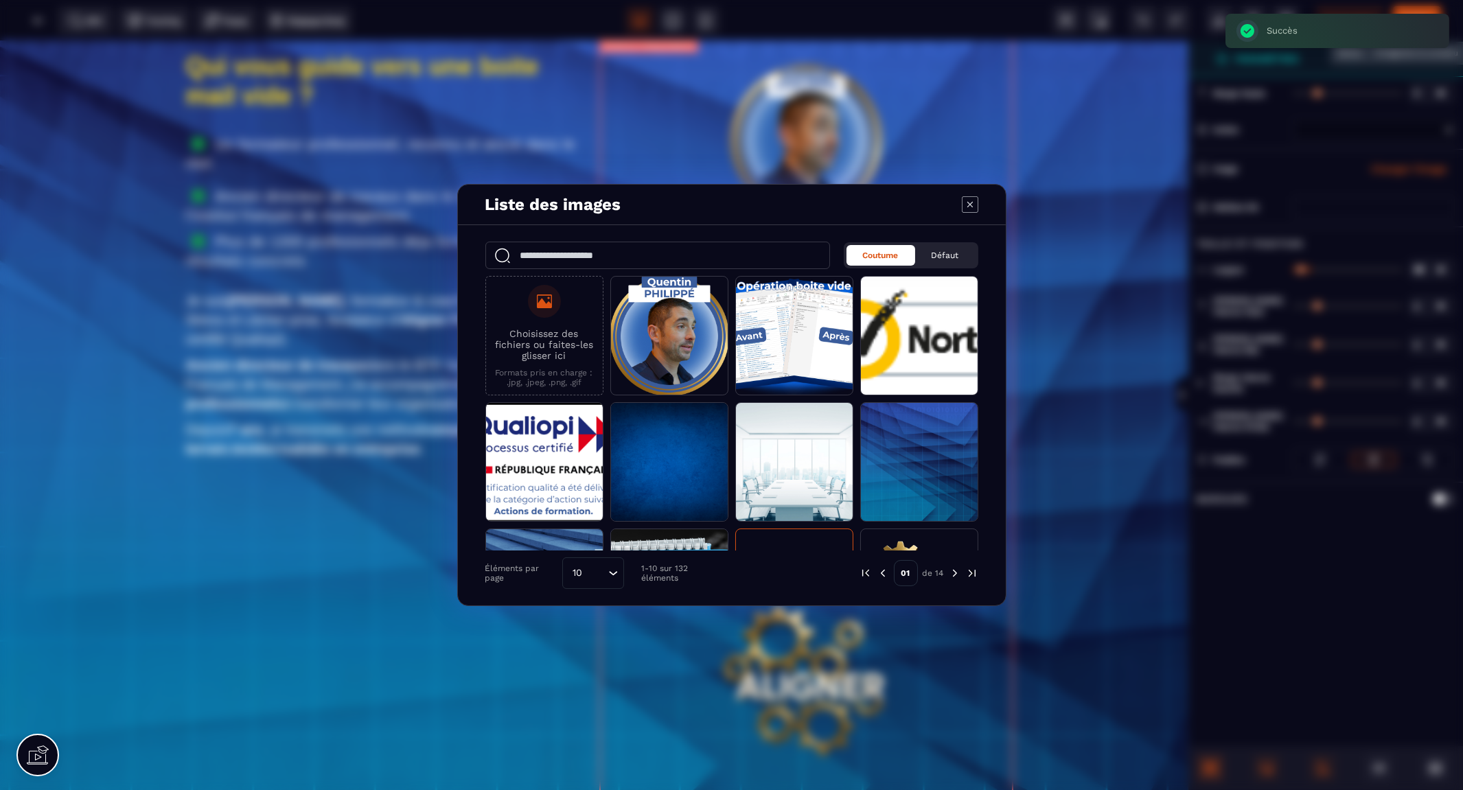
click at [550, 332] on p "Choisissez des fichiers ou faites-les glisser ici" at bounding box center [544, 344] width 103 height 33
click at [0, 0] on input "Choisissez des fichiers ou faites-les glisser ici Formats pris en charge : .jpg…" at bounding box center [0, 0] width 0 height 0
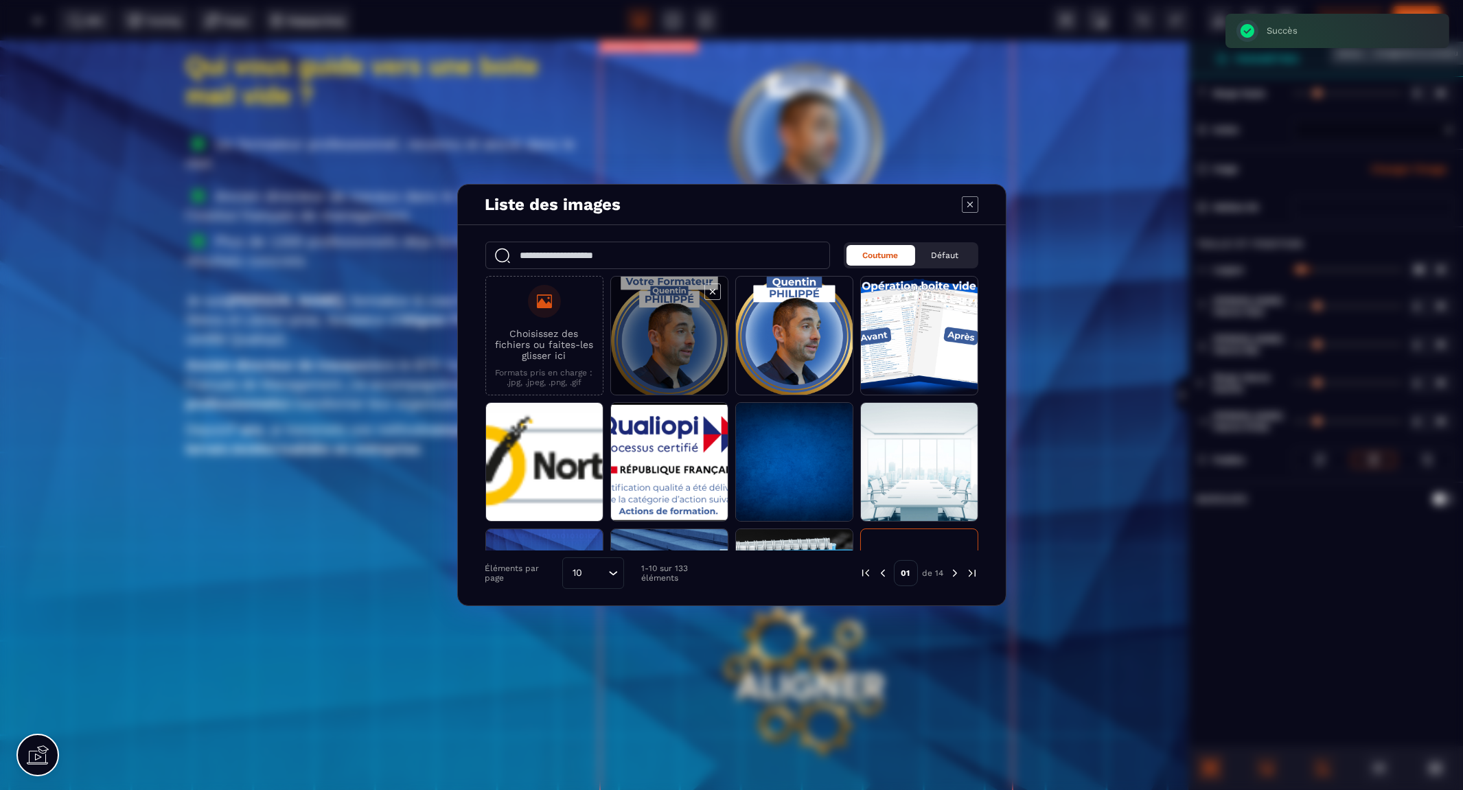
click at [664, 331] on span "Modal window" at bounding box center [669, 336] width 117 height 119
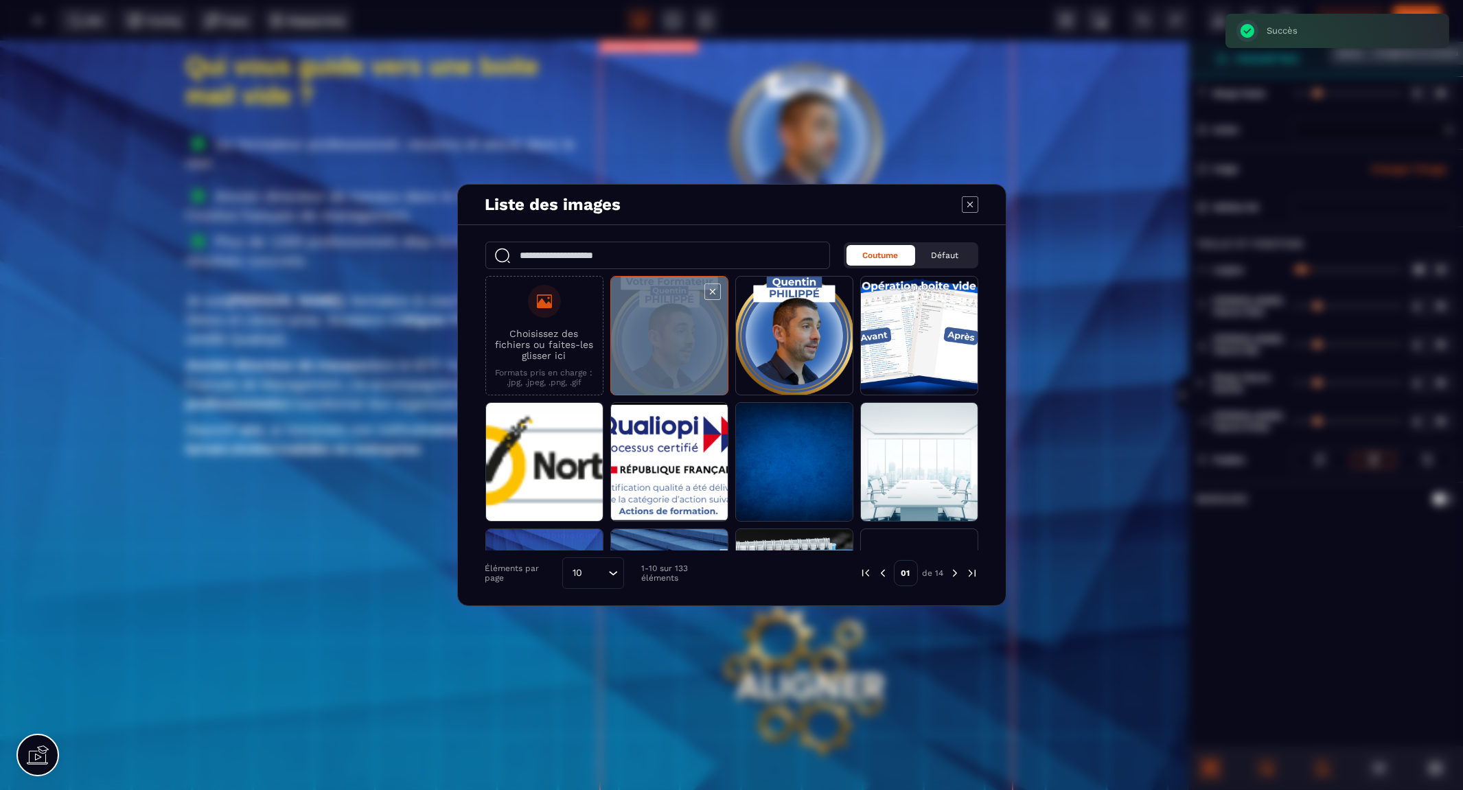
click at [664, 331] on span "Modal window" at bounding box center [669, 336] width 117 height 119
select select
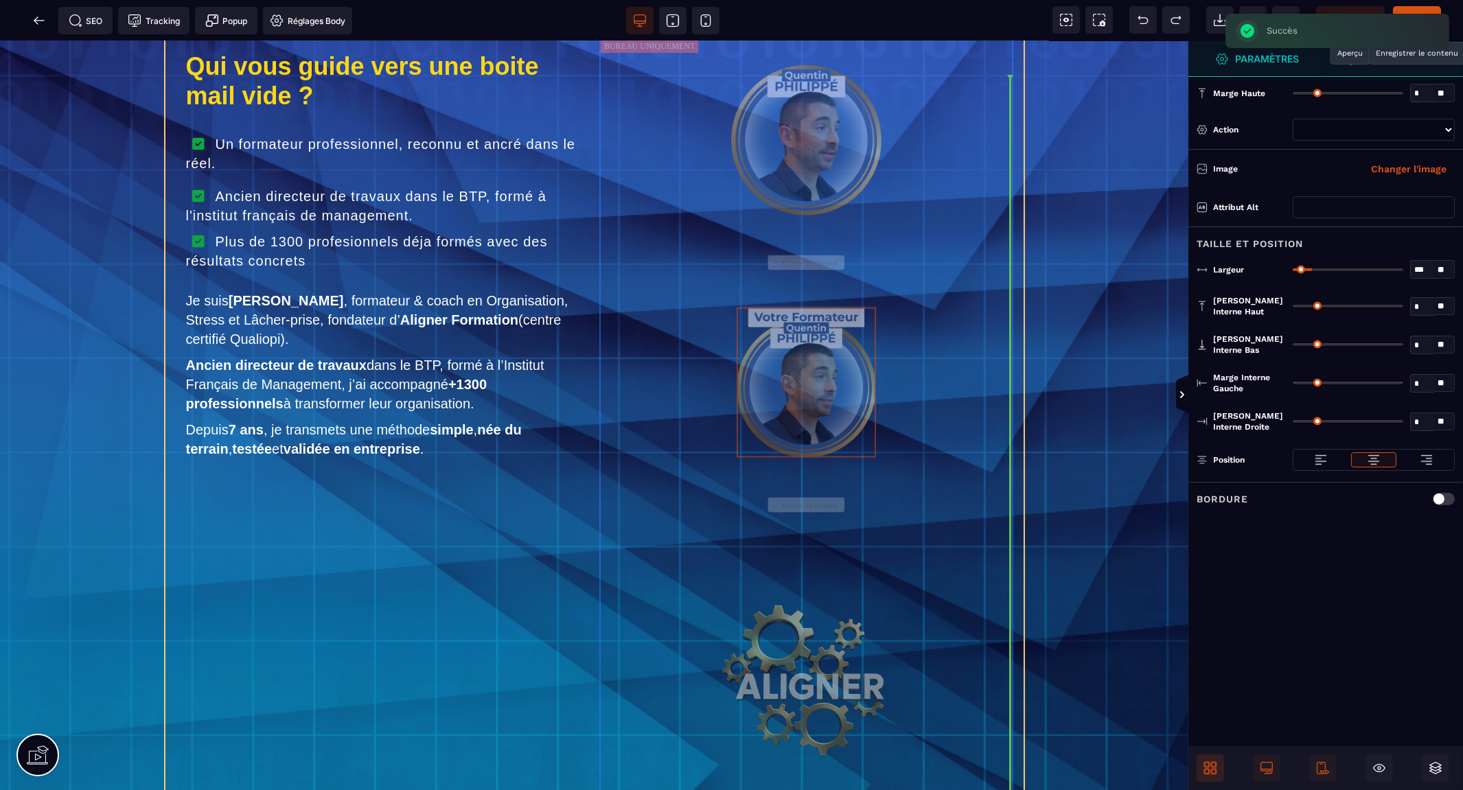
drag, startPoint x: 813, startPoint y: 421, endPoint x: 831, endPoint y: 369, distance: 55.1
click at [831, 369] on div "Qui vous guide vers une boite mail vide ? Un formateur professionnel, reconnu e…" at bounding box center [594, 434] width 858 height 814
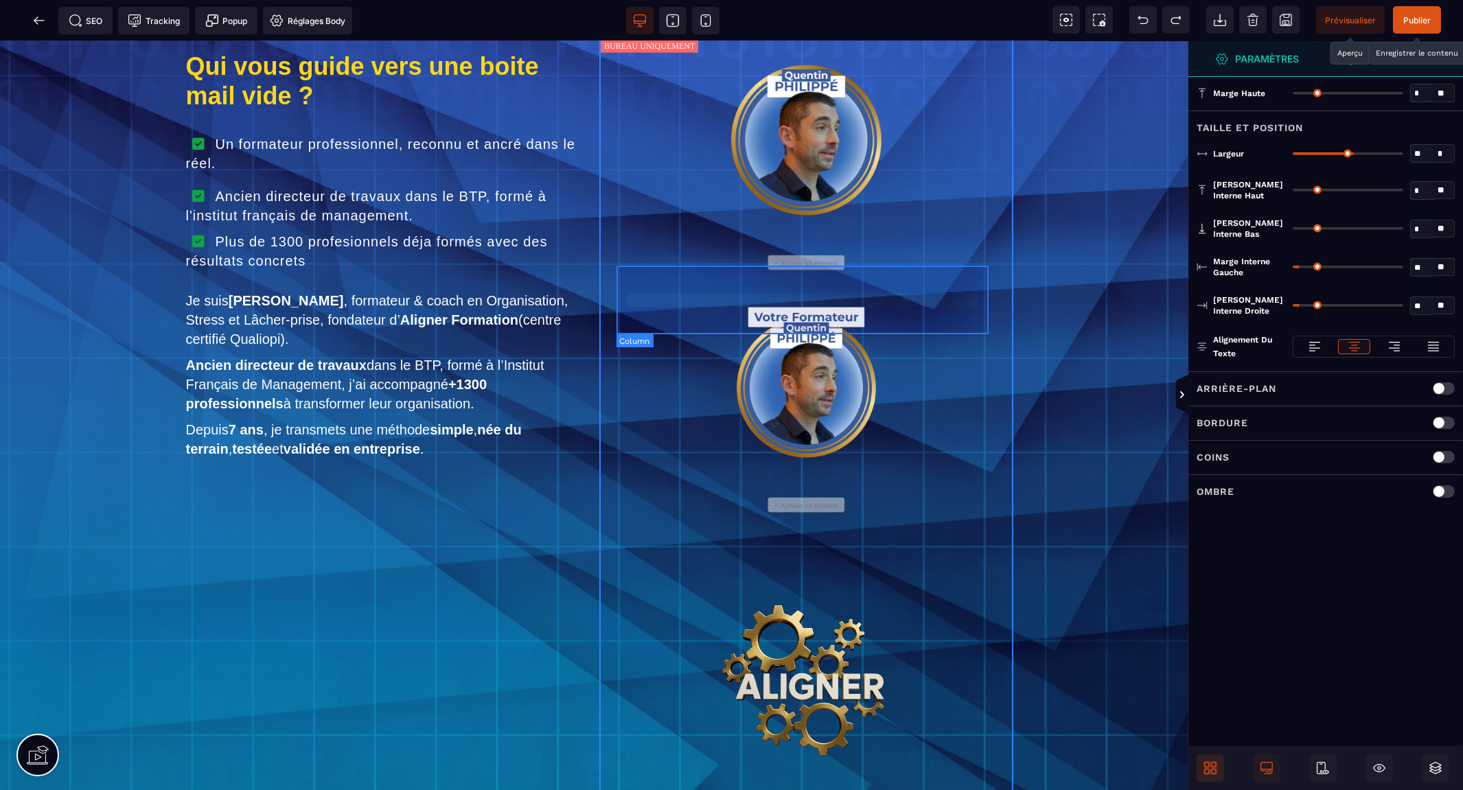
click at [803, 270] on div "+ Ajouter un élément" at bounding box center [806, 262] width 76 height 15
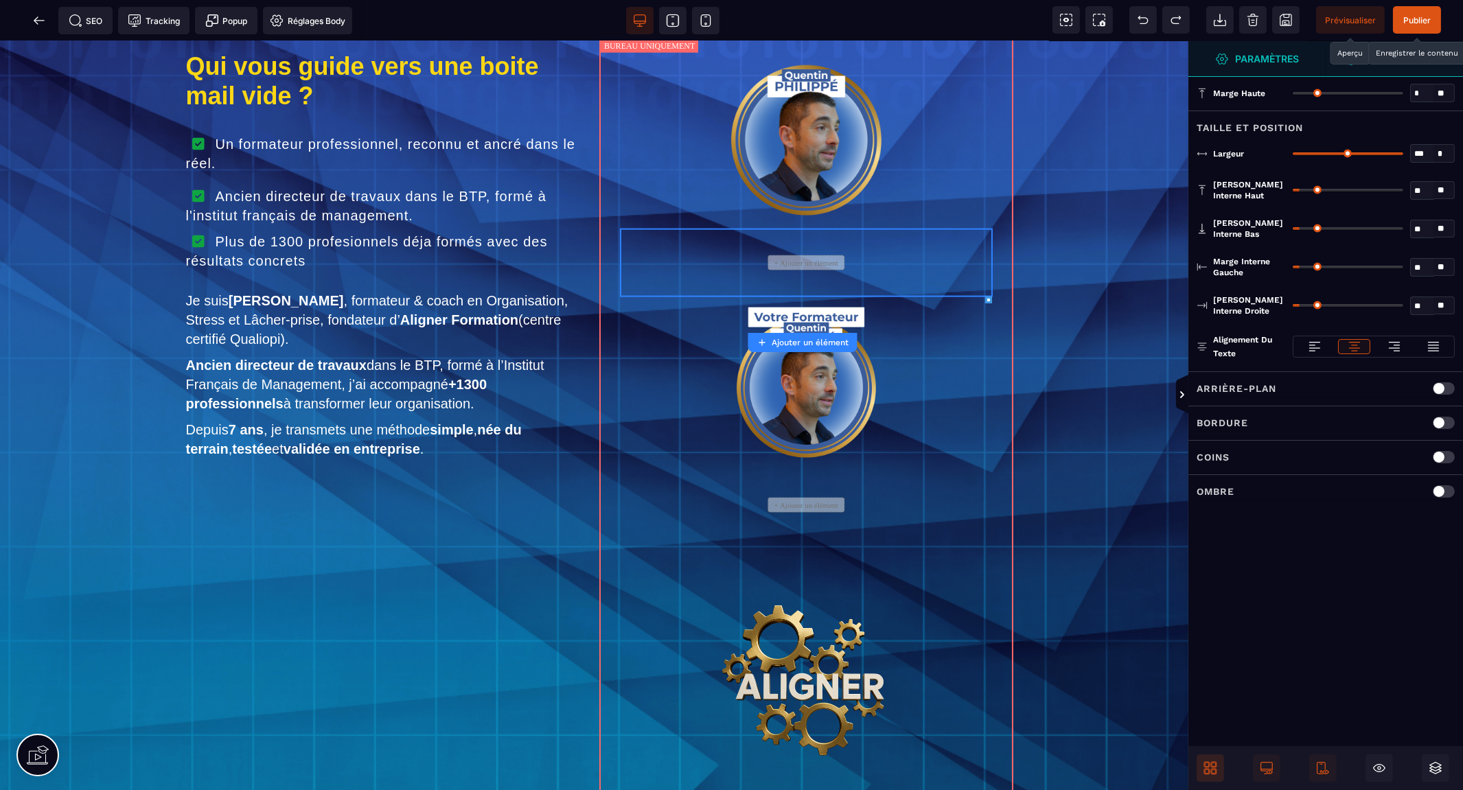
click at [1213, 765] on icon at bounding box center [1210, 768] width 14 height 14
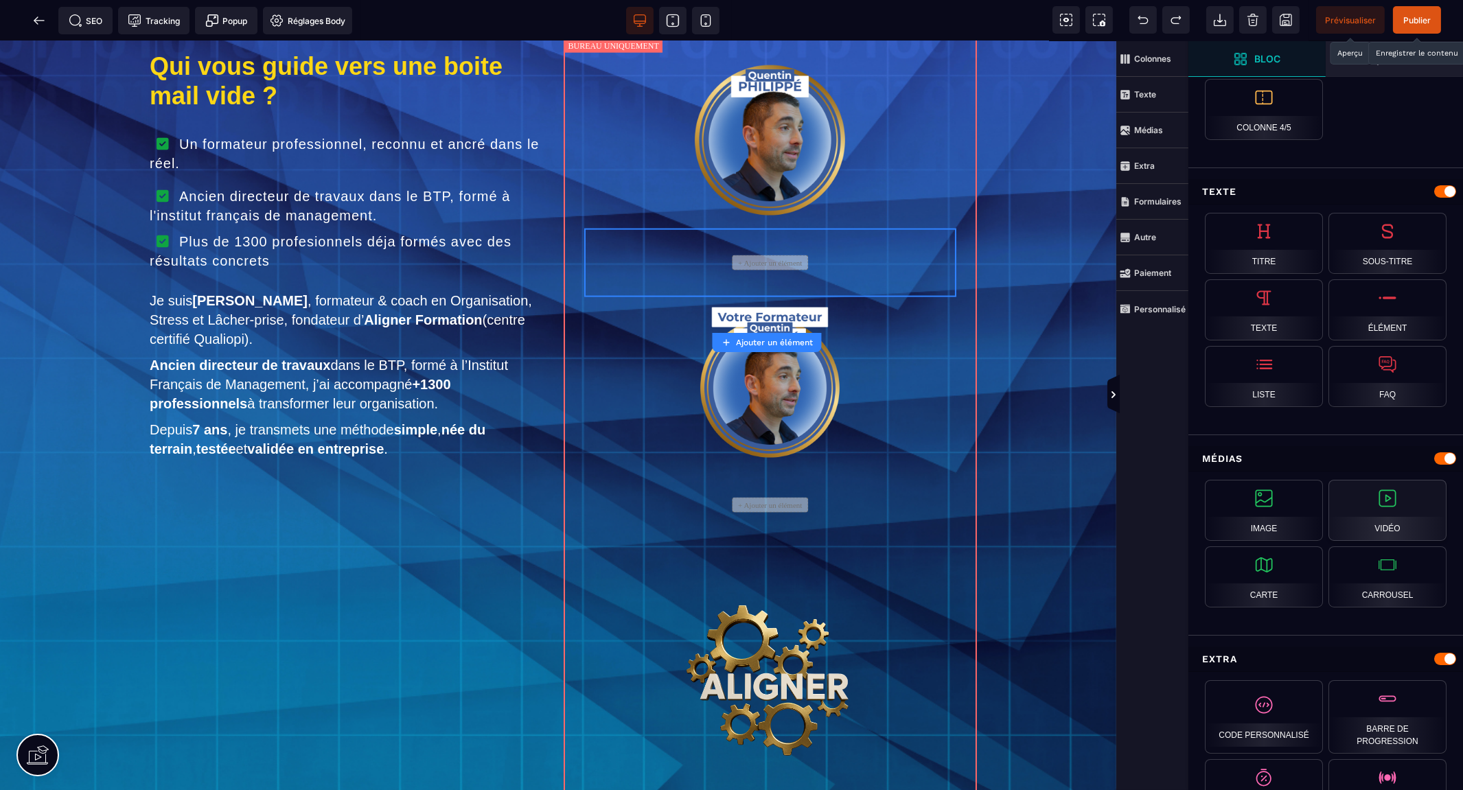
scroll to position [381, 0]
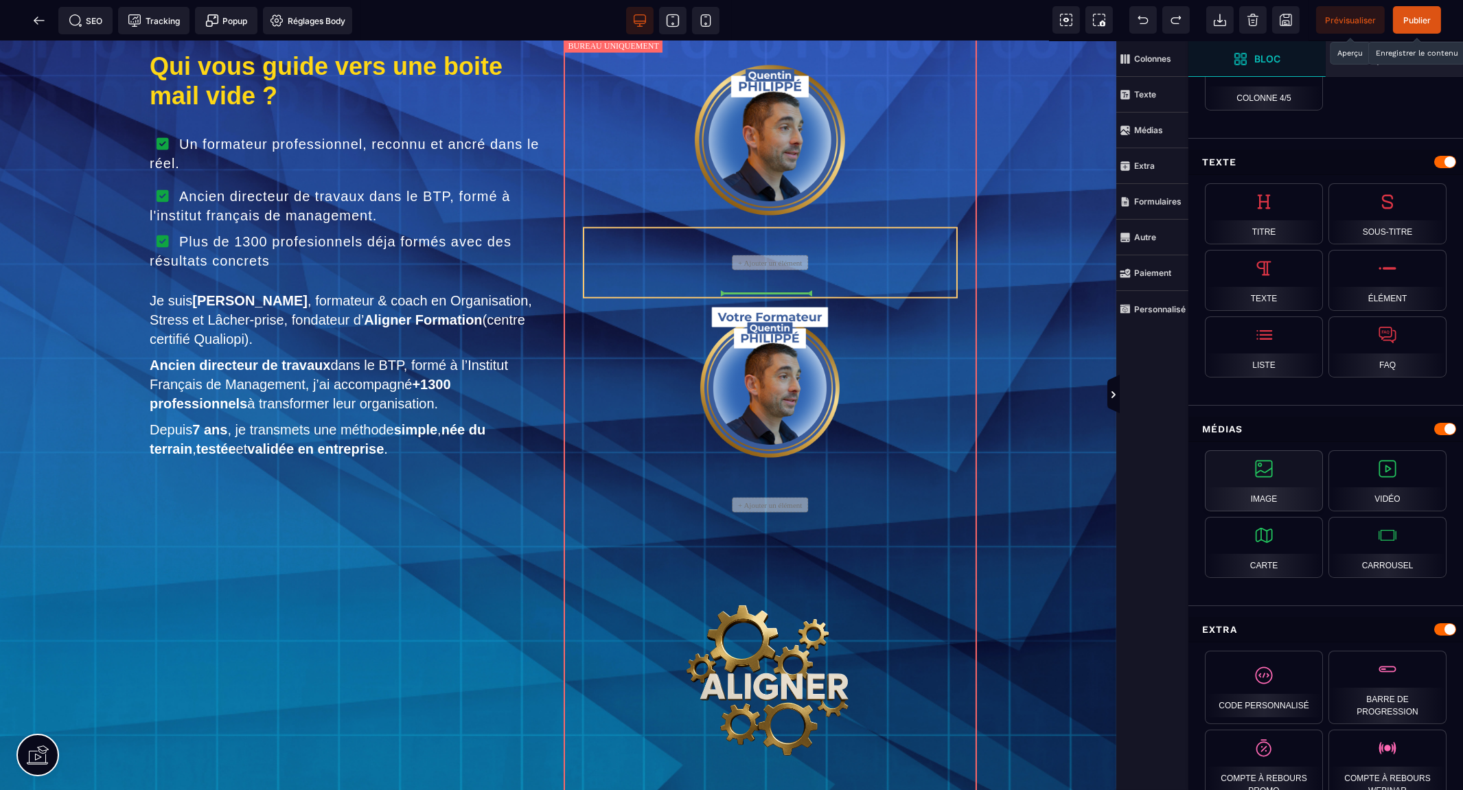
select select
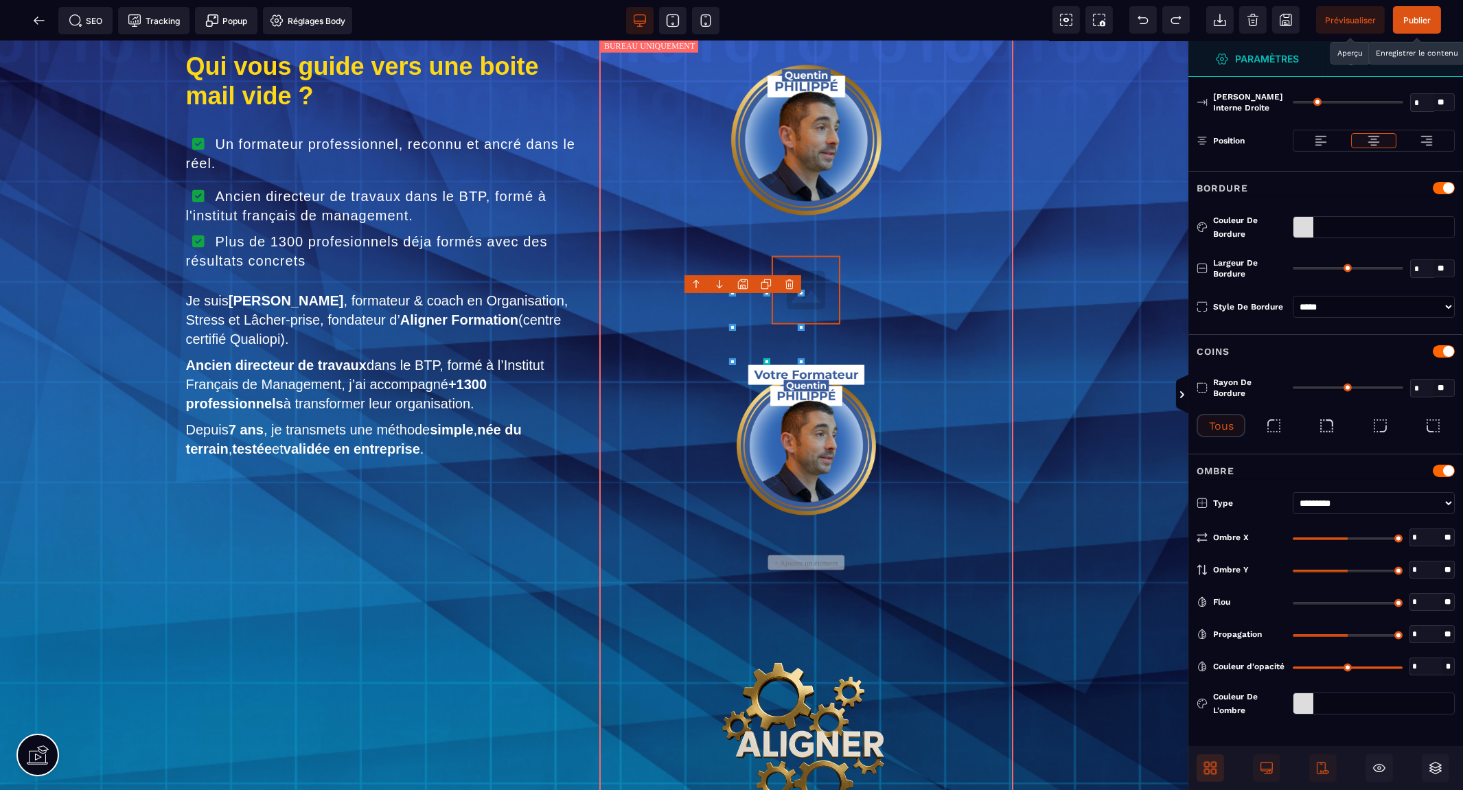
scroll to position [0, 0]
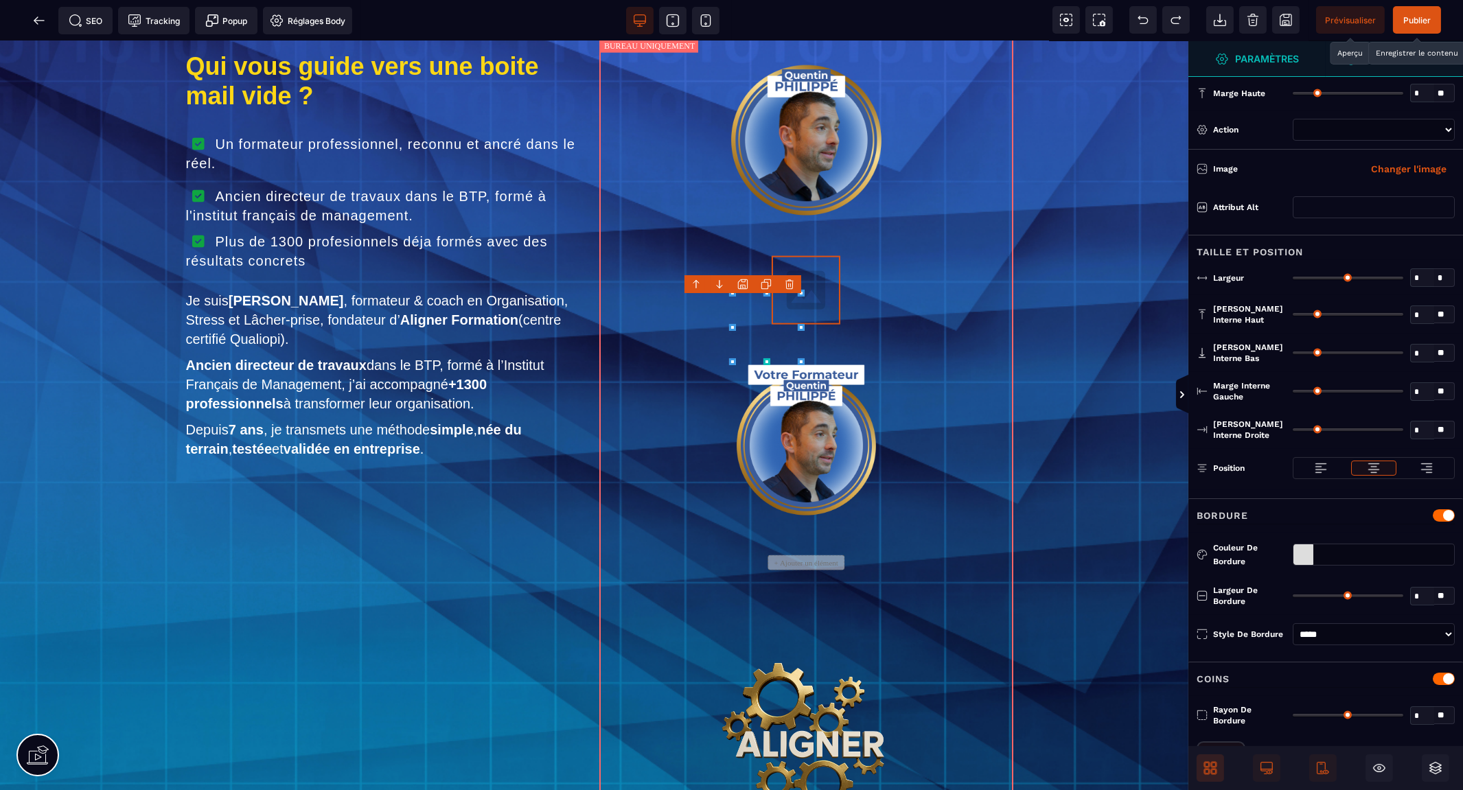
type input "*"
type input "***"
type input "*"
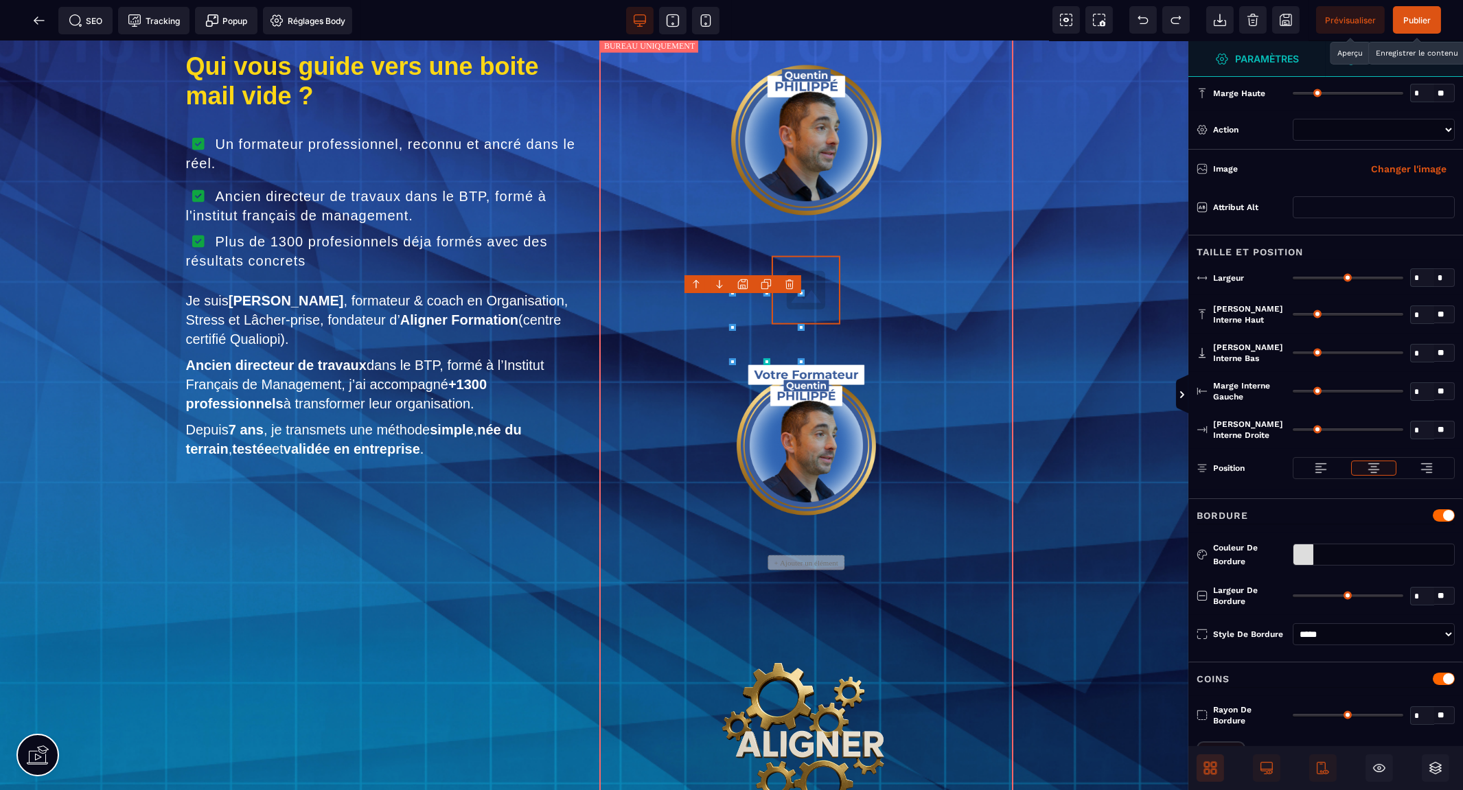
type input "*"
select select
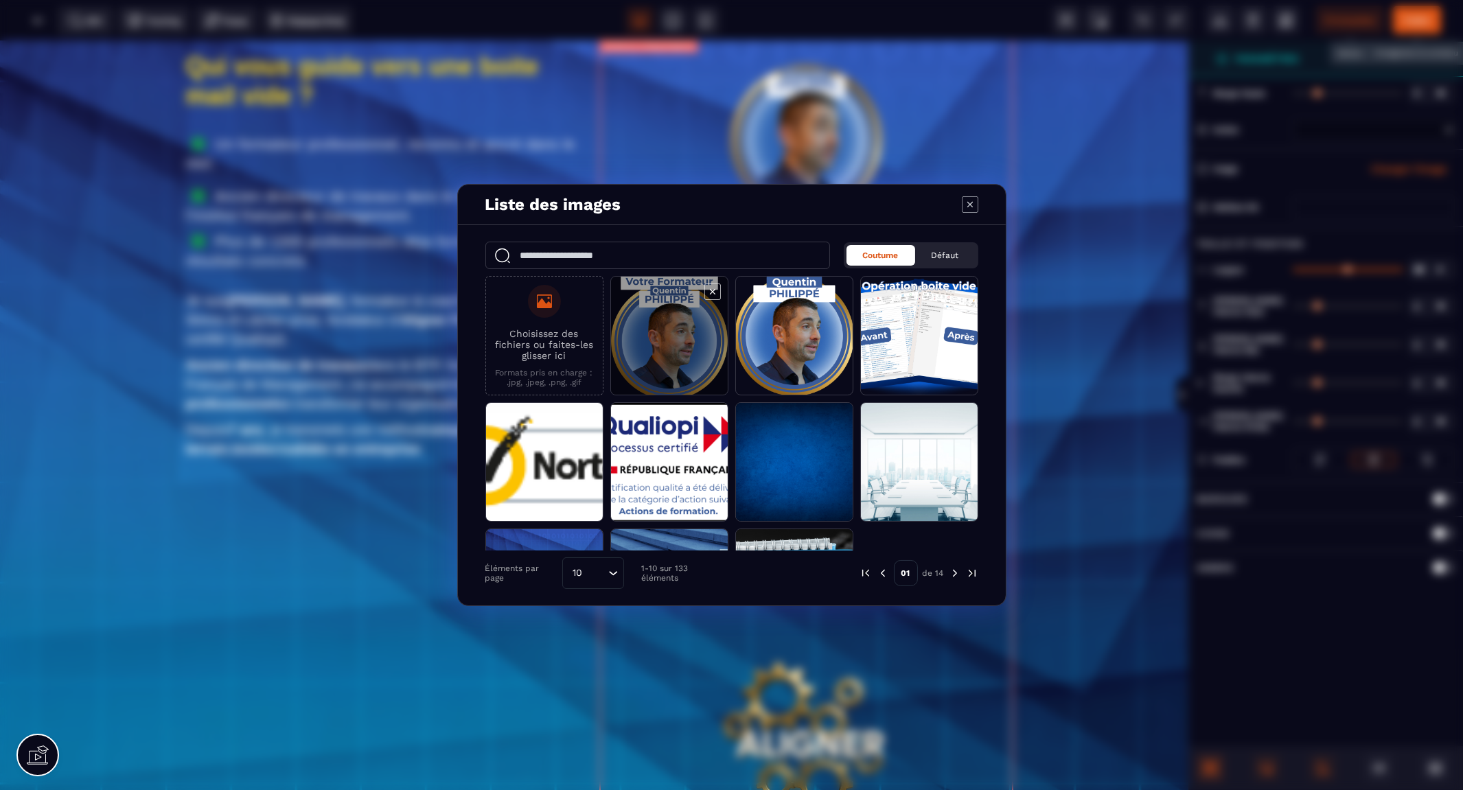
click at [691, 338] on span "Modal window" at bounding box center [669, 336] width 117 height 119
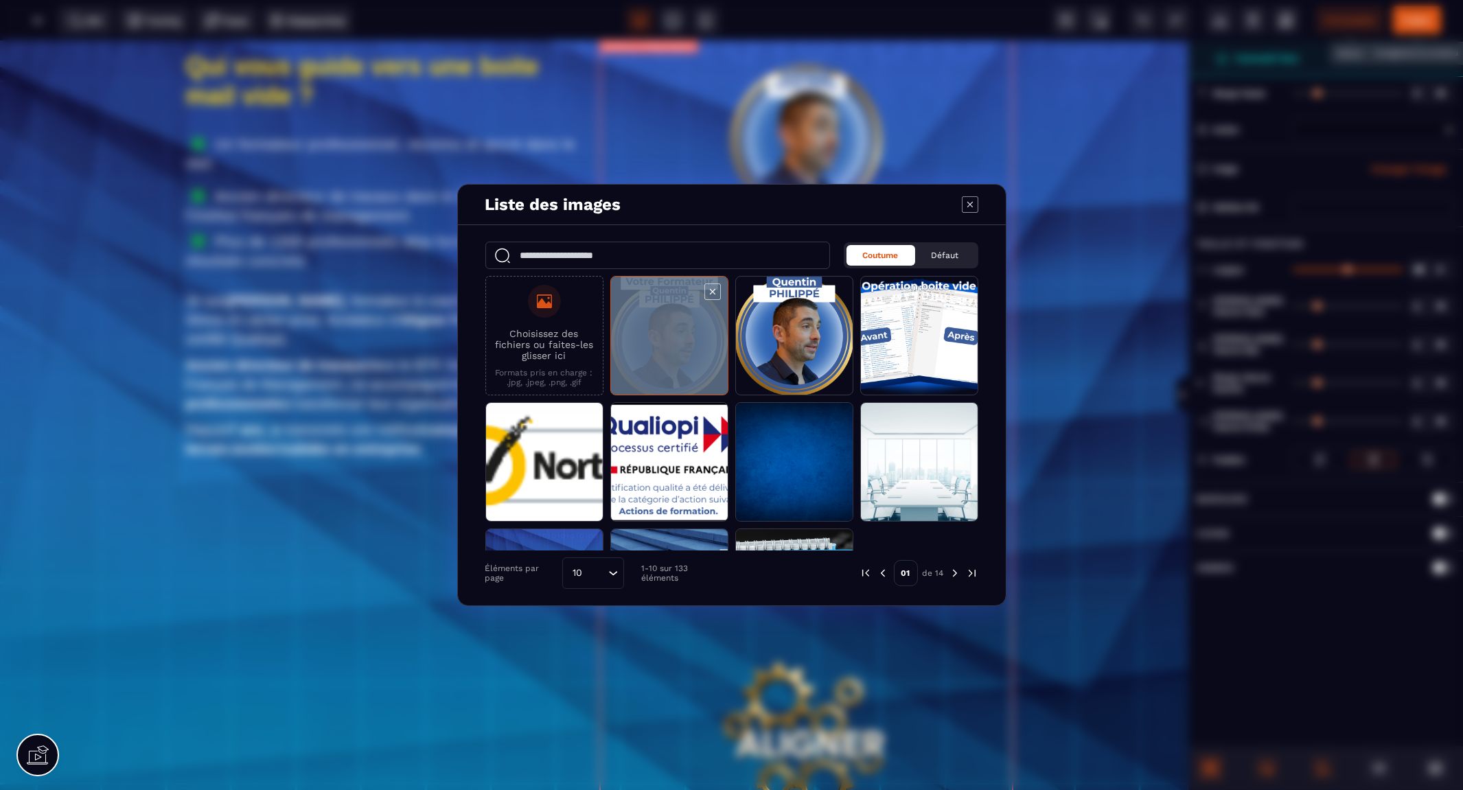
click at [691, 338] on span "Modal window" at bounding box center [669, 336] width 117 height 119
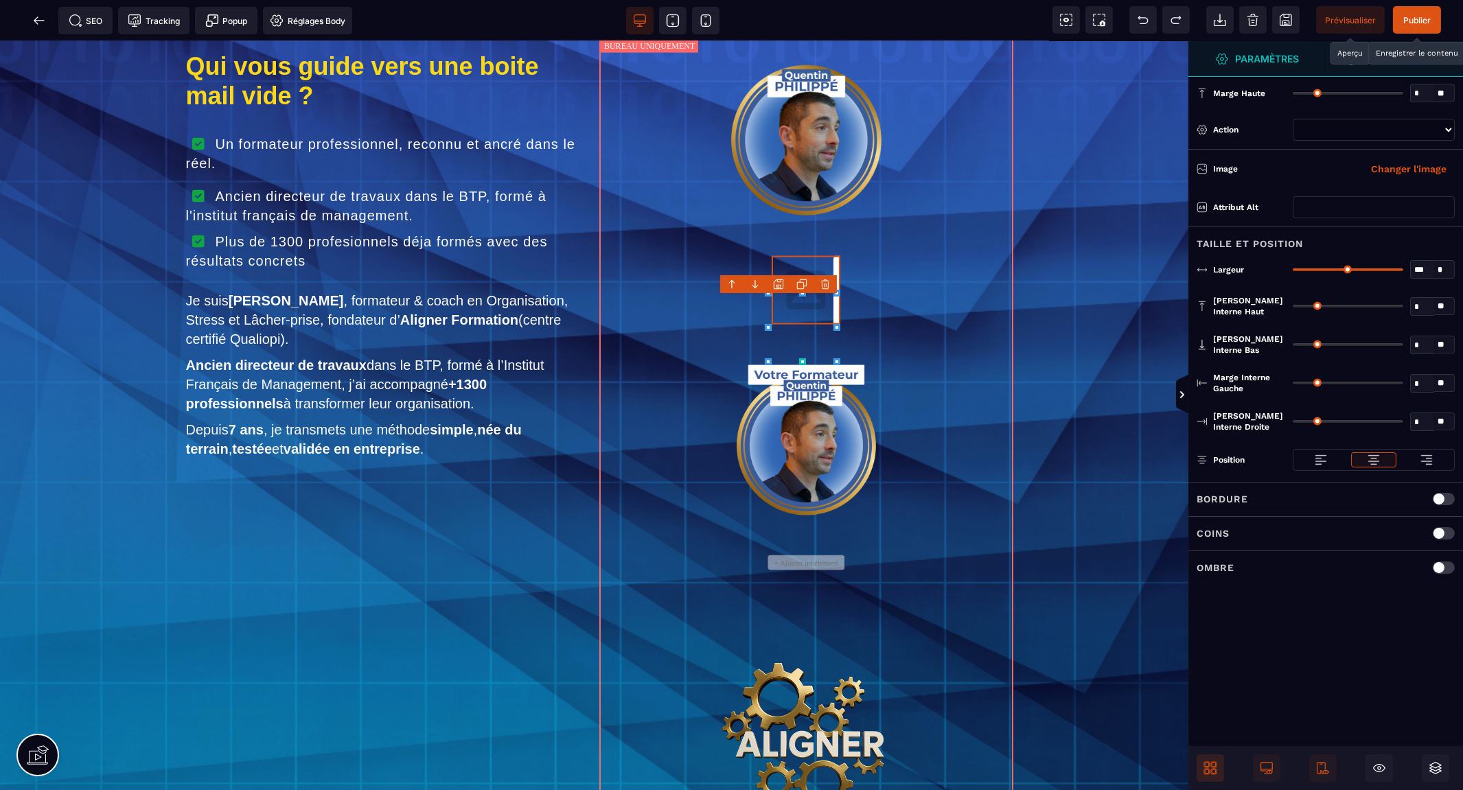
select select
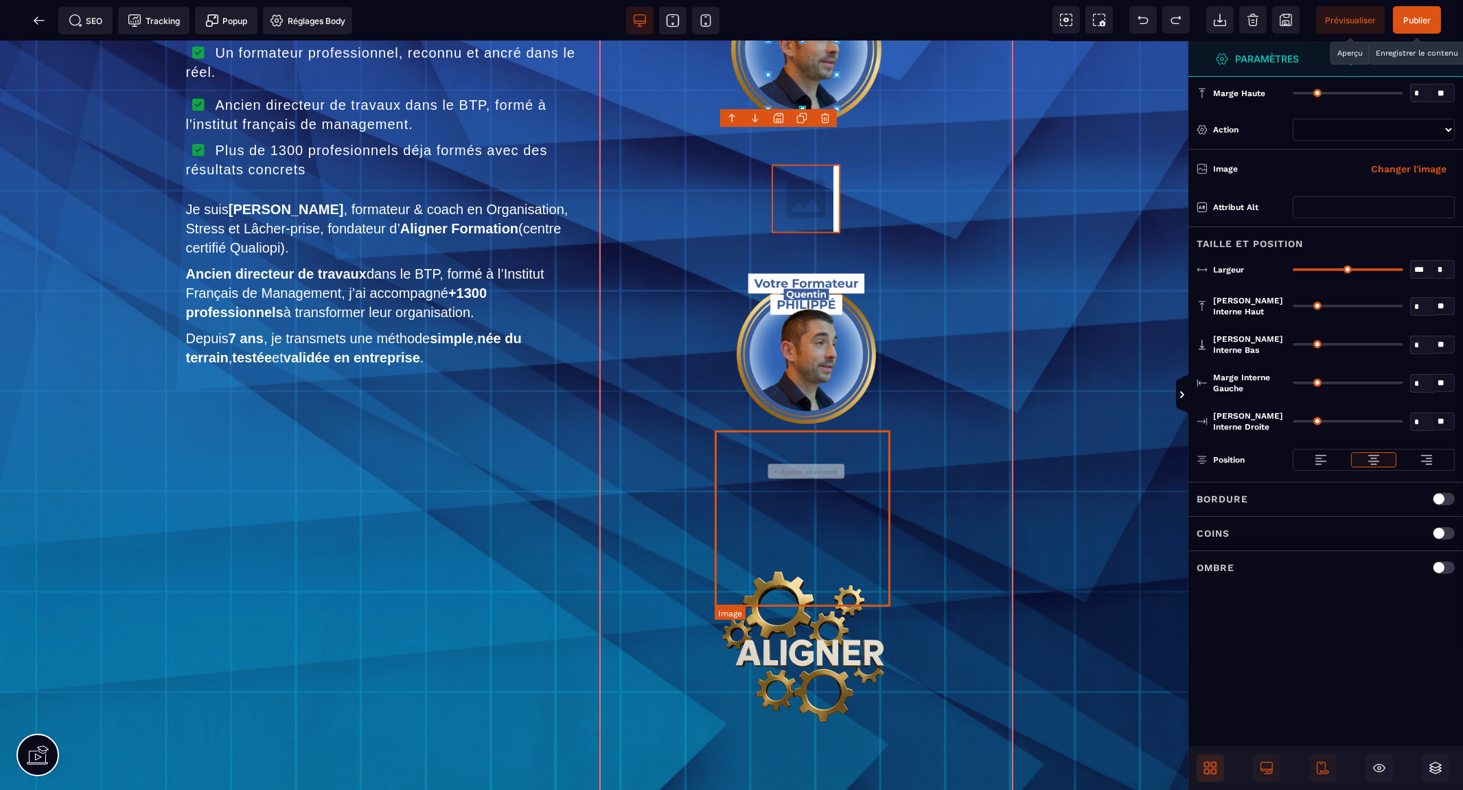
scroll to position [5191, 0]
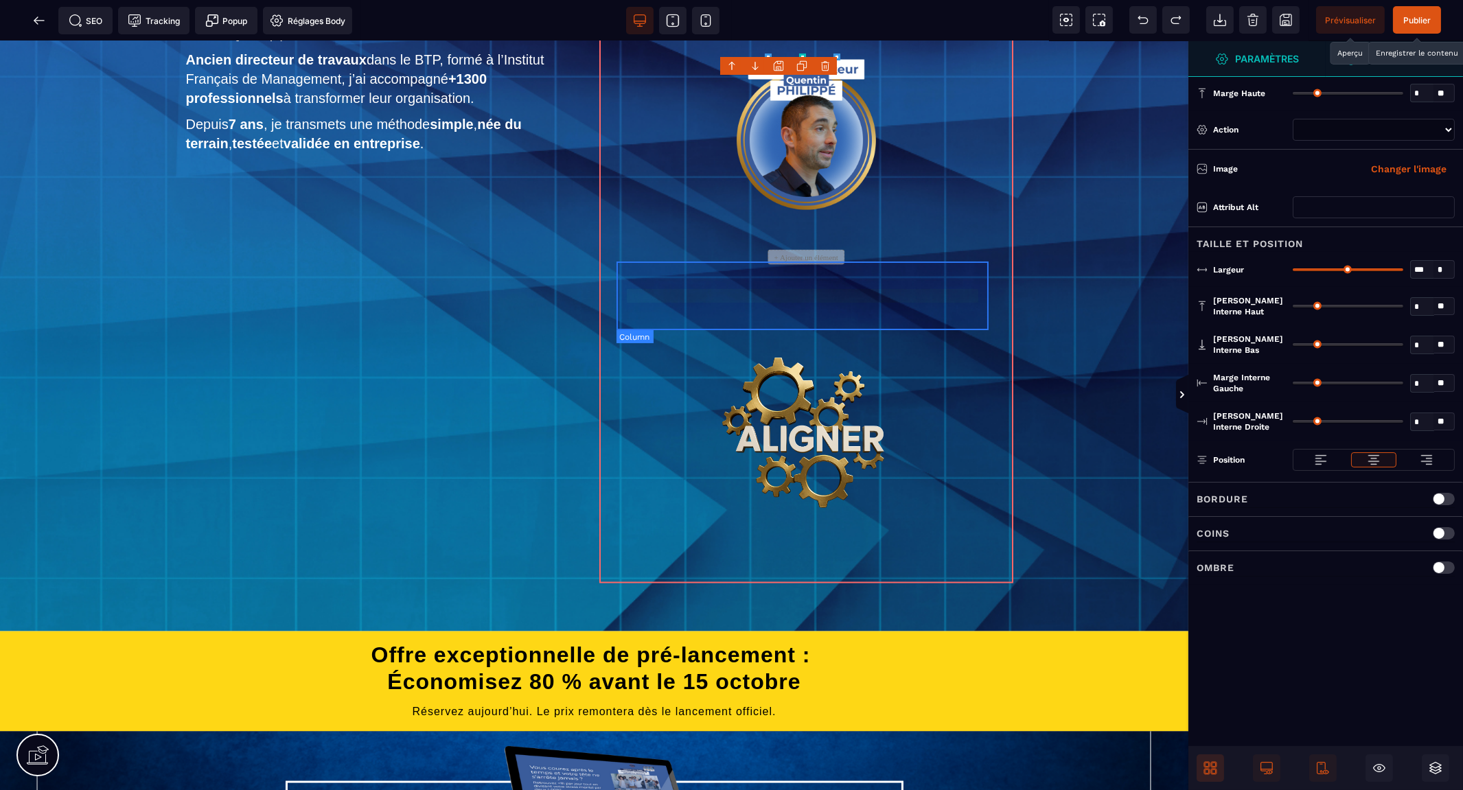
click at [813, 265] on div "+ Ajouter un élément" at bounding box center [806, 257] width 76 height 15
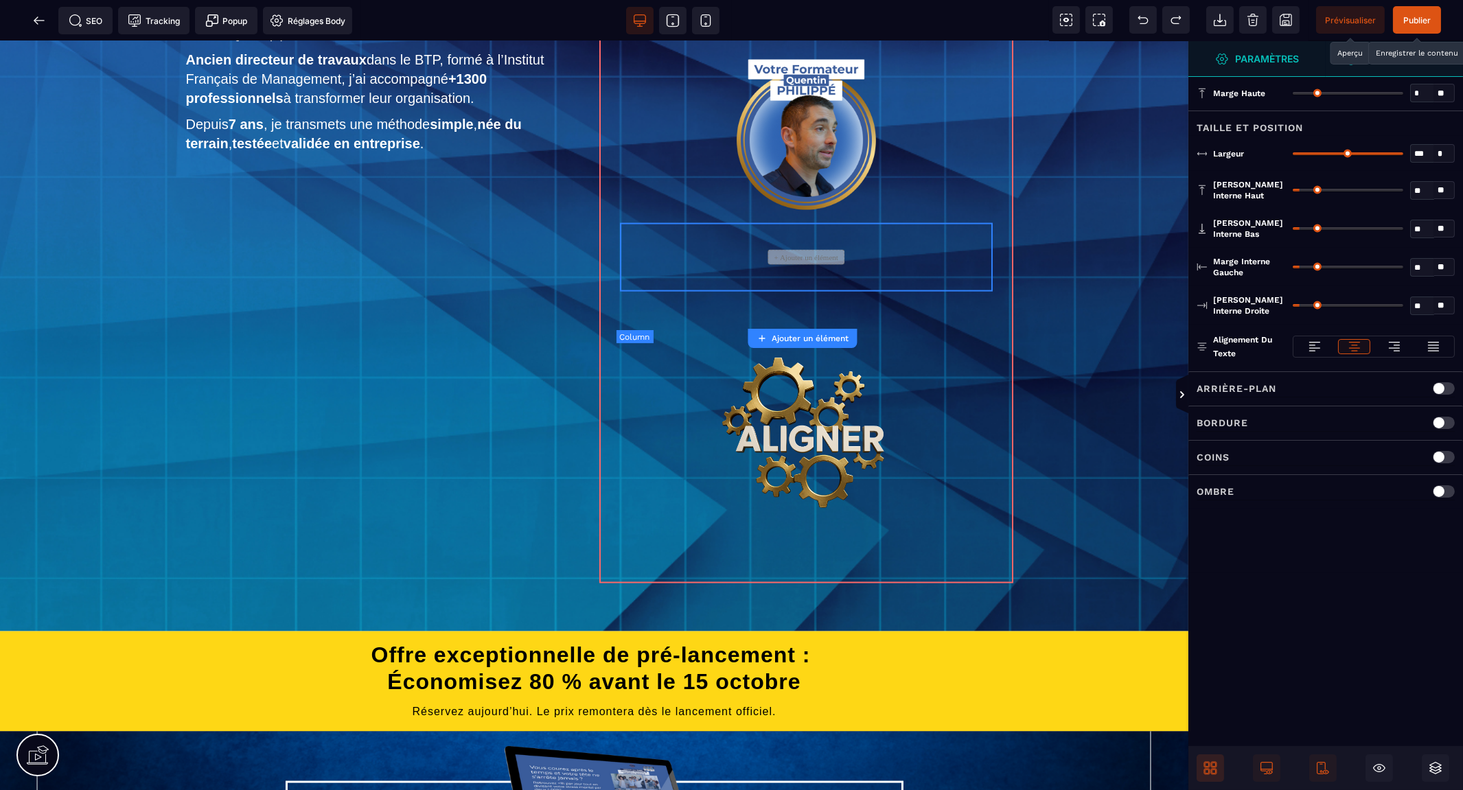
click at [813, 265] on div "+ Ajouter un élément" at bounding box center [806, 257] width 76 height 15
click at [1216, 772] on icon at bounding box center [1213, 771] width 5 height 5
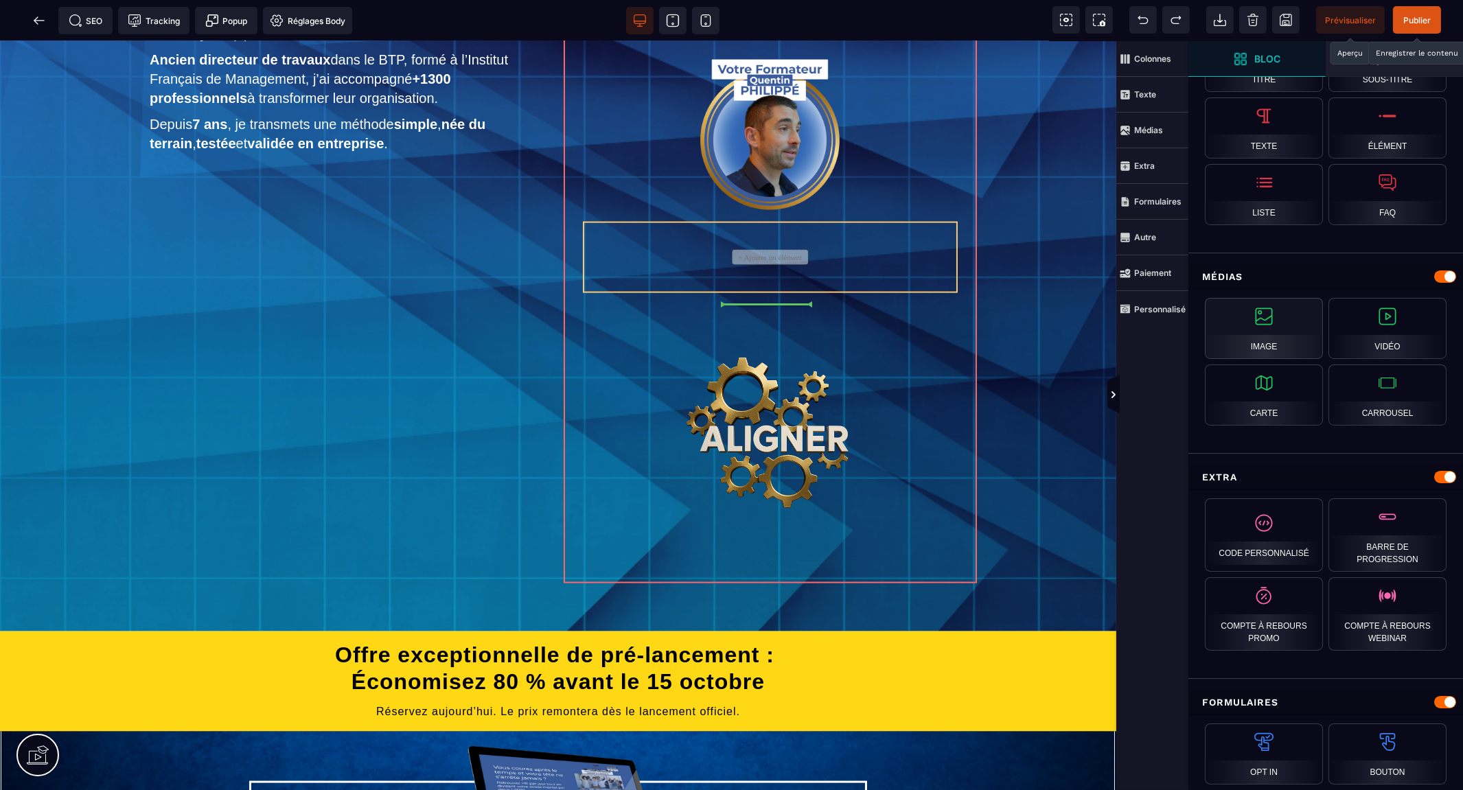
scroll to position [0, 0]
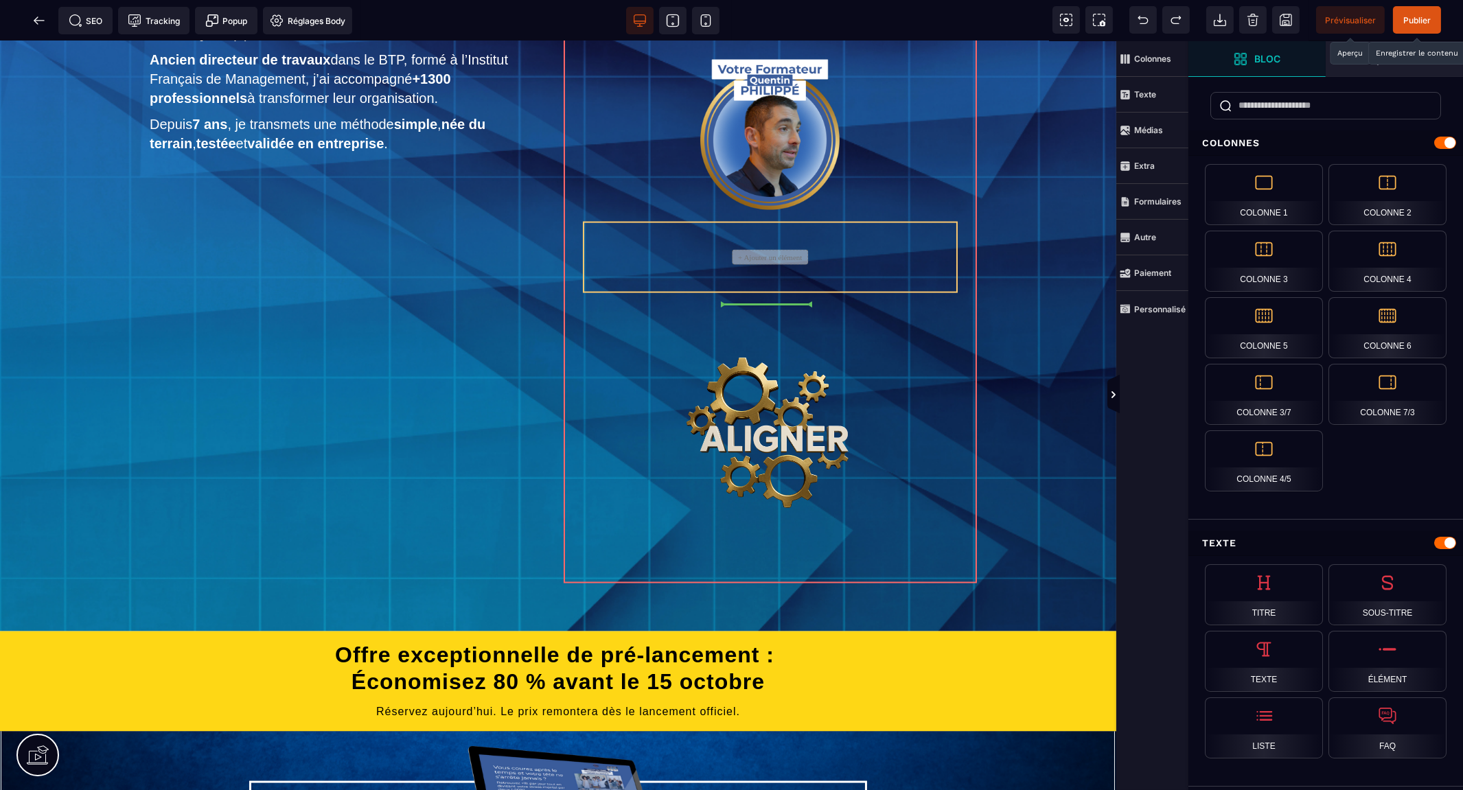
select select
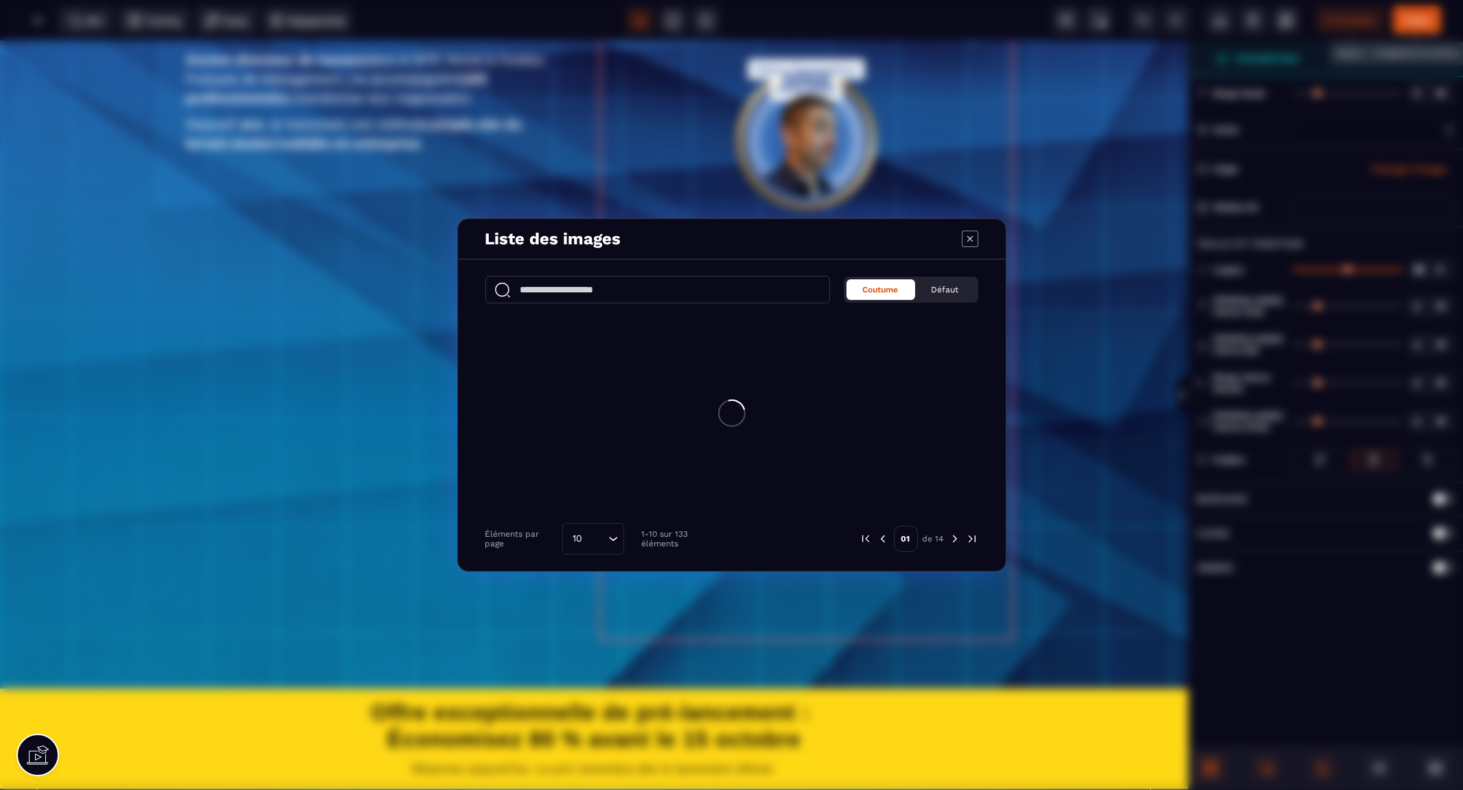
select select
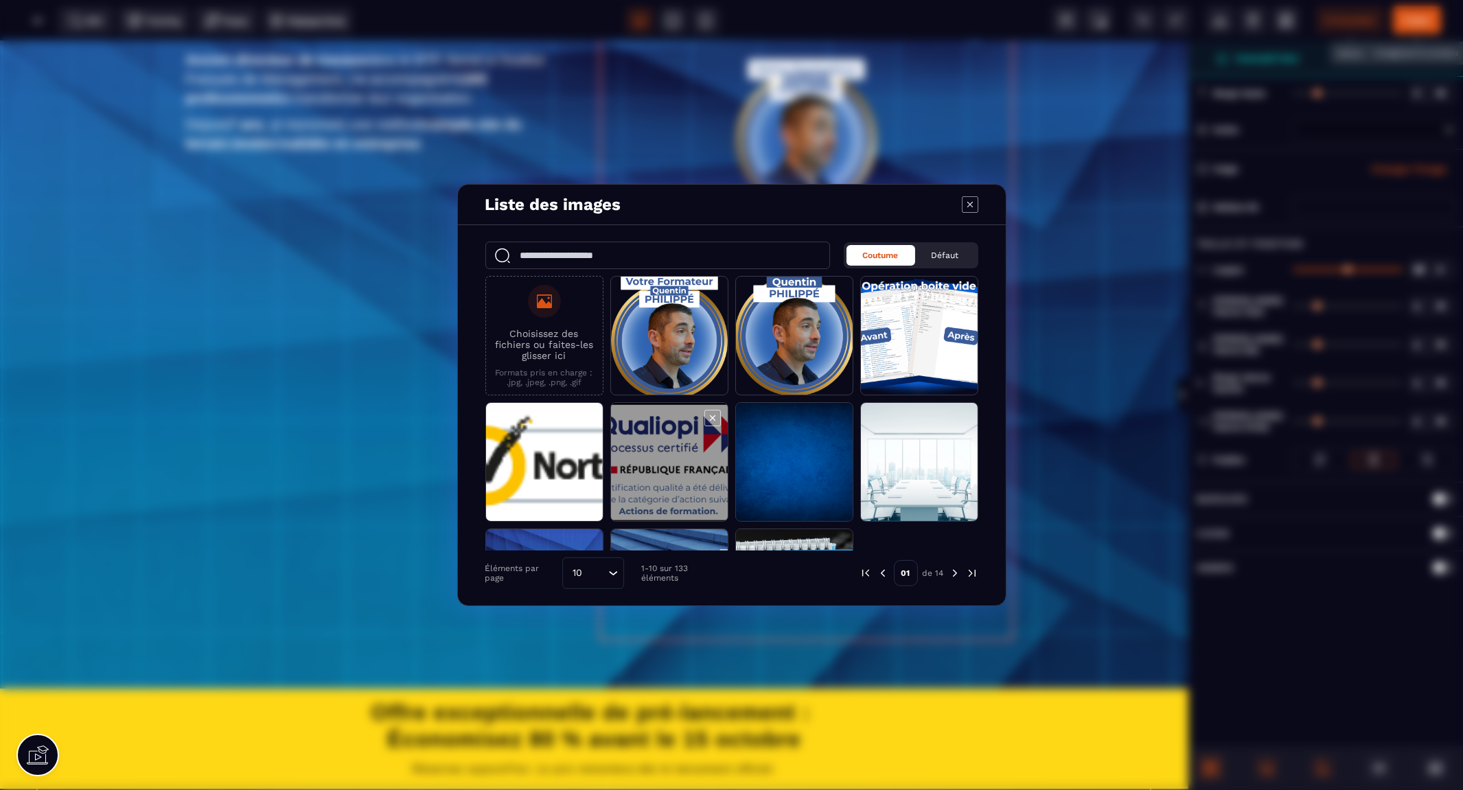
click at [668, 461] on span "Modal window" at bounding box center [669, 462] width 117 height 119
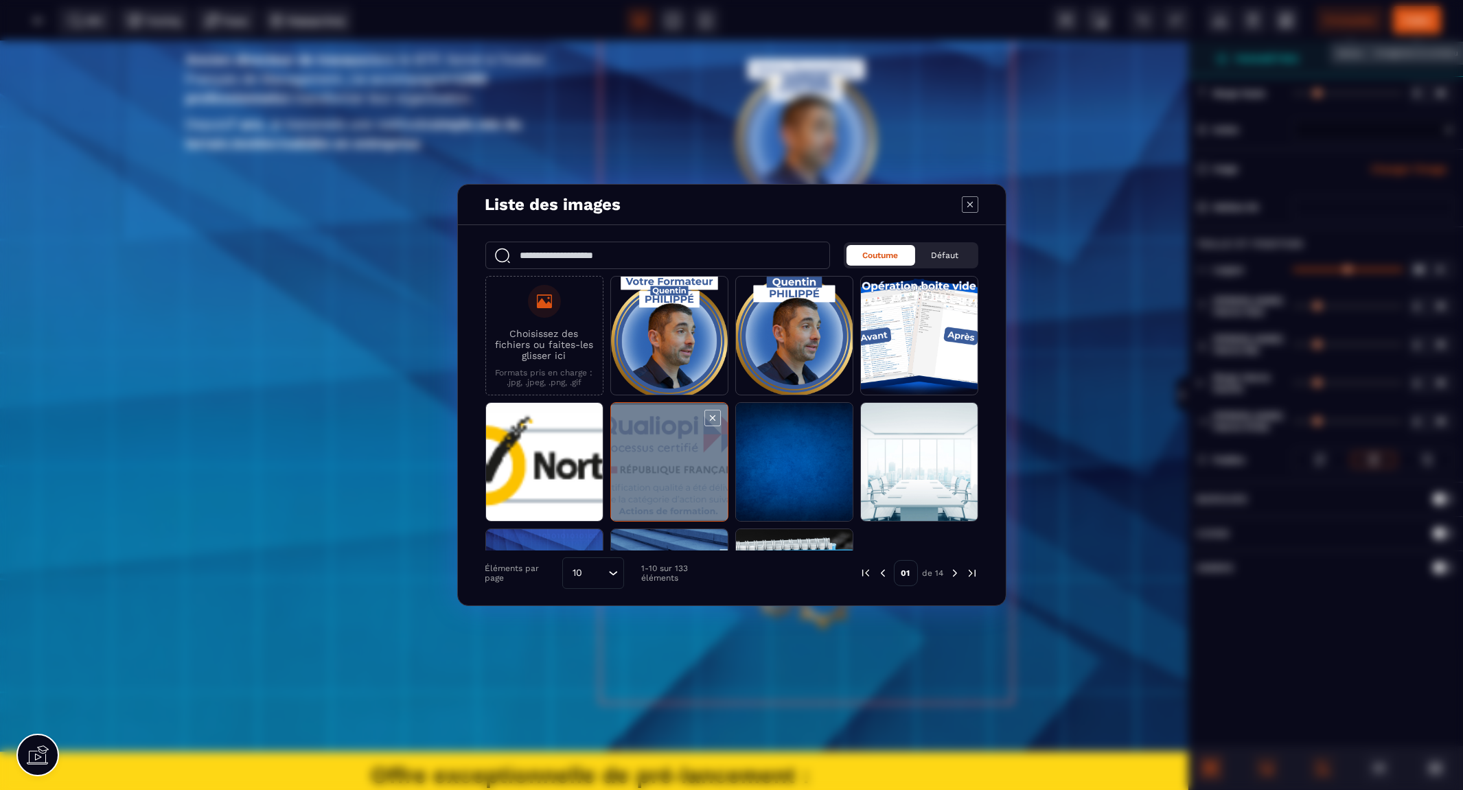
select select
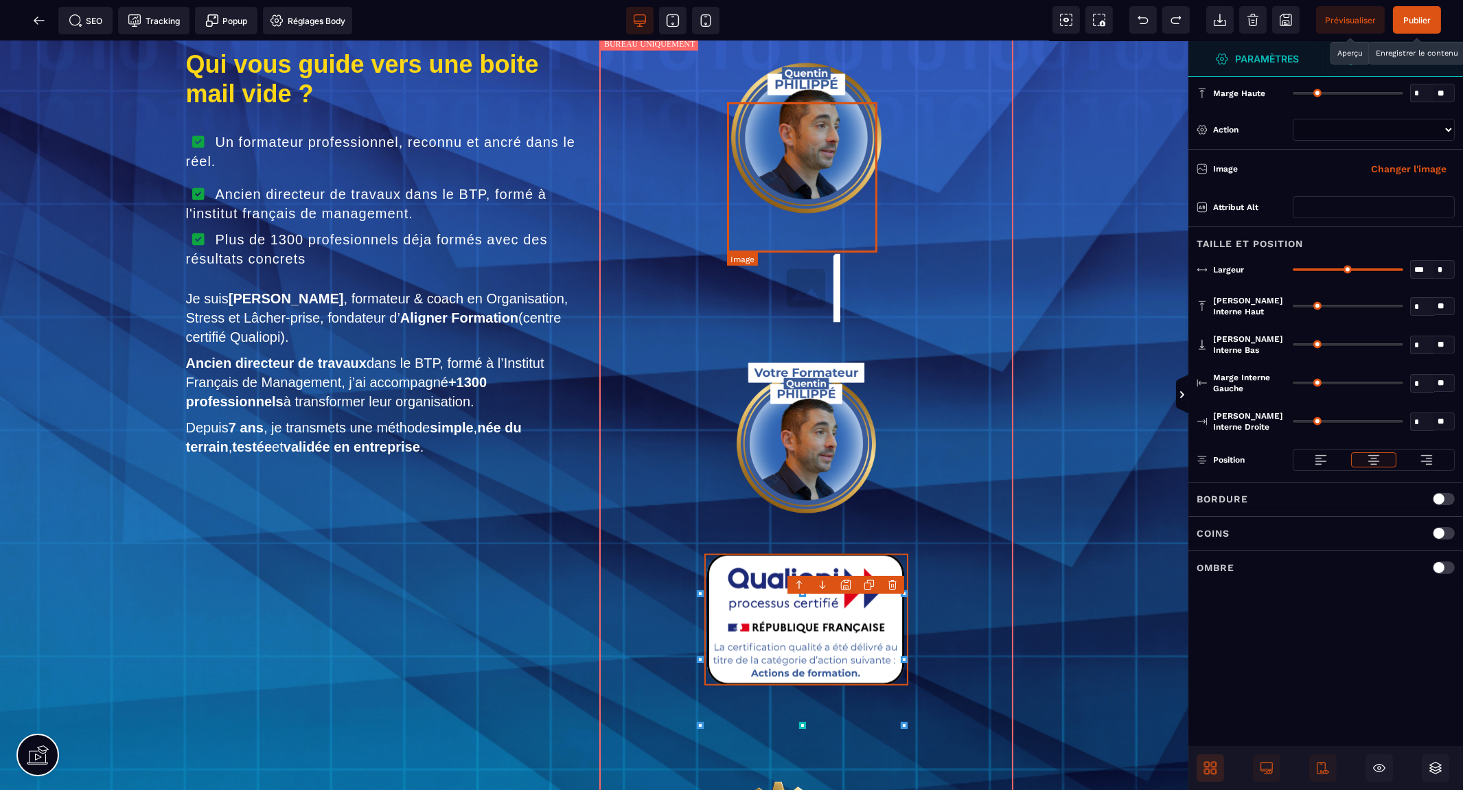
scroll to position [4886, 0]
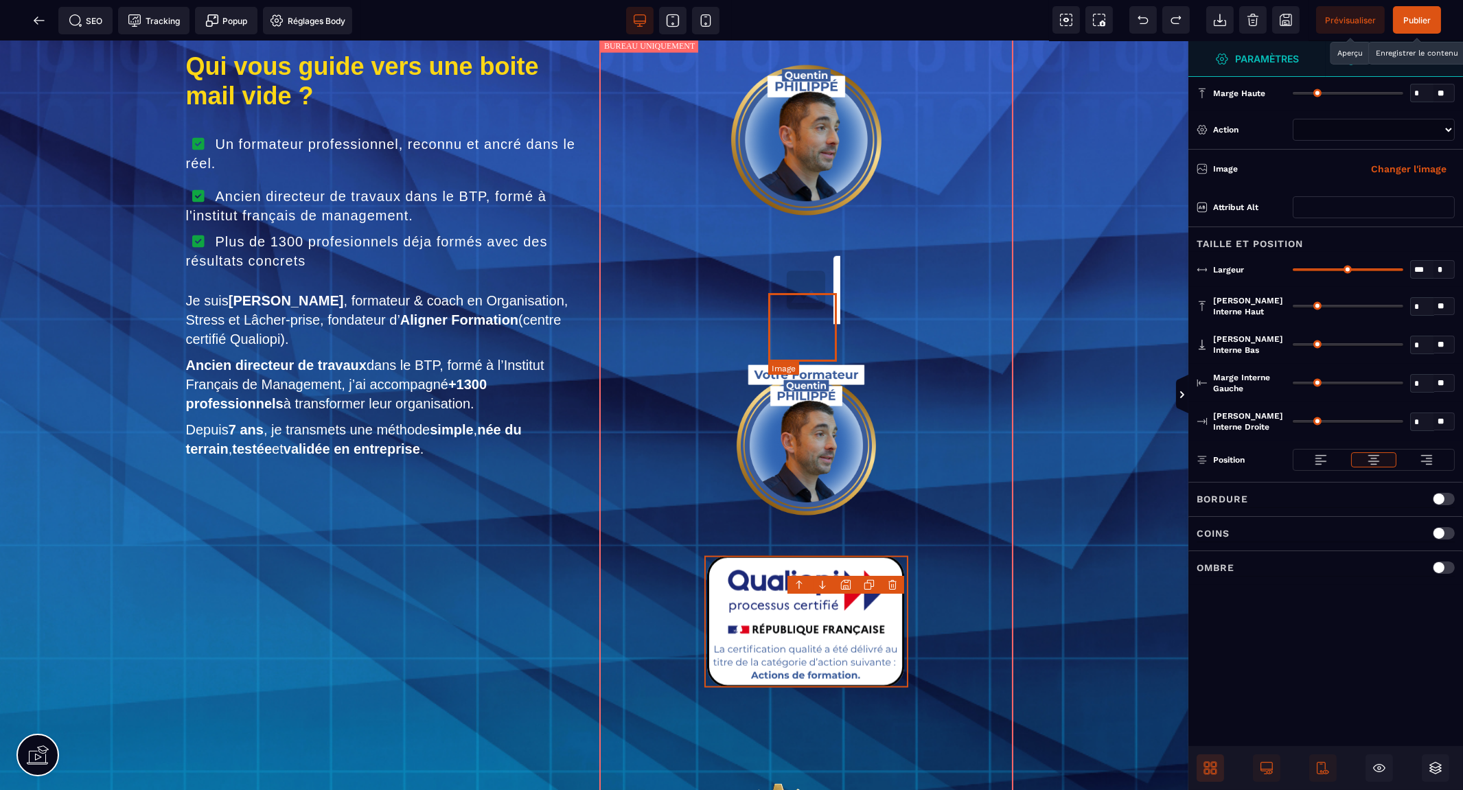
click at [831, 320] on img at bounding box center [806, 290] width 69 height 69
select select
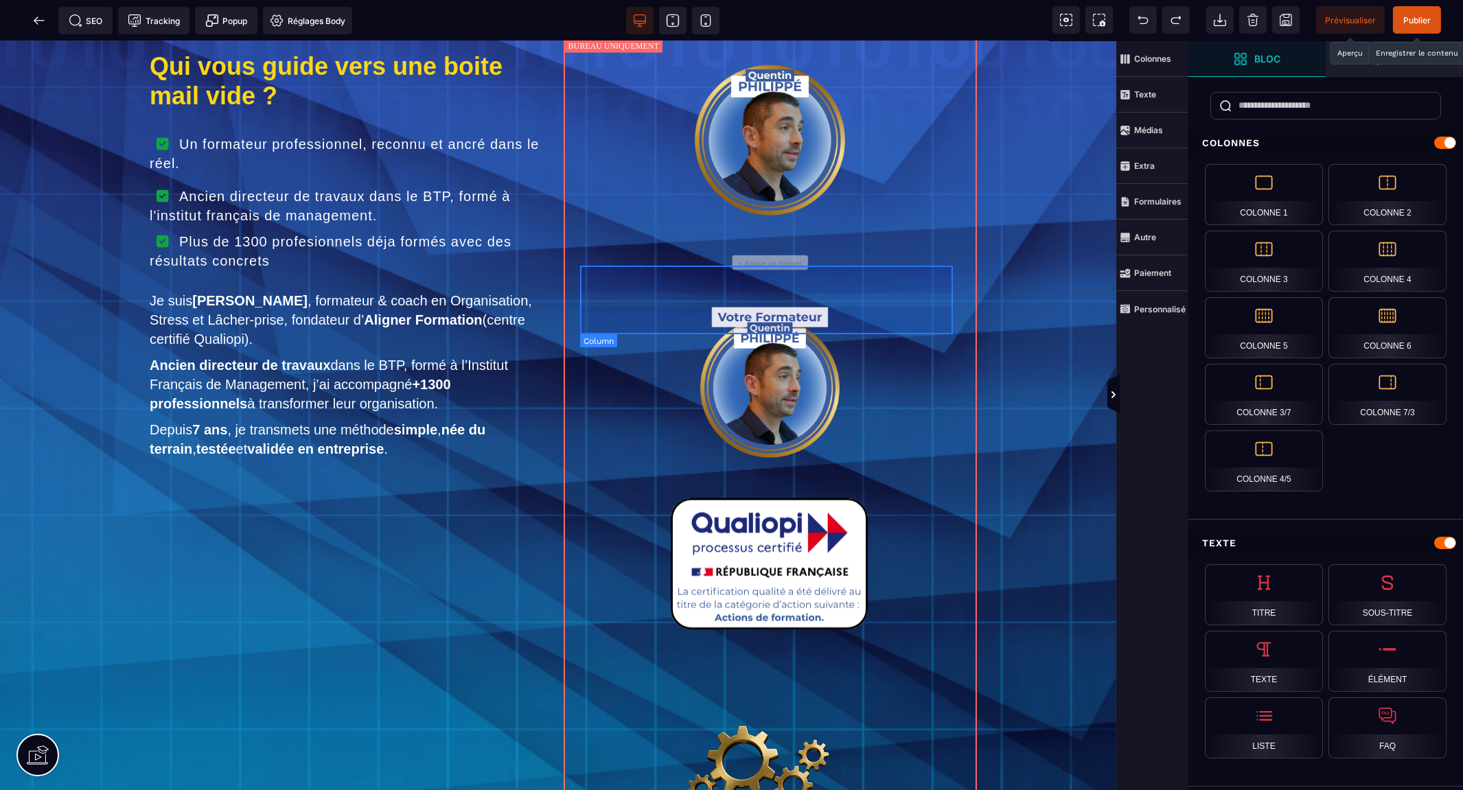
click at [792, 270] on div "+ Ajouter un élément" at bounding box center [770, 262] width 76 height 15
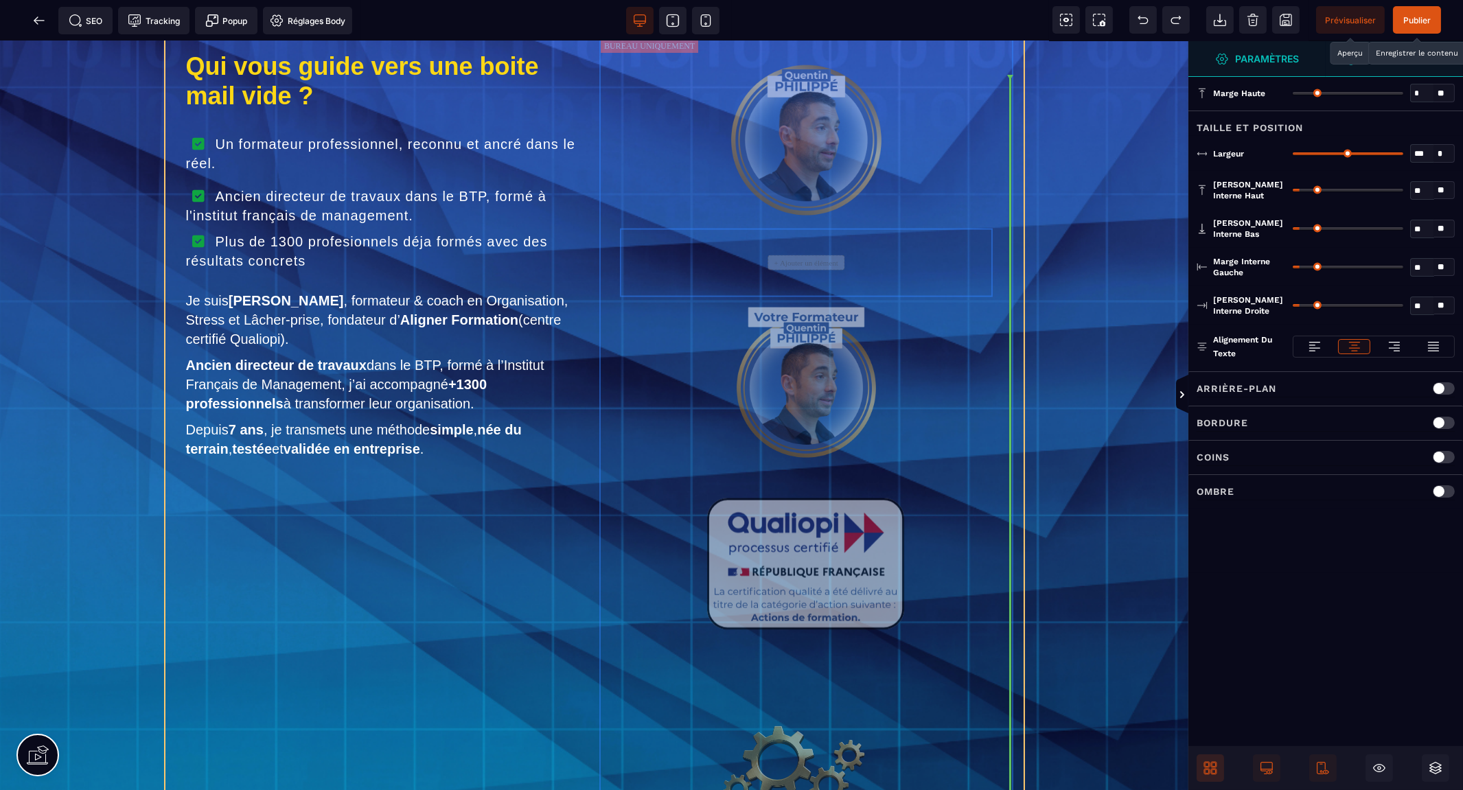
drag, startPoint x: 828, startPoint y: 396, endPoint x: 879, endPoint y: 408, distance: 52.8
click at [879, 408] on div "Qui vous guide vers une boite mail vide ? Un formateur professionnel, reconnu e…" at bounding box center [594, 494] width 858 height 935
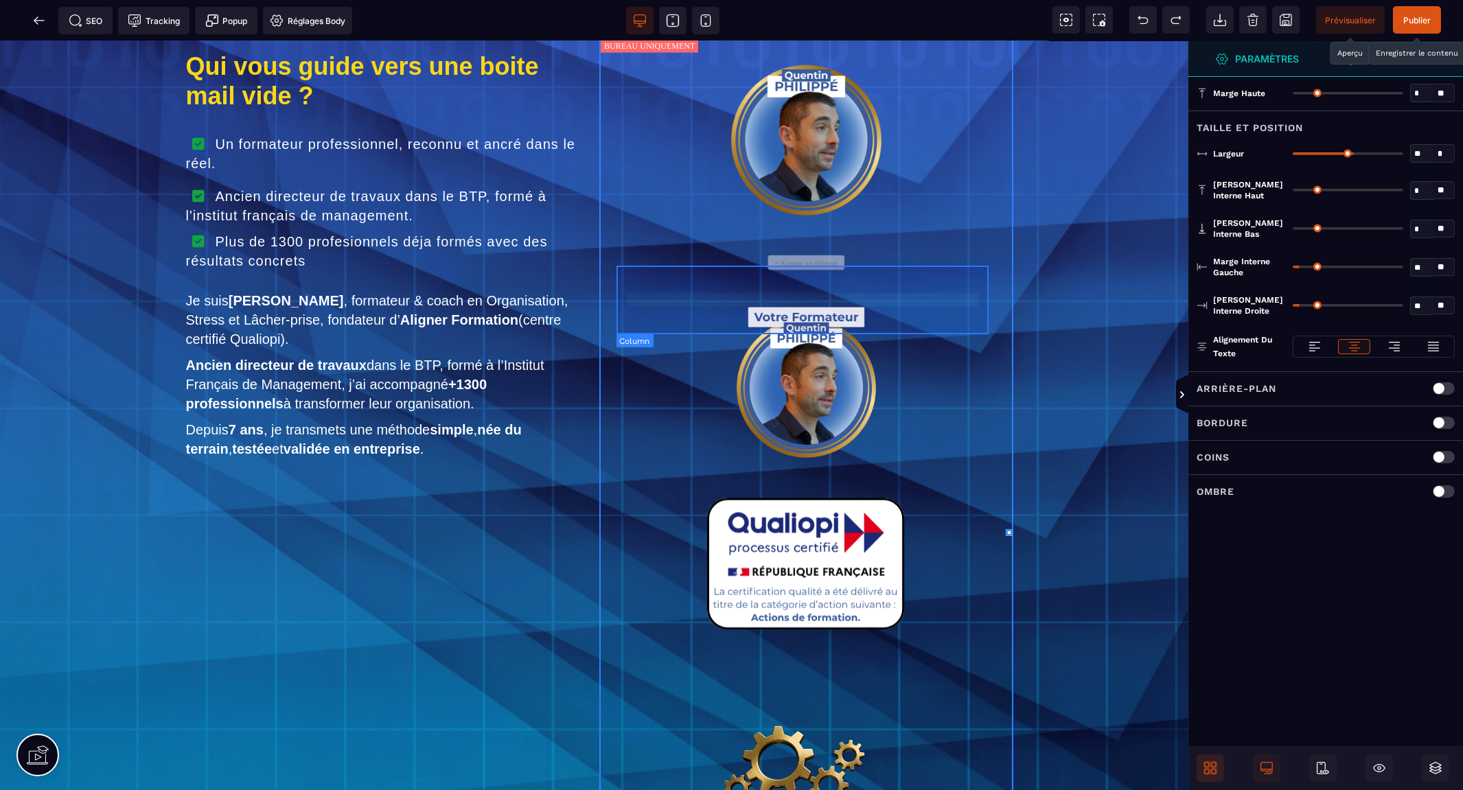
click at [826, 270] on div "+ Ajouter un élément" at bounding box center [806, 262] width 76 height 15
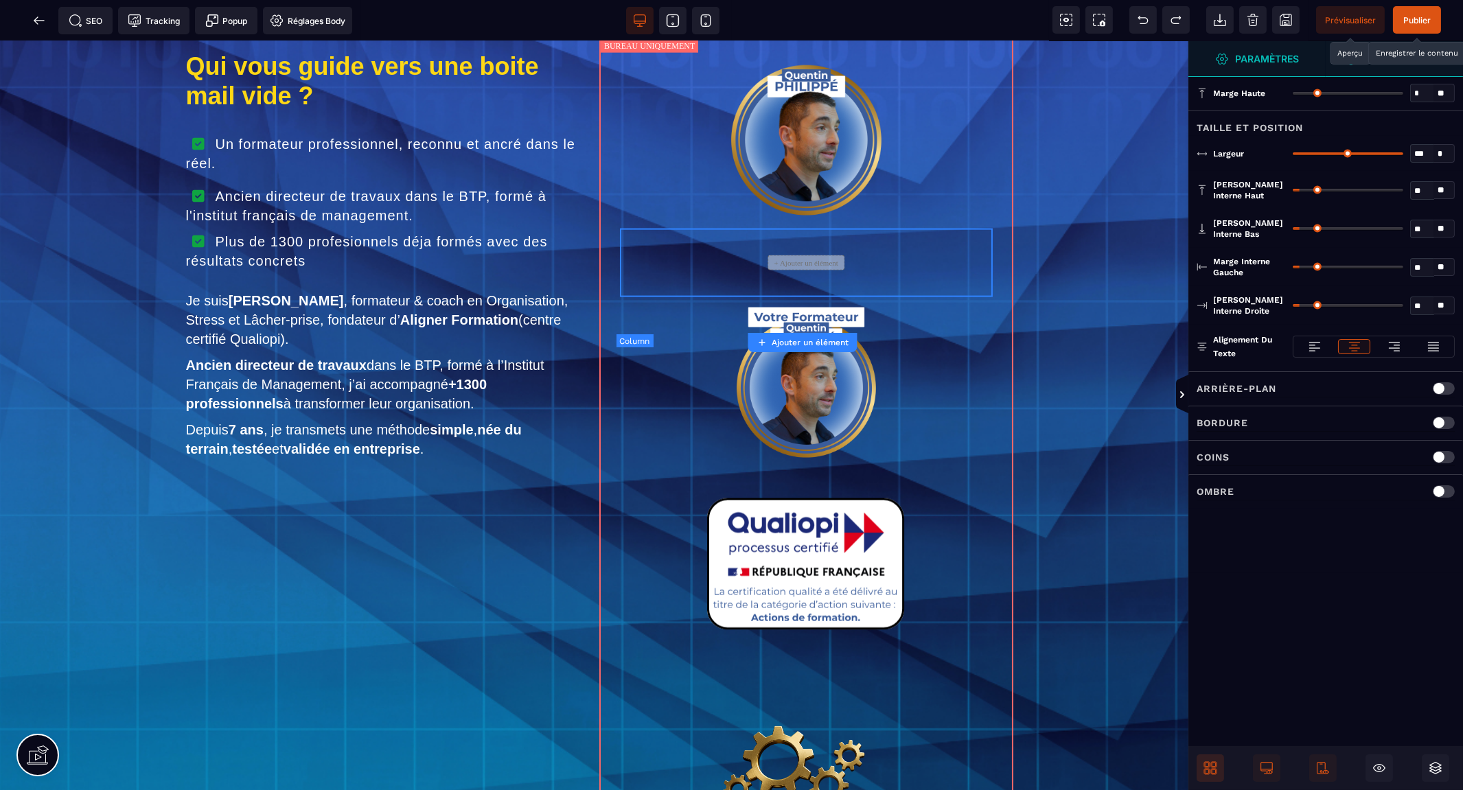
click at [826, 270] on div "+ Ajouter un élément" at bounding box center [806, 262] width 76 height 15
click at [1217, 766] on span at bounding box center [1209, 767] width 27 height 27
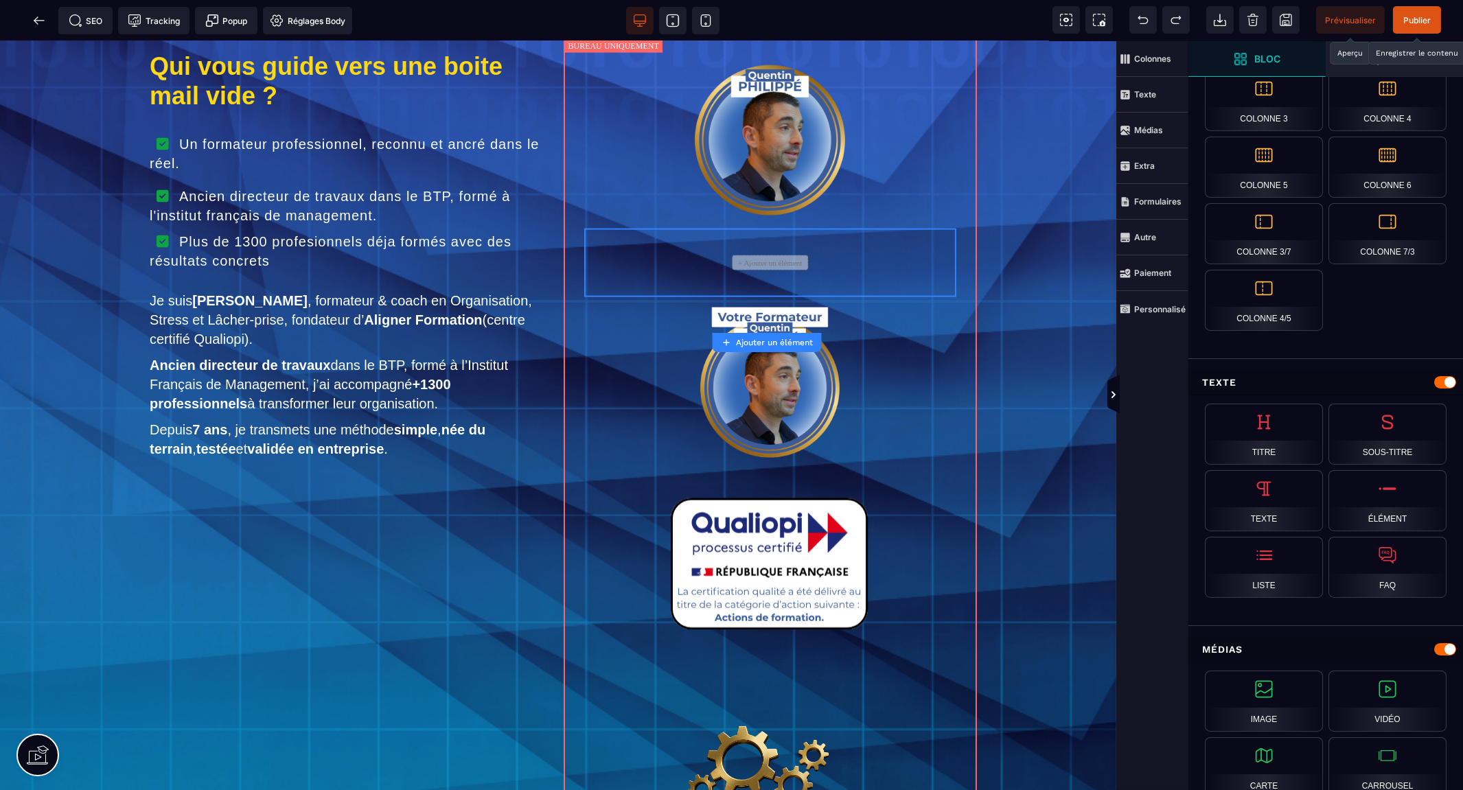
scroll to position [305, 0]
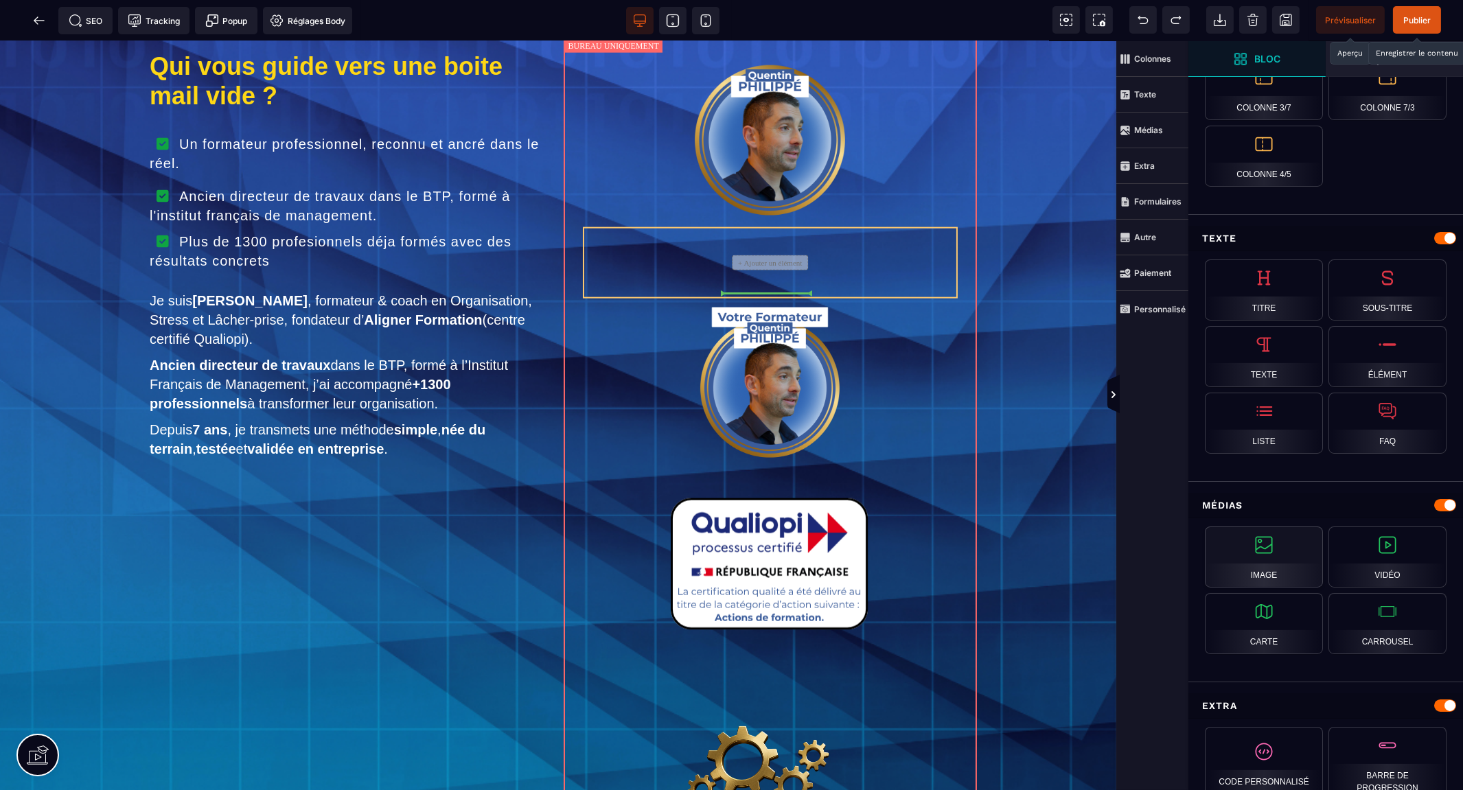
select select
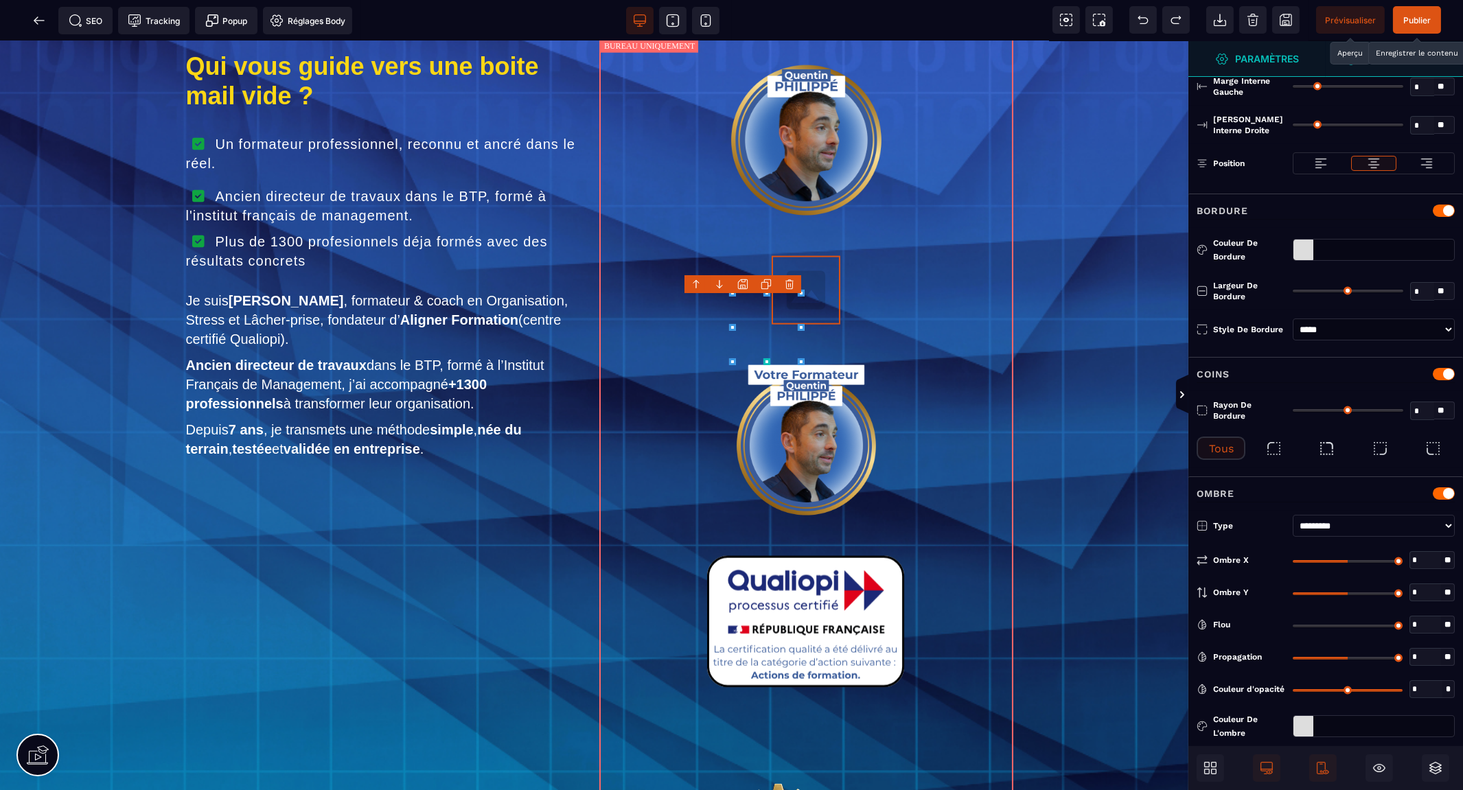
scroll to position [0, 0]
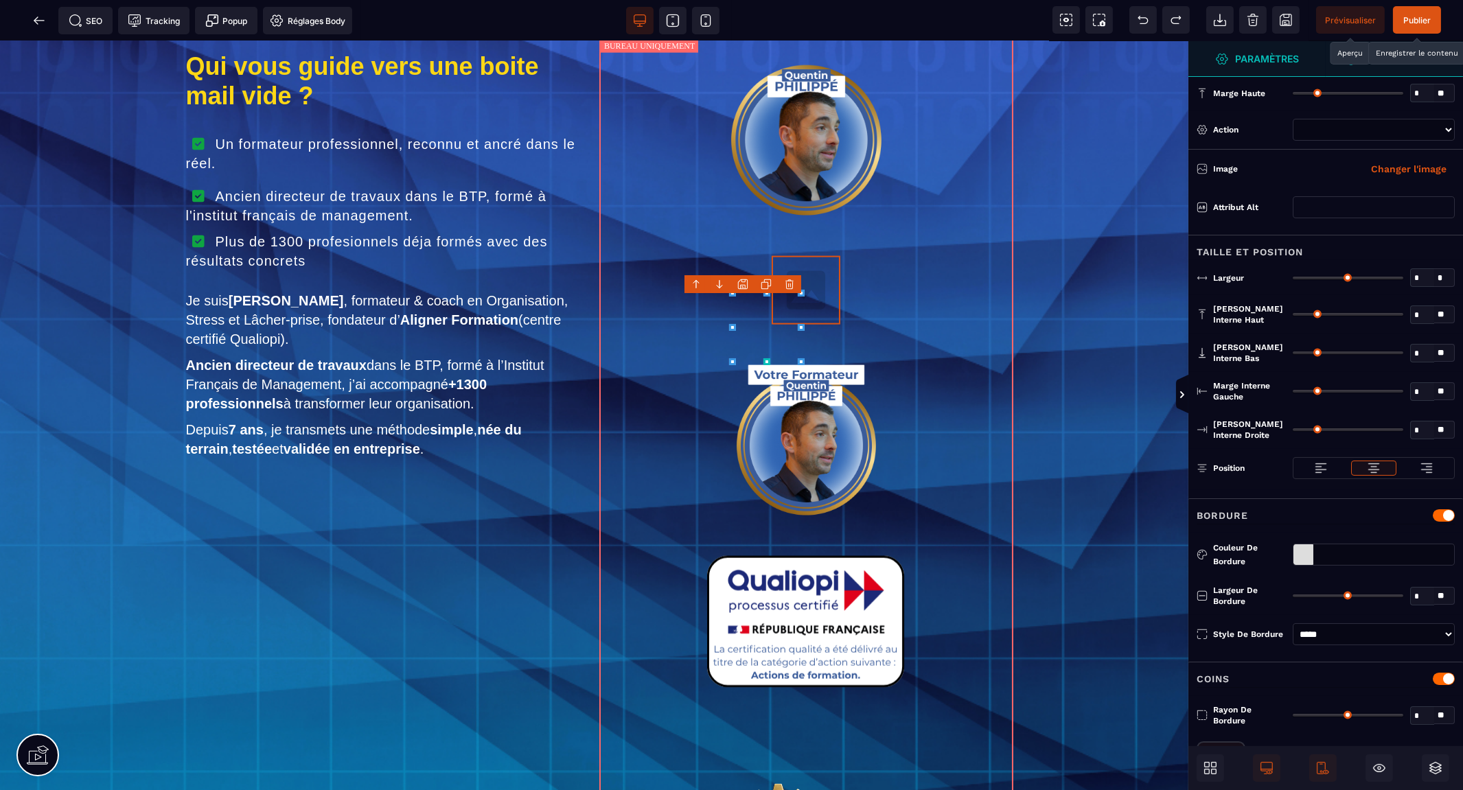
type input "*"
type input "***"
type input "*"
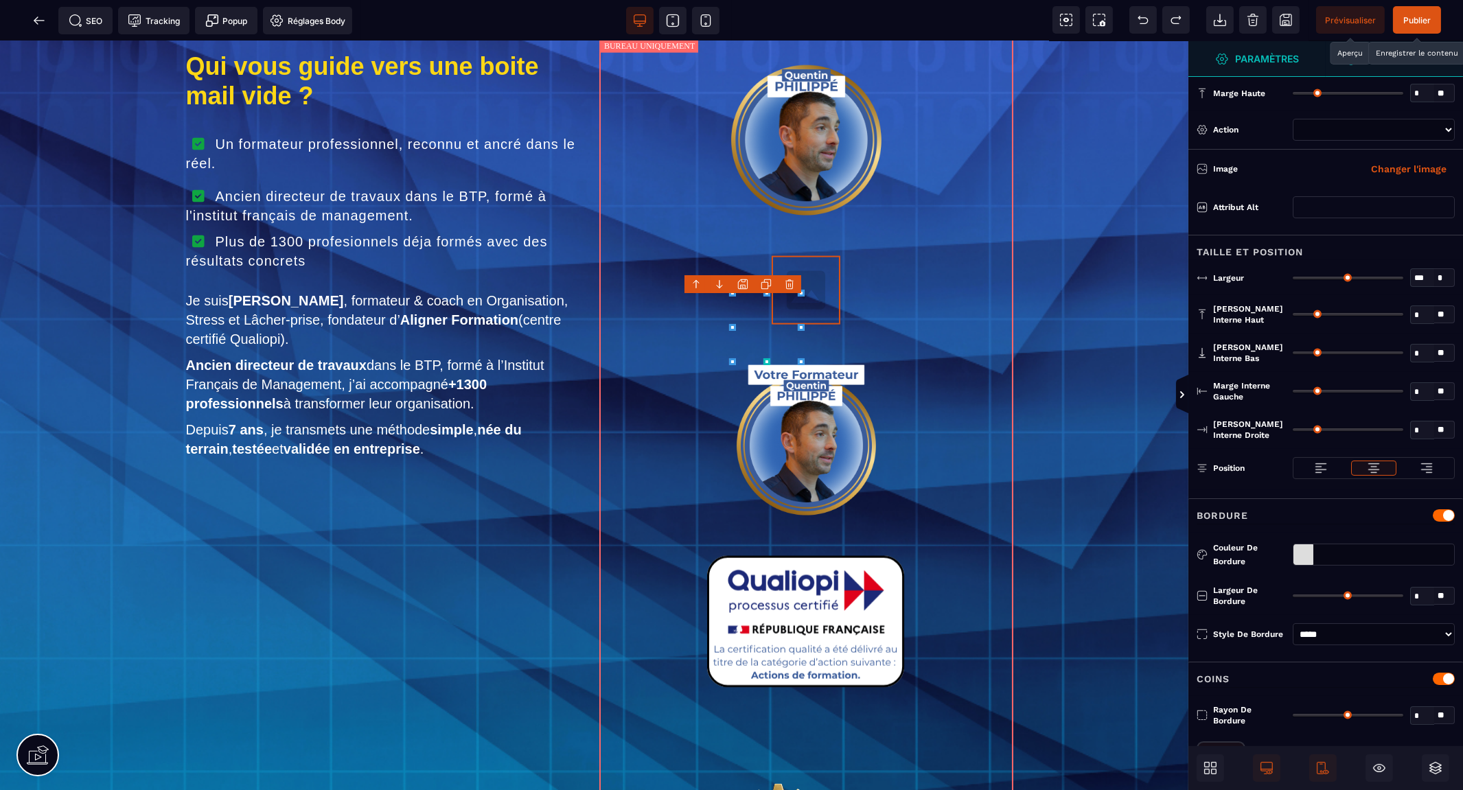
type input "*"
select select
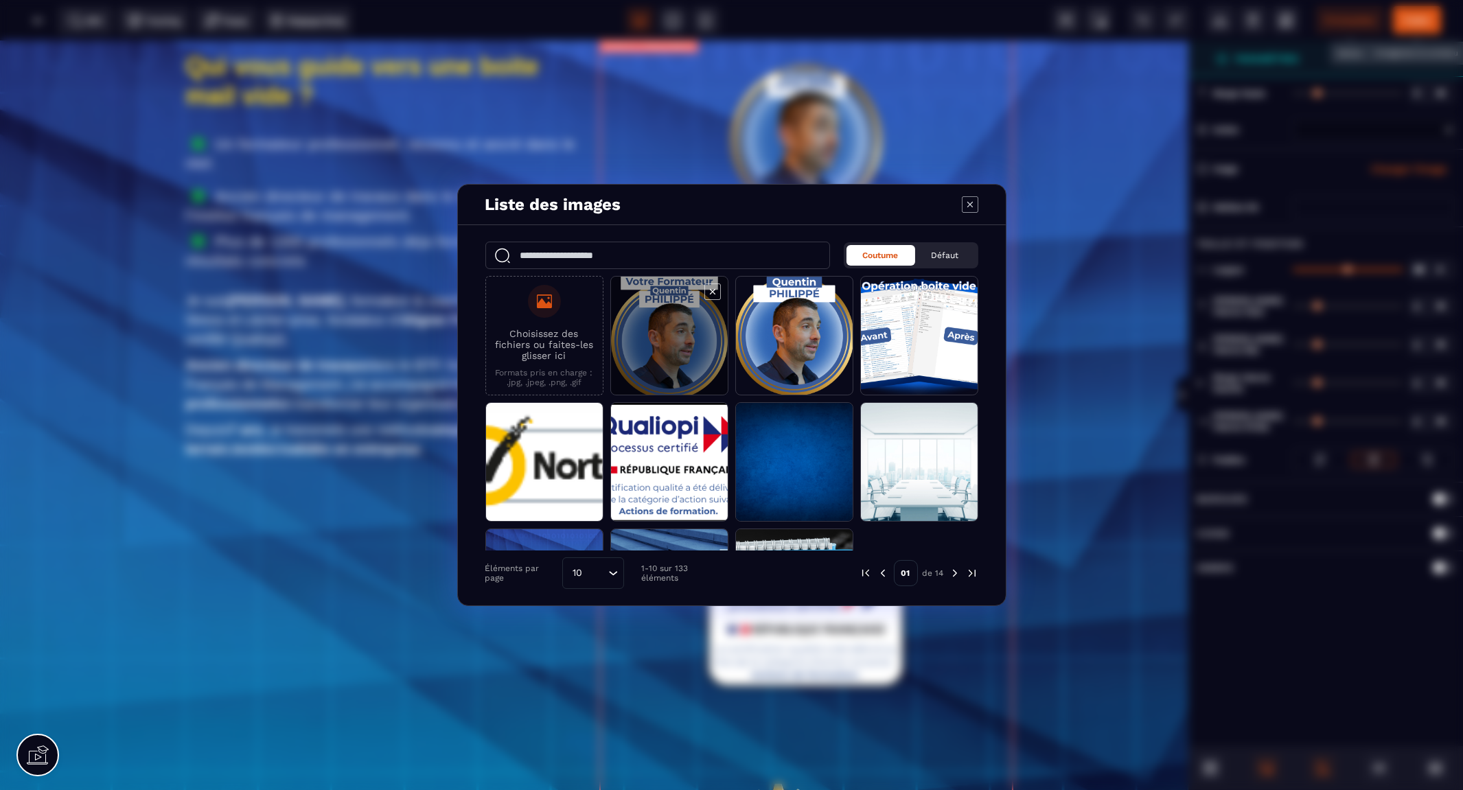
click at [675, 338] on span "Modal window" at bounding box center [669, 336] width 117 height 119
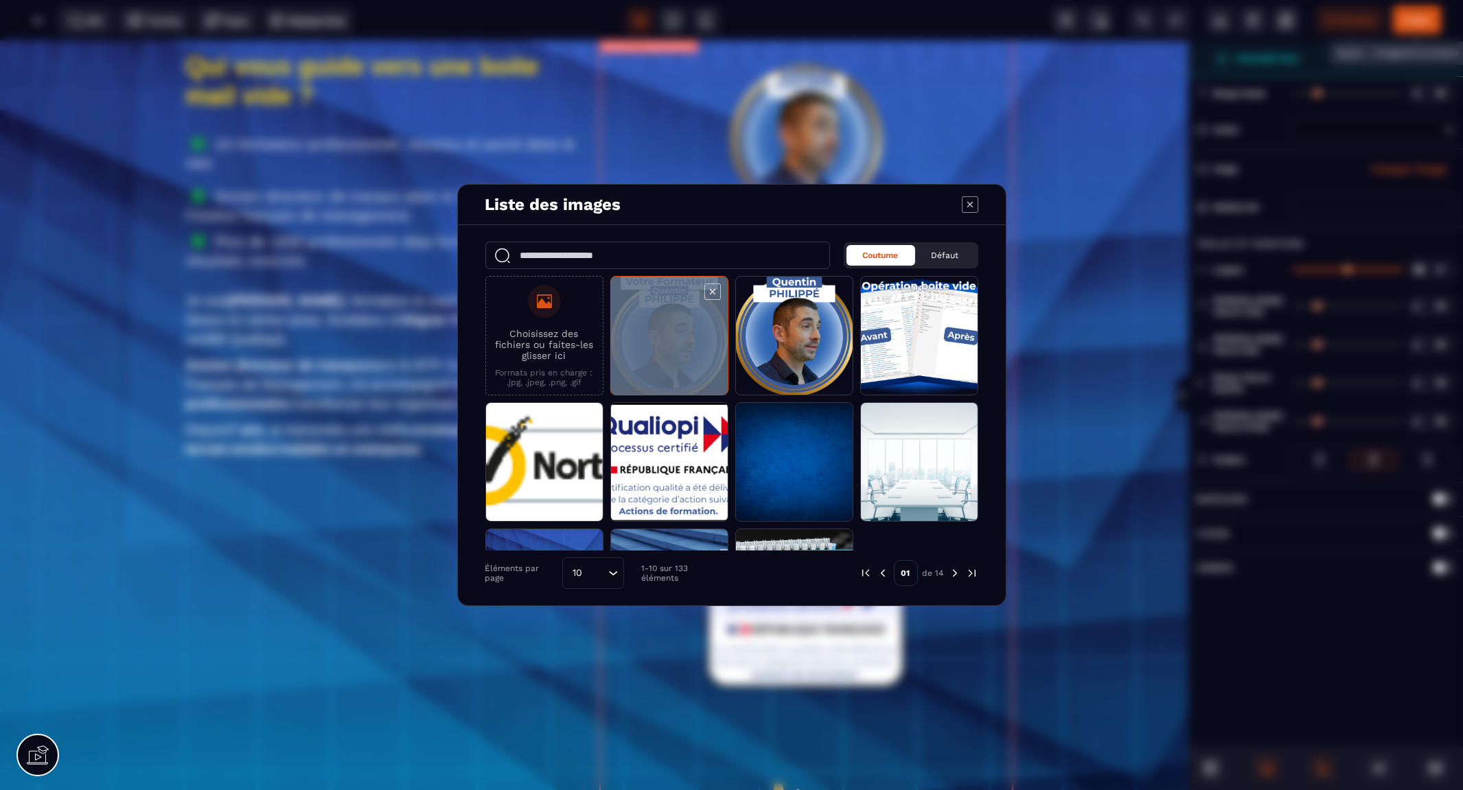
click at [675, 338] on span "Modal window" at bounding box center [669, 336] width 117 height 119
select select
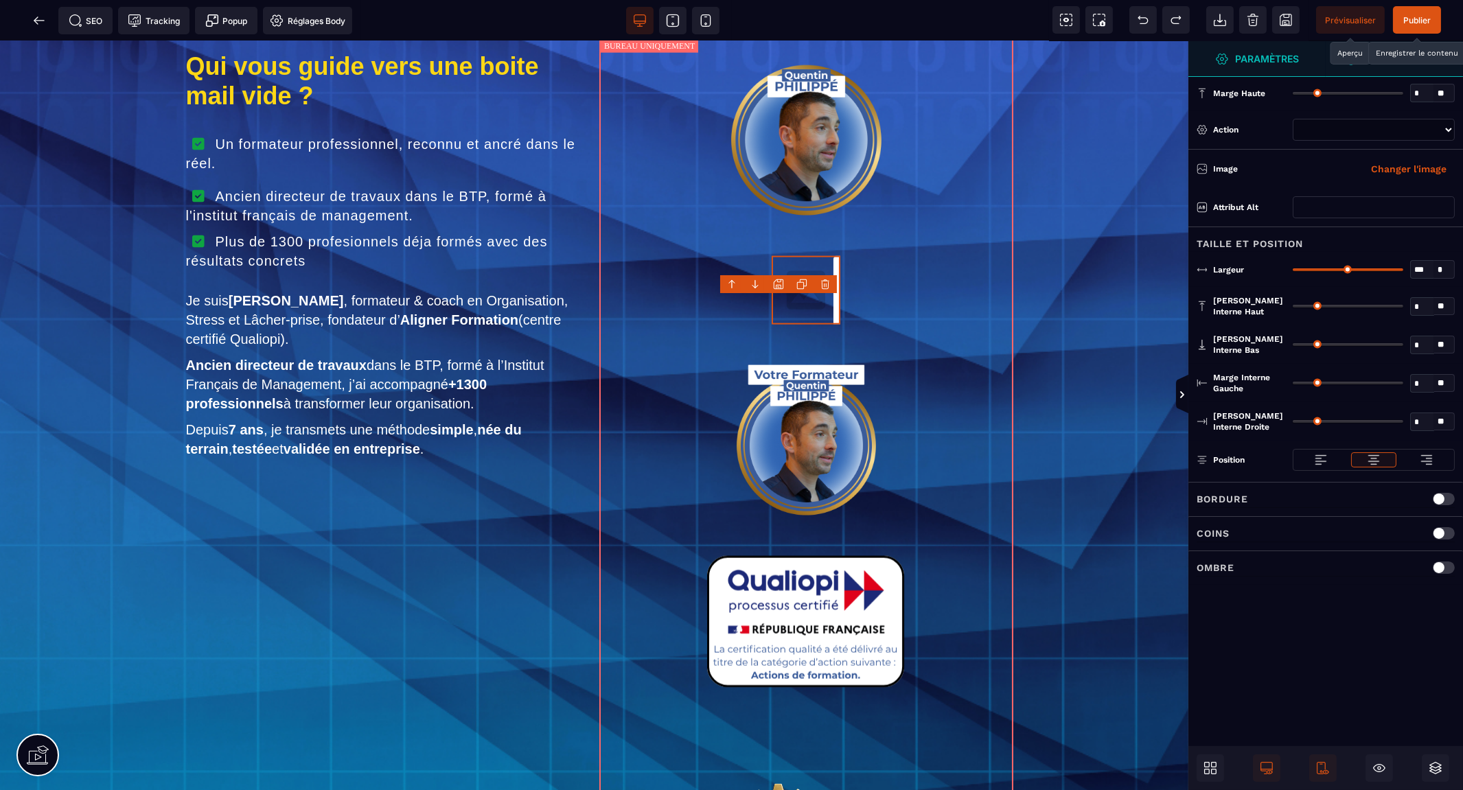
click at [1344, 19] on span "Prévisualiser" at bounding box center [1350, 20] width 51 height 10
click at [851, 195] on img at bounding box center [806, 140] width 150 height 150
select select
select select "**"
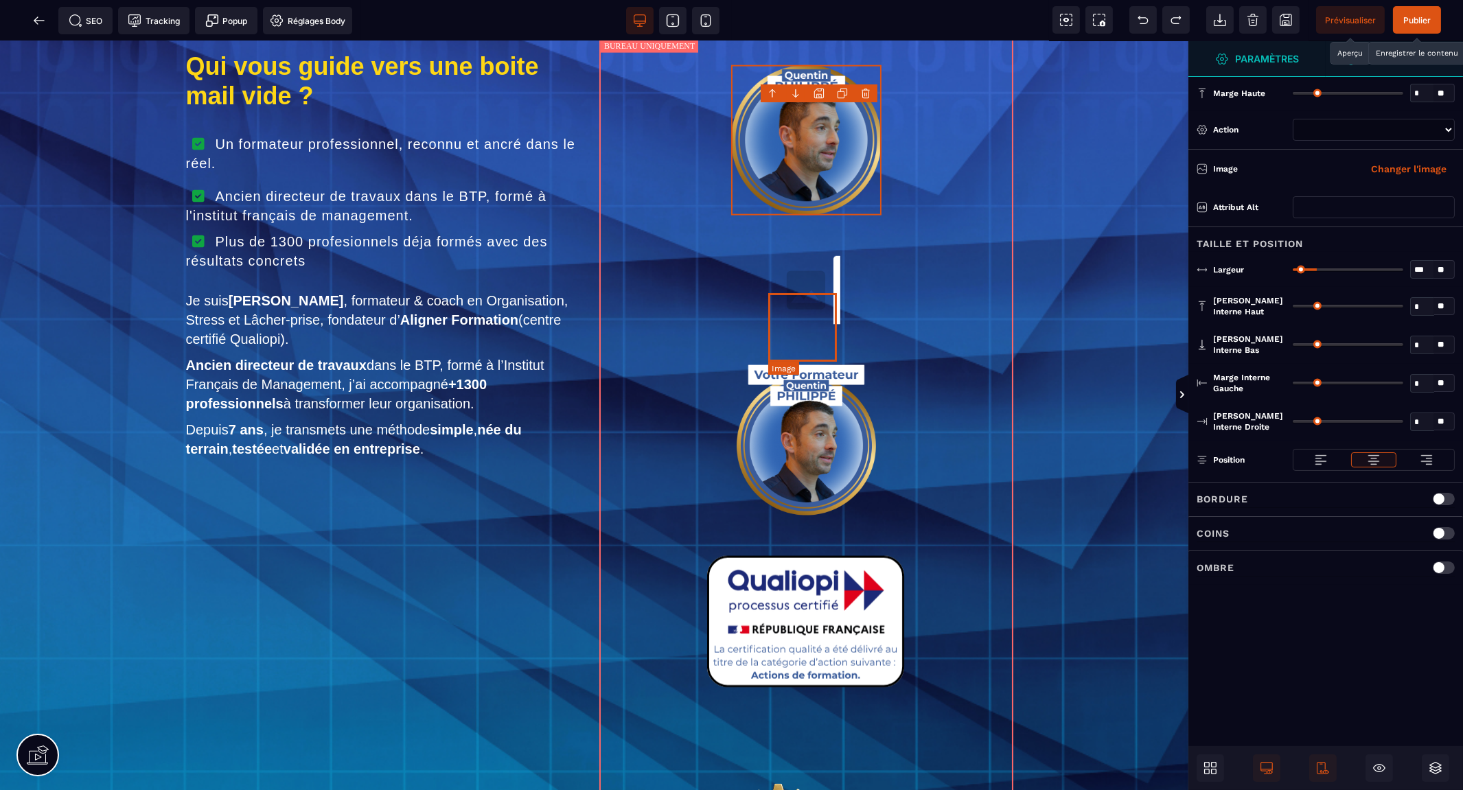
click at [820, 309] on img at bounding box center [806, 290] width 69 height 69
select select
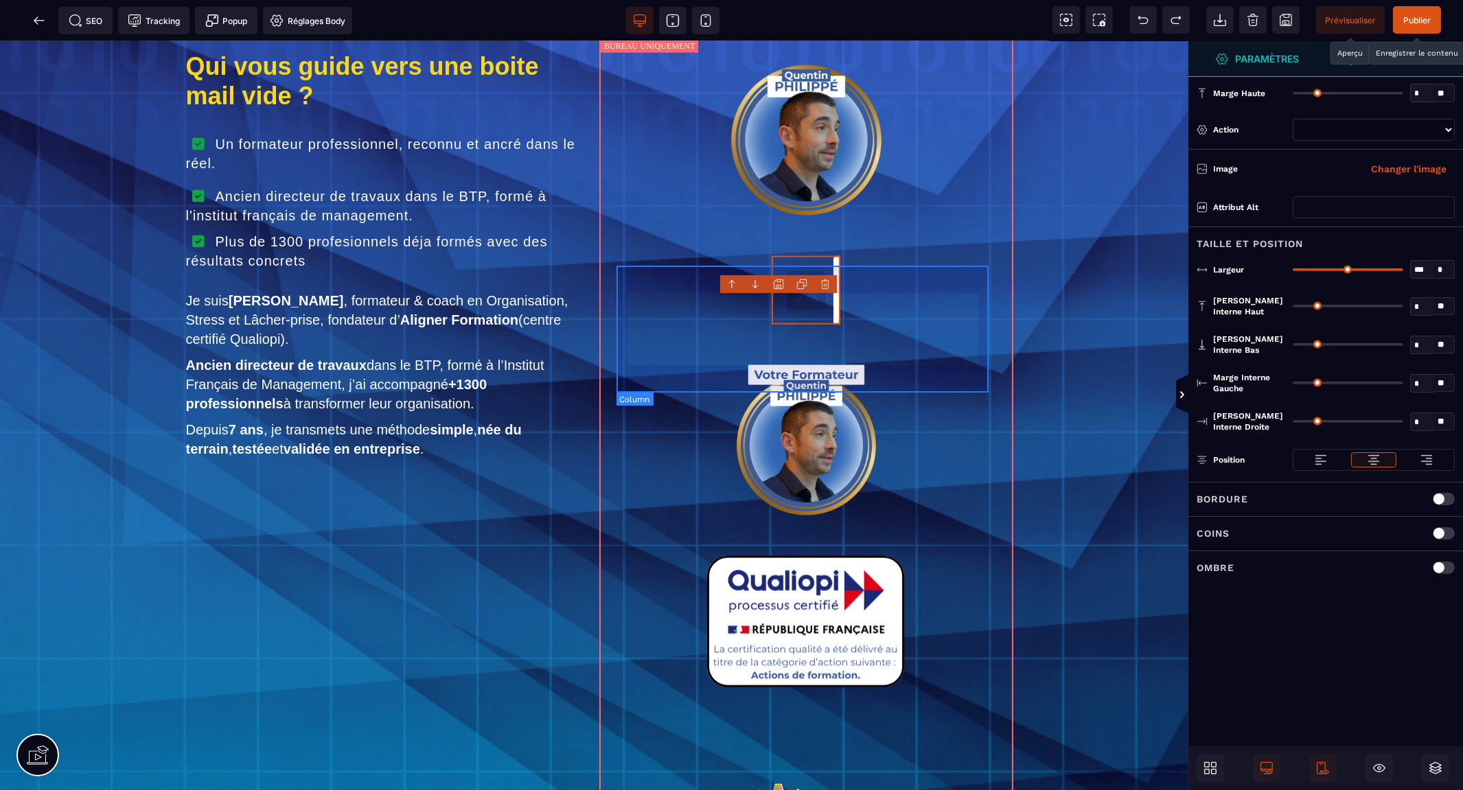
click at [688, 284] on div at bounding box center [806, 292] width 373 height 126
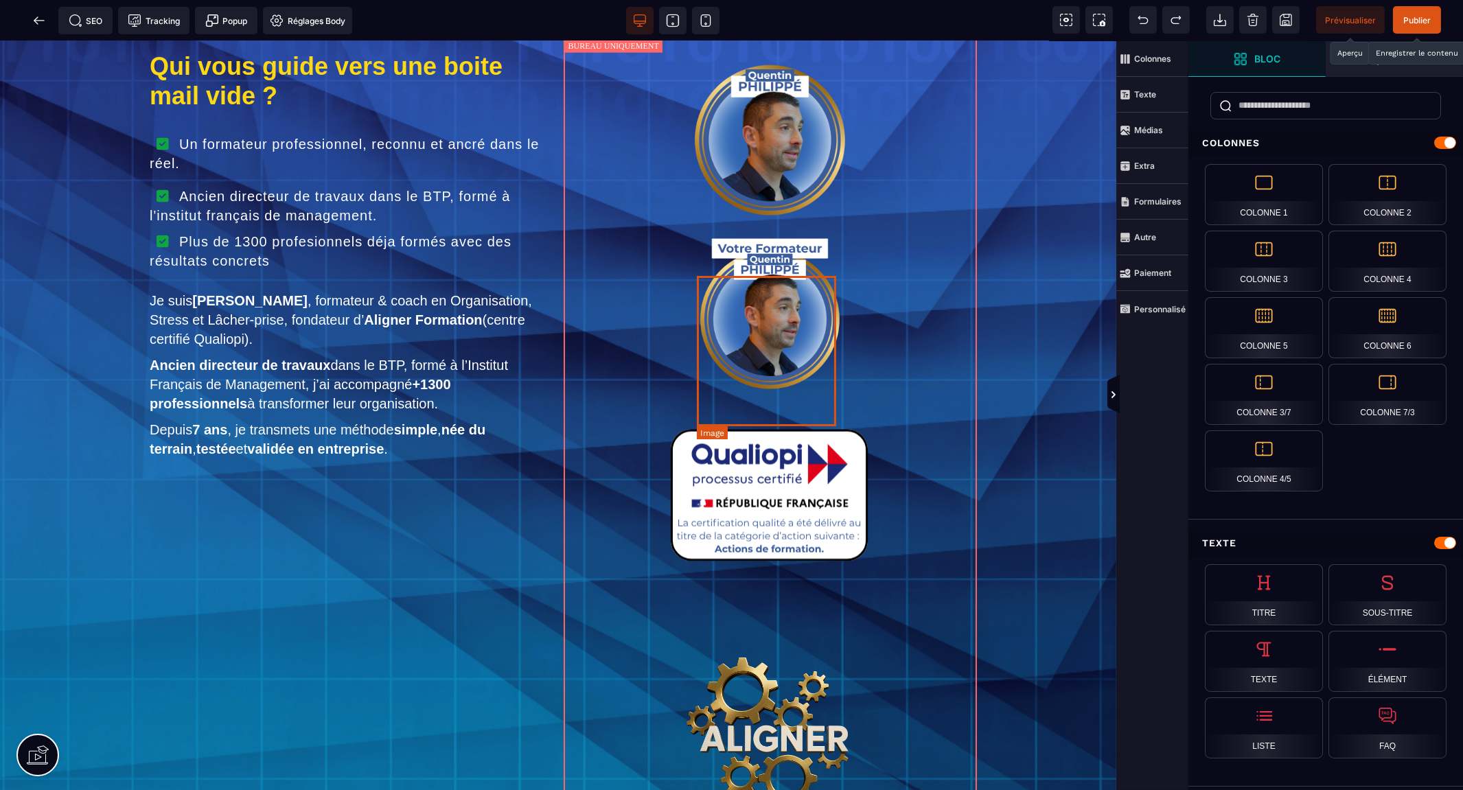
click at [809, 378] on img at bounding box center [769, 314] width 139 height 150
select select
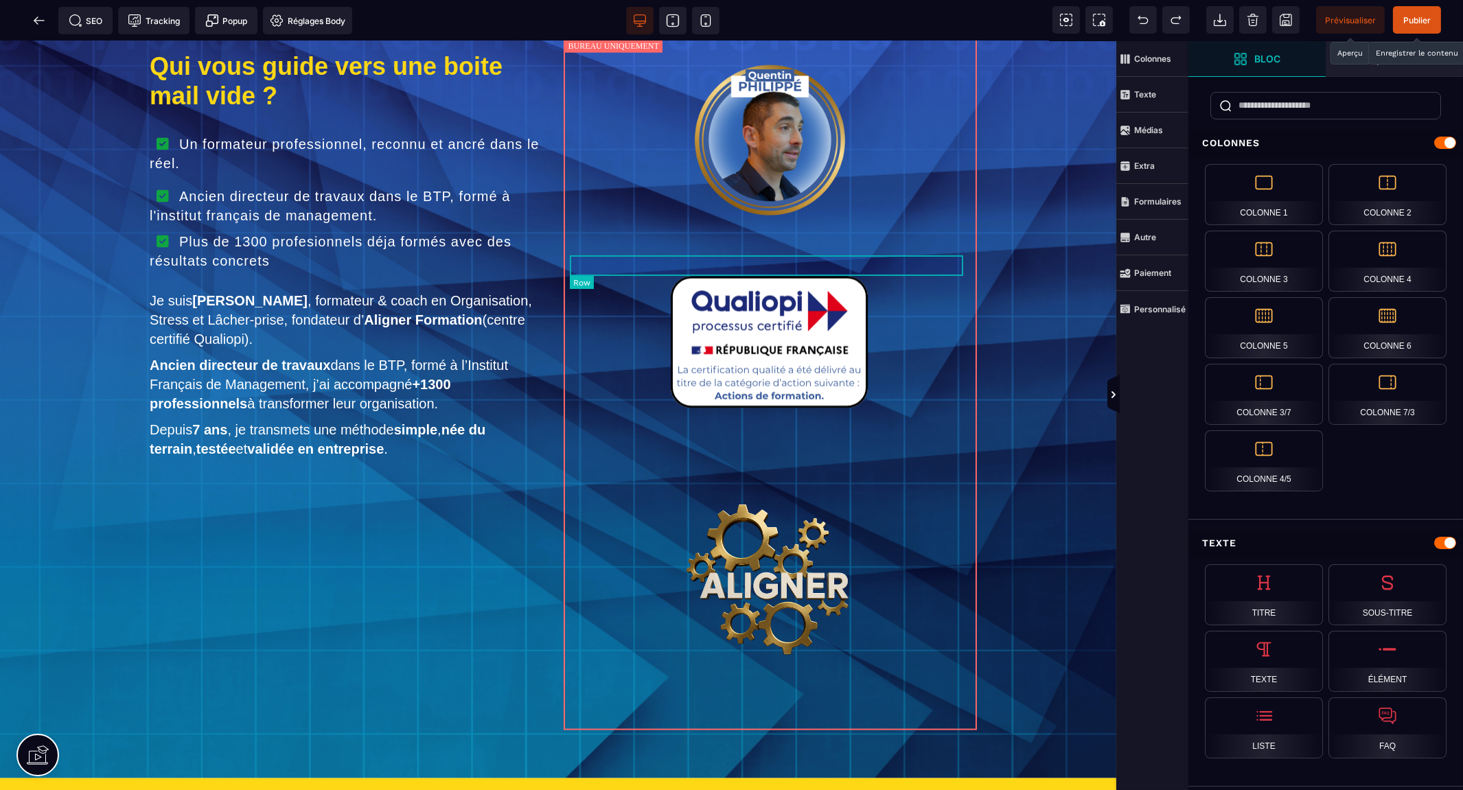
click at [779, 239] on div at bounding box center [770, 228] width 393 height 21
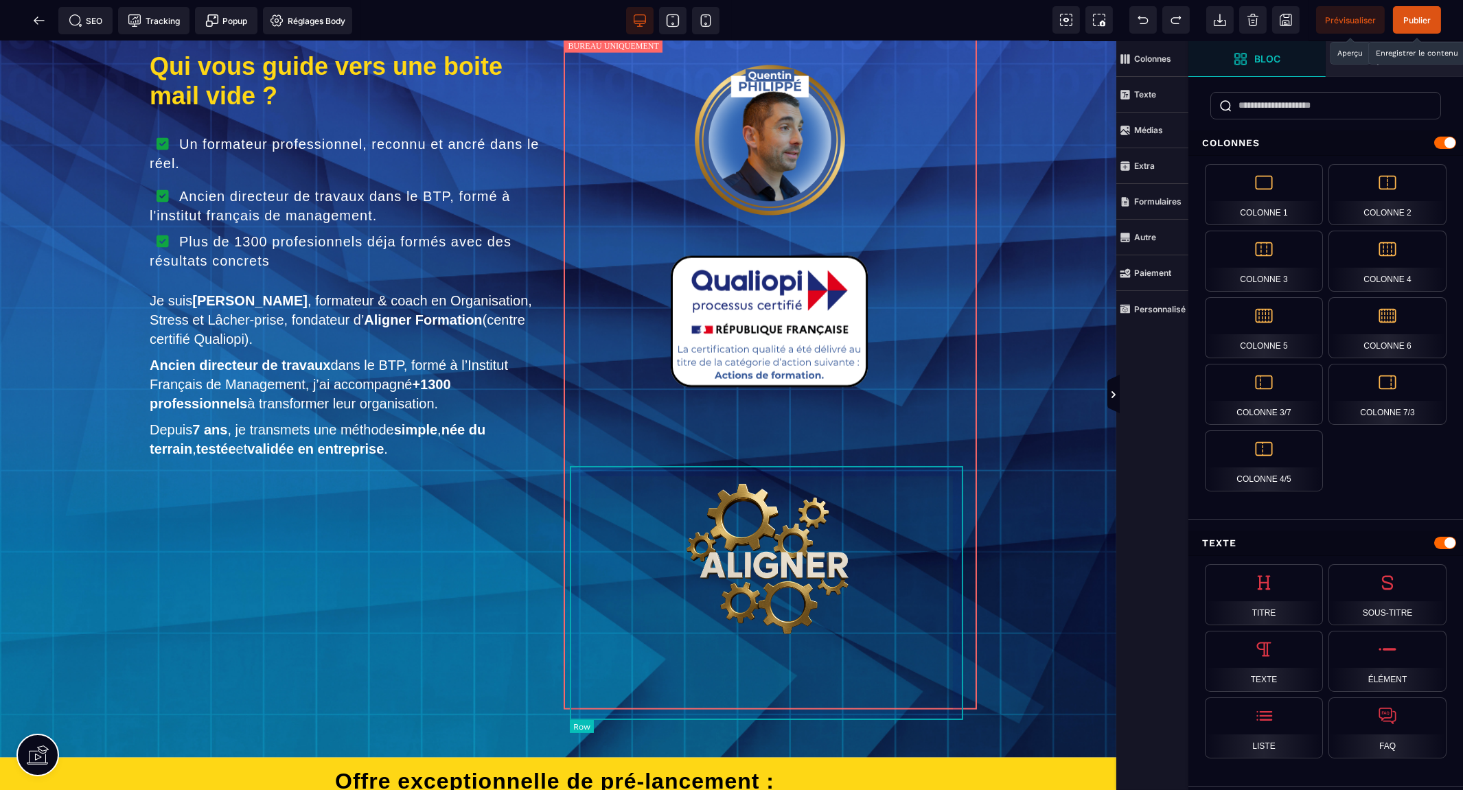
click at [766, 472] on div at bounding box center [770, 555] width 393 height 254
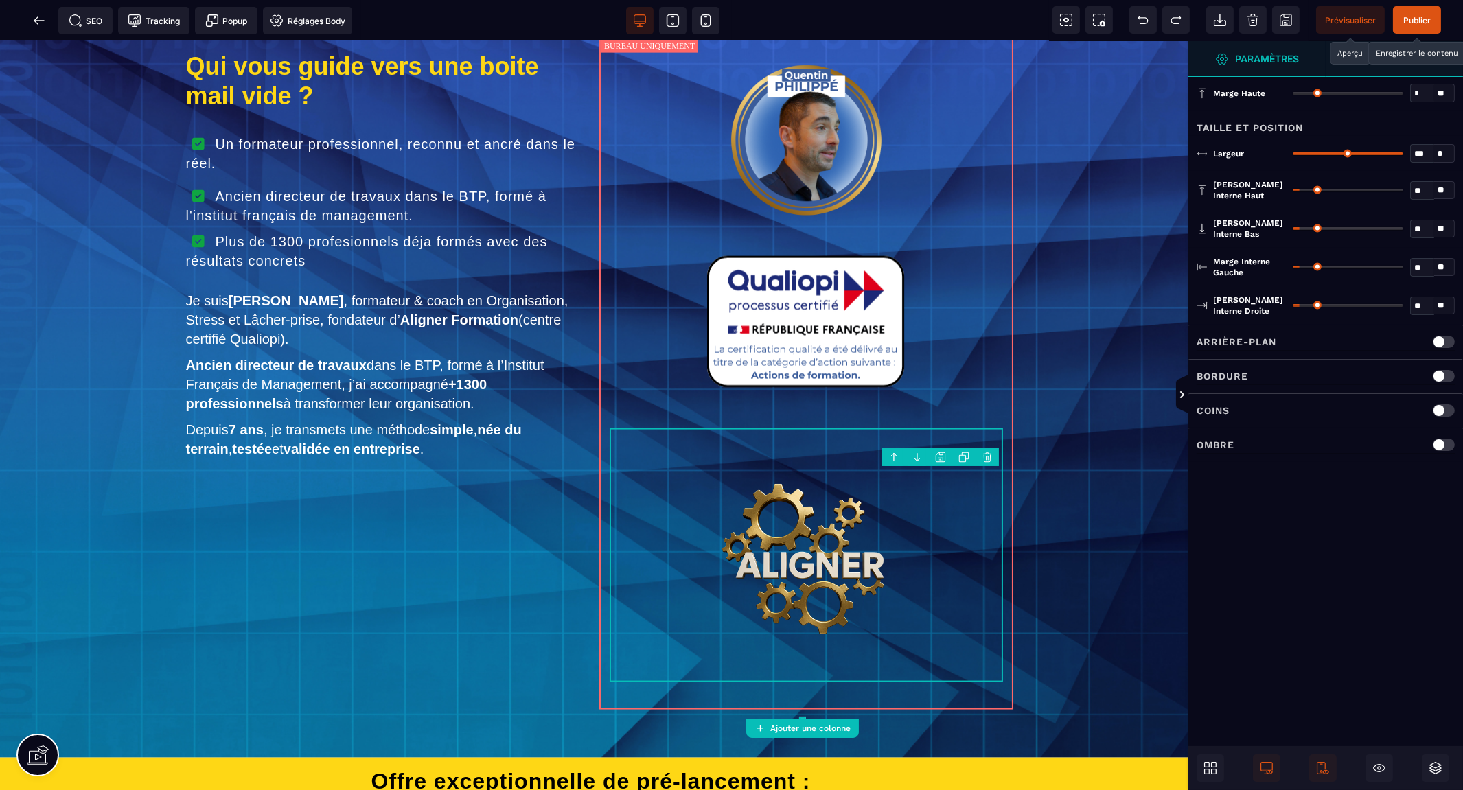
type input "*"
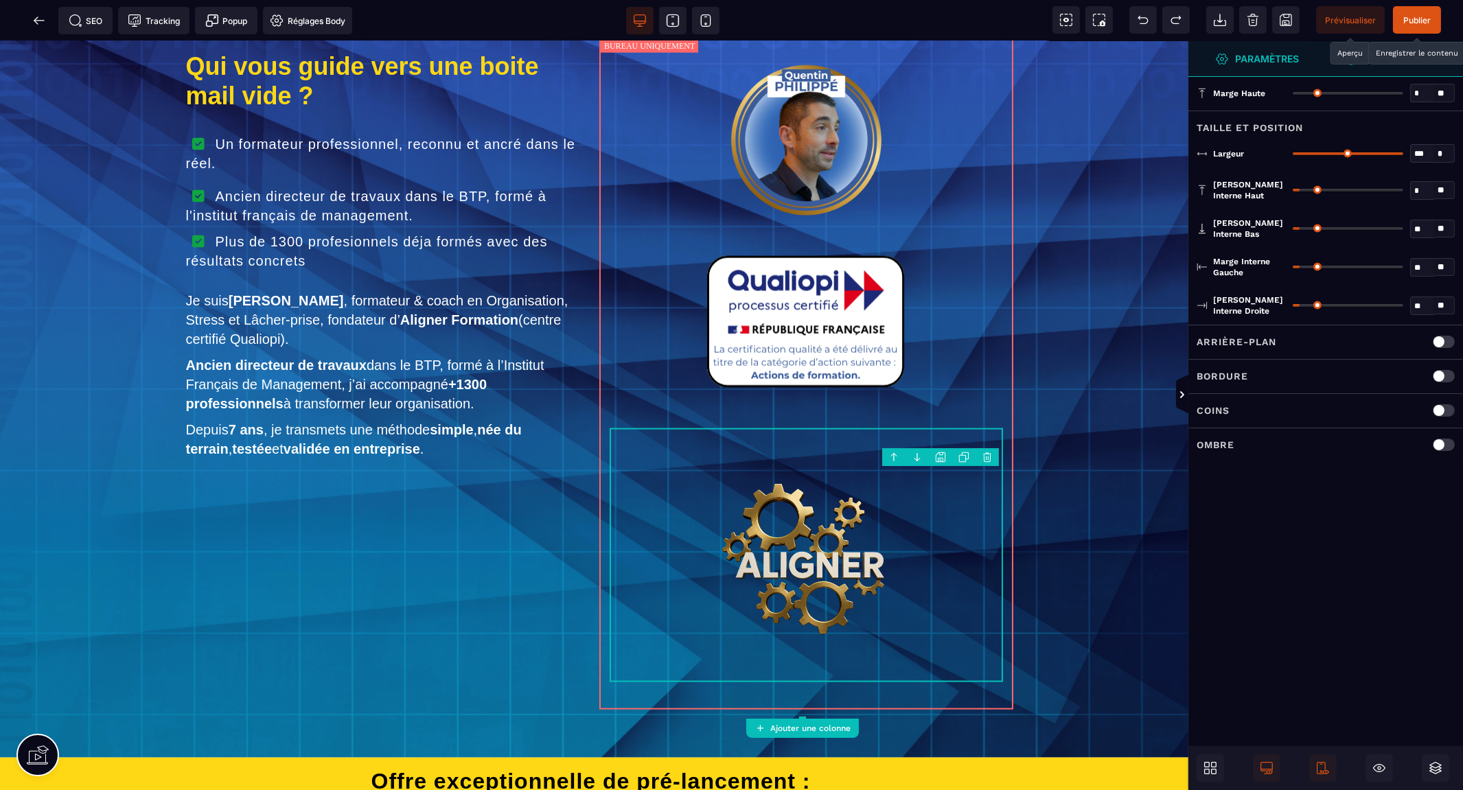
type input "*"
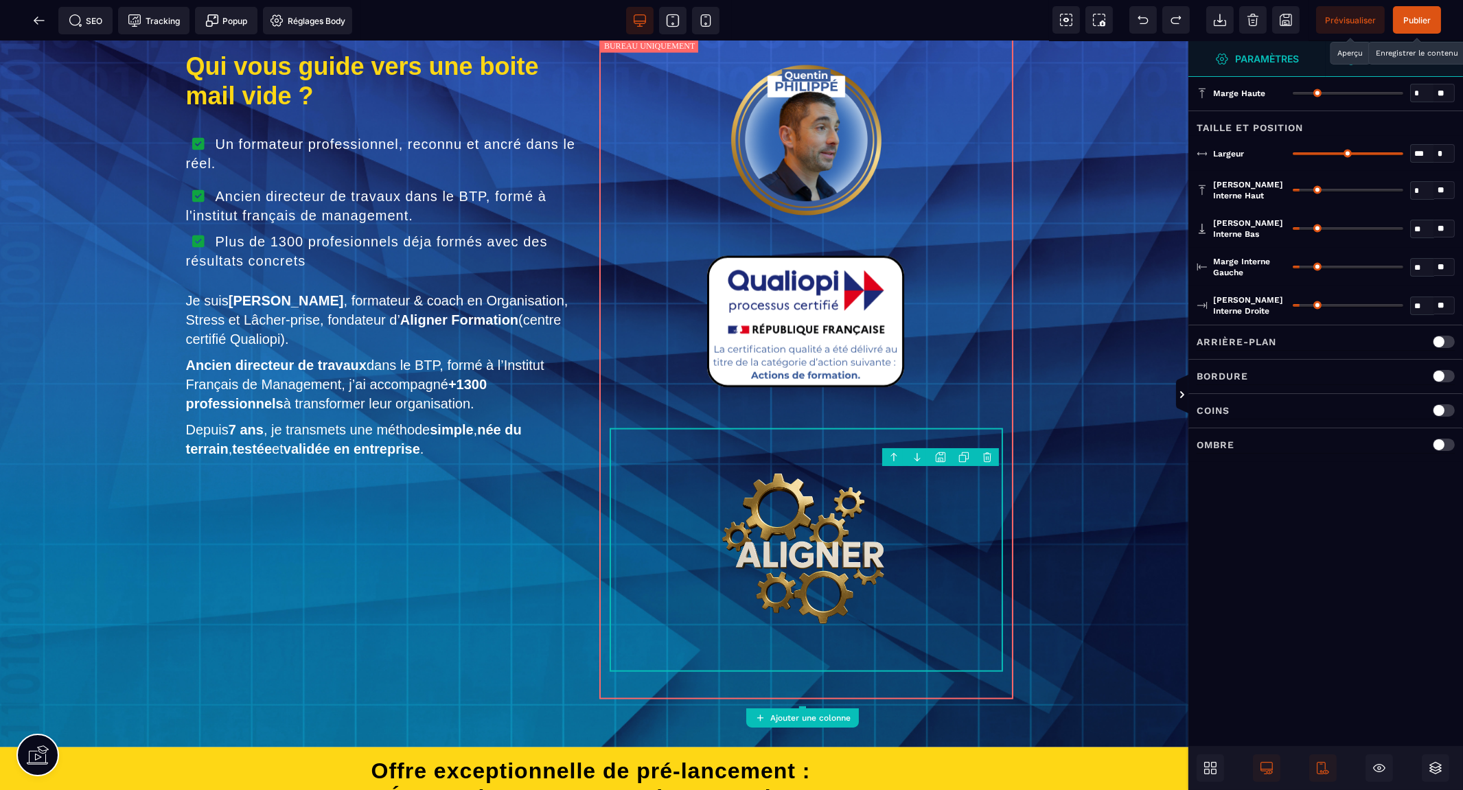
drag, startPoint x: 1301, startPoint y: 190, endPoint x: 1268, endPoint y: 196, distance: 32.8
type input "*"
click at [1292, 192] on input "range" at bounding box center [1347, 190] width 111 height 3
type input "**"
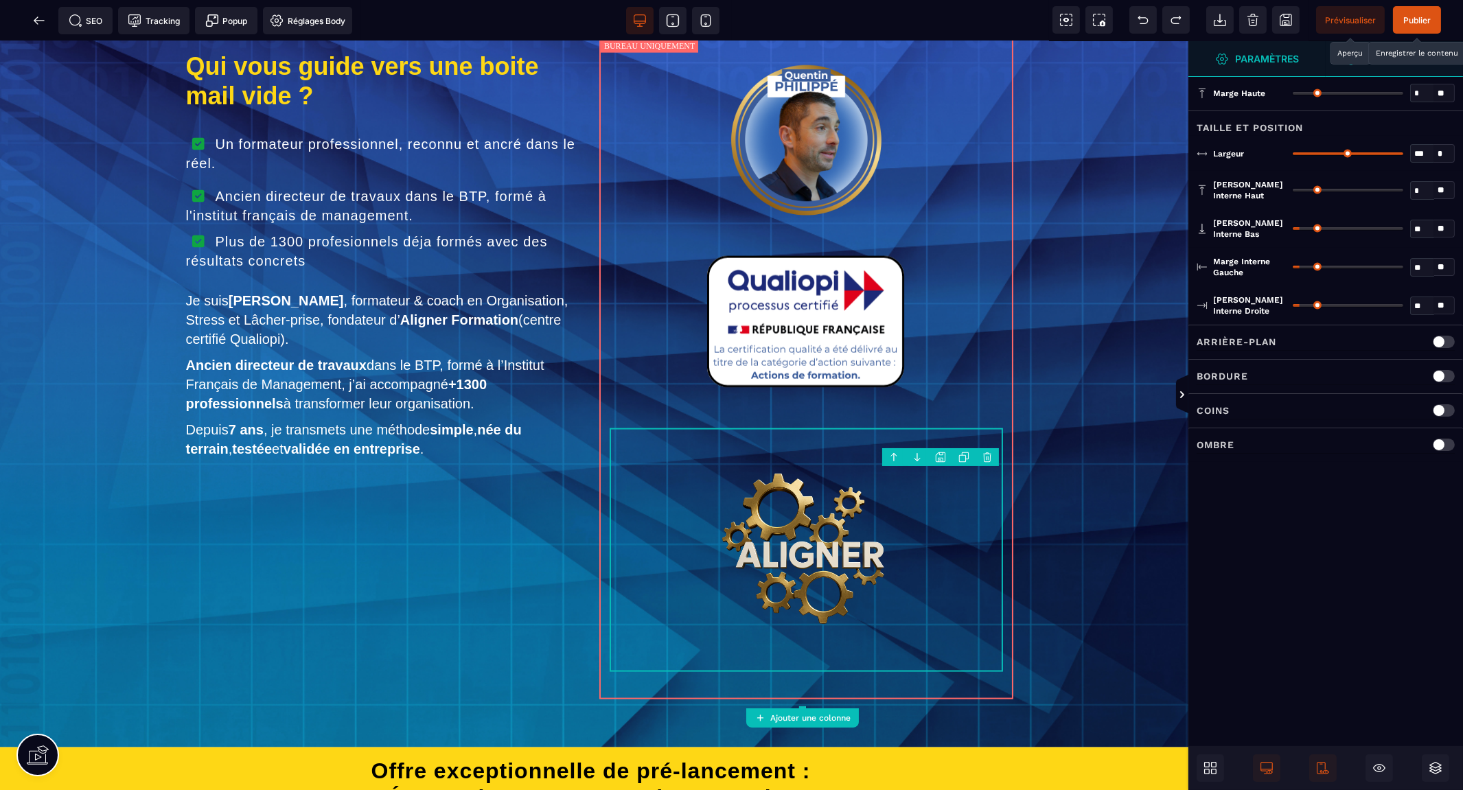
type input "**"
type input "*"
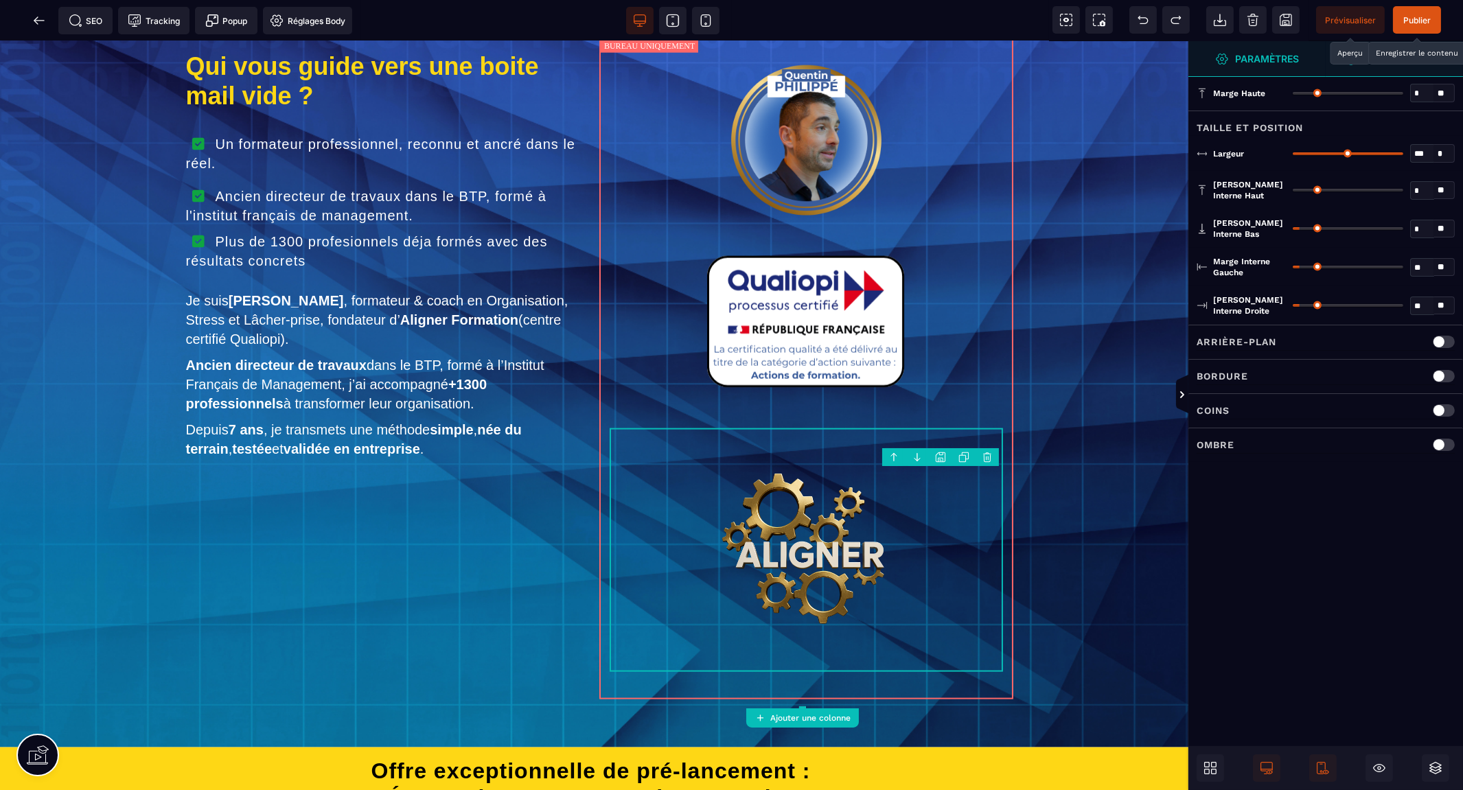
type input "*"
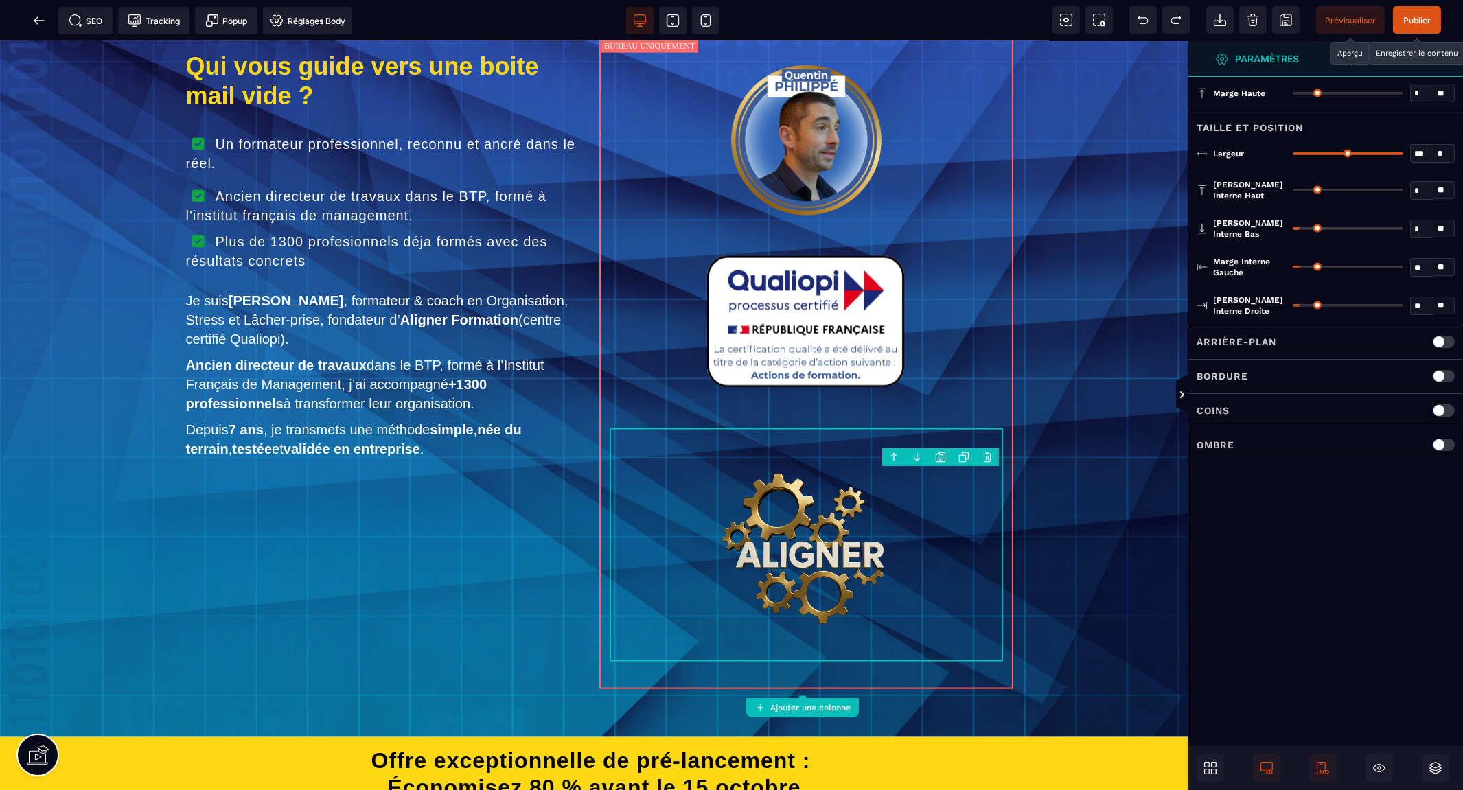
drag, startPoint x: 1306, startPoint y: 229, endPoint x: 1268, endPoint y: 230, distance: 37.8
type input "*"
click at [1292, 230] on input "range" at bounding box center [1347, 228] width 111 height 3
type input "**"
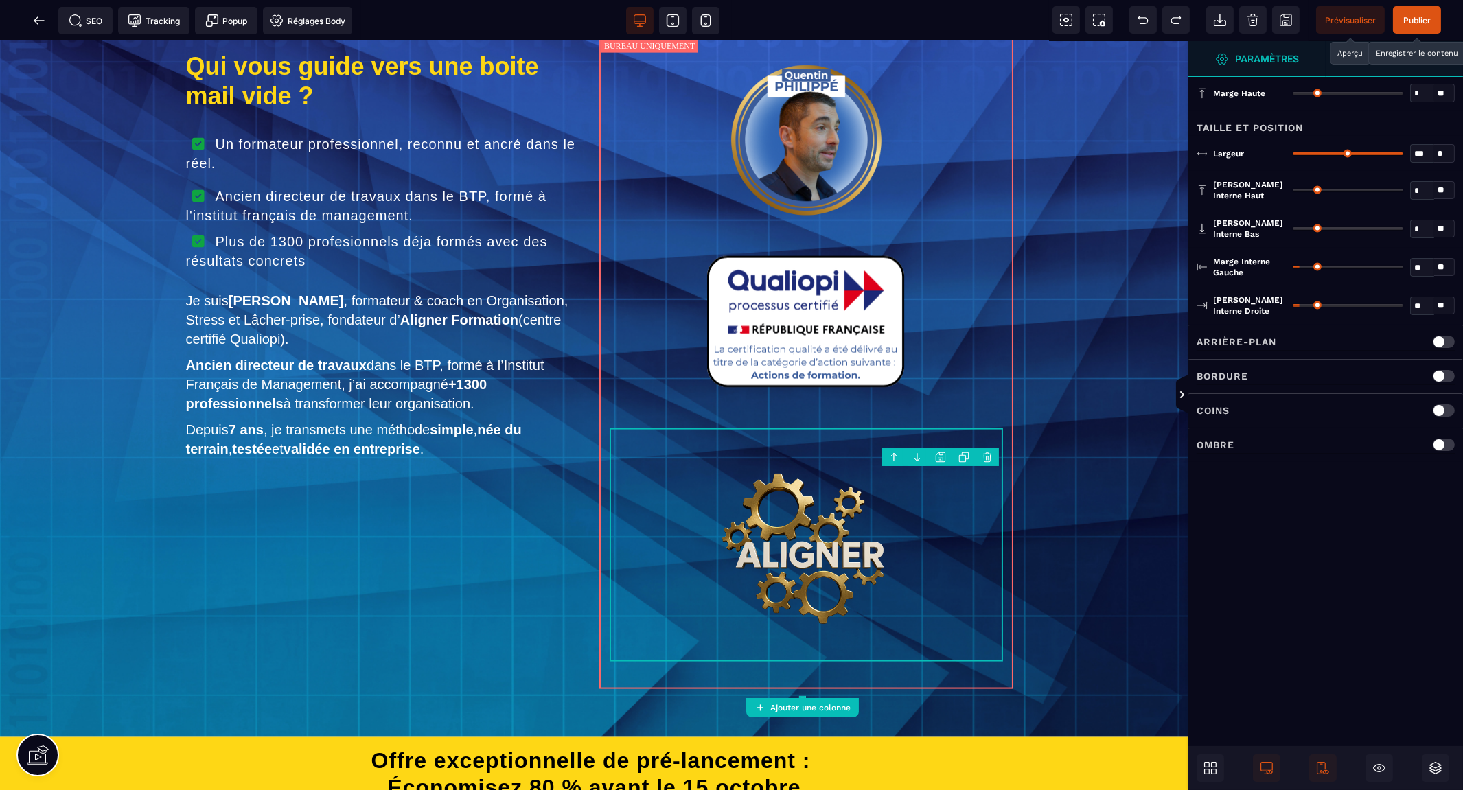
type input "**"
type input "*"
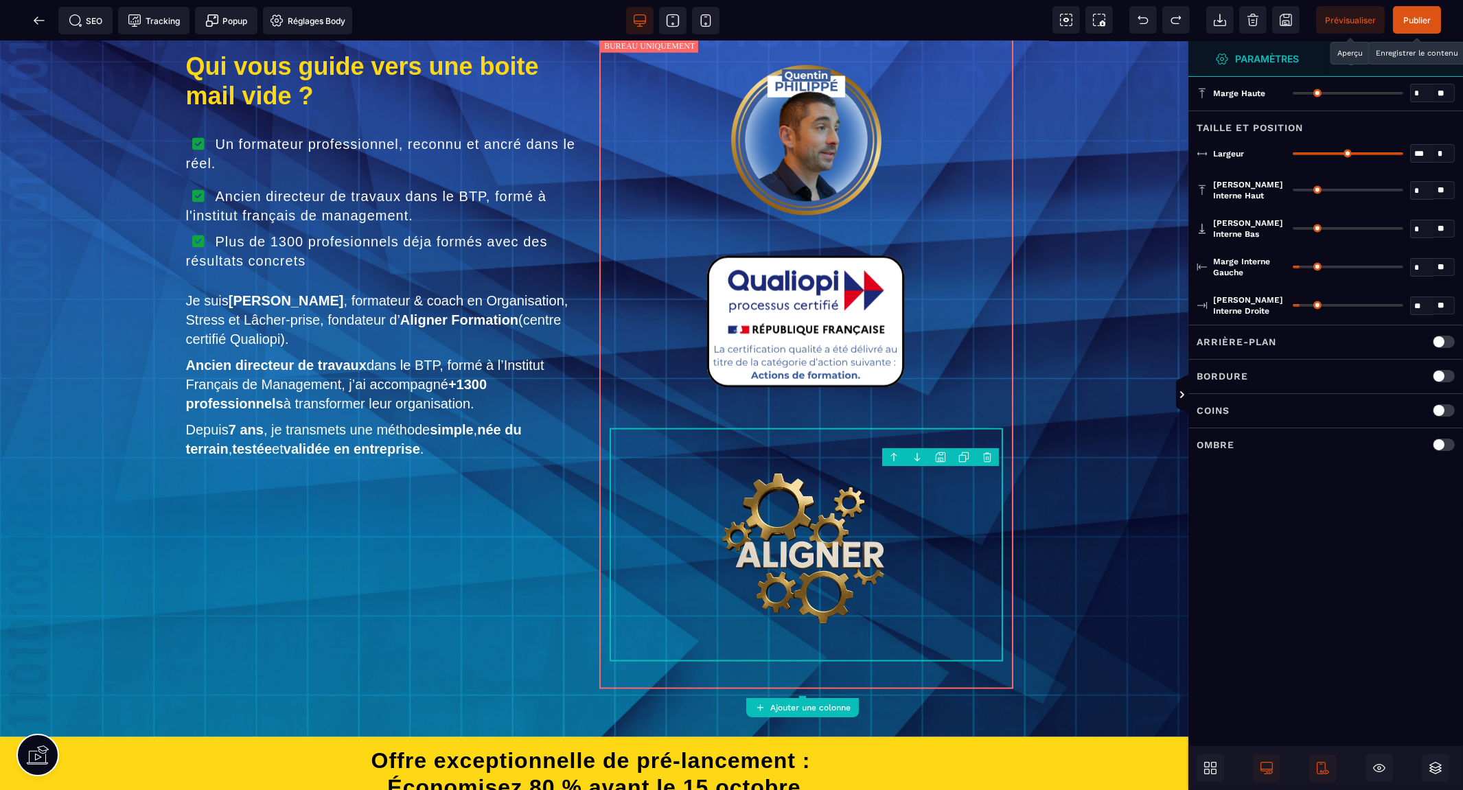
type input "*"
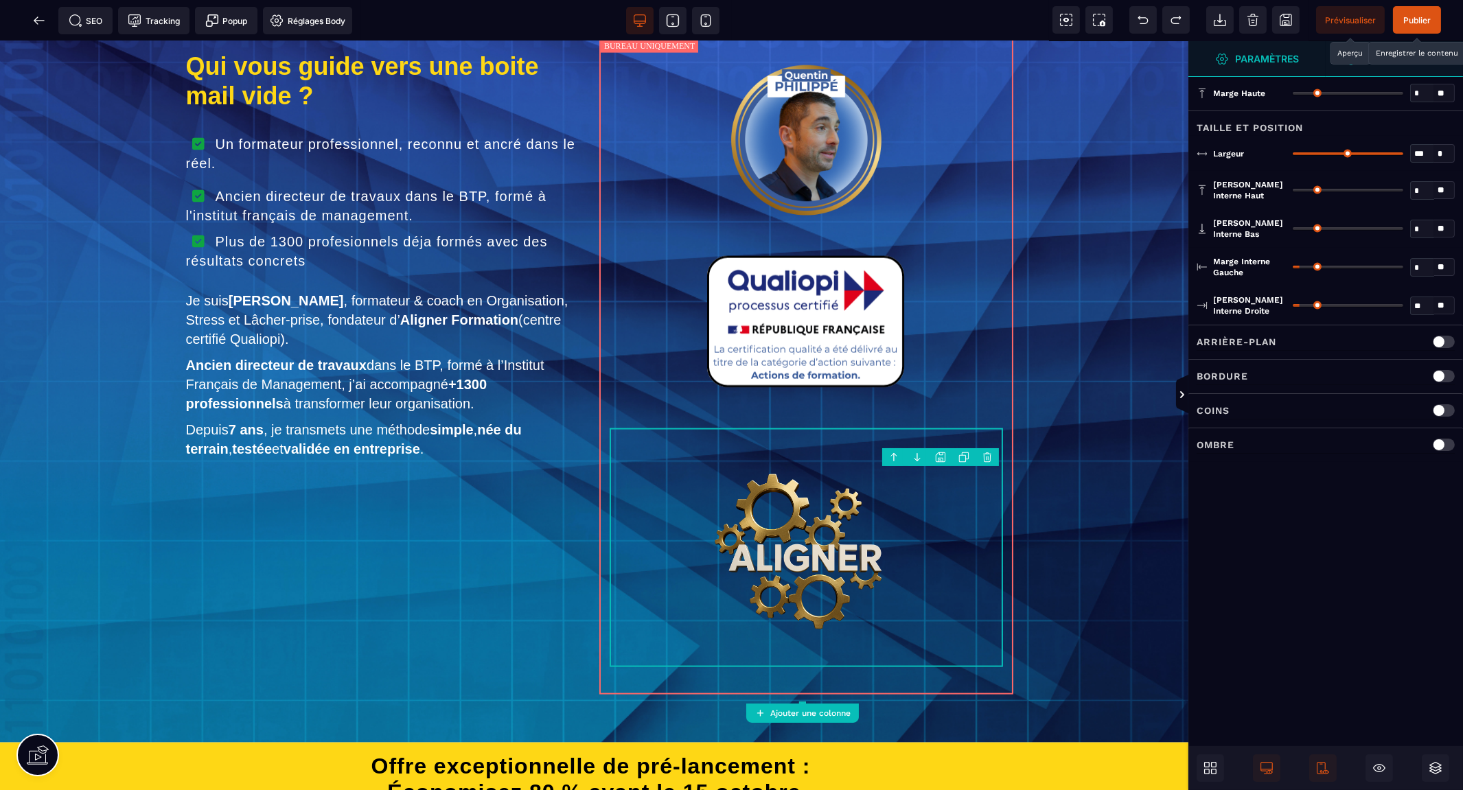
drag, startPoint x: 1305, startPoint y: 265, endPoint x: 1270, endPoint y: 270, distance: 35.3
type input "*"
click at [1292, 268] on input "range" at bounding box center [1347, 267] width 111 height 3
type input "*"
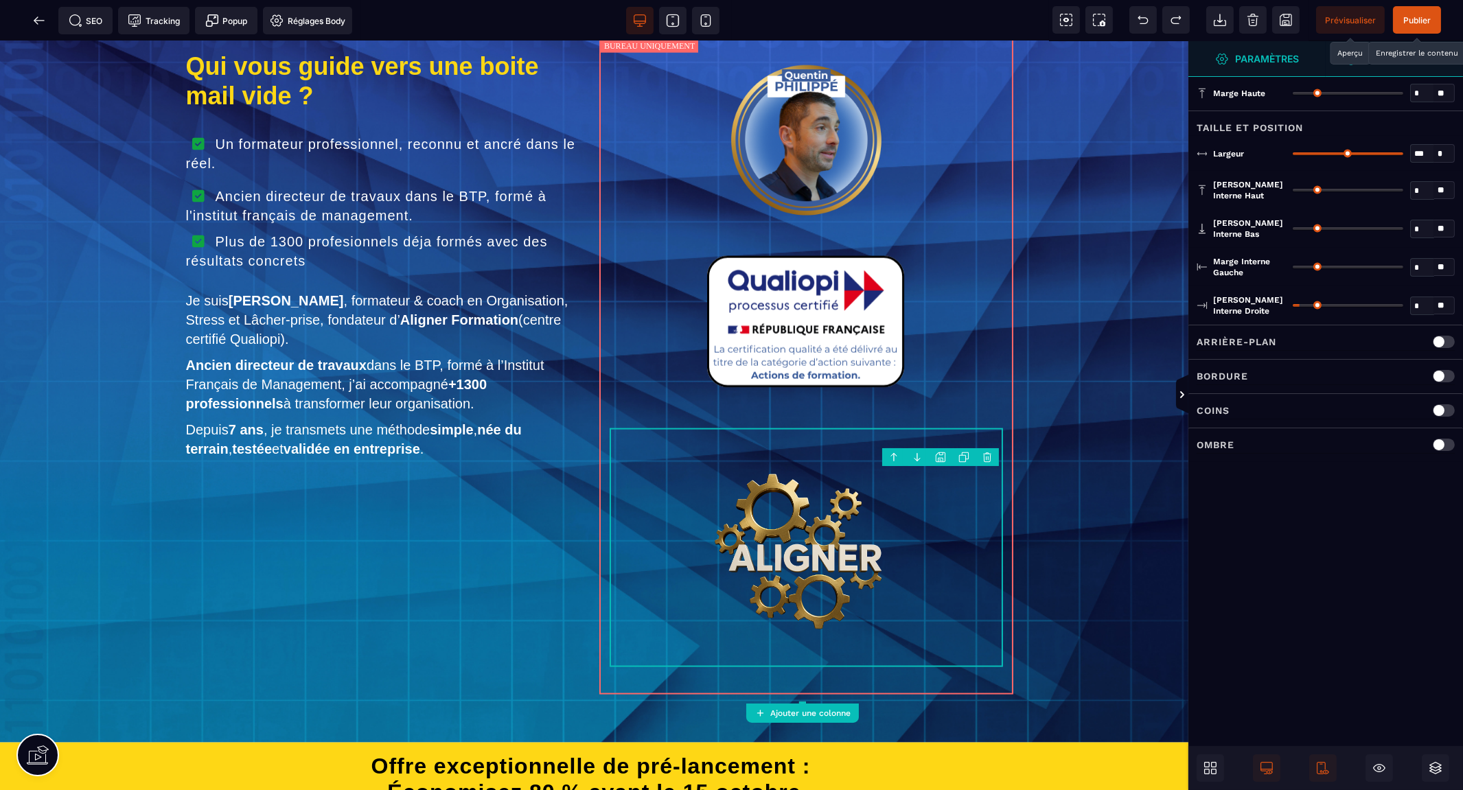
type input "*"
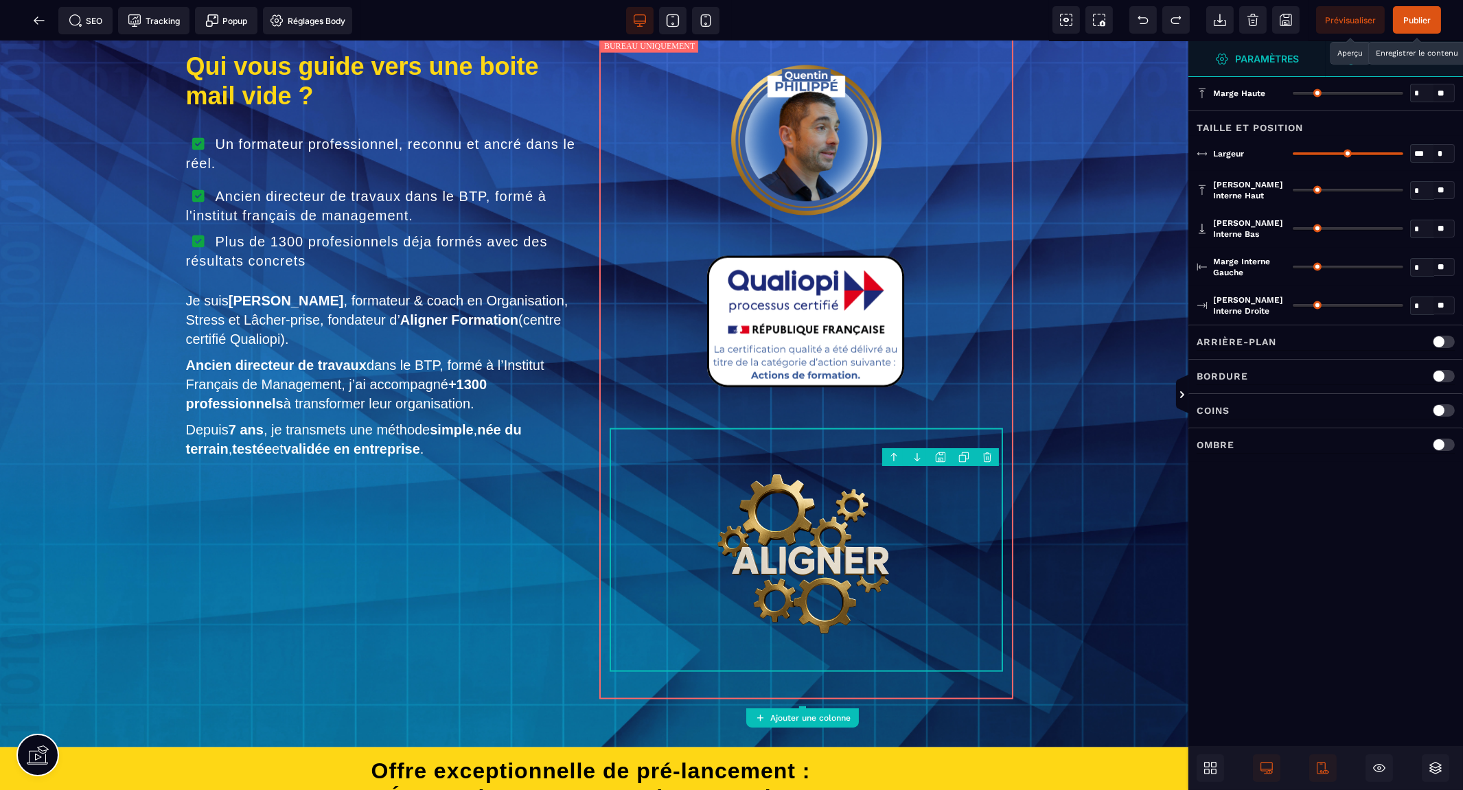
drag, startPoint x: 1302, startPoint y: 303, endPoint x: 1203, endPoint y: 313, distance: 100.1
type input "*"
click at [1292, 307] on input "range" at bounding box center [1347, 305] width 111 height 3
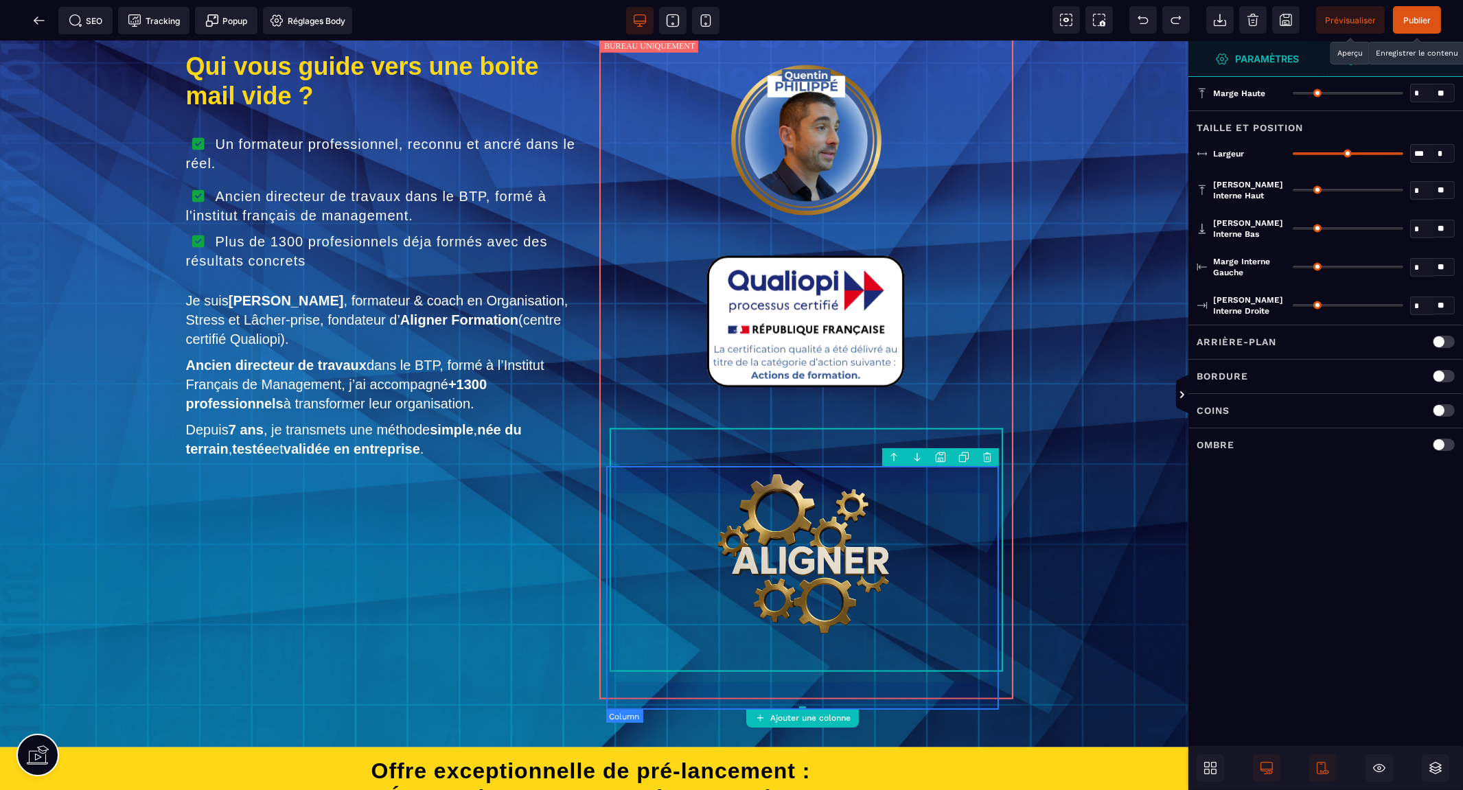
click at [861, 490] on div at bounding box center [806, 550] width 393 height 244
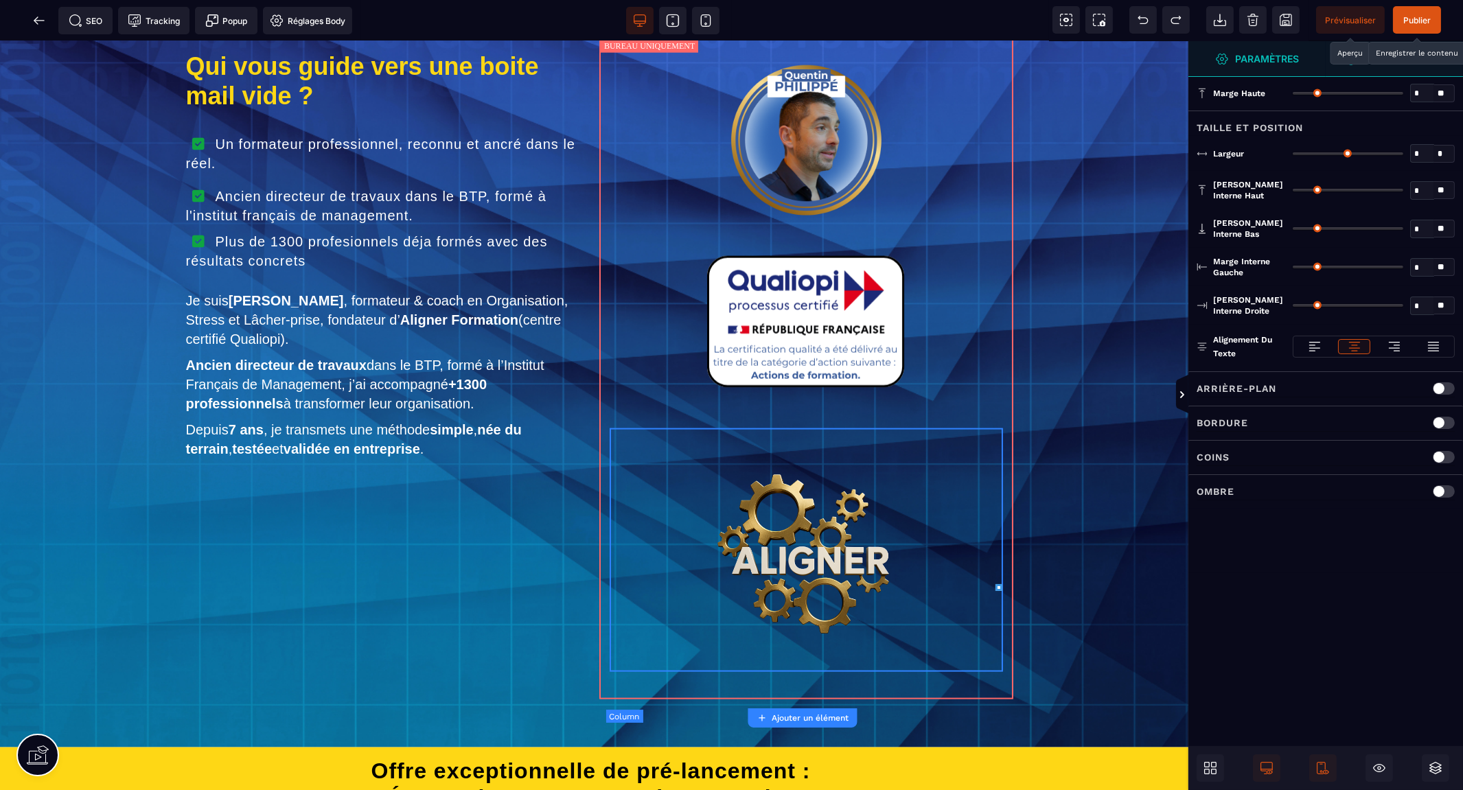
type input "*"
type input "***"
type input "**"
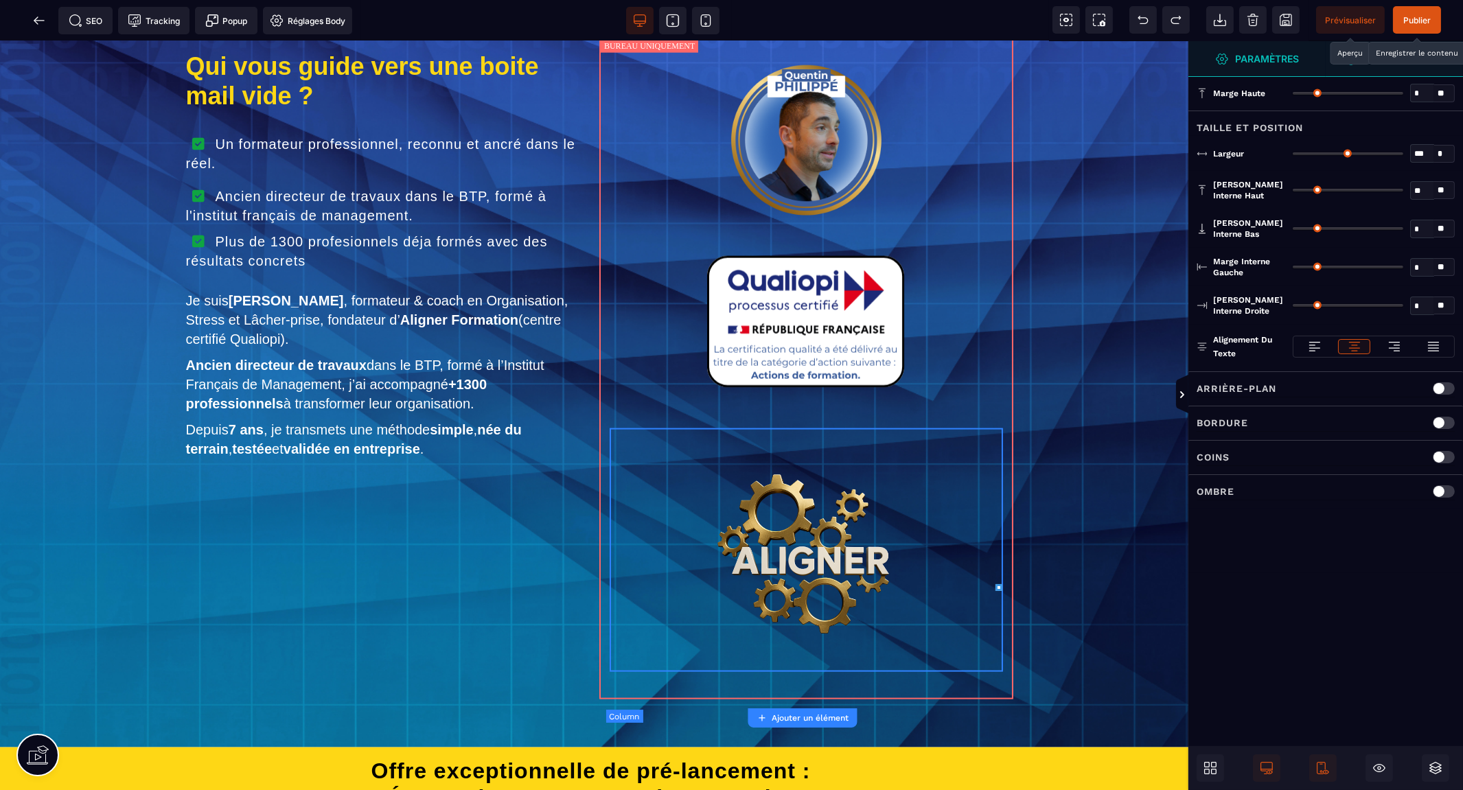
type input "**"
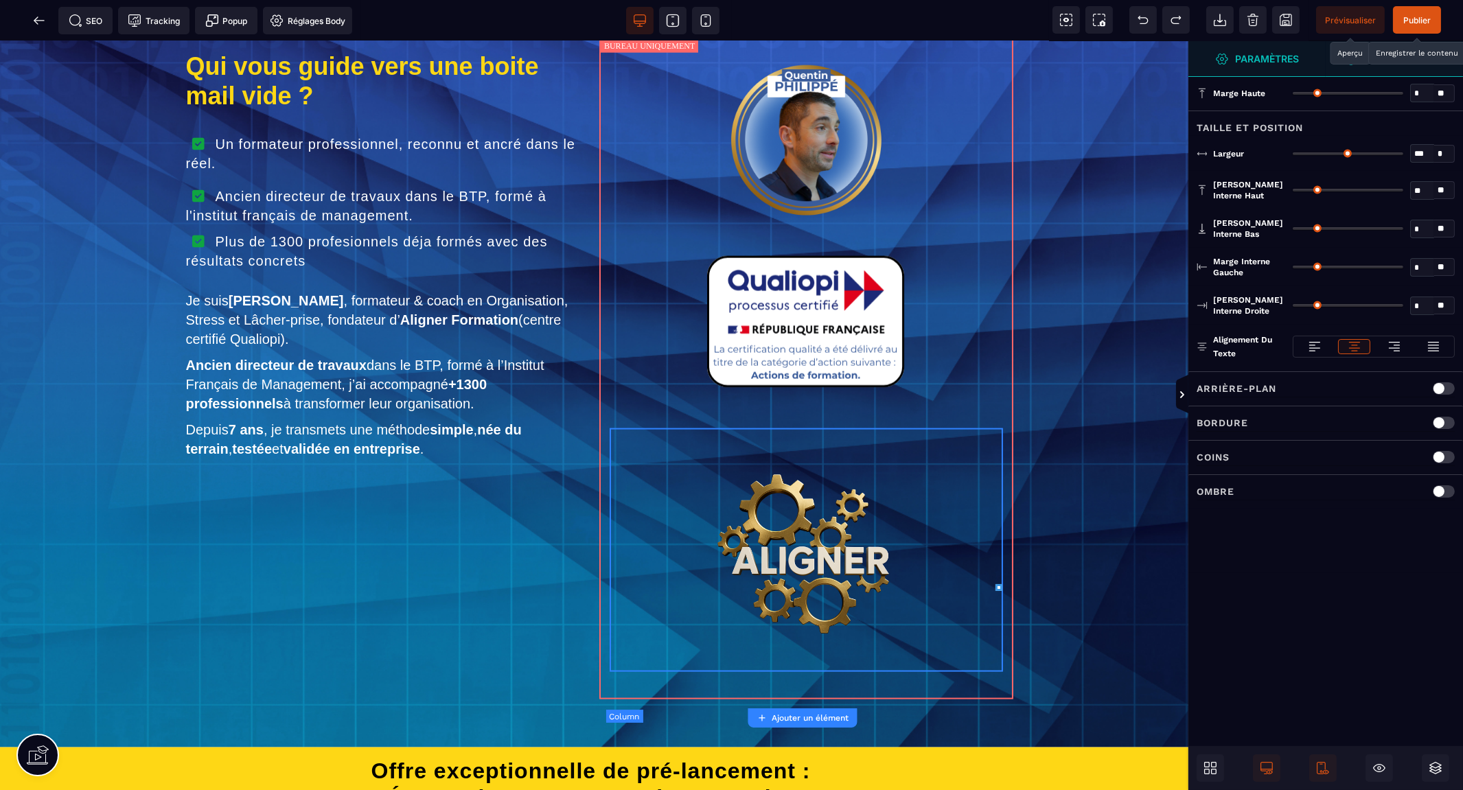
type input "**"
type input "*"
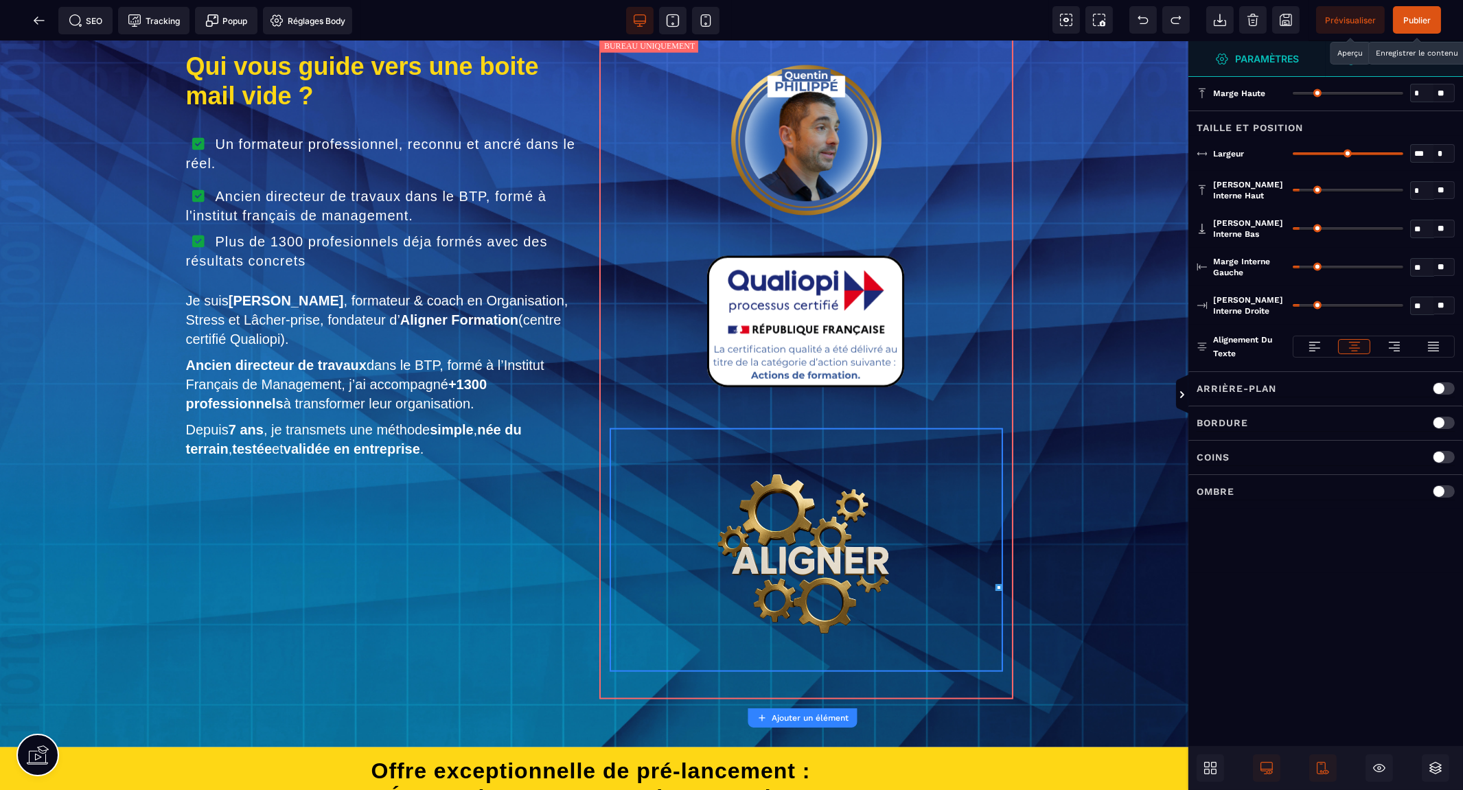
type input "*"
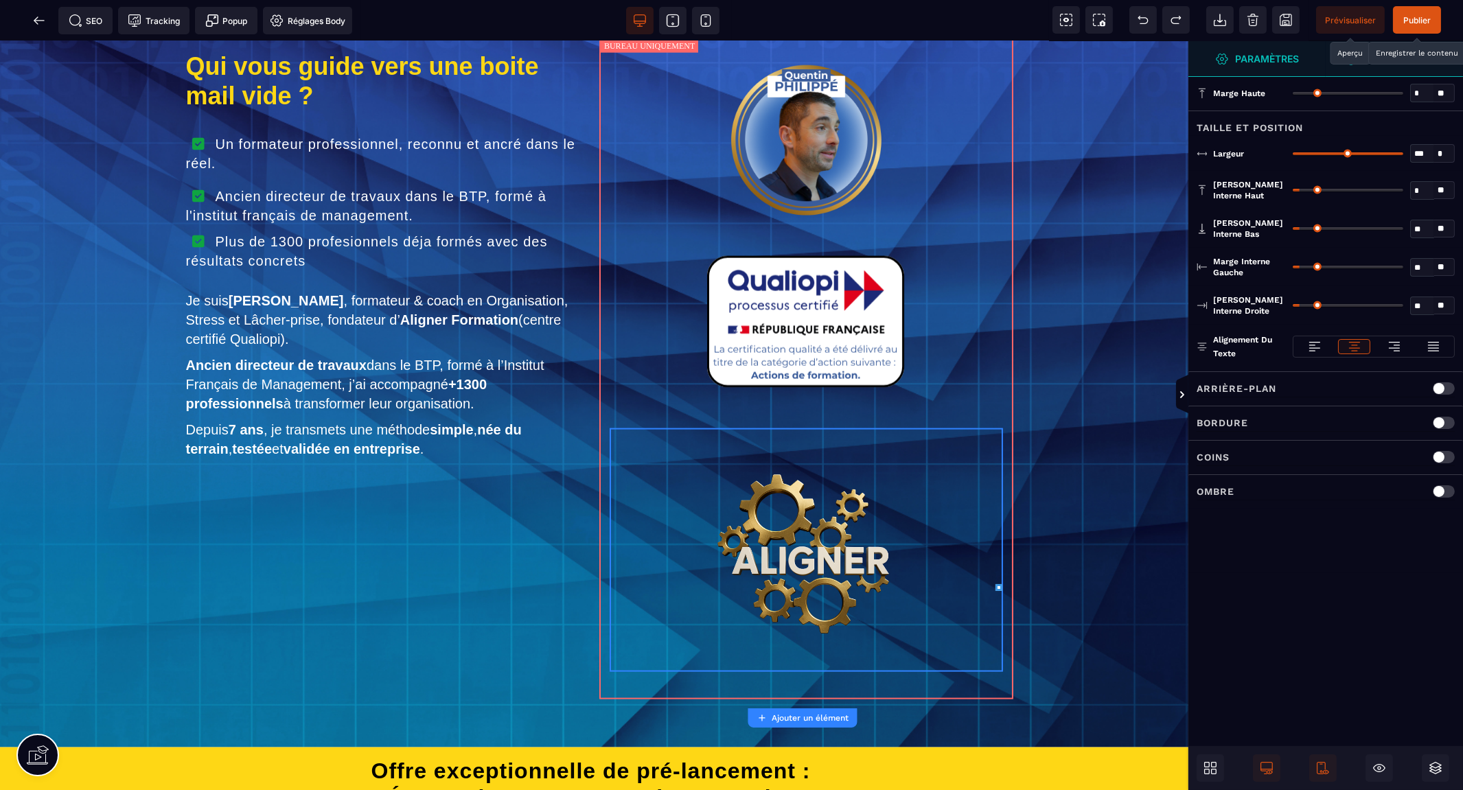
type input "*"
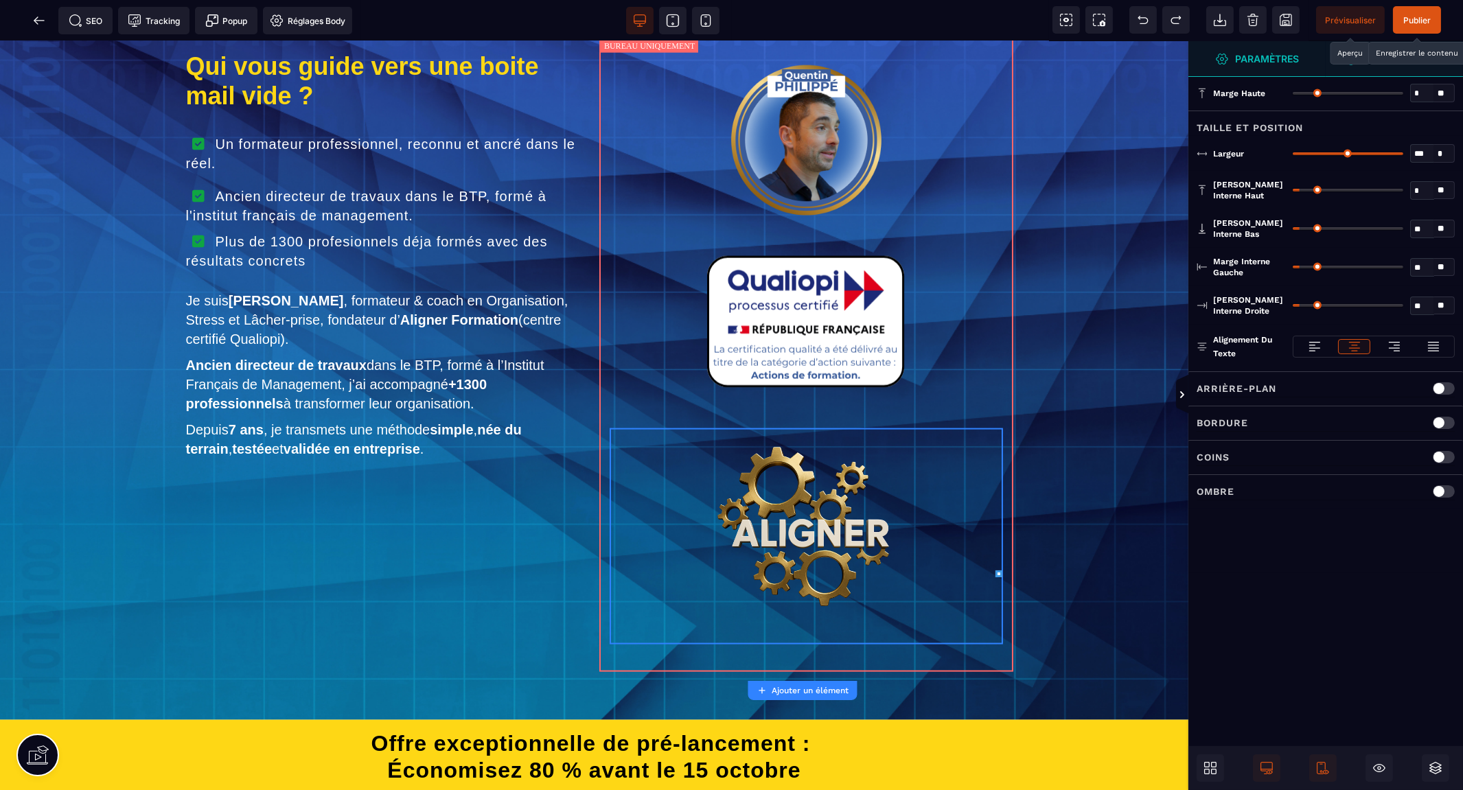
drag, startPoint x: 1302, startPoint y: 189, endPoint x: 1265, endPoint y: 193, distance: 37.3
type input "*"
click at [1292, 192] on input "range" at bounding box center [1347, 190] width 111 height 3
type input "*"
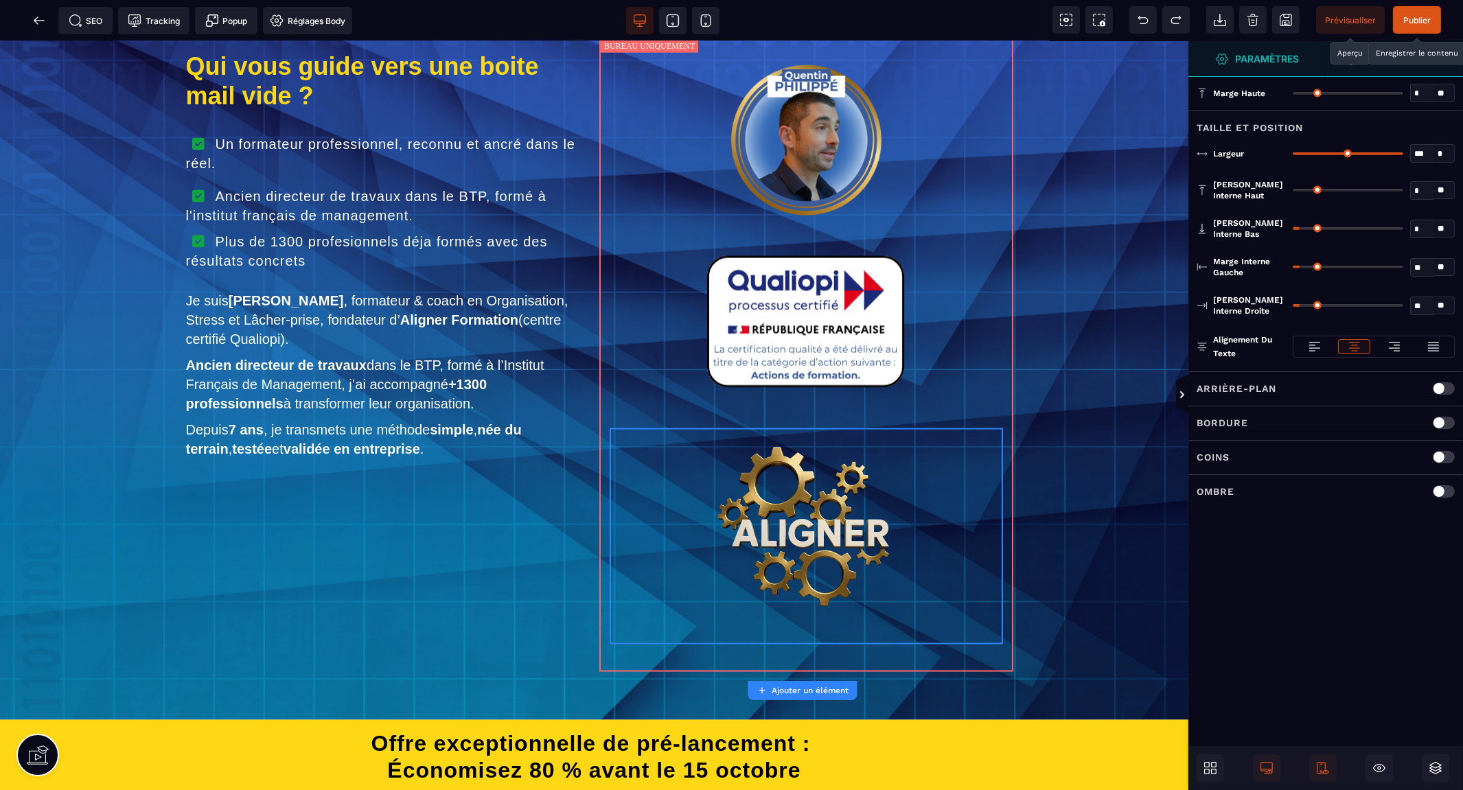
type input "*"
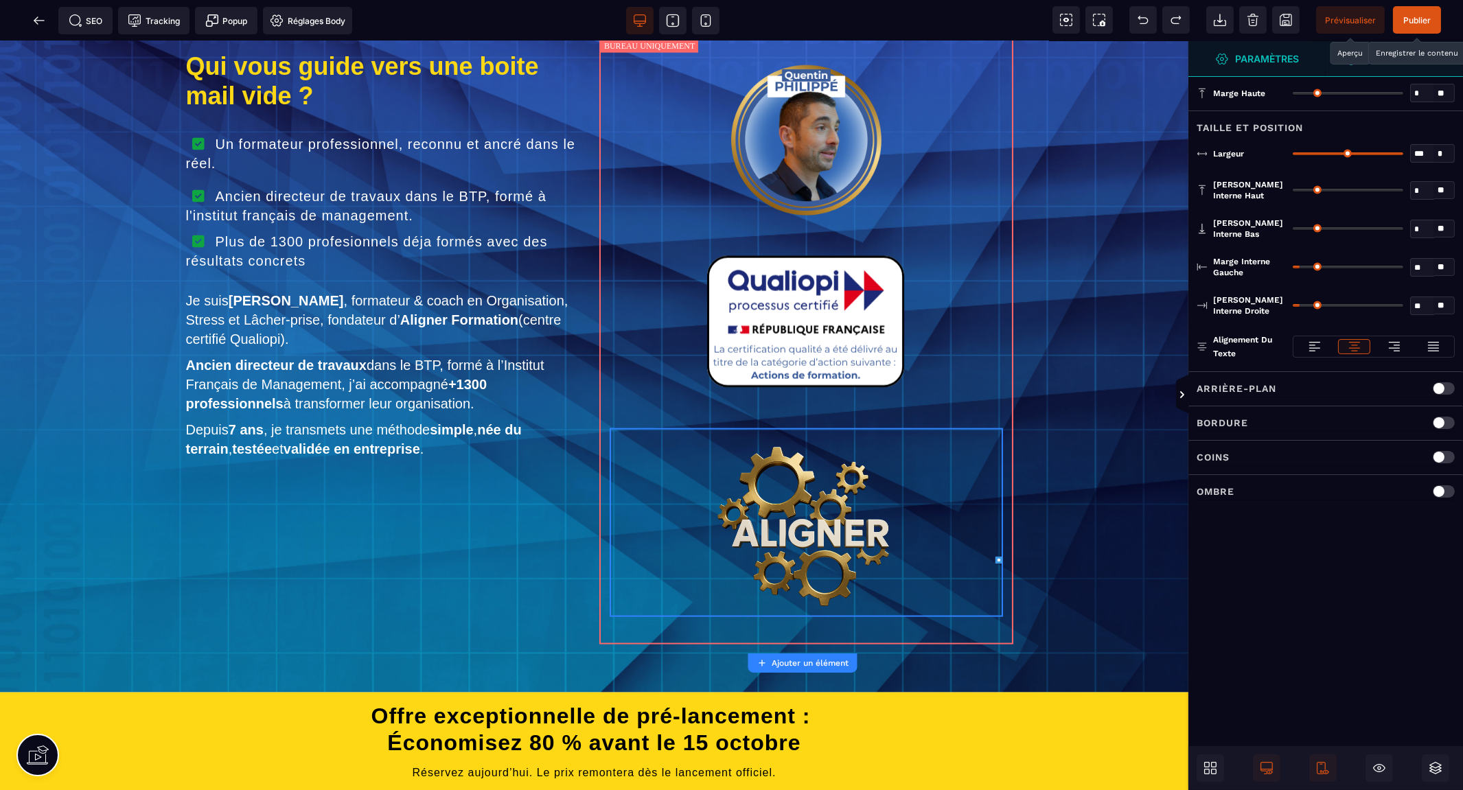
drag, startPoint x: 1303, startPoint y: 227, endPoint x: 1267, endPoint y: 230, distance: 35.8
type input "*"
click at [1292, 230] on input "range" at bounding box center [1347, 228] width 111 height 3
type input "*"
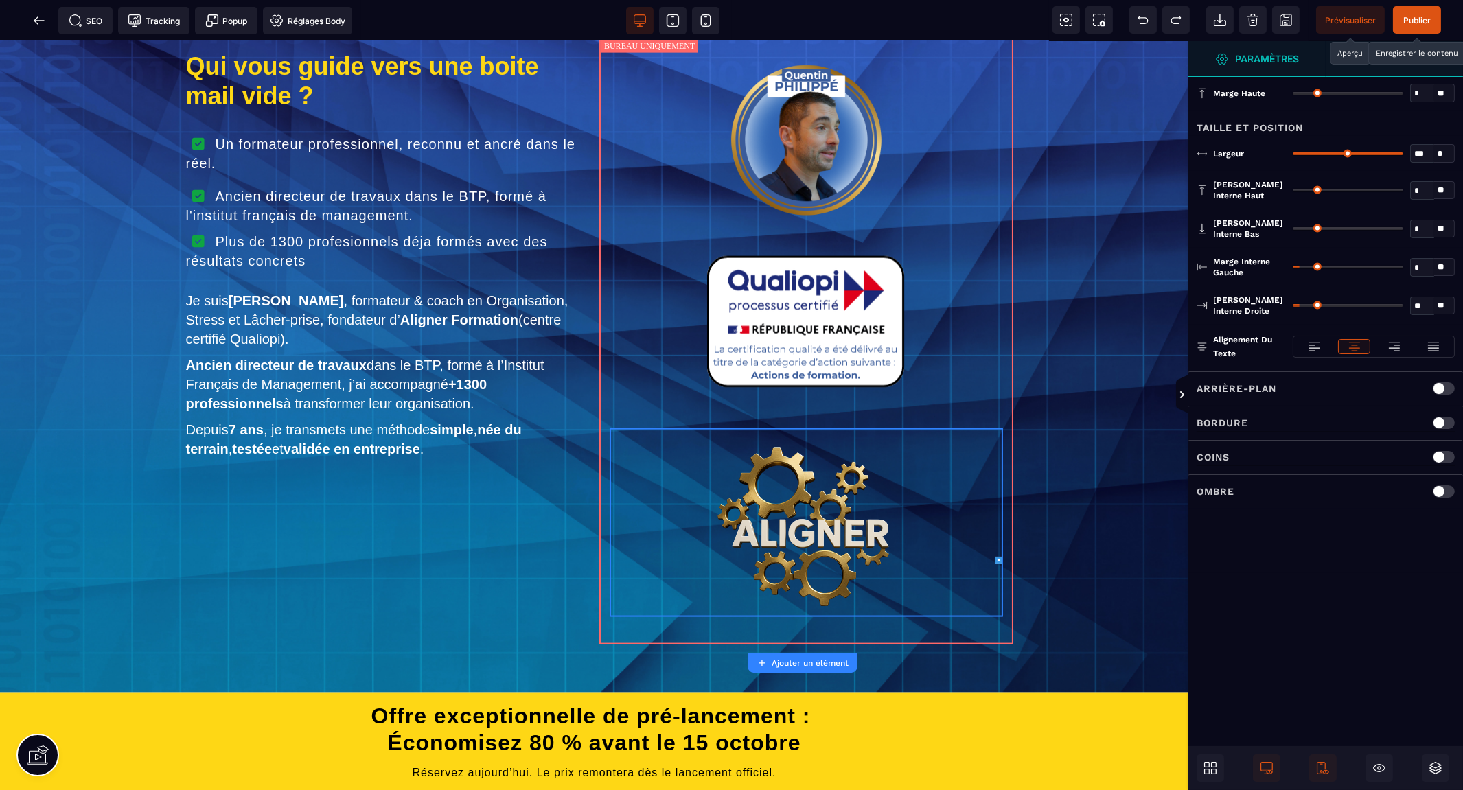
type input "*"
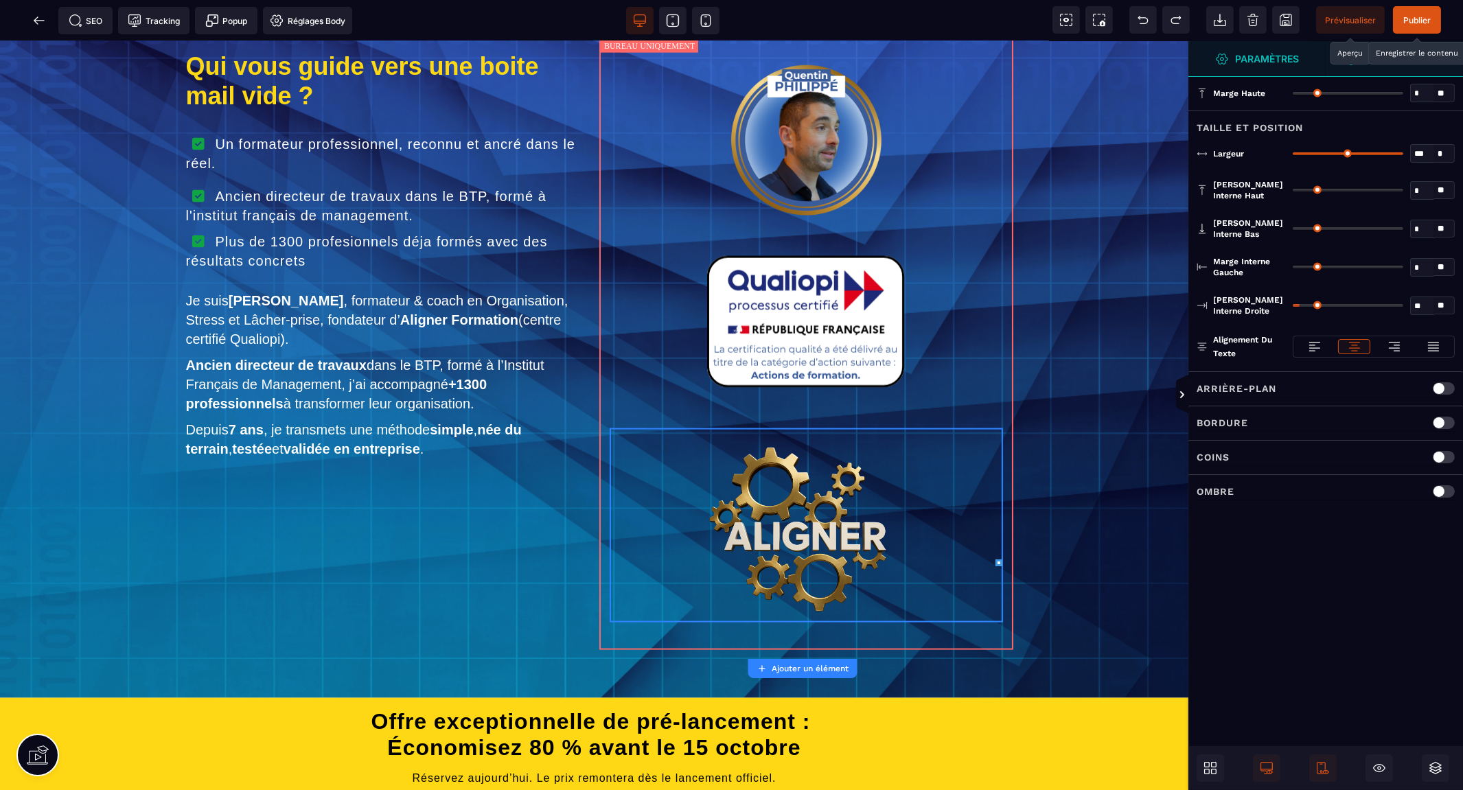
drag, startPoint x: 1295, startPoint y: 266, endPoint x: 1270, endPoint y: 275, distance: 26.5
click at [1292, 268] on input "range" at bounding box center [1347, 267] width 111 height 3
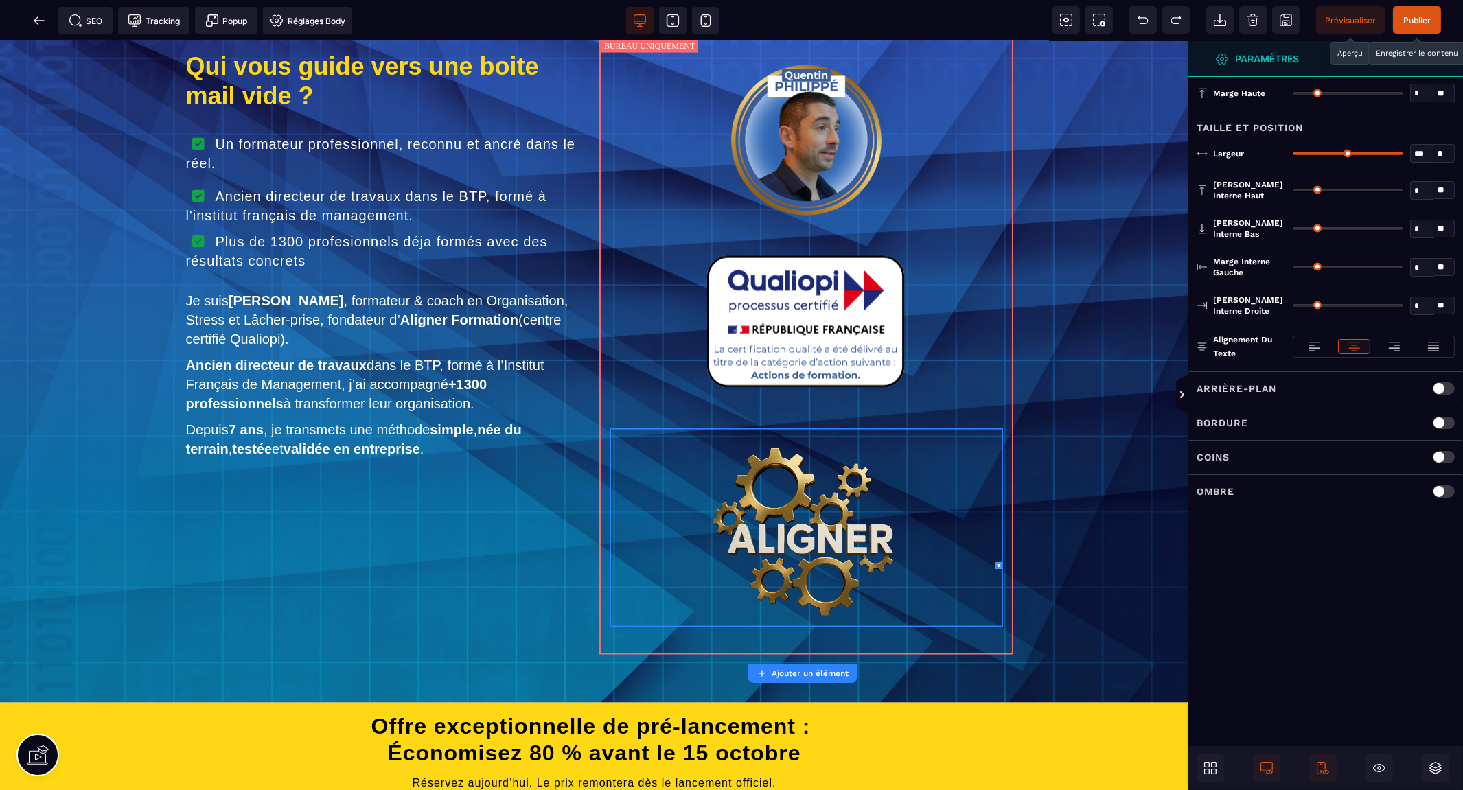
drag, startPoint x: 1305, startPoint y: 305, endPoint x: 1197, endPoint y: 329, distance: 110.4
click at [1292, 307] on input "range" at bounding box center [1347, 305] width 111 height 3
click at [799, 572] on img at bounding box center [806, 526] width 196 height 196
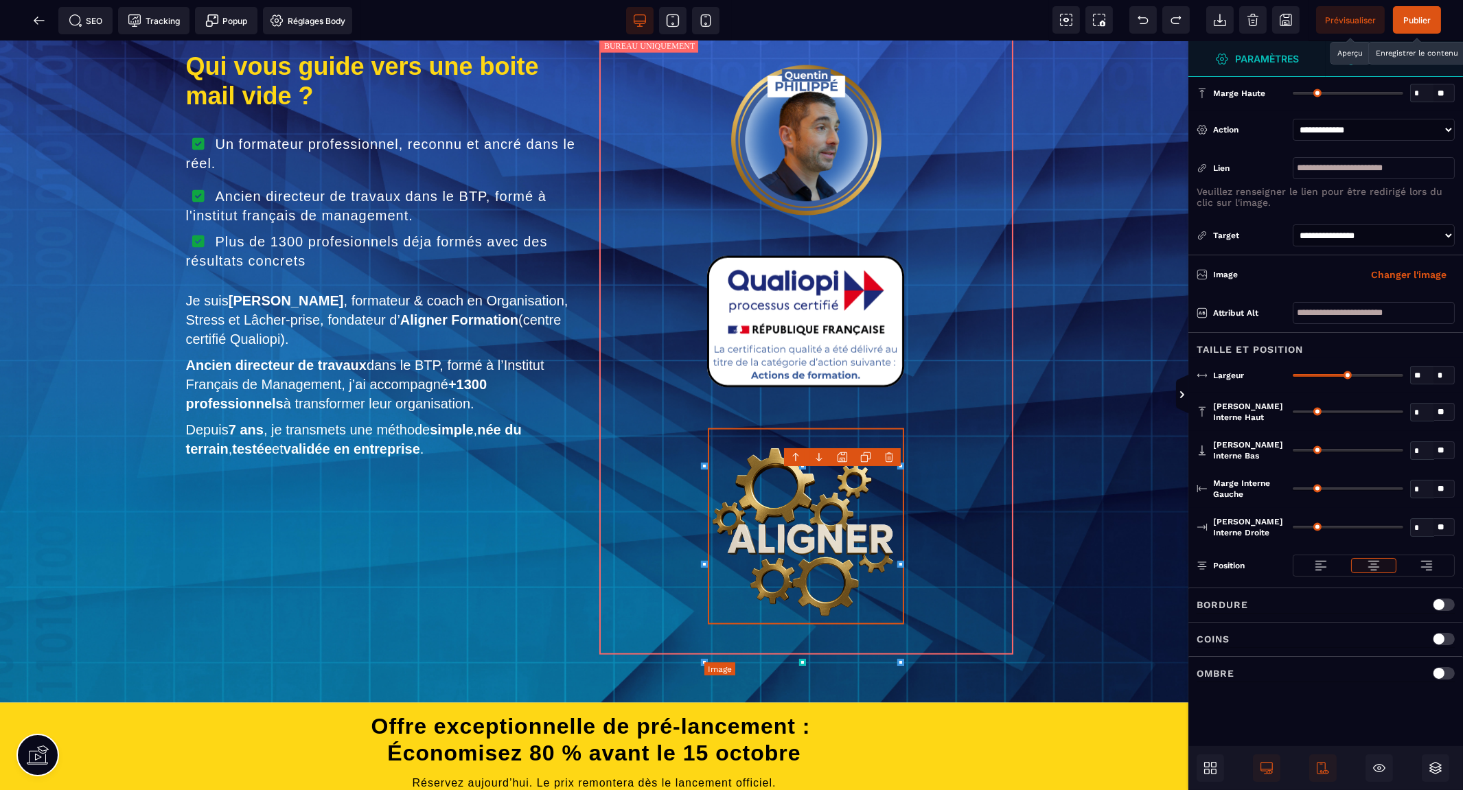
click at [795, 547] on img at bounding box center [806, 526] width 196 height 196
click at [1417, 375] on input "**" at bounding box center [1422, 376] width 23 height 16
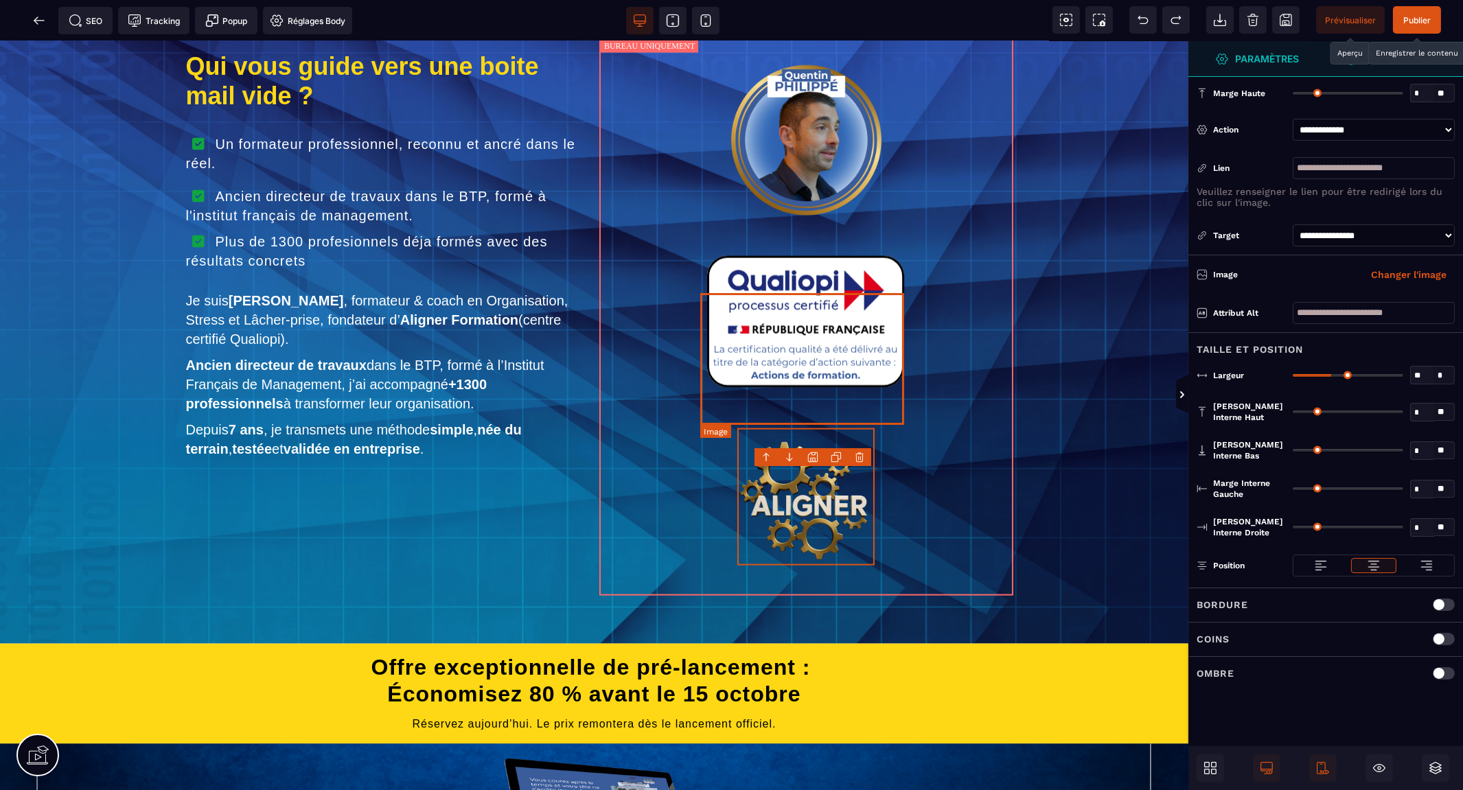
click at [879, 326] on img at bounding box center [806, 322] width 204 height 132
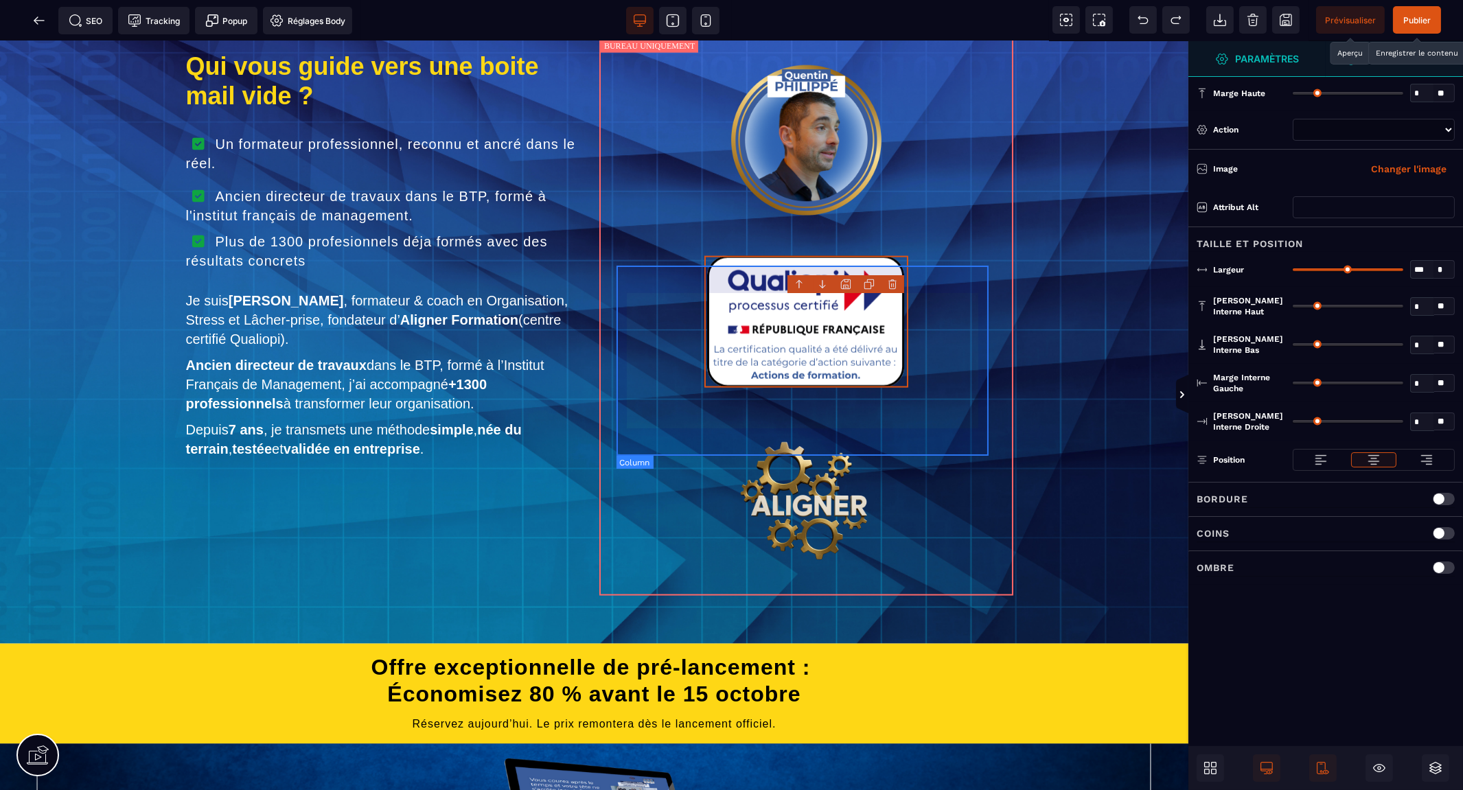
click at [916, 333] on div at bounding box center [806, 323] width 373 height 189
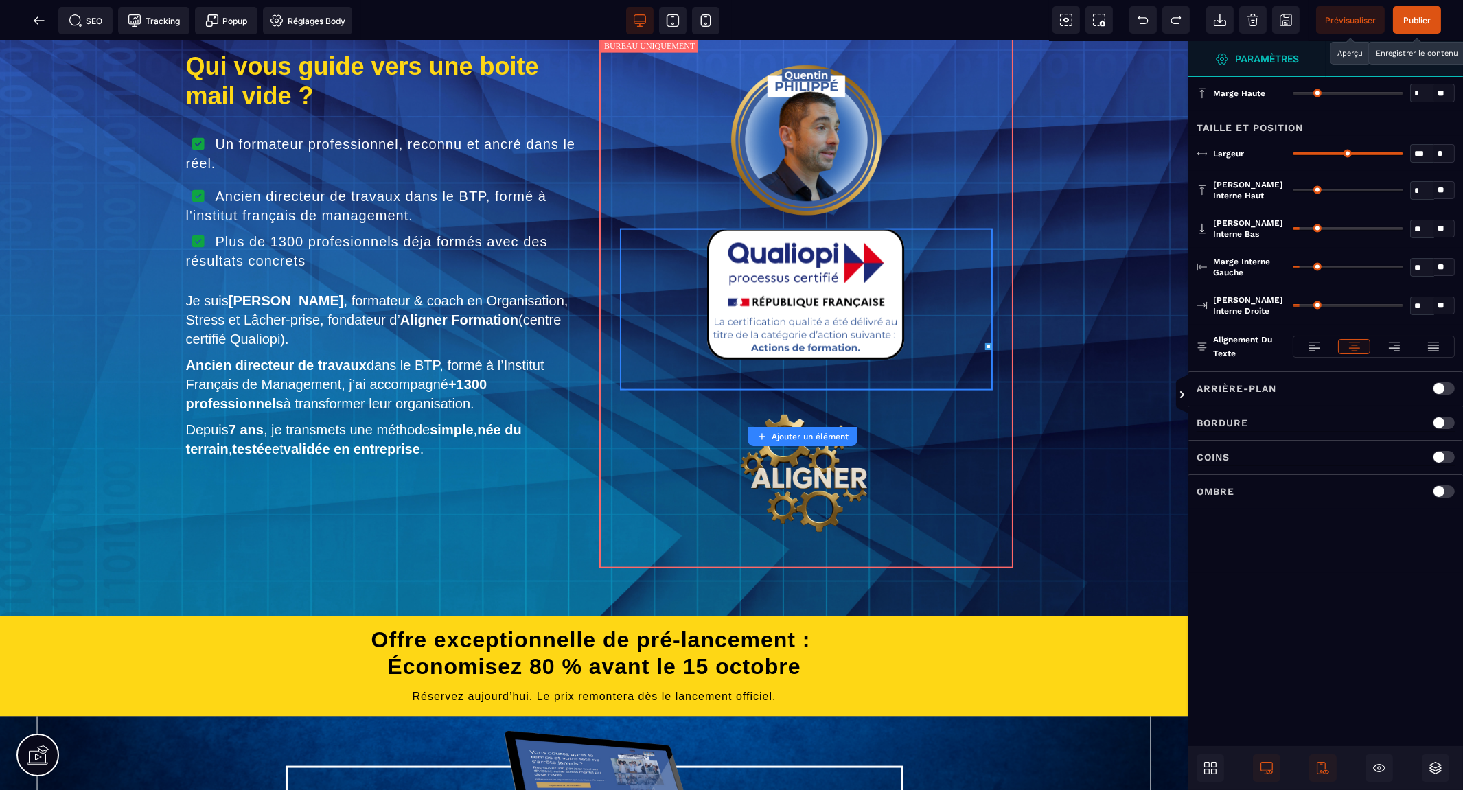
drag, startPoint x: 1303, startPoint y: 189, endPoint x: 1272, endPoint y: 191, distance: 30.9
click at [1292, 191] on input "range" at bounding box center [1347, 190] width 111 height 3
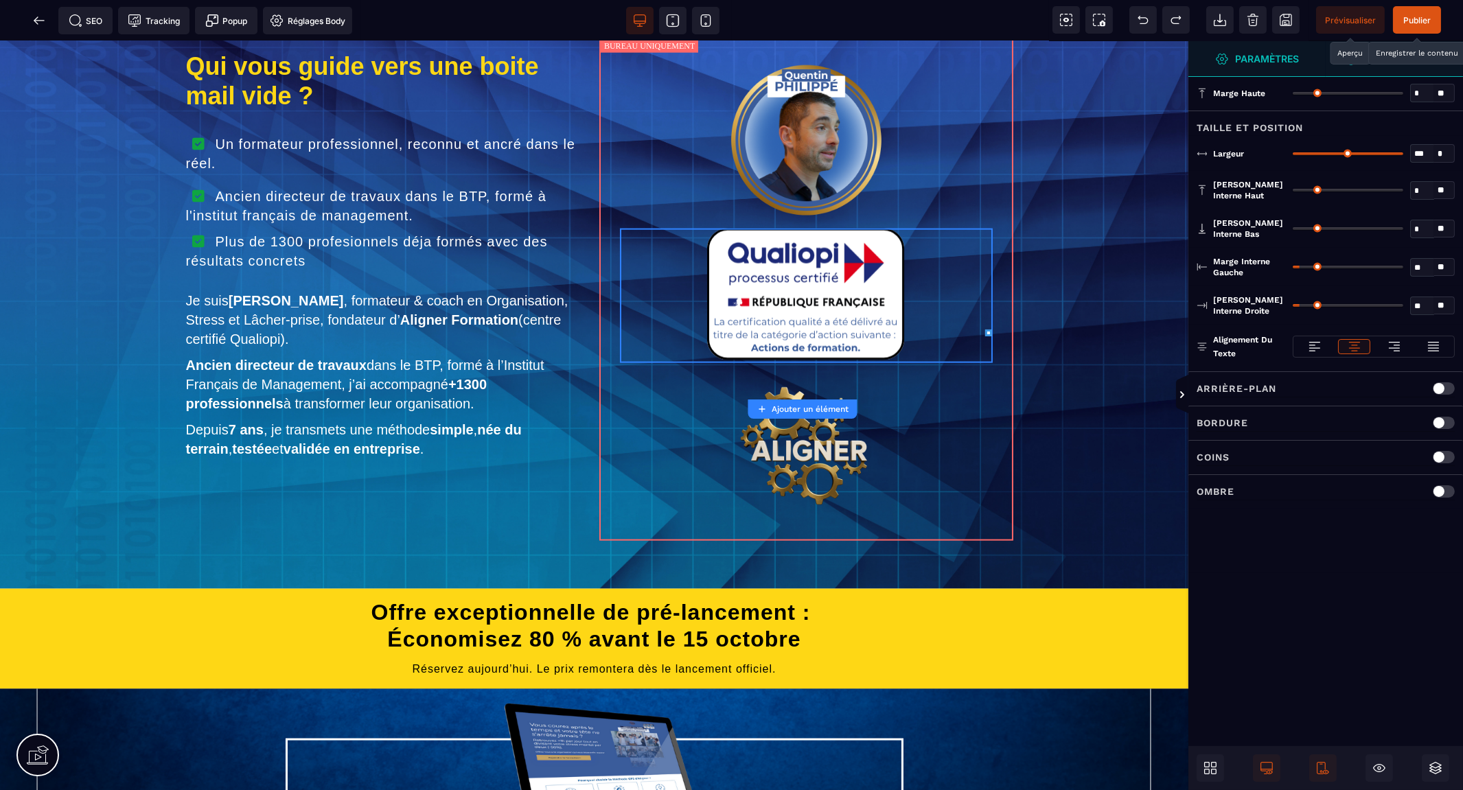
drag, startPoint x: 1302, startPoint y: 224, endPoint x: 1272, endPoint y: 237, distance: 32.9
click at [1292, 230] on input "range" at bounding box center [1347, 228] width 111 height 3
drag, startPoint x: 1301, startPoint y: 264, endPoint x: 1273, endPoint y: 277, distance: 31.4
click at [1292, 268] on input "range" at bounding box center [1347, 267] width 111 height 3
drag, startPoint x: 1303, startPoint y: 303, endPoint x: 1277, endPoint y: 305, distance: 26.1
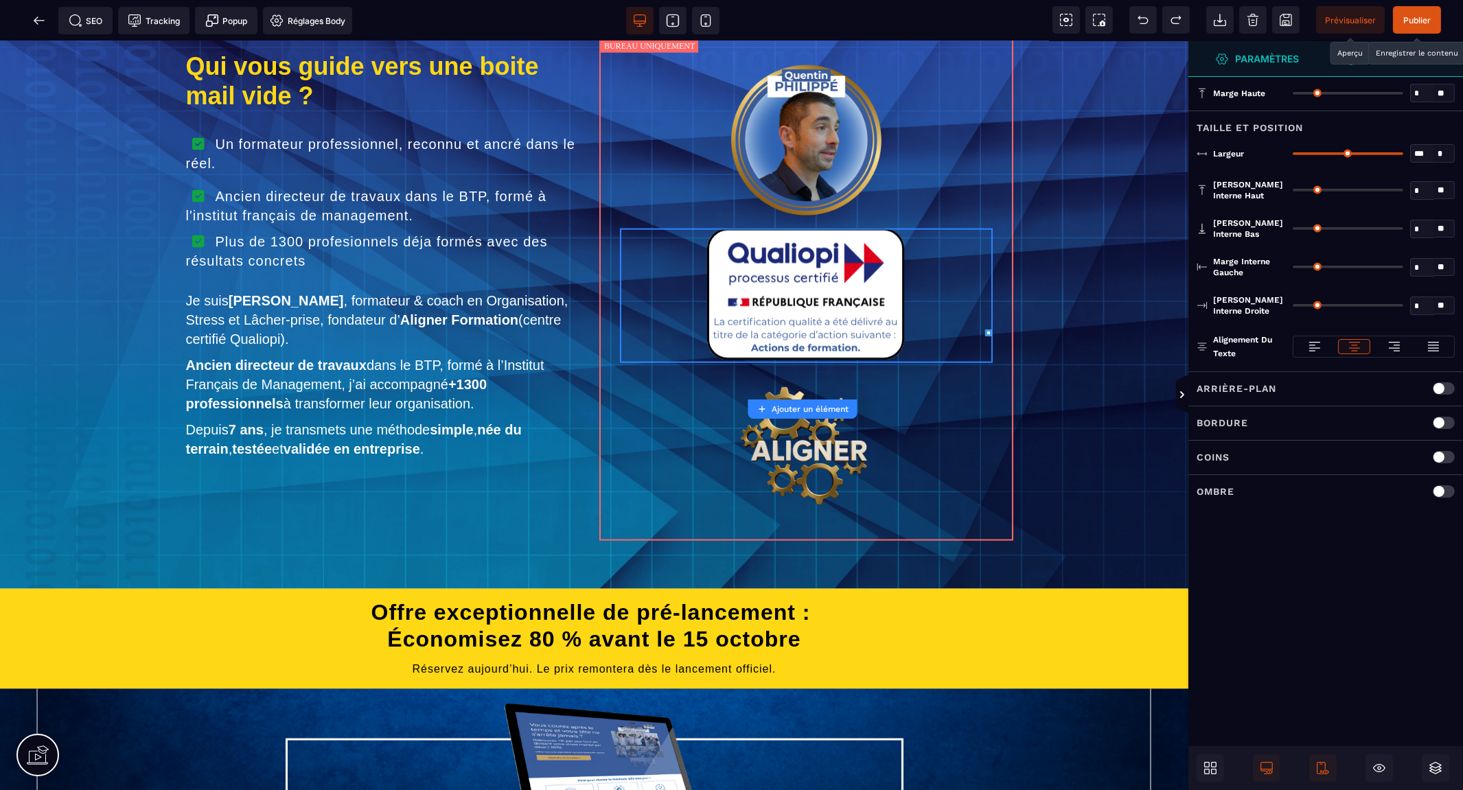
click at [1292, 305] on input "range" at bounding box center [1347, 305] width 111 height 3
click at [840, 194] on img at bounding box center [806, 140] width 150 height 150
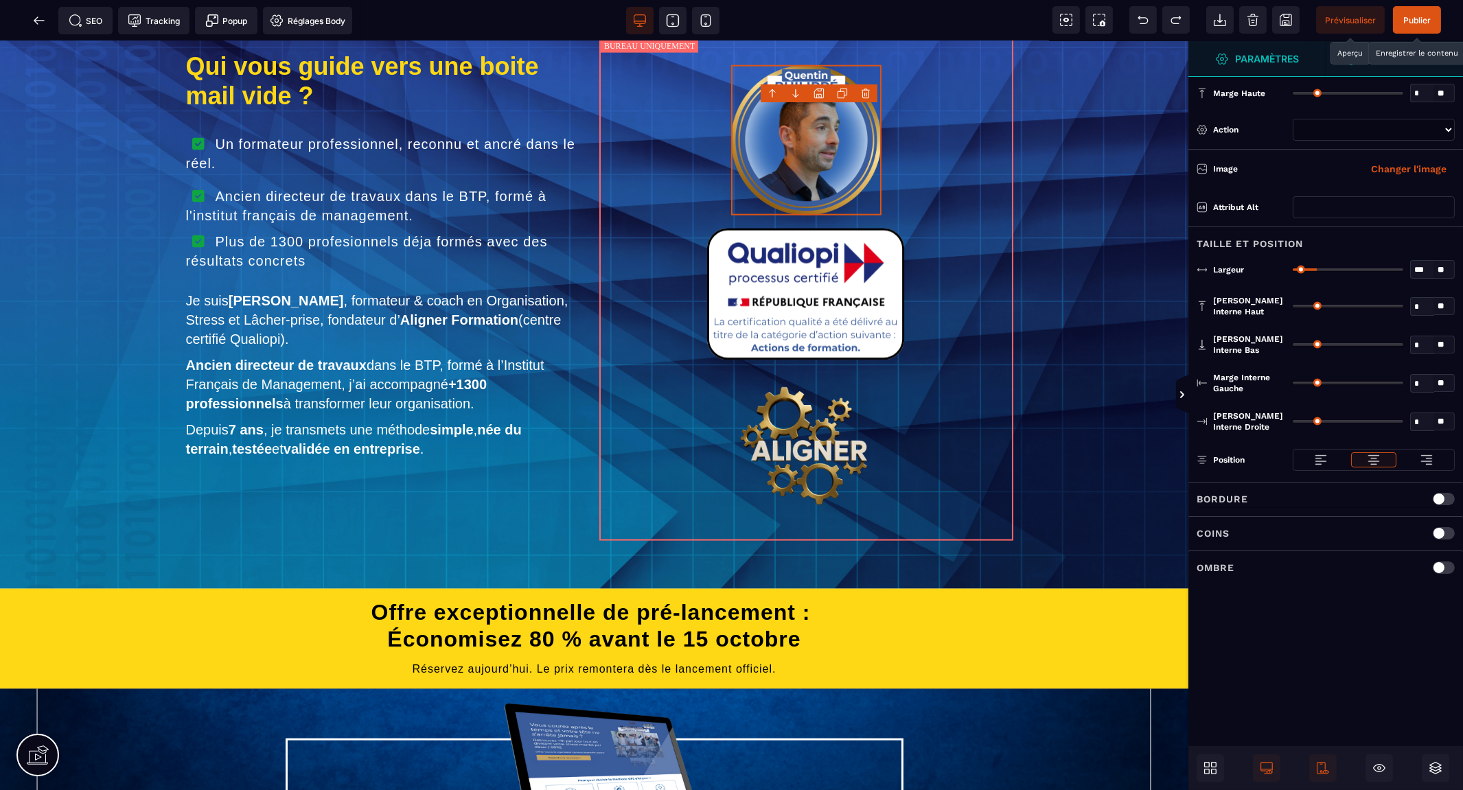
click at [1419, 269] on input "***" at bounding box center [1422, 270] width 23 height 16
drag, startPoint x: 1419, startPoint y: 269, endPoint x: 1462, endPoint y: 268, distance: 42.6
click at [1421, 269] on input "***" at bounding box center [1422, 270] width 23 height 16
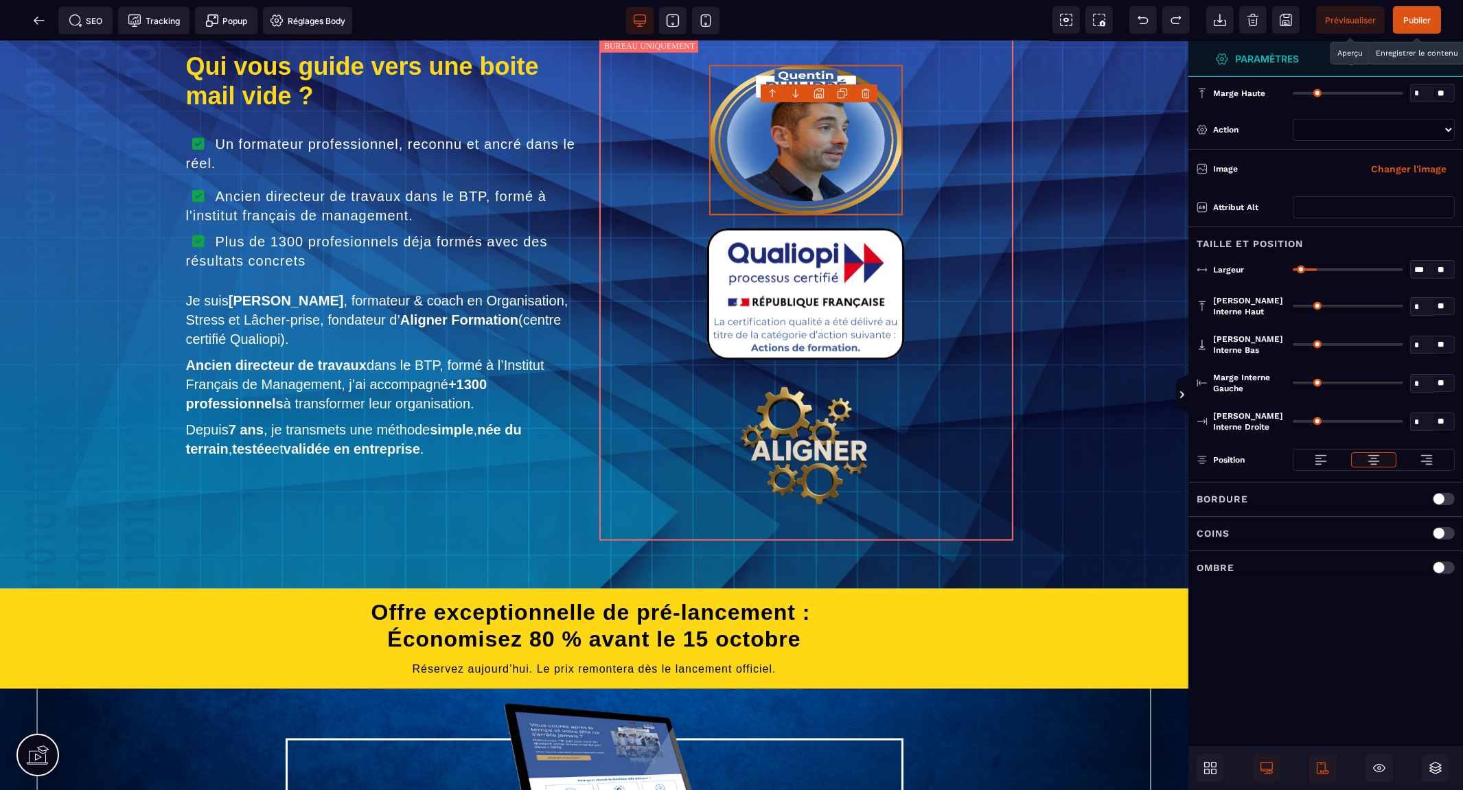
click at [1359, 238] on div "Taille et position" at bounding box center [1325, 239] width 275 height 25
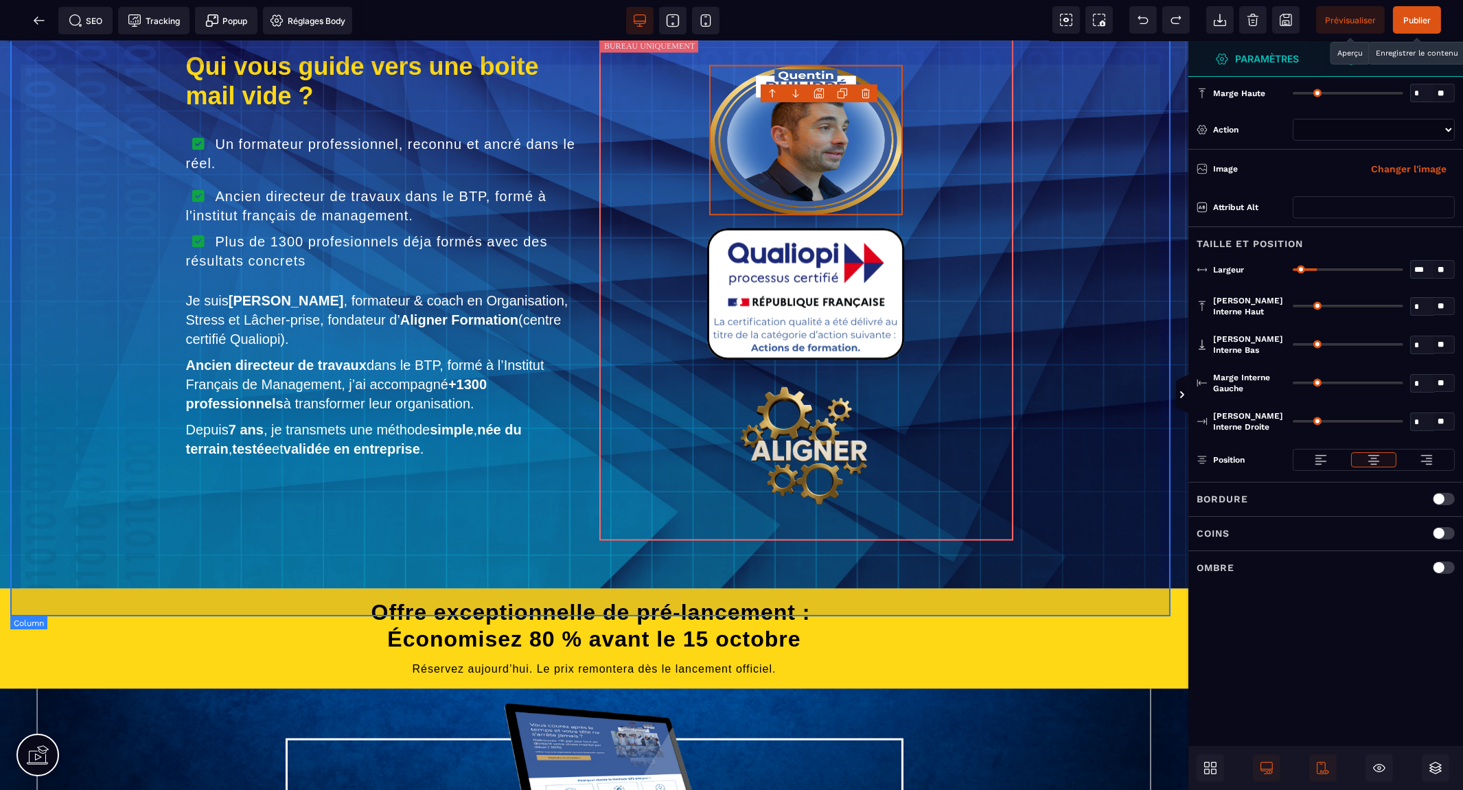
click at [1109, 231] on div "Qui vous guide vers une boite mail vide ? Un formateur professionnel, reconnu e…" at bounding box center [594, 289] width 1168 height 579
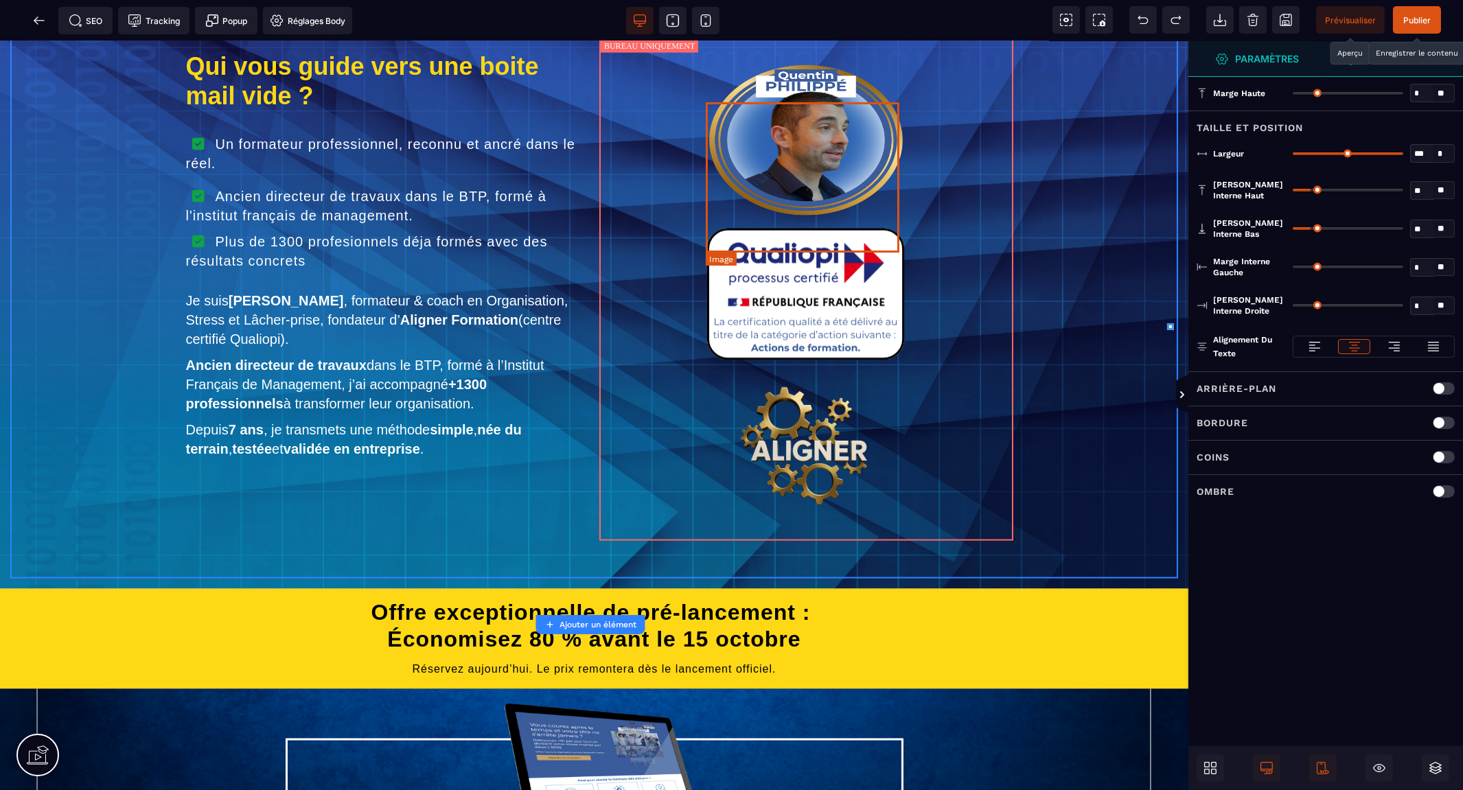
click at [826, 203] on img at bounding box center [806, 140] width 194 height 150
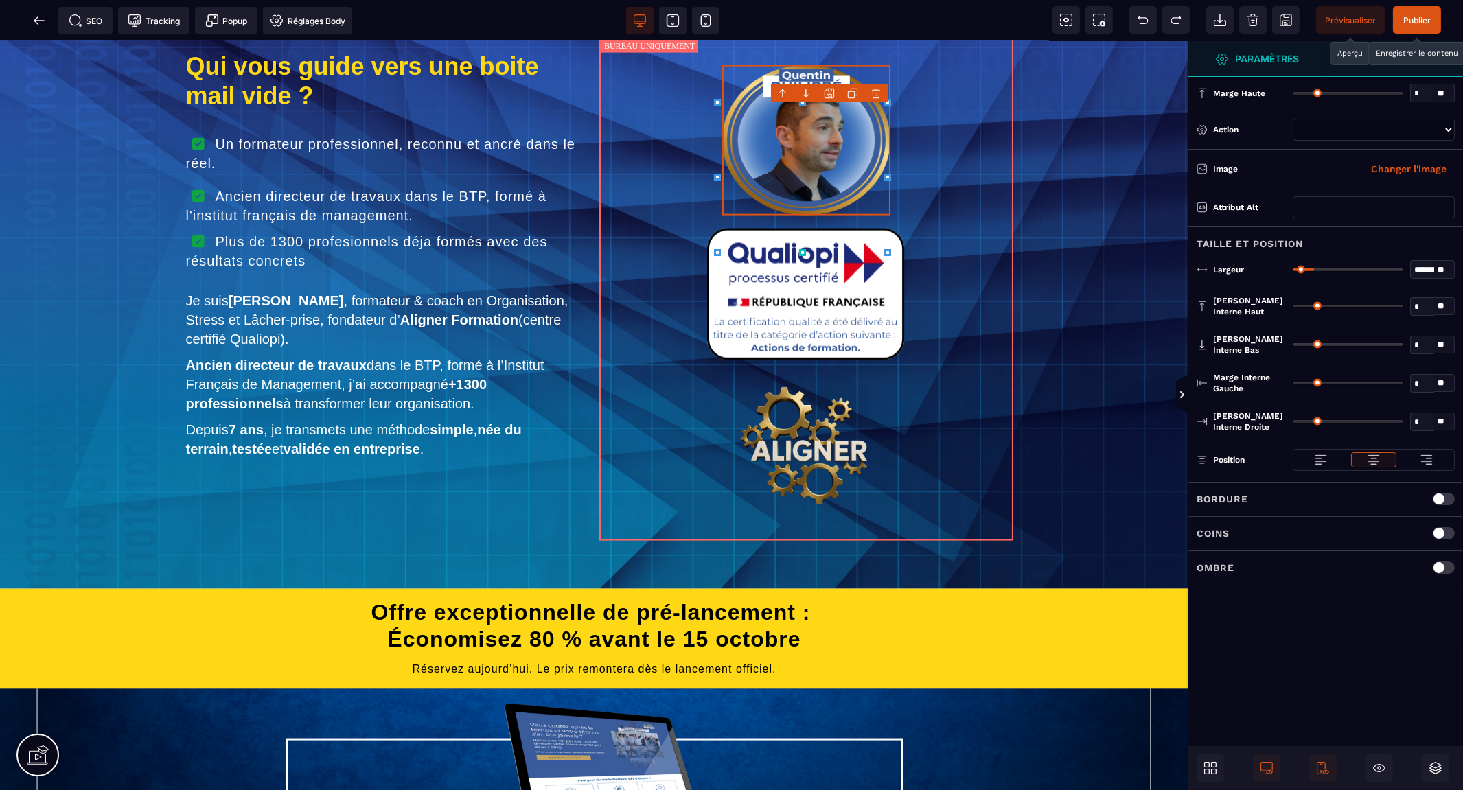
click at [874, 176] on div "B I U S A ******* [GEOGRAPHIC_DATA]" at bounding box center [594, 415] width 1188 height 749
click at [1419, 264] on input "**********" at bounding box center [1422, 270] width 23 height 16
drag, startPoint x: 1430, startPoint y: 266, endPoint x: 1479, endPoint y: 266, distance: 48.7
click at [1462, 266] on html "B I U S A ******* [GEOGRAPHIC_DATA]" at bounding box center [731, 395] width 1463 height 790
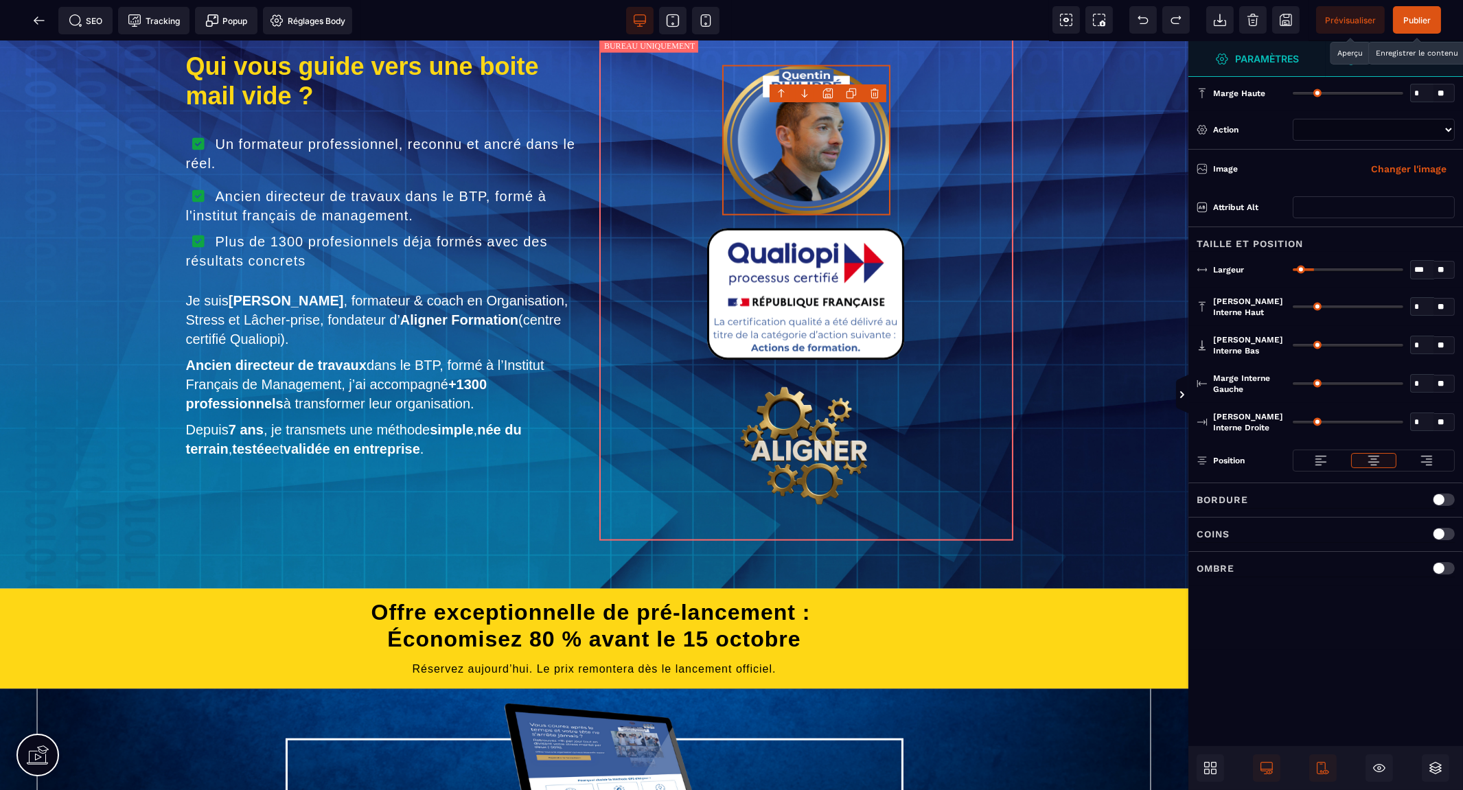
scroll to position [0, 0]
click at [929, 363] on div at bounding box center [806, 296] width 373 height 135
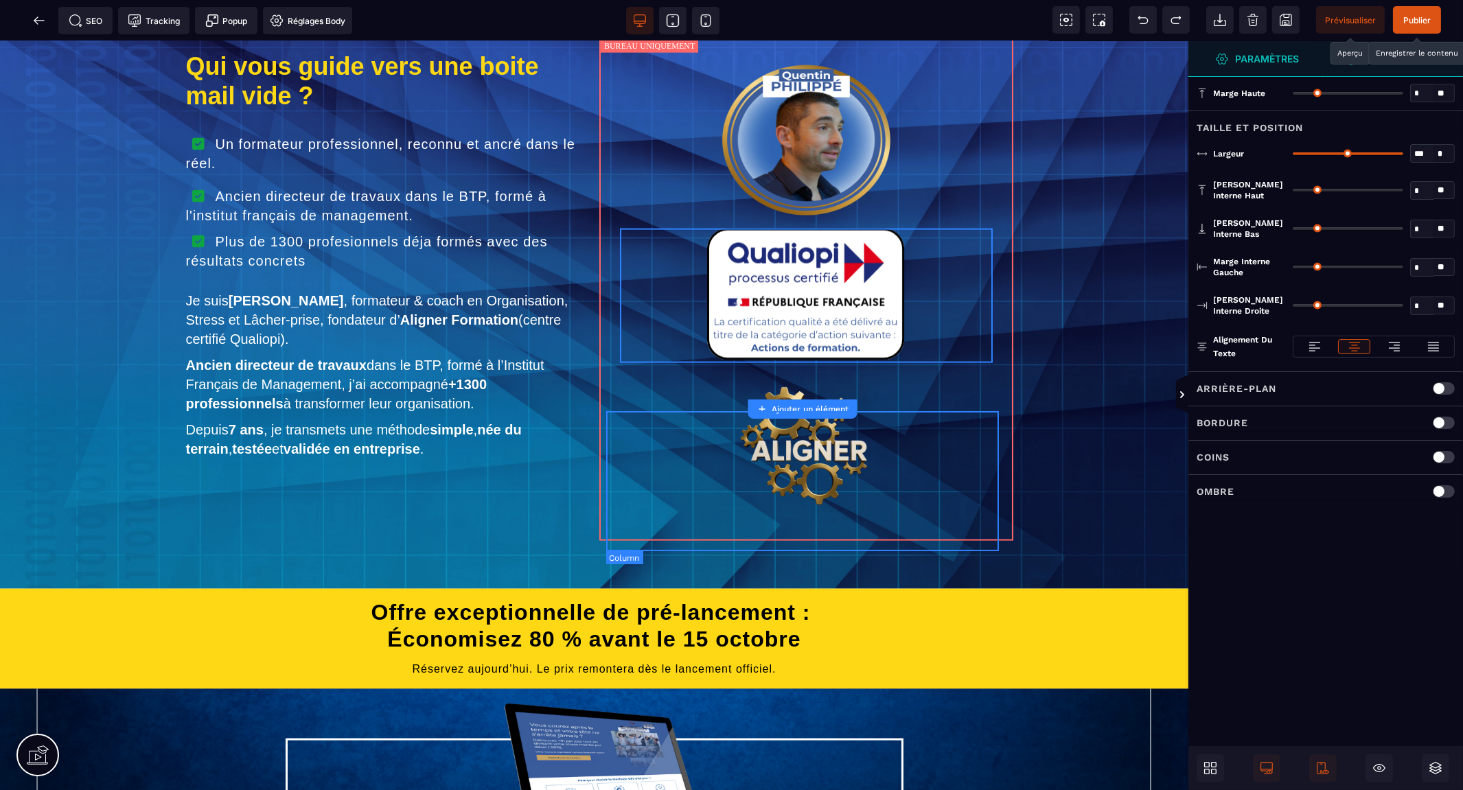
click at [928, 421] on div at bounding box center [806, 443] width 393 height 140
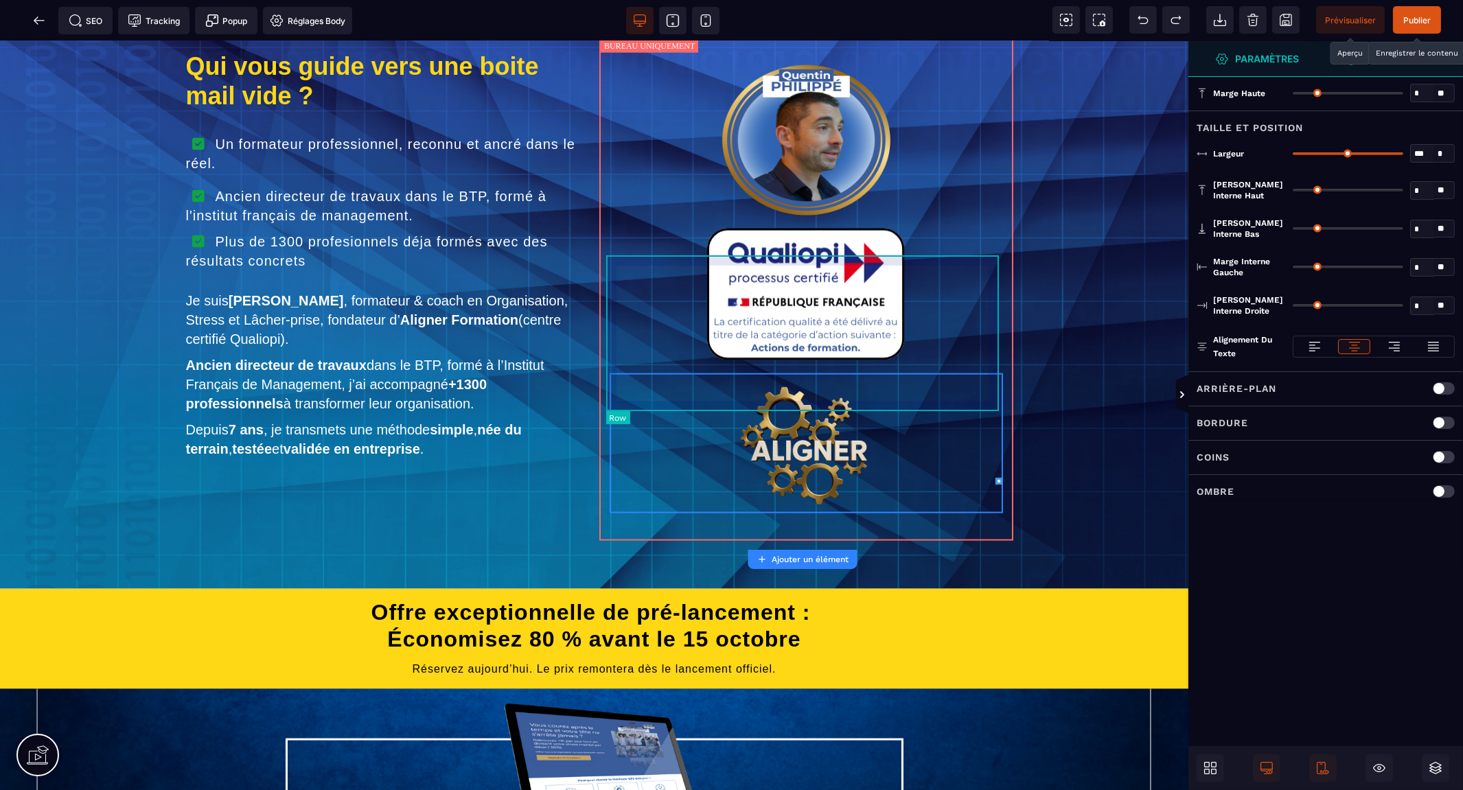
click at [929, 373] on div at bounding box center [806, 295] width 393 height 155
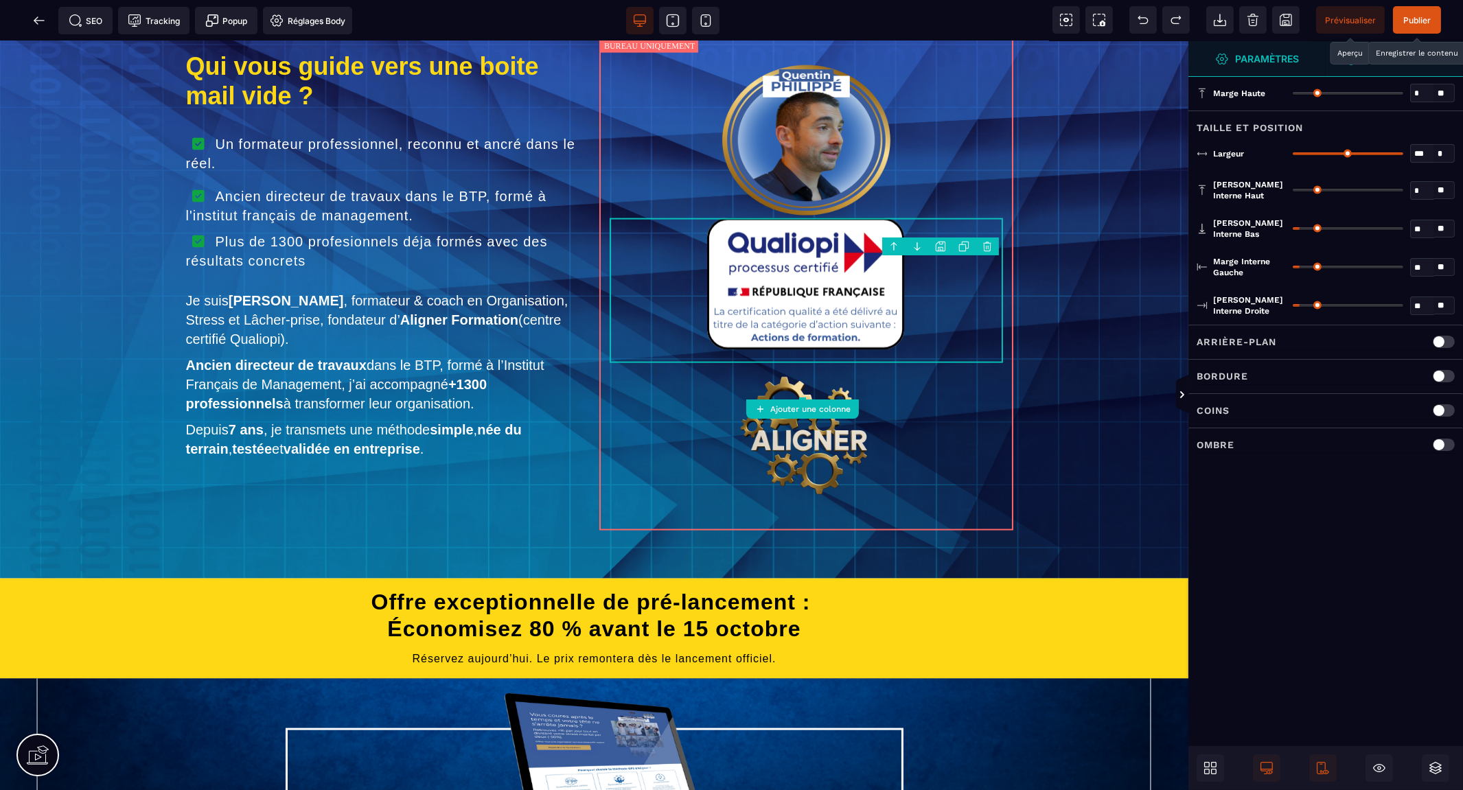
drag, startPoint x: 1304, startPoint y: 188, endPoint x: 1278, endPoint y: 196, distance: 27.2
click at [1292, 192] on input "range" at bounding box center [1347, 190] width 111 height 3
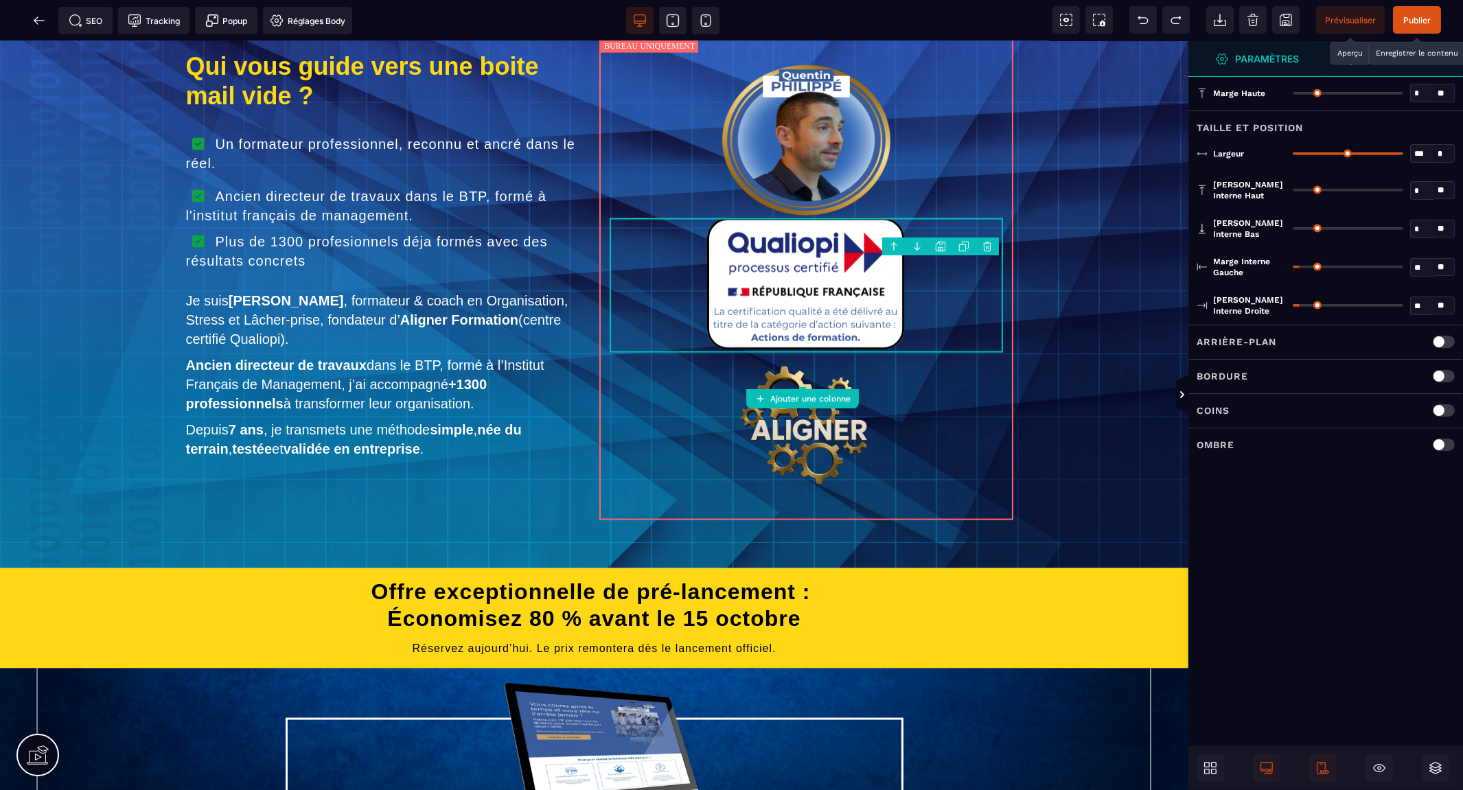
drag, startPoint x: 1294, startPoint y: 229, endPoint x: 1264, endPoint y: 231, distance: 30.3
click at [1292, 230] on input "range" at bounding box center [1347, 228] width 111 height 3
drag, startPoint x: 1302, startPoint y: 264, endPoint x: 1266, endPoint y: 266, distance: 36.4
click at [1292, 266] on input "range" at bounding box center [1347, 267] width 111 height 3
drag, startPoint x: 1304, startPoint y: 302, endPoint x: 1213, endPoint y: 305, distance: 91.4
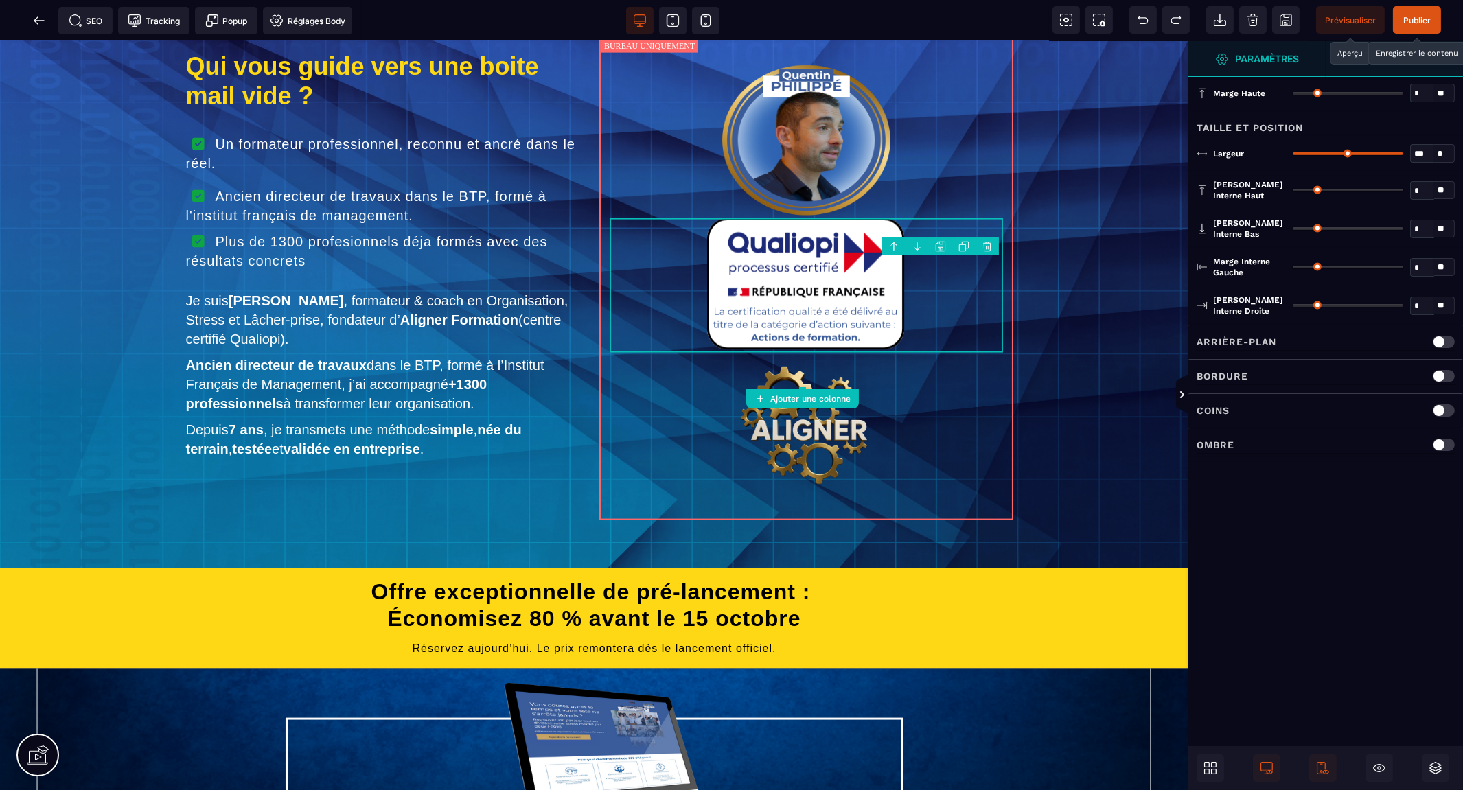
click at [1292, 304] on input "range" at bounding box center [1347, 305] width 111 height 3
click at [921, 493] on div at bounding box center [806, 423] width 393 height 140
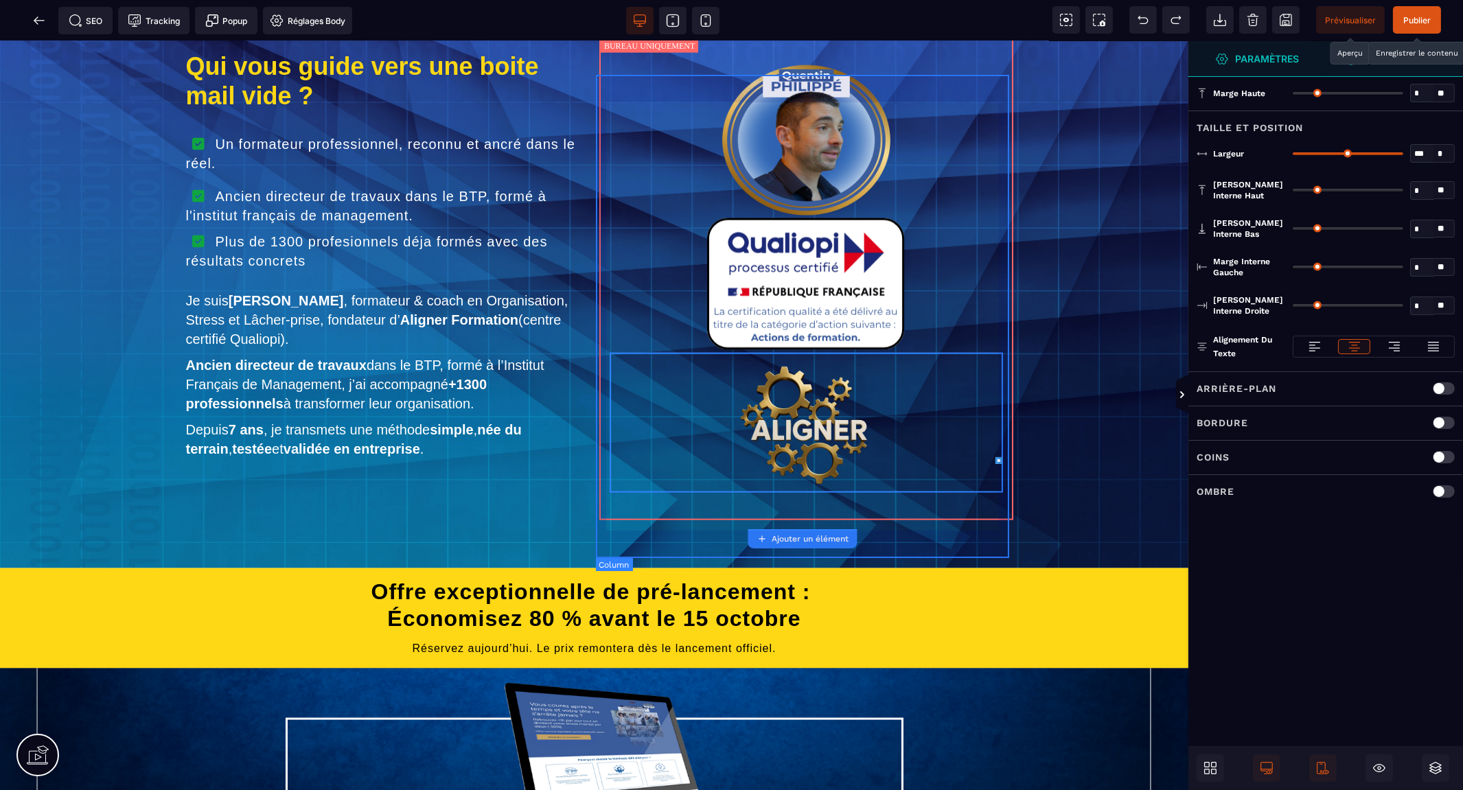
click at [931, 520] on div at bounding box center [806, 279] width 414 height 483
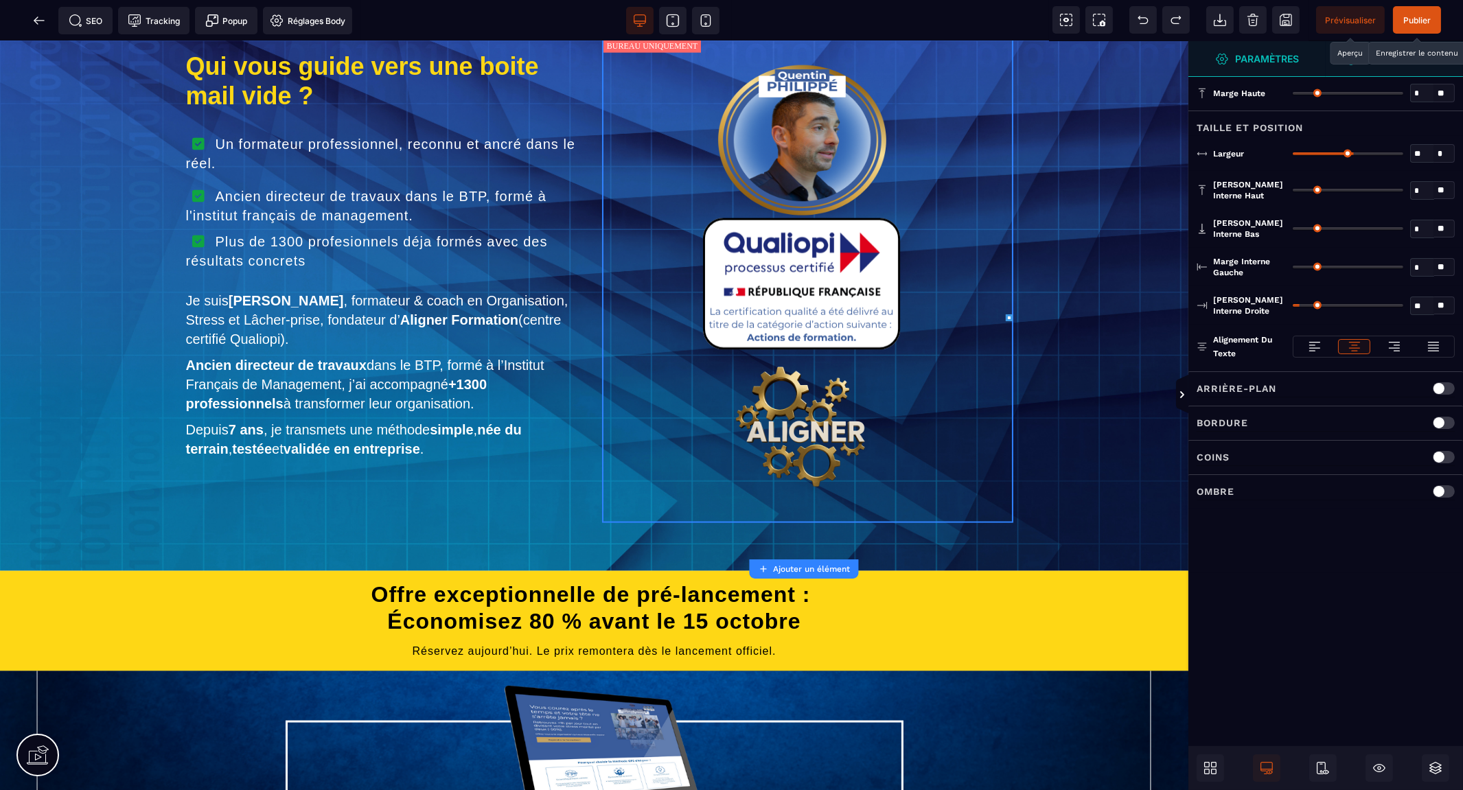
drag, startPoint x: 1301, startPoint y: 265, endPoint x: 1257, endPoint y: 270, distance: 44.3
click at [1292, 268] on input "range" at bounding box center [1347, 267] width 111 height 3
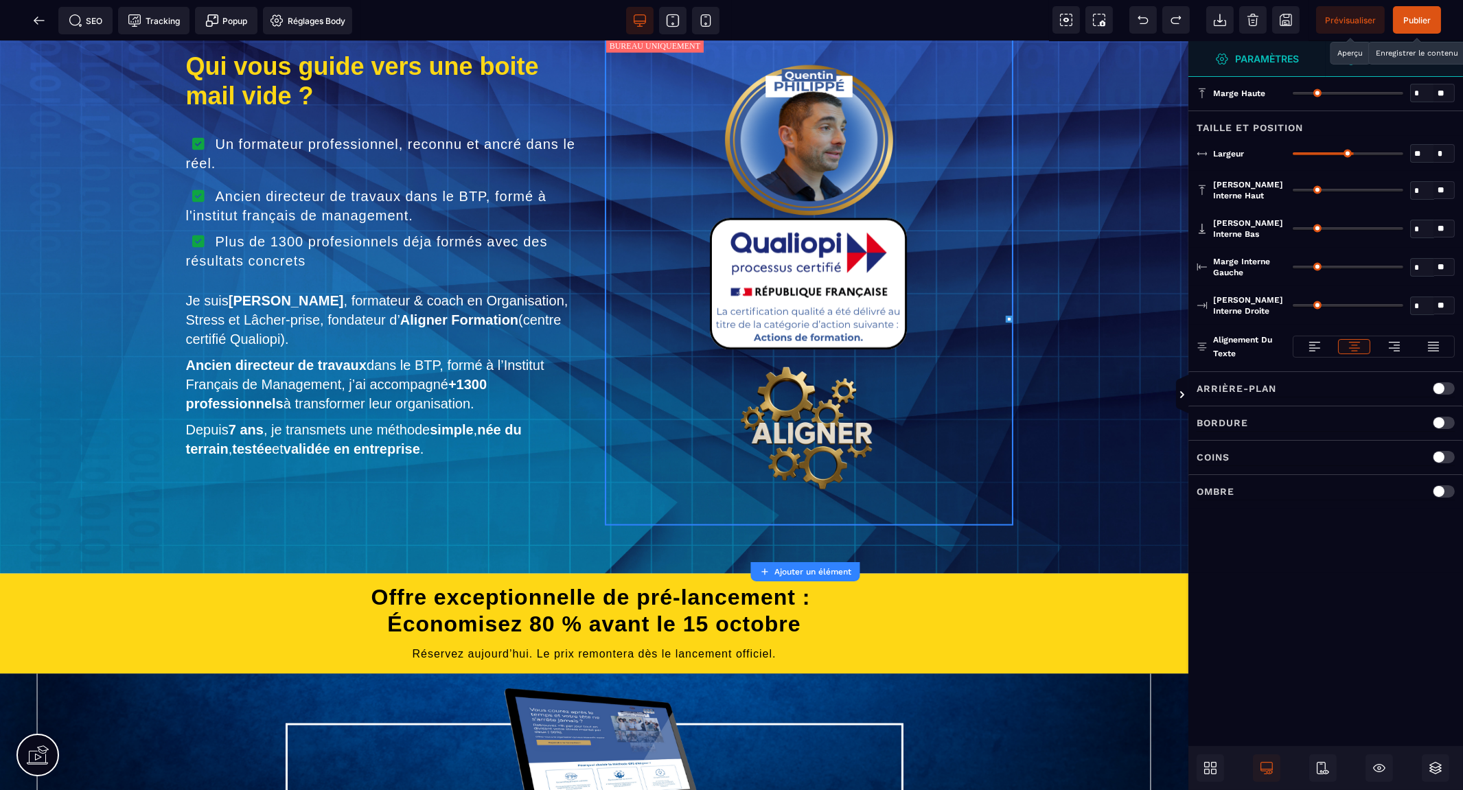
drag, startPoint x: 1304, startPoint y: 306, endPoint x: 1220, endPoint y: 312, distance: 84.0
click at [1292, 307] on input "range" at bounding box center [1347, 305] width 111 height 3
click at [1414, 266] on input "*" at bounding box center [1422, 268] width 23 height 16
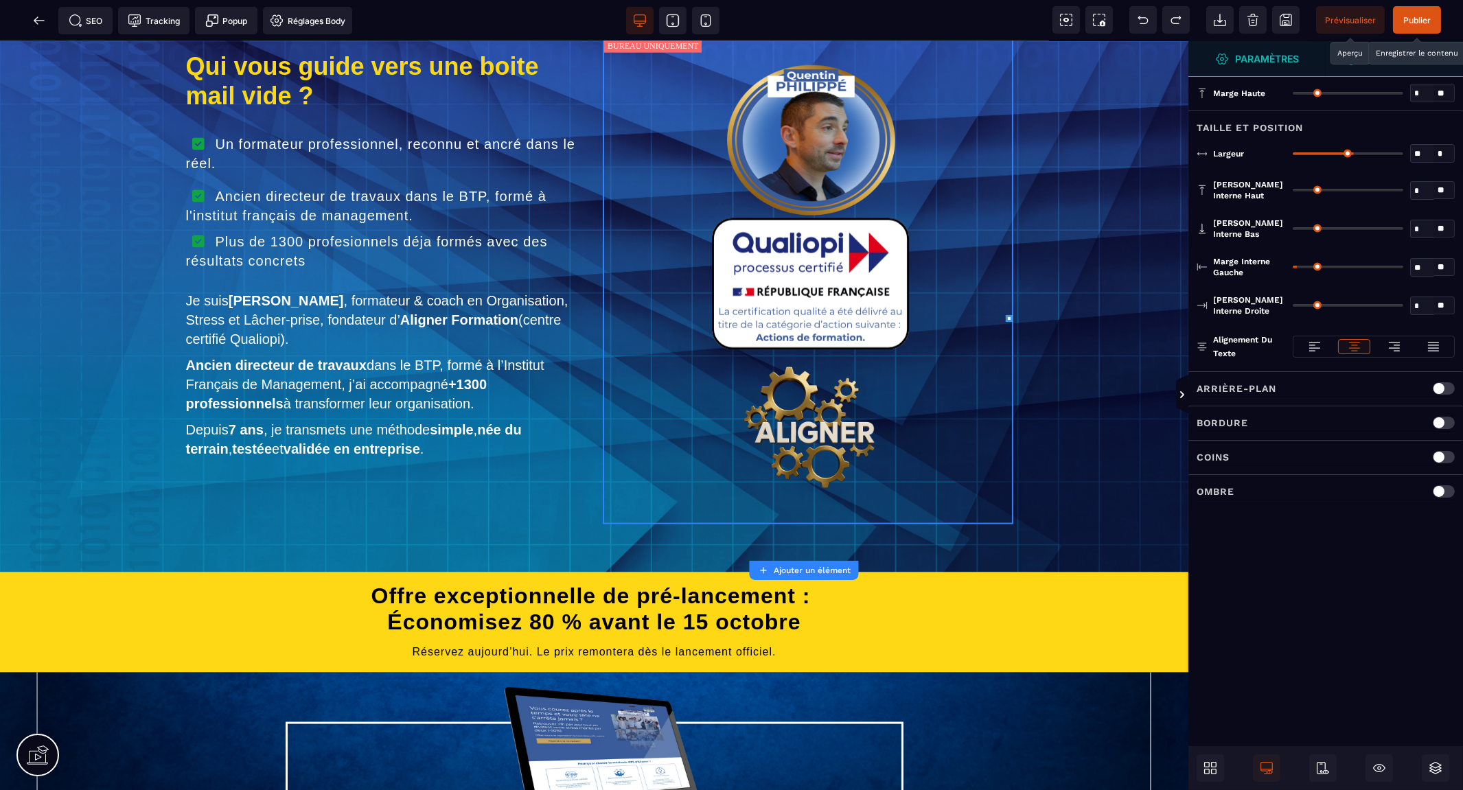
click at [1414, 303] on input "*" at bounding box center [1422, 307] width 23 height 16
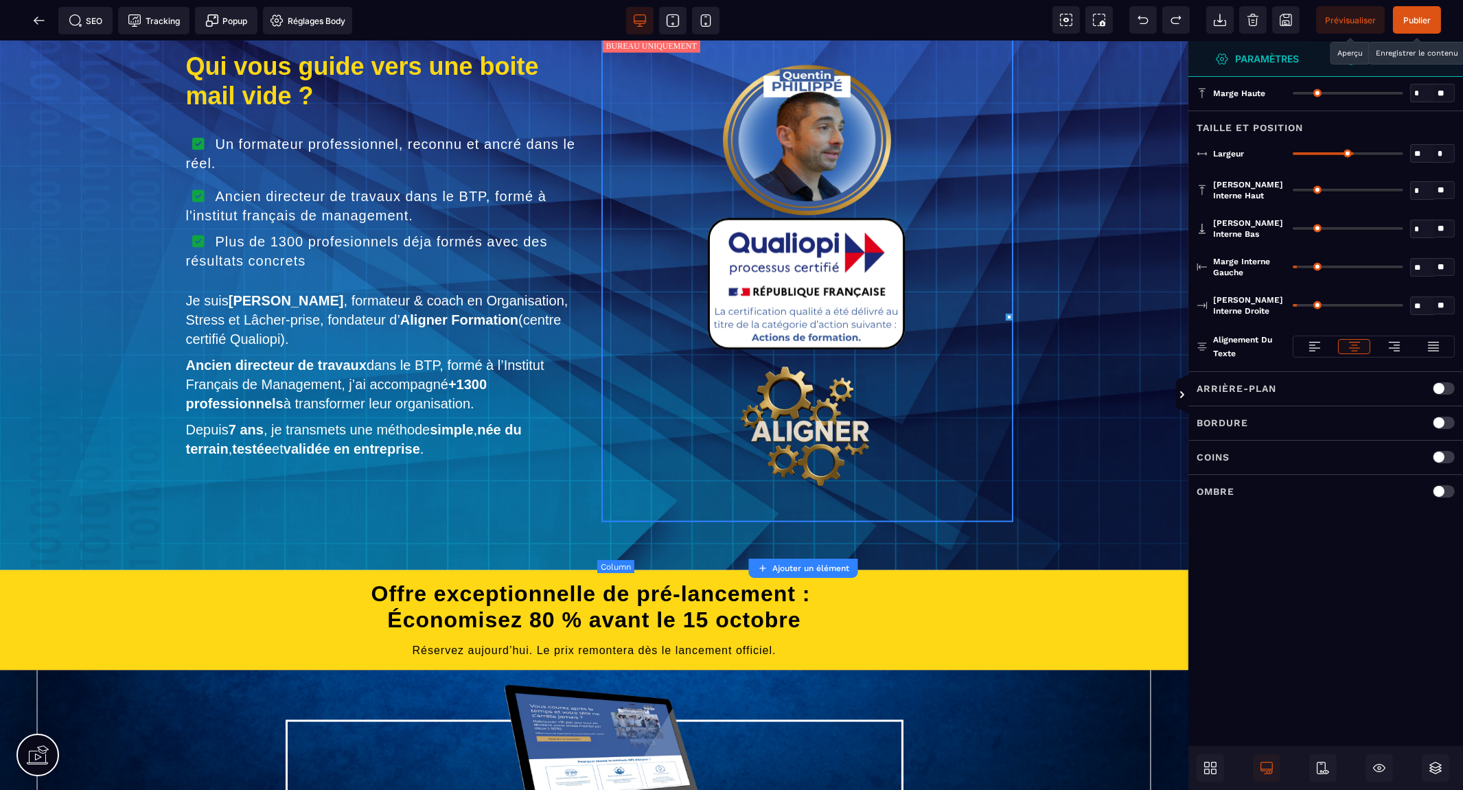
click at [924, 522] on div at bounding box center [807, 280] width 412 height 485
click at [927, 495] on div at bounding box center [807, 424] width 398 height 142
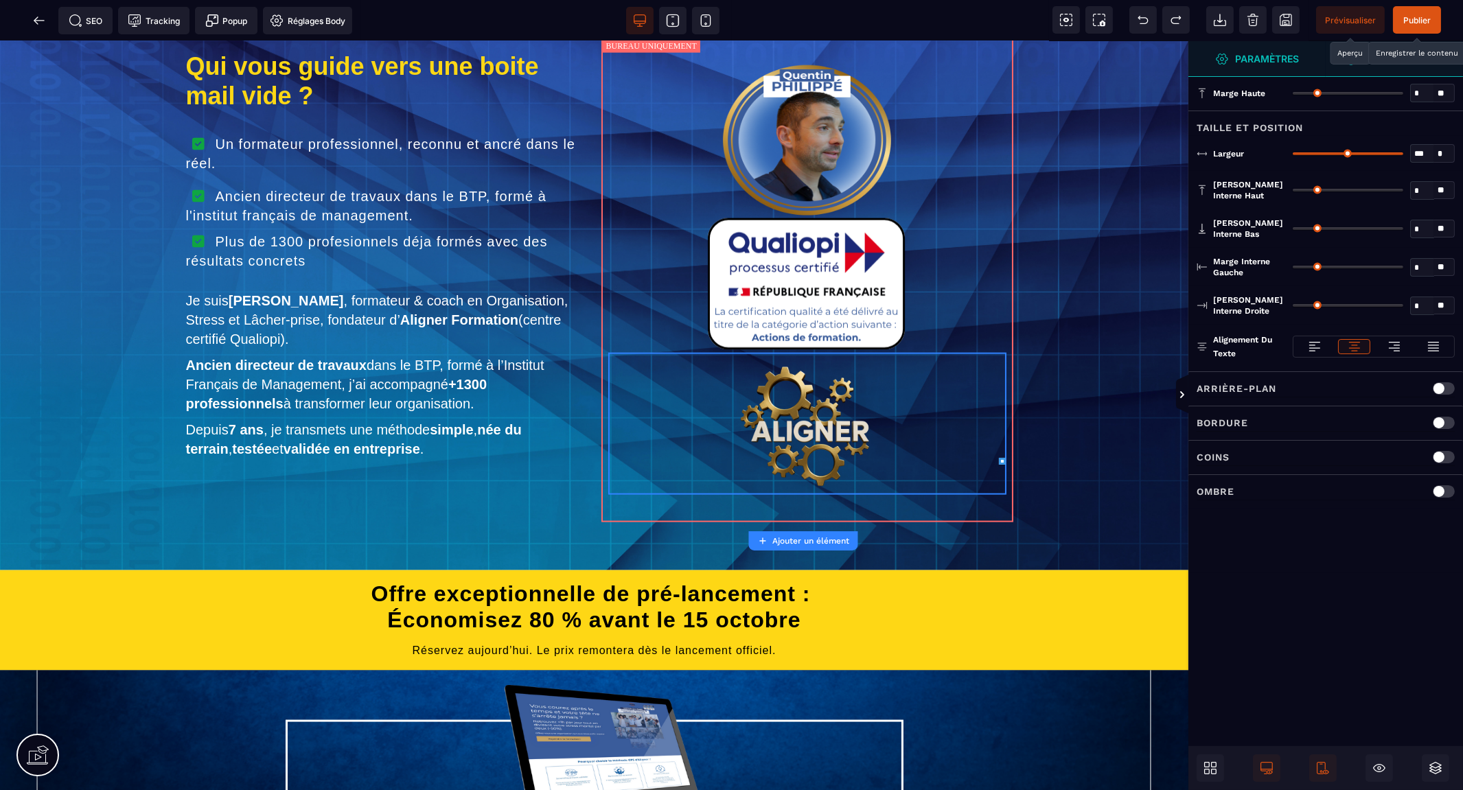
click at [1347, 18] on span "Prévisualiser" at bounding box center [1350, 20] width 51 height 10
click at [782, 152] on img at bounding box center [807, 140] width 168 height 150
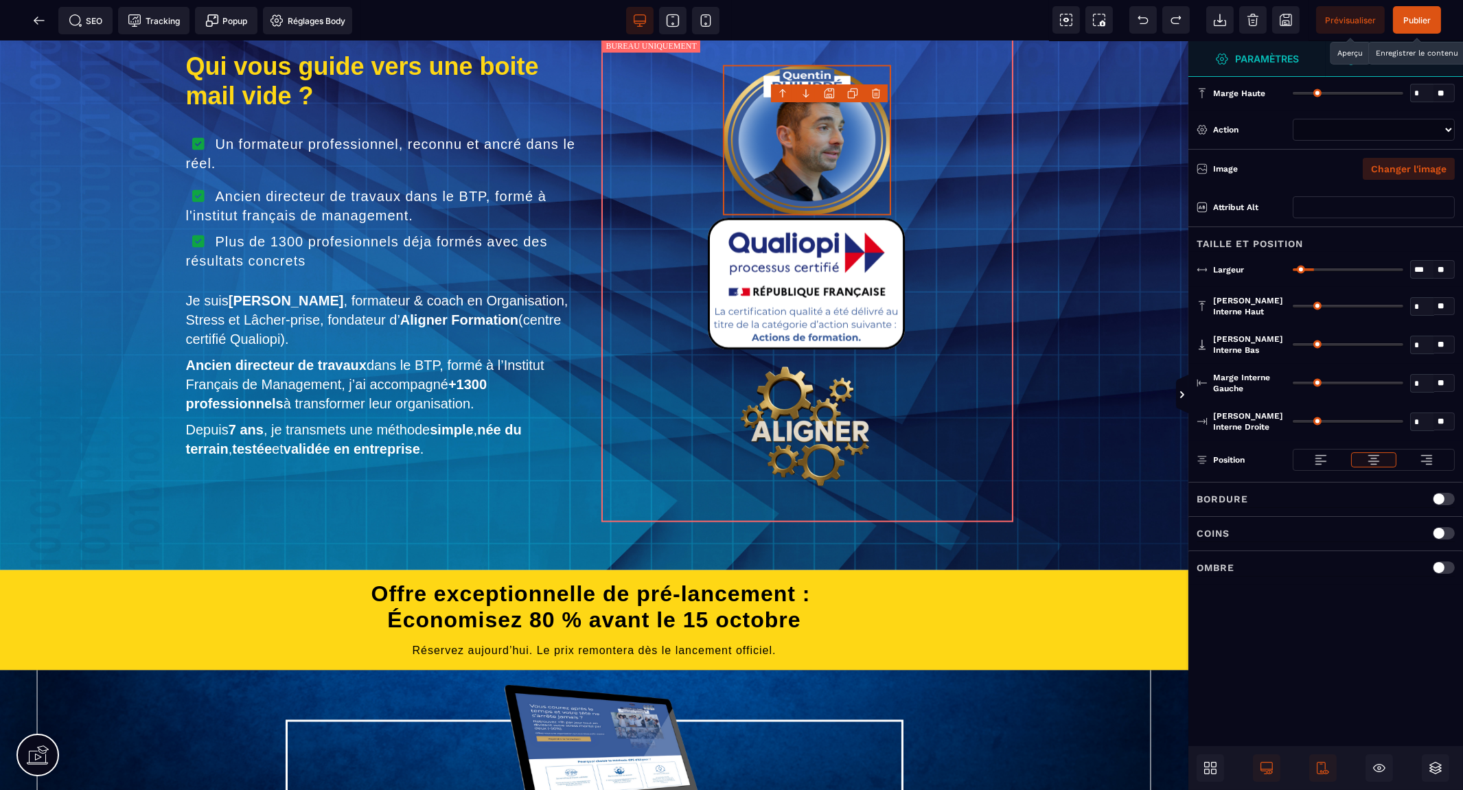
click at [1424, 169] on button "Changer l'image" at bounding box center [1409, 169] width 92 height 22
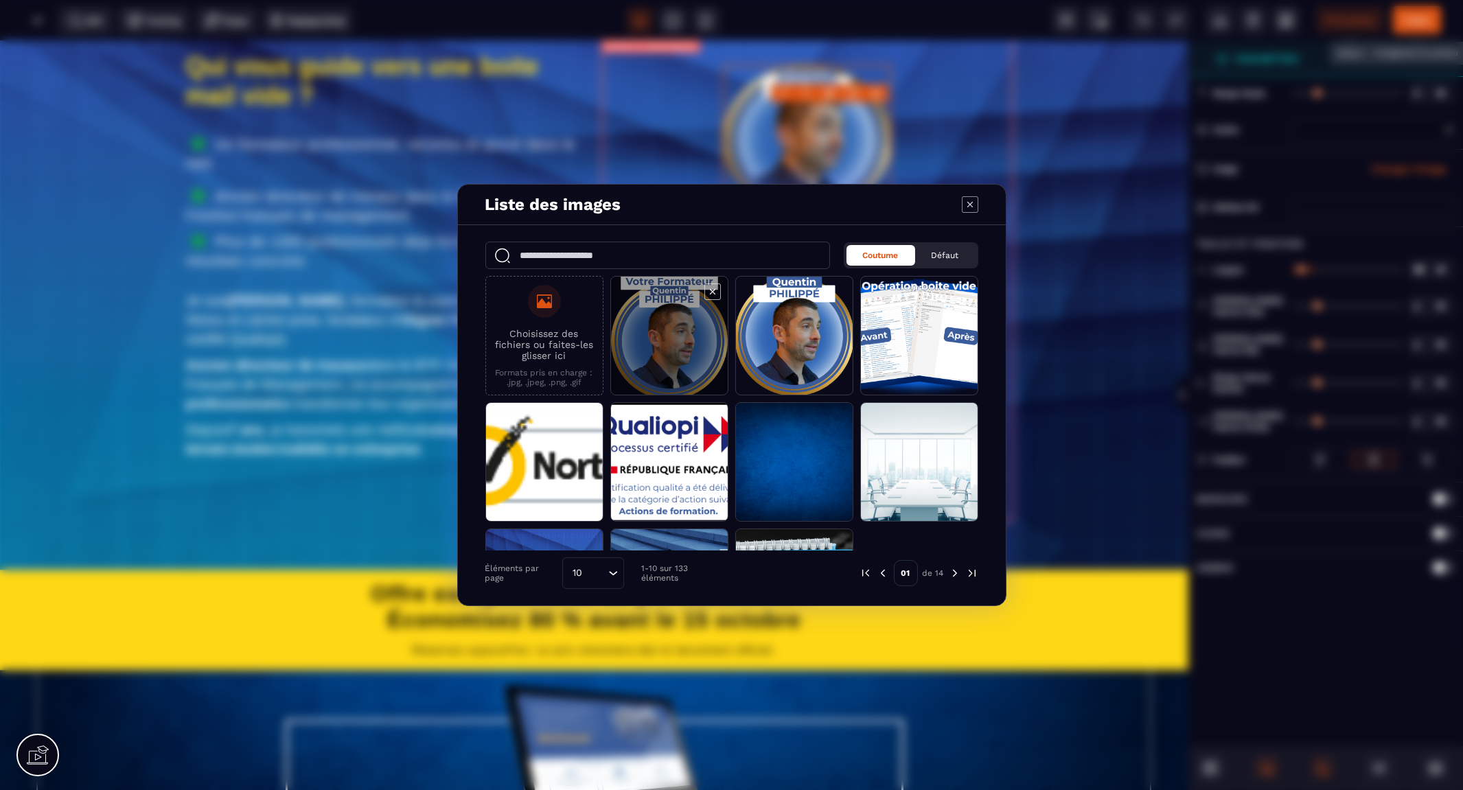
click at [686, 345] on span "Modal window" at bounding box center [669, 336] width 117 height 119
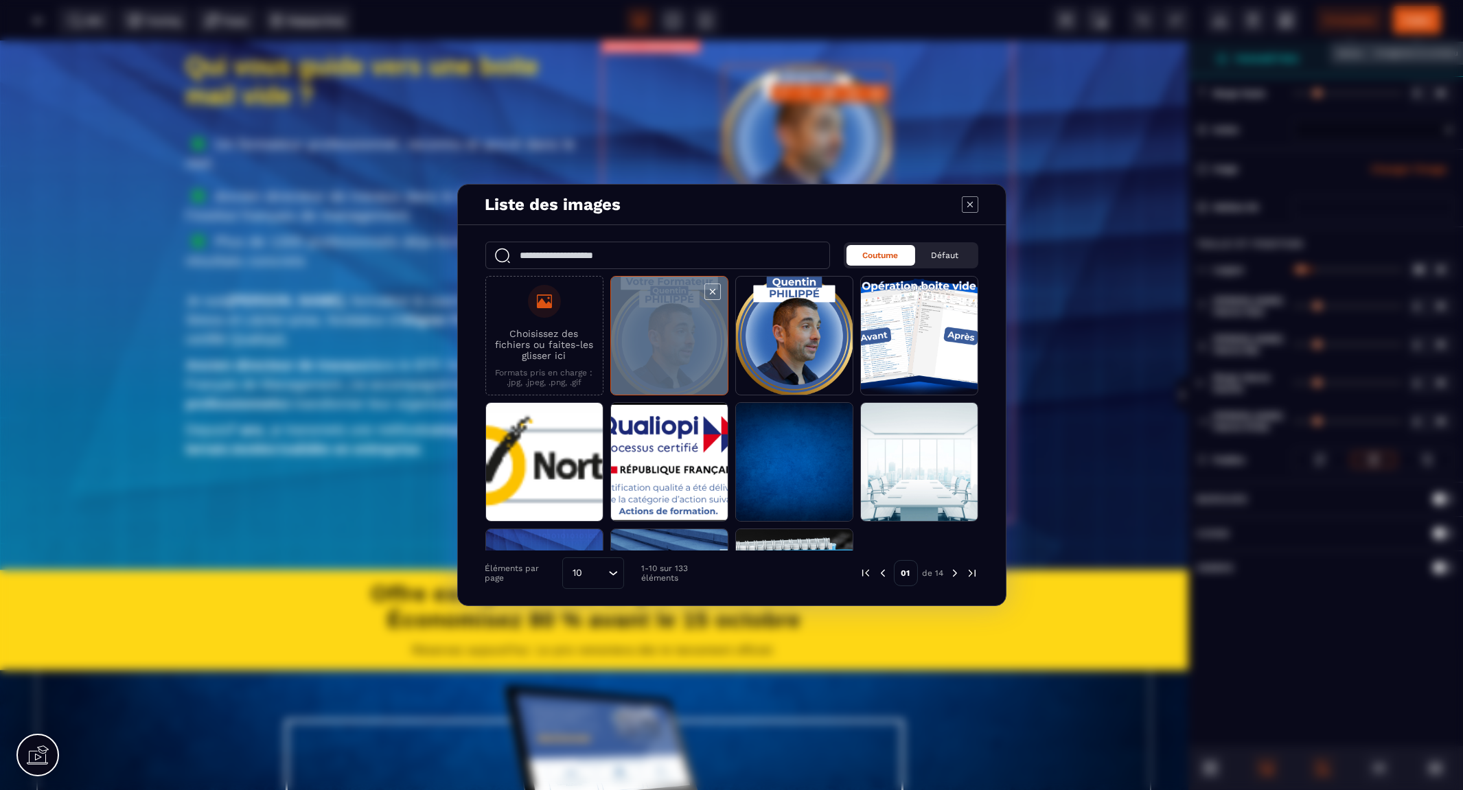
click at [685, 345] on span "Modal window" at bounding box center [669, 336] width 117 height 119
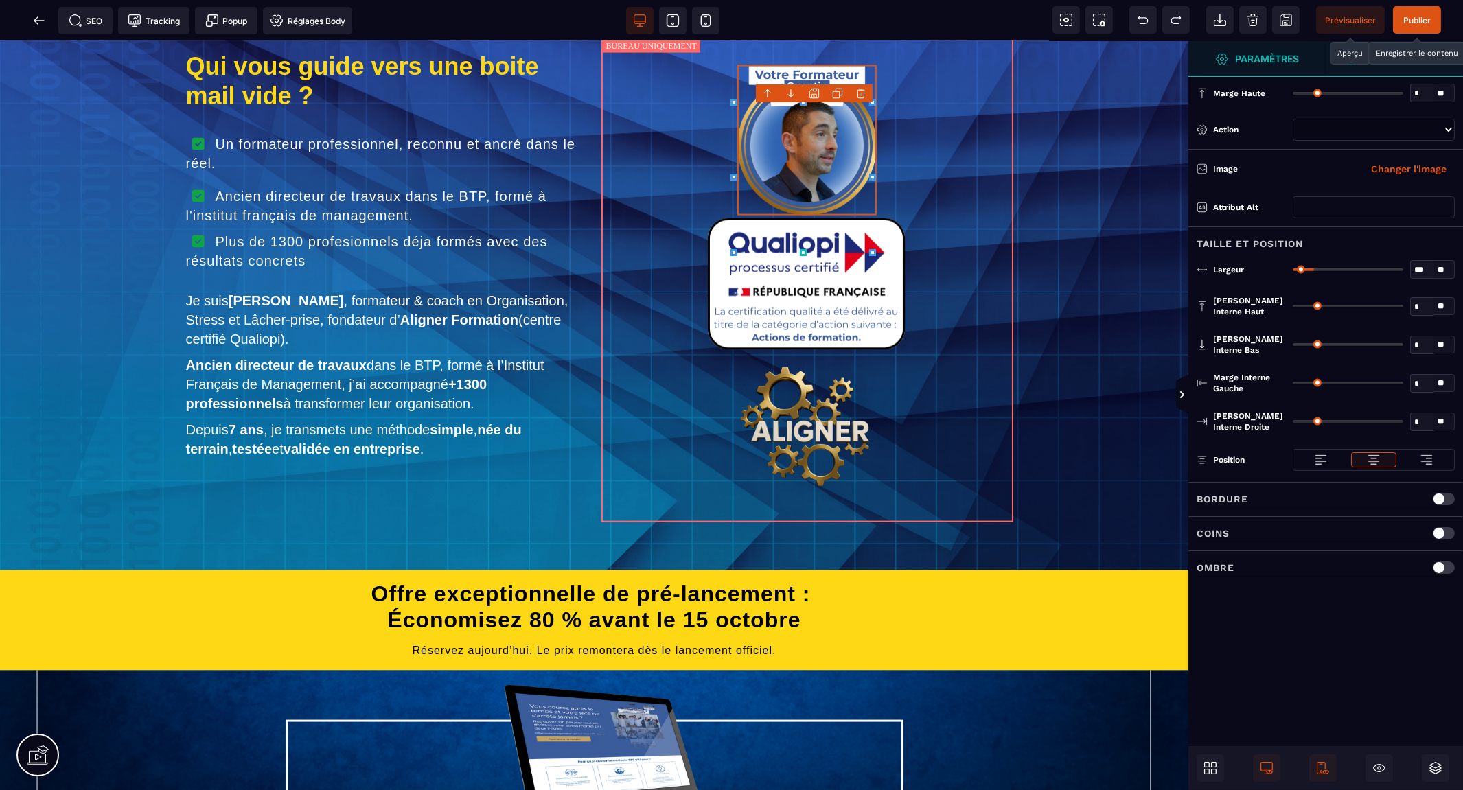
click at [1347, 17] on span "Prévisualiser" at bounding box center [1350, 20] width 51 height 10
click at [1282, 19] on icon at bounding box center [1286, 20] width 14 height 14
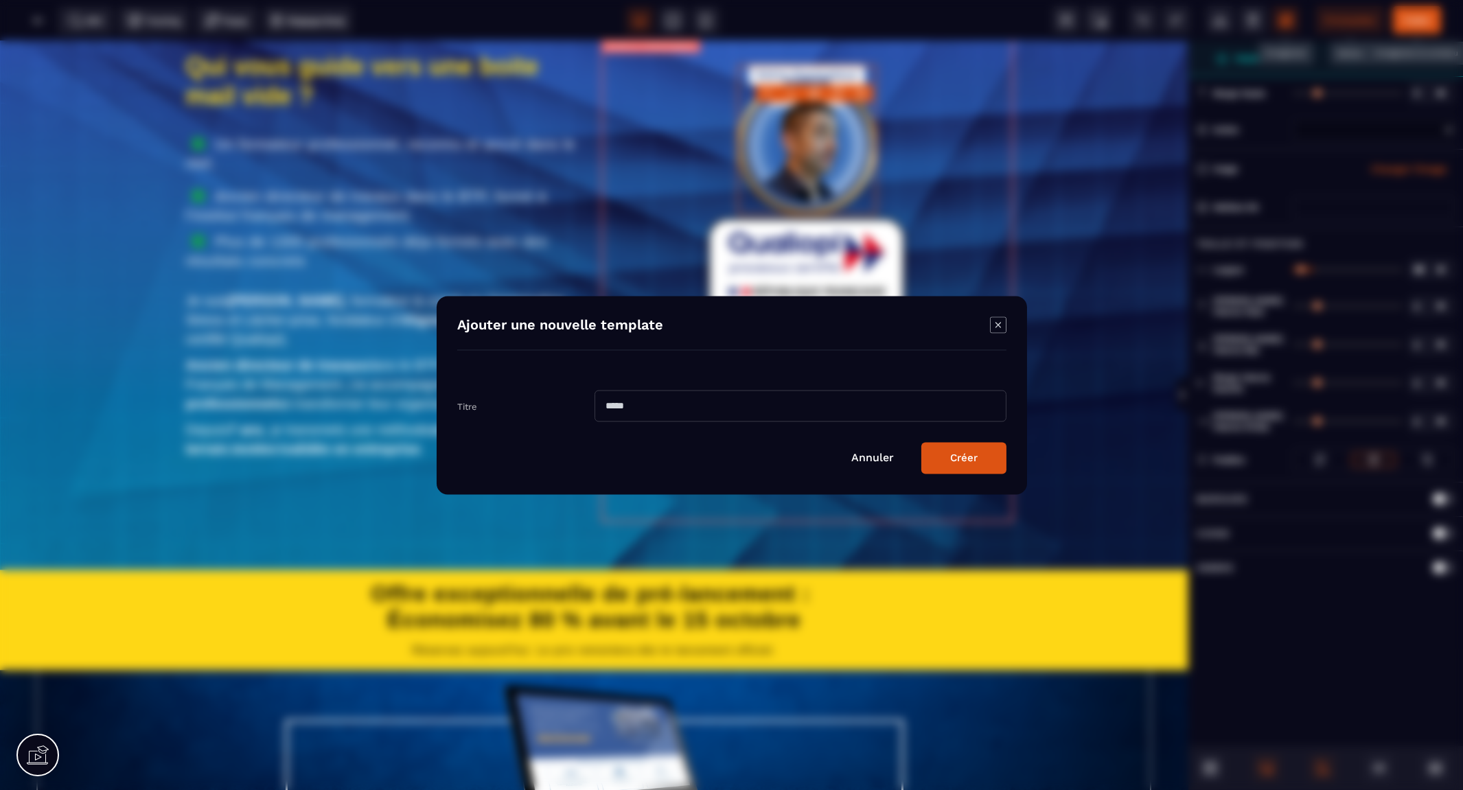
click at [706, 395] on input "Modal window" at bounding box center [800, 406] width 412 height 32
click at [921, 442] on button "Créer" at bounding box center [963, 458] width 85 height 32
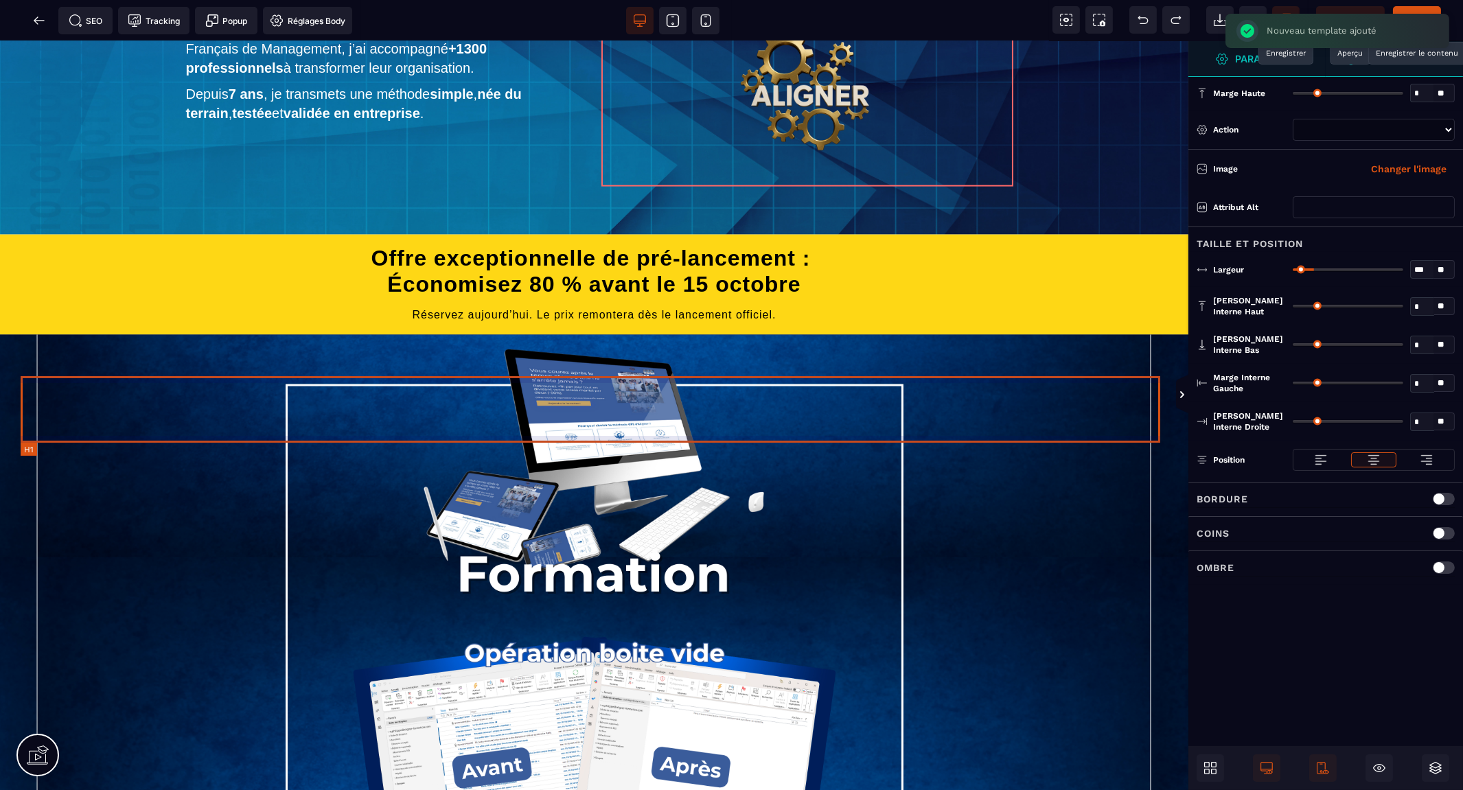
scroll to position [5420, 0]
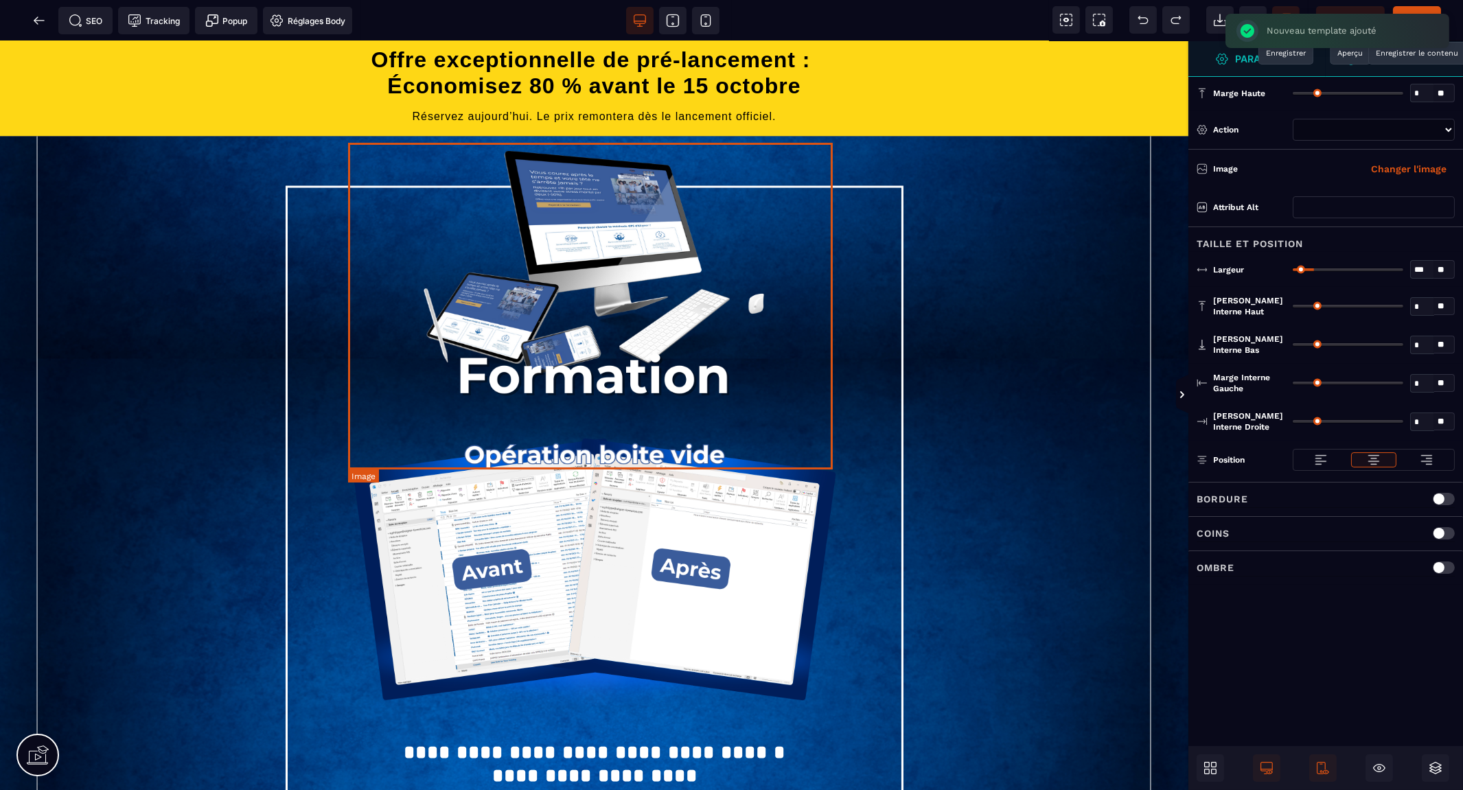
click at [631, 326] on img at bounding box center [594, 268] width 483 height 325
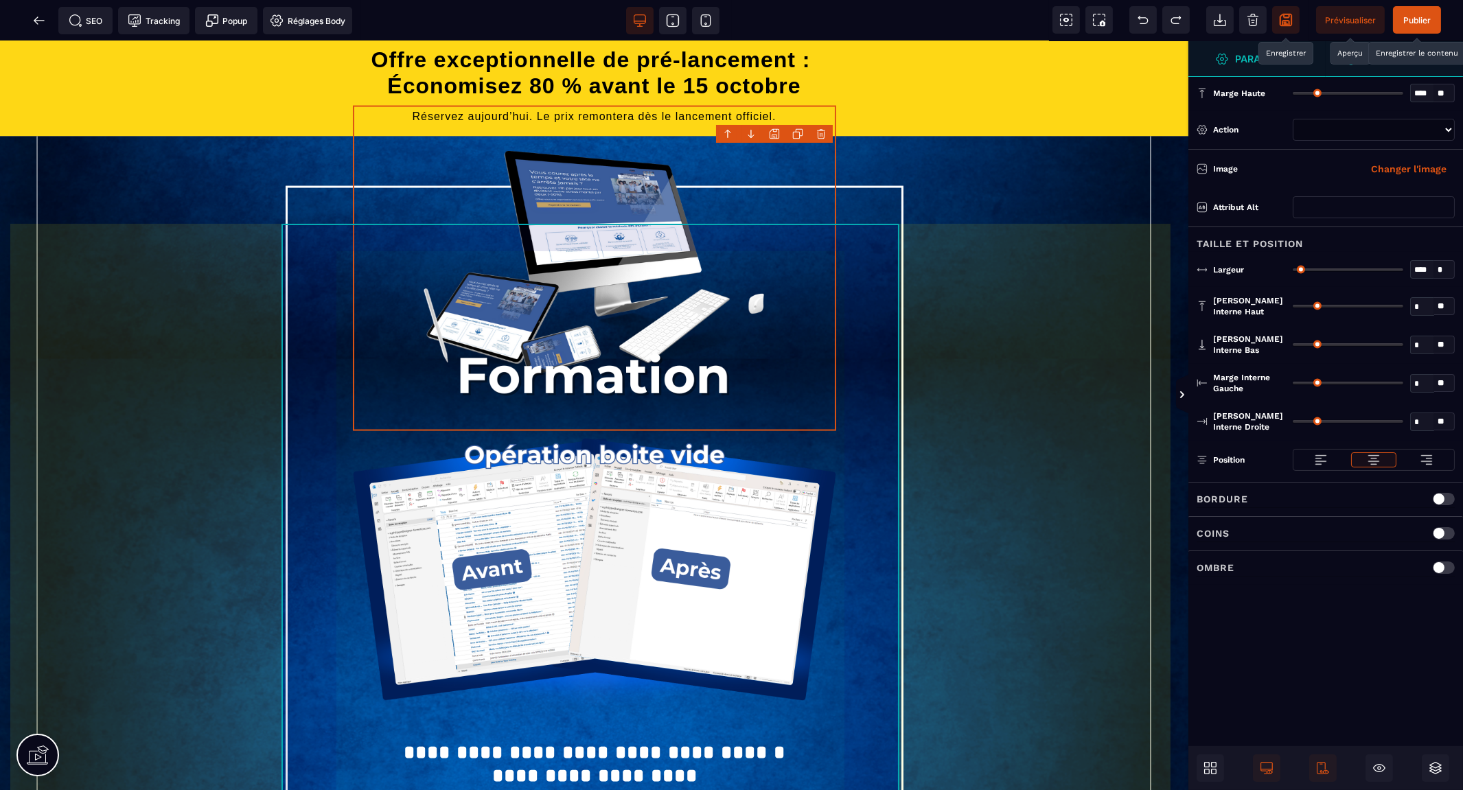
click at [894, 424] on div "**********" at bounding box center [595, 740] width 618 height 1109
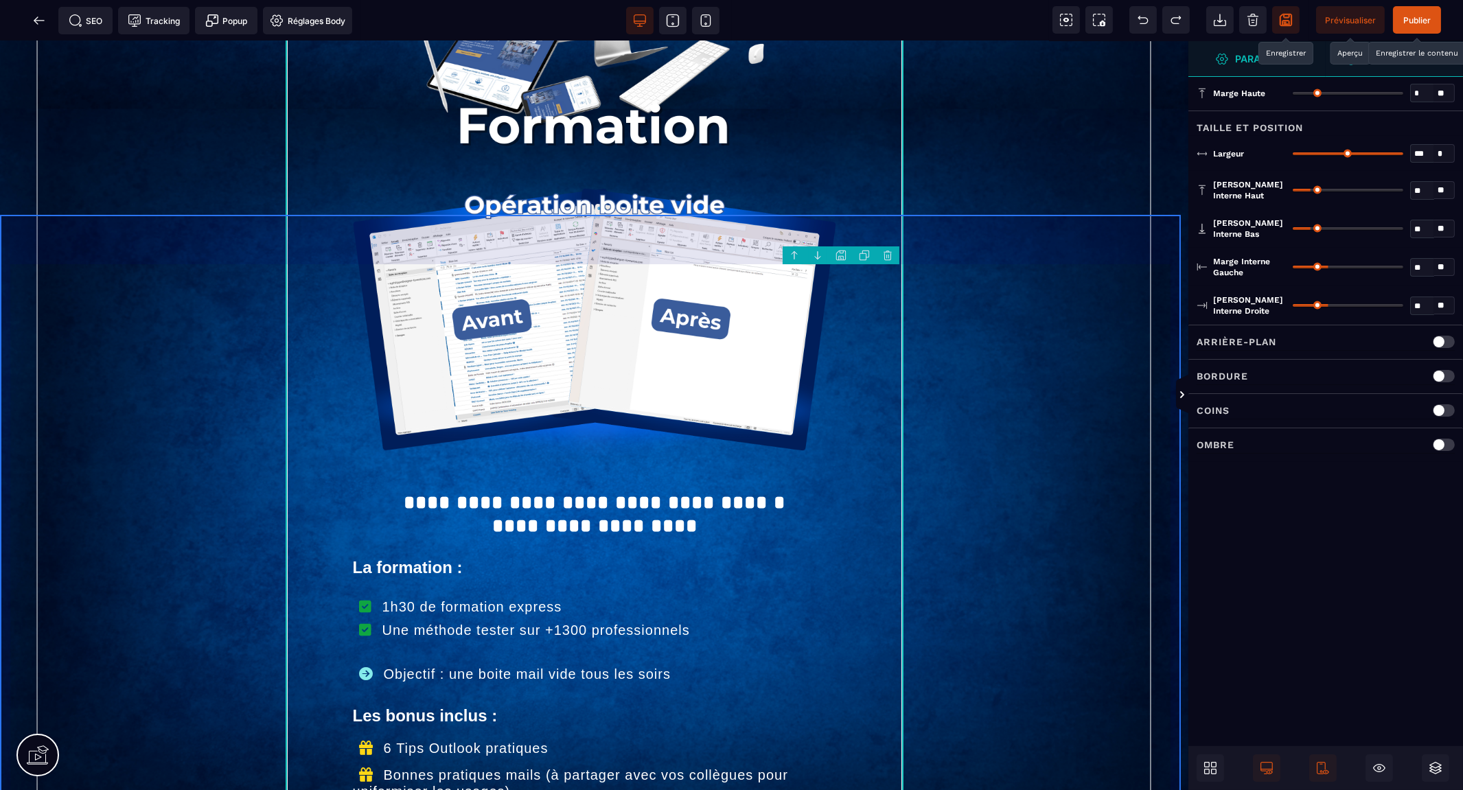
scroll to position [5344, 0]
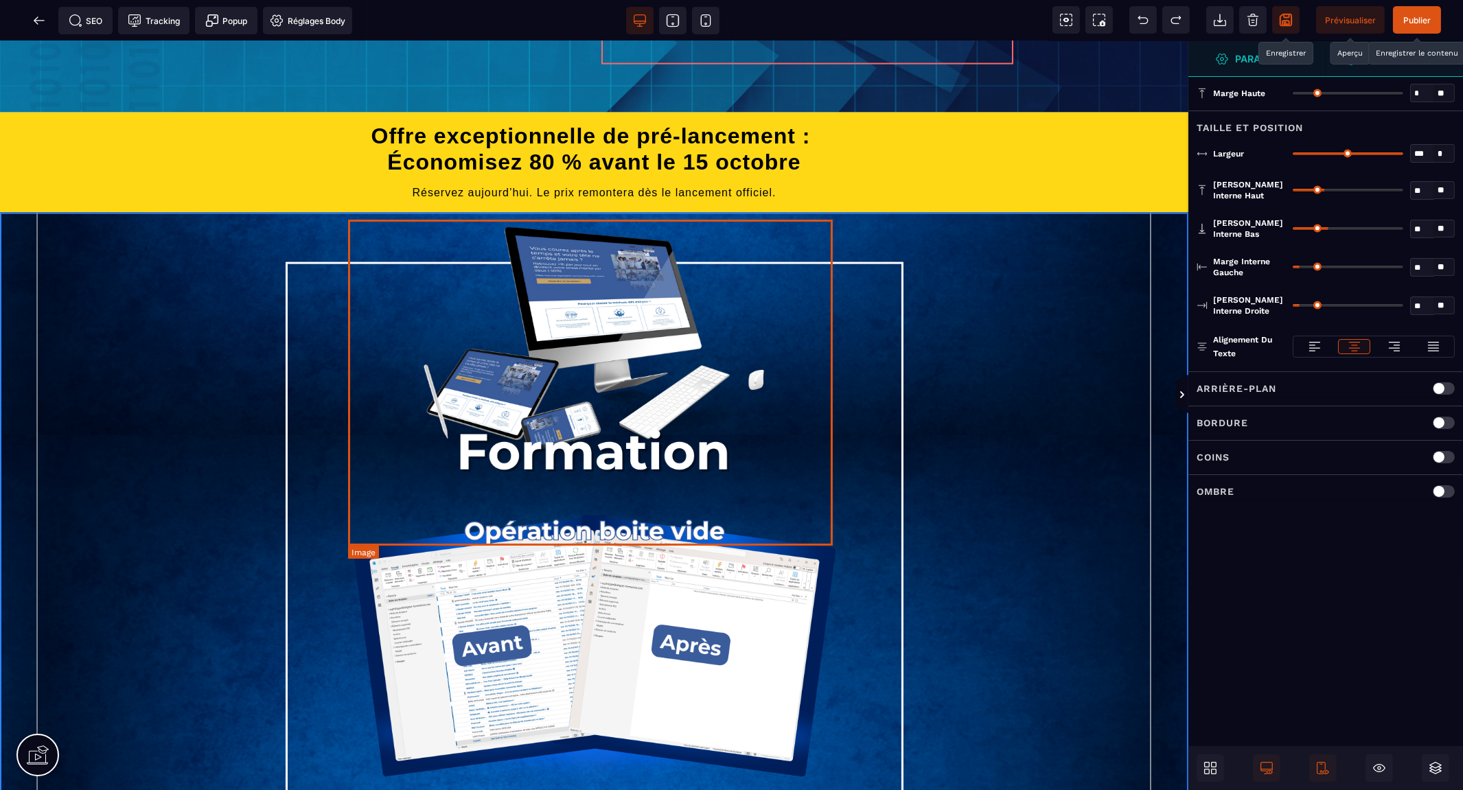
click at [673, 443] on img at bounding box center [594, 344] width 483 height 325
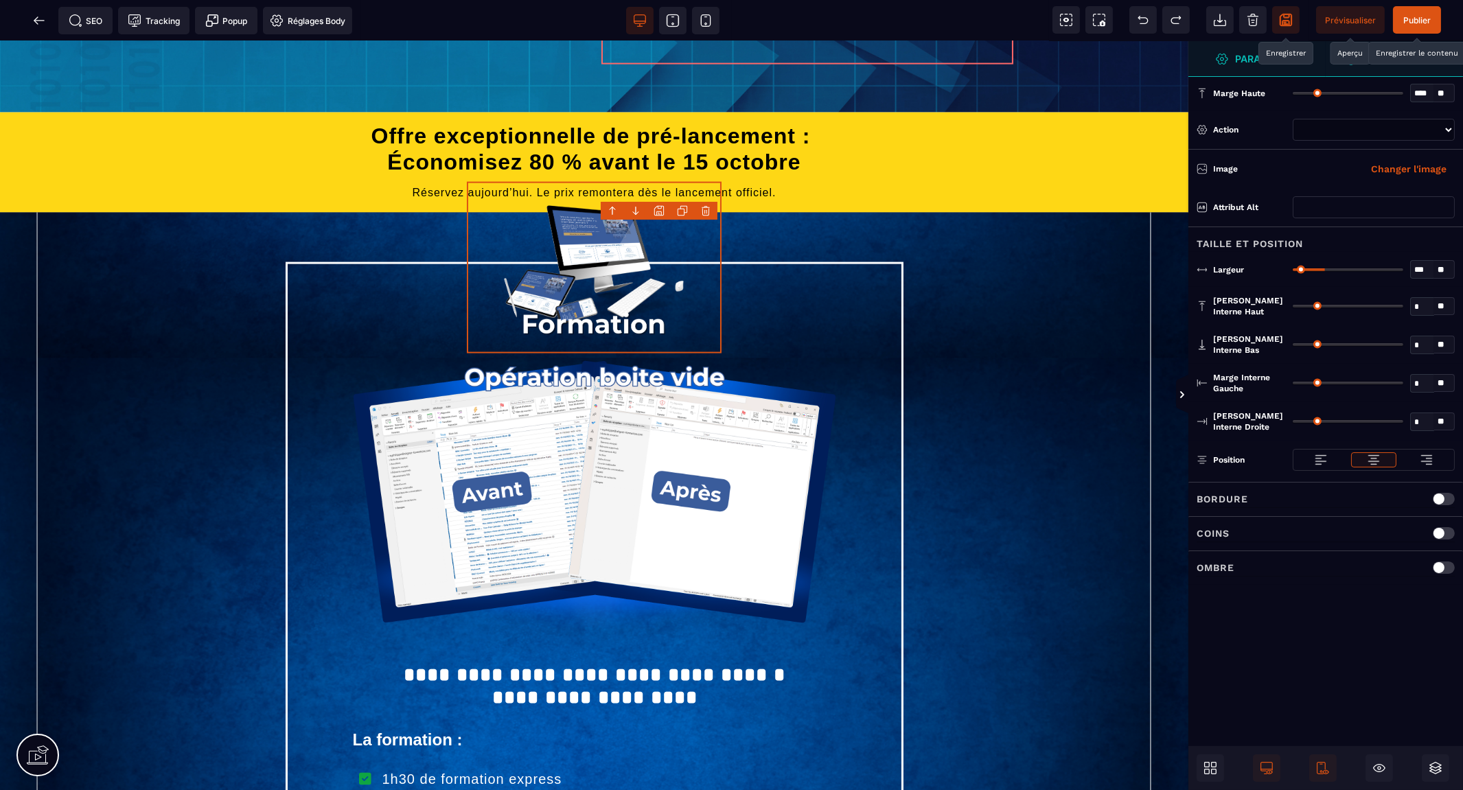
drag, startPoint x: 1299, startPoint y: 264, endPoint x: 1326, endPoint y: 268, distance: 27.7
click at [1326, 268] on input "range" at bounding box center [1347, 269] width 111 height 3
click at [1424, 270] on input "***" at bounding box center [1422, 270] width 23 height 16
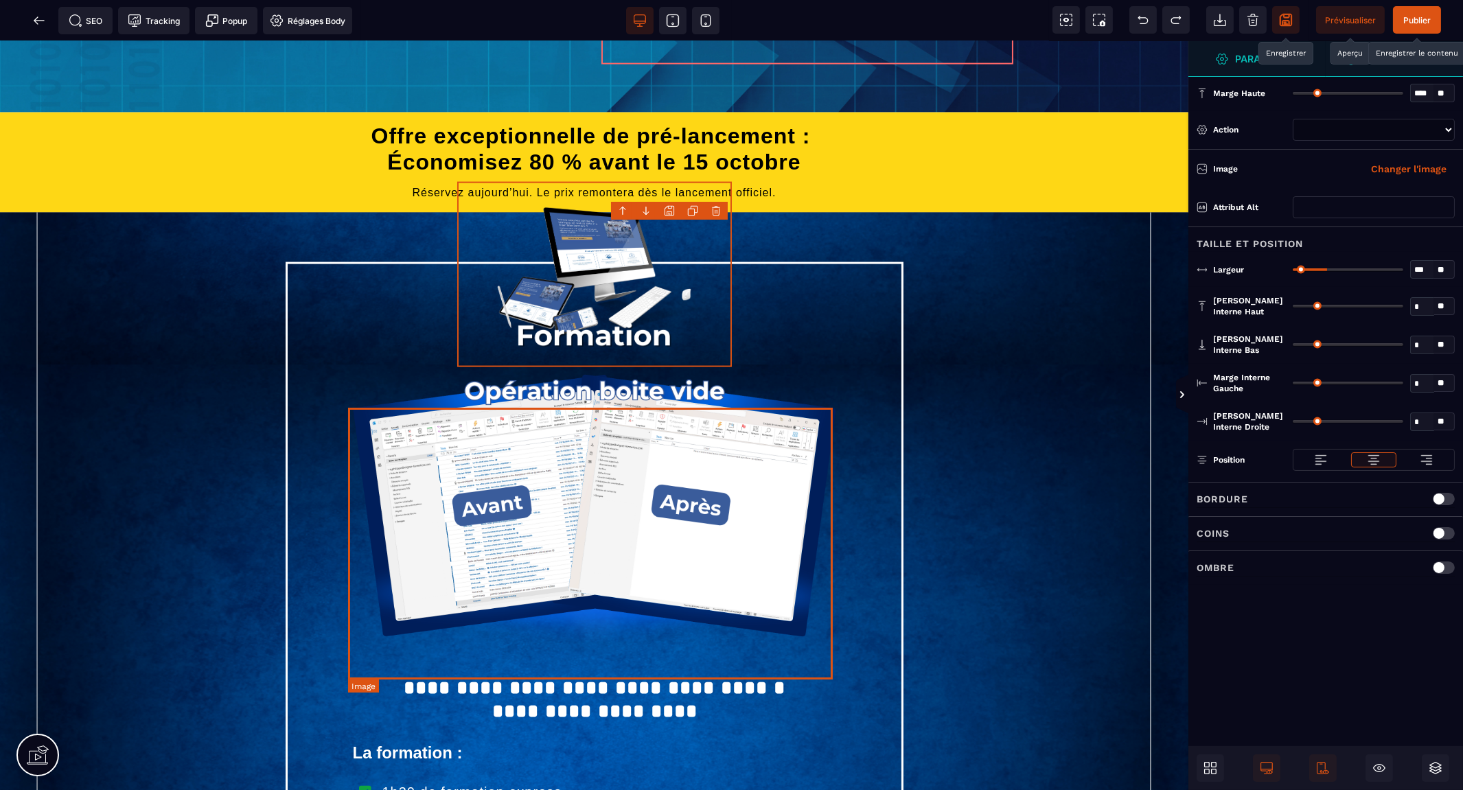
click at [642, 423] on img at bounding box center [594, 506] width 483 height 272
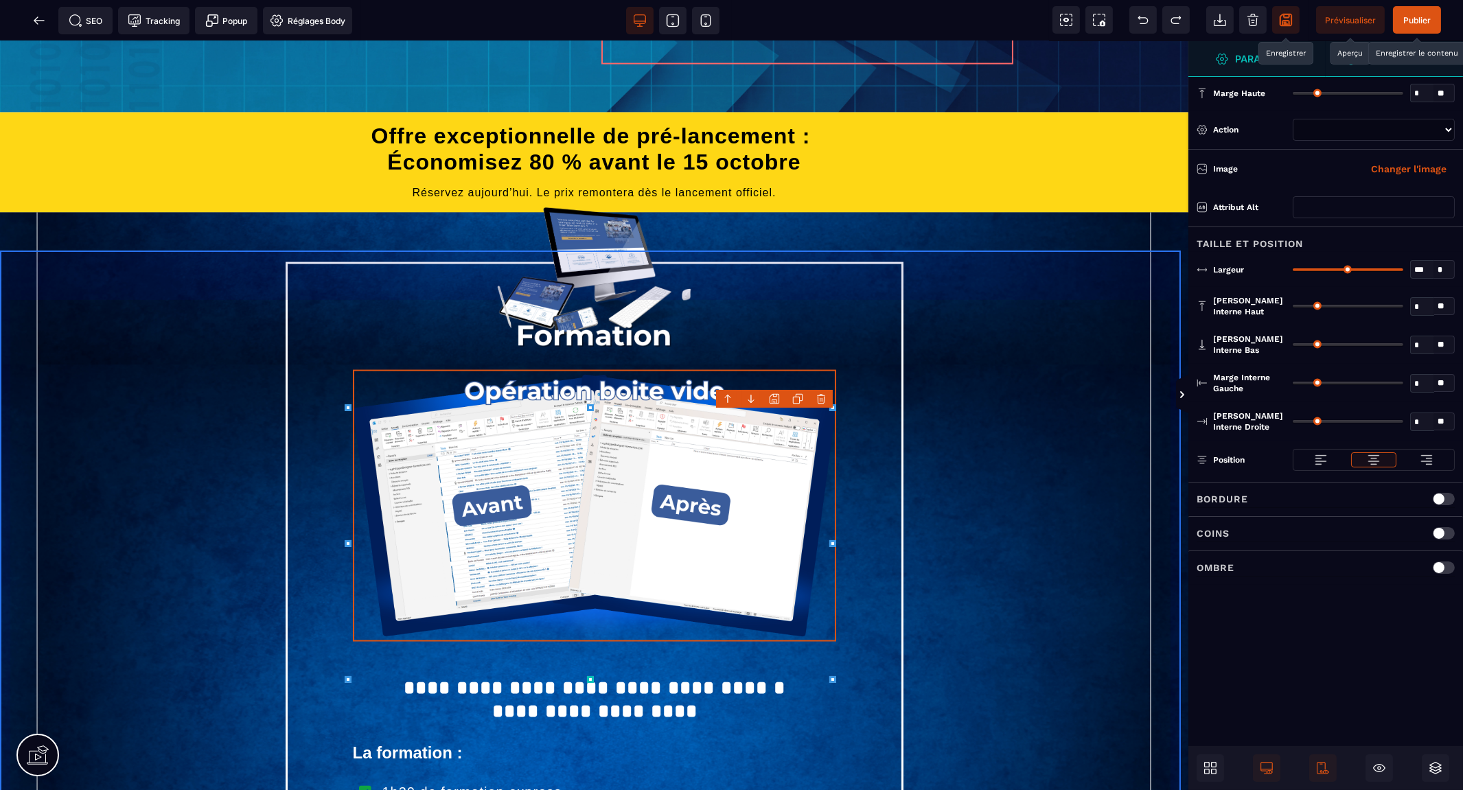
click at [1034, 395] on div "**********" at bounding box center [594, 735] width 1188 height 1045
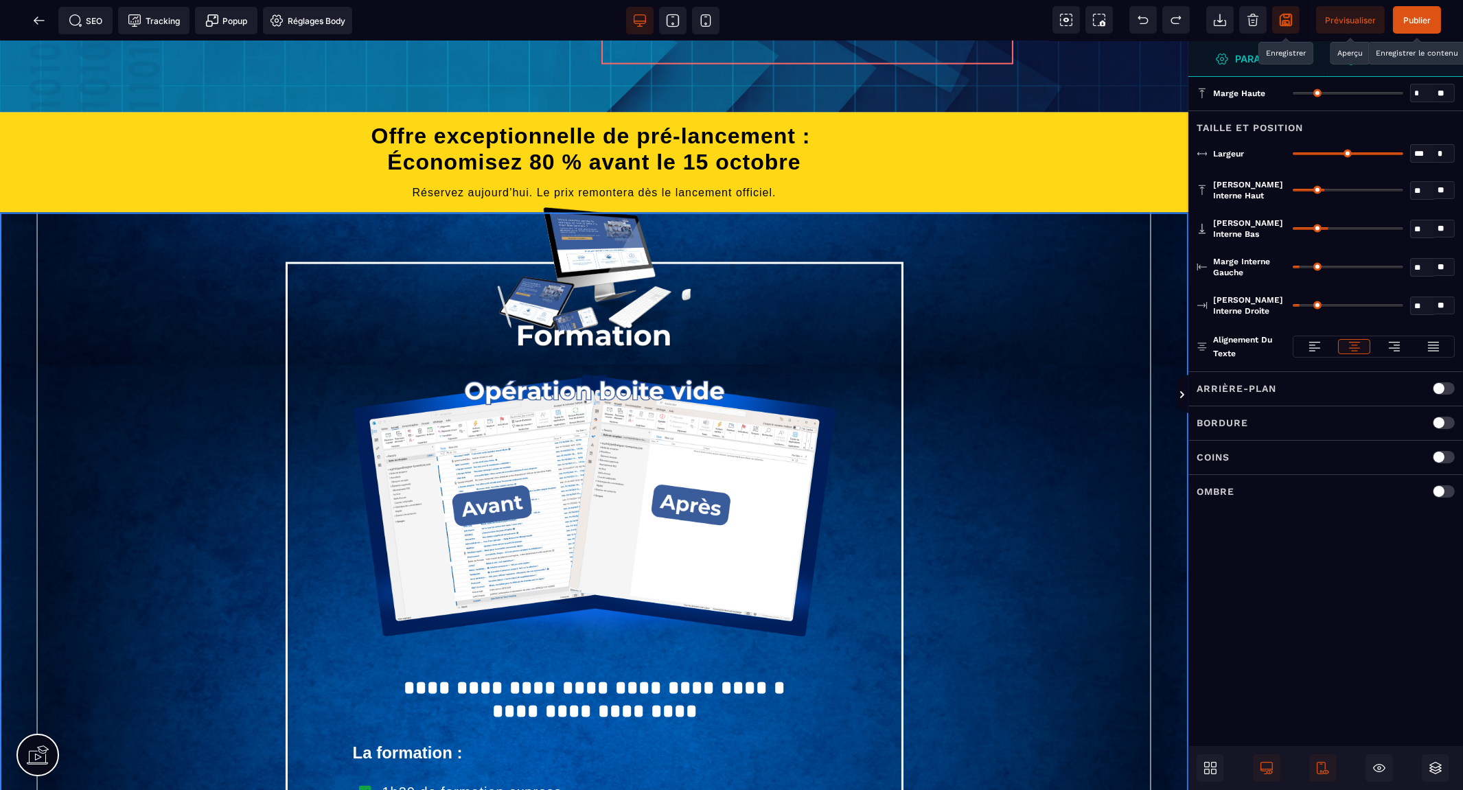
click at [1078, 289] on div "**********" at bounding box center [594, 735] width 1188 height 1045
click at [1354, 21] on span "Prévisualiser" at bounding box center [1350, 20] width 51 height 10
click at [92, 19] on span "SEO" at bounding box center [86, 21] width 34 height 14
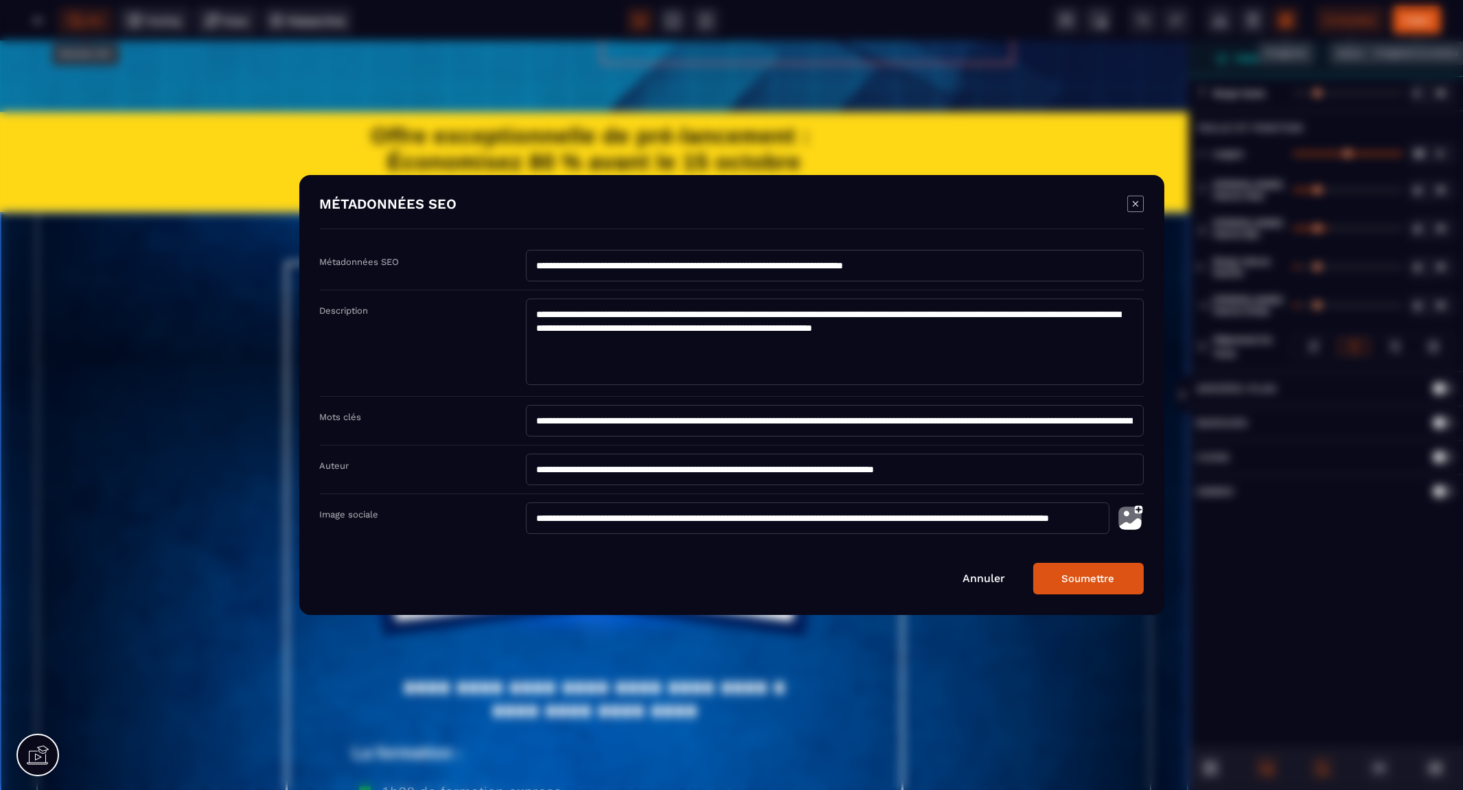
click at [1135, 510] on img "Modal window" at bounding box center [1129, 518] width 27 height 32
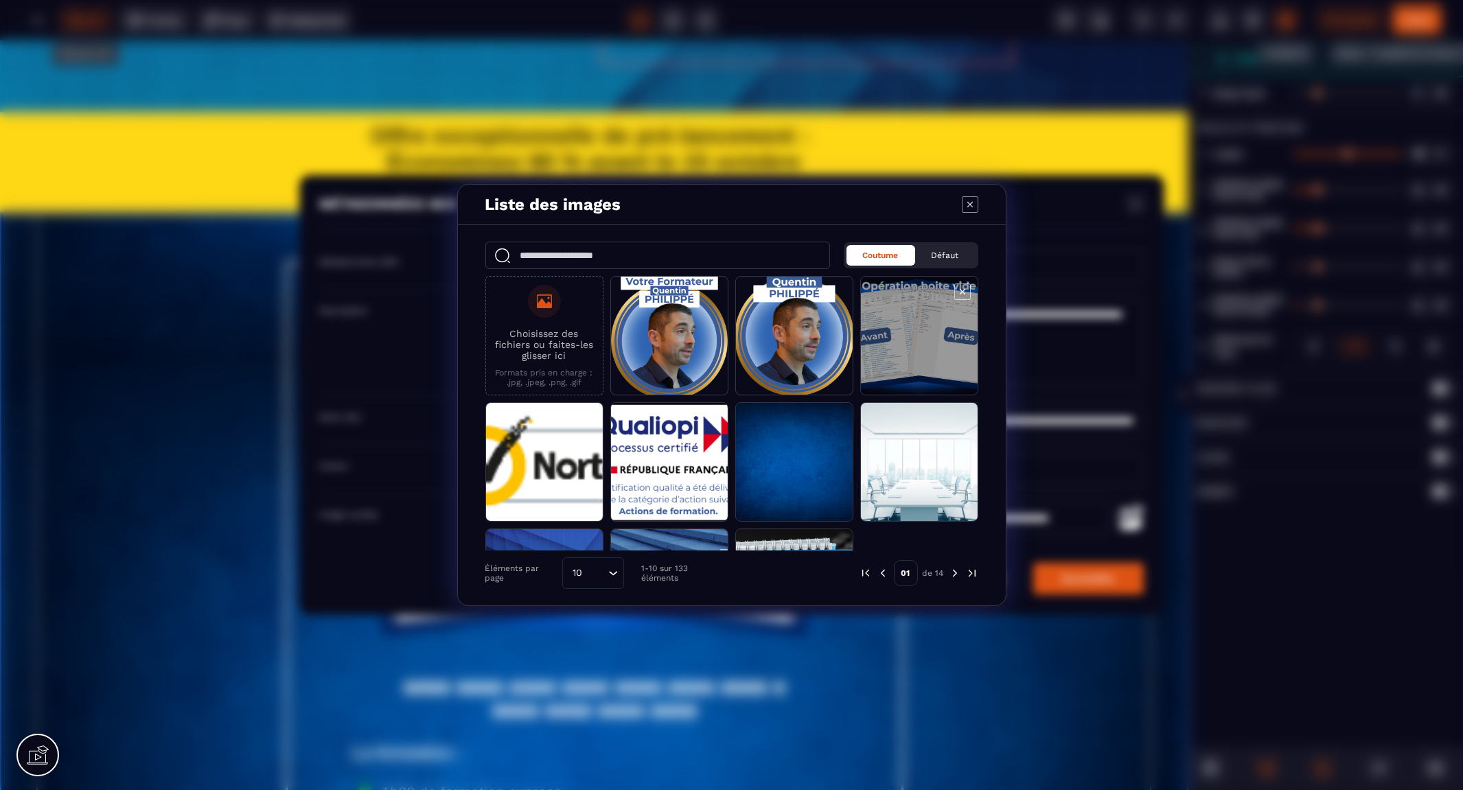
click at [902, 325] on span "Modal window" at bounding box center [919, 336] width 117 height 119
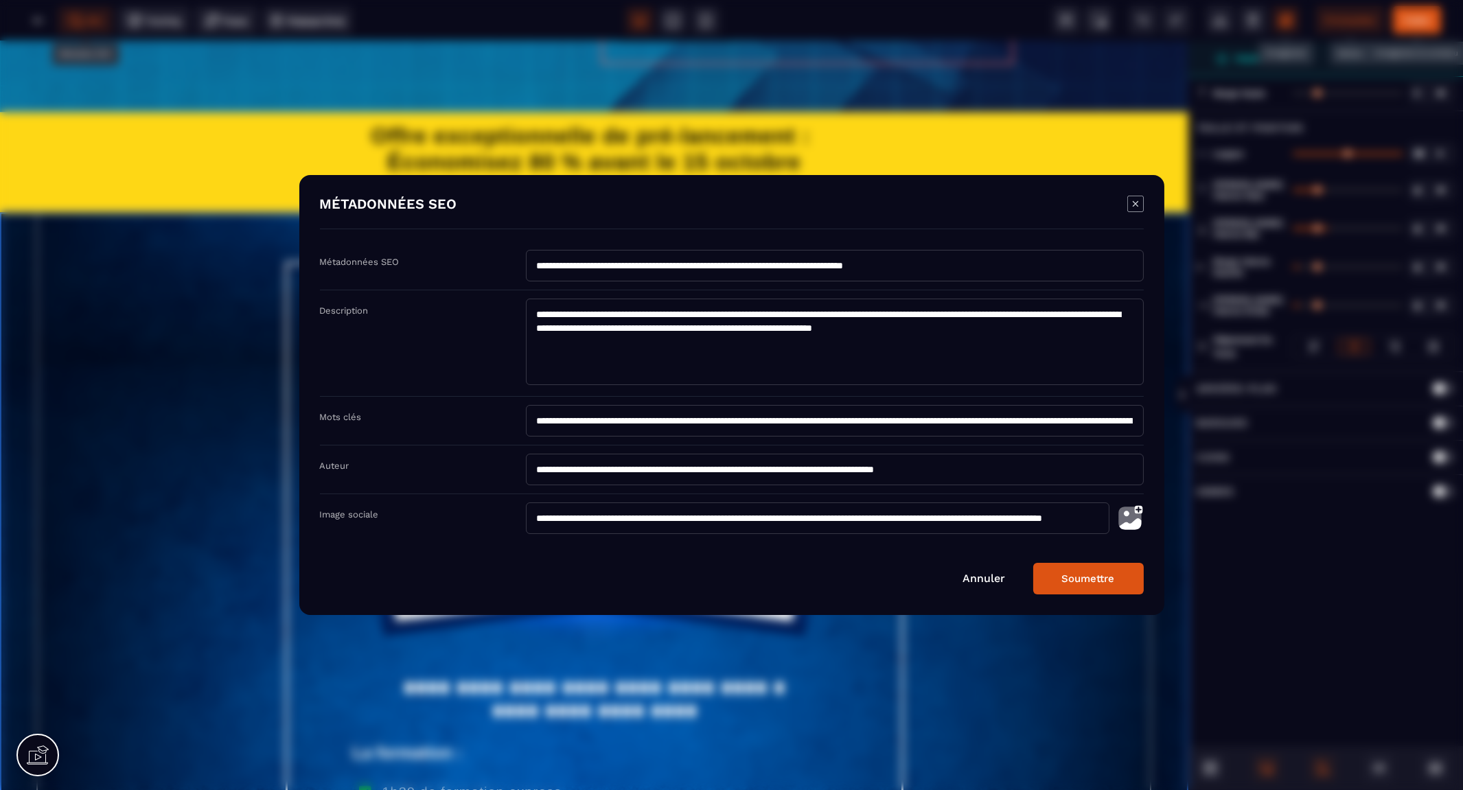
click at [1089, 574] on button "Soumettre" at bounding box center [1088, 579] width 111 height 32
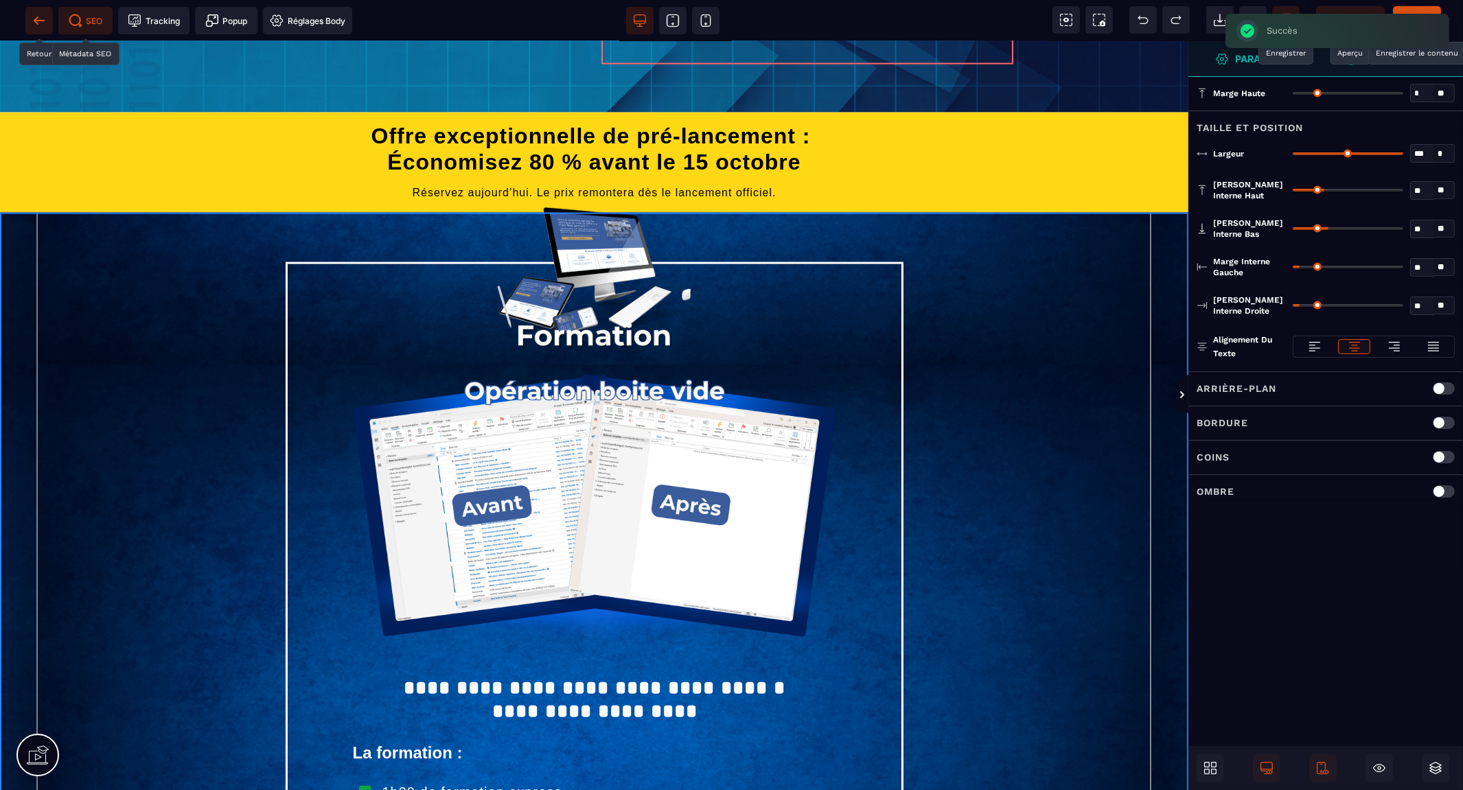
click at [28, 22] on span at bounding box center [38, 20] width 27 height 27
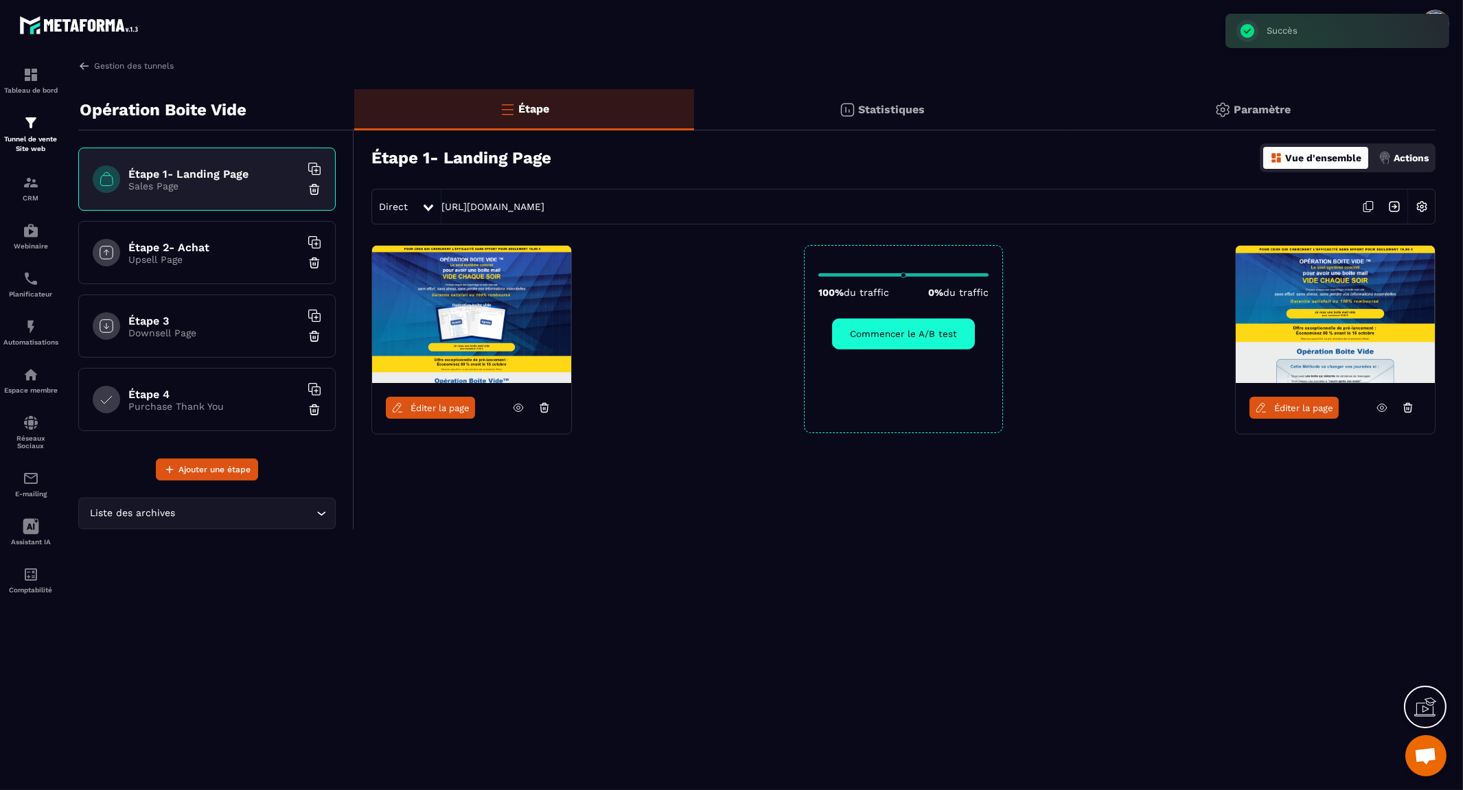
click at [1367, 206] on icon at bounding box center [1368, 207] width 26 height 26
click at [187, 256] on p "Upsell Page" at bounding box center [214, 259] width 172 height 11
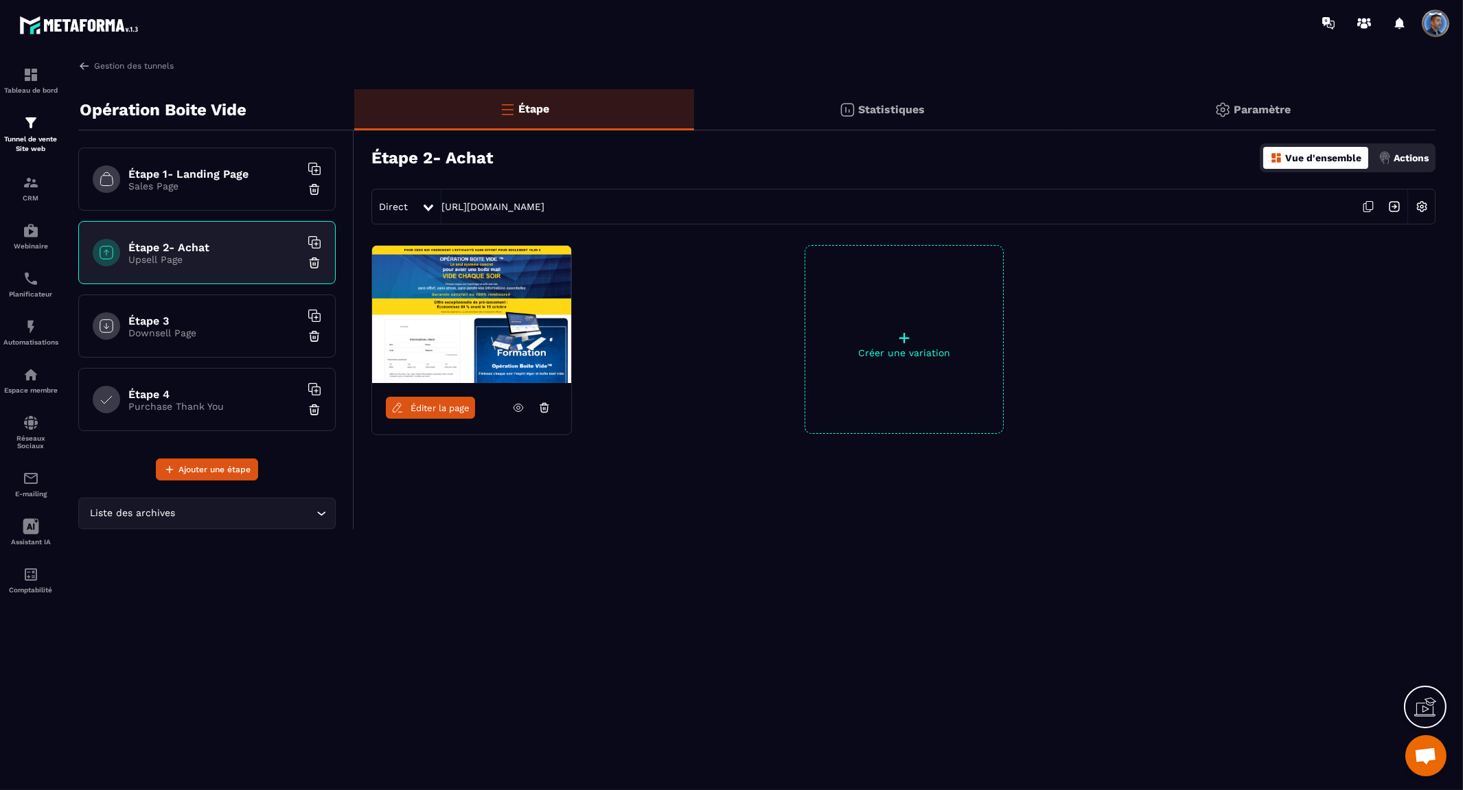
click at [436, 404] on span "Éditer la page" at bounding box center [439, 408] width 59 height 10
